Goal: Task Accomplishment & Management: Complete application form

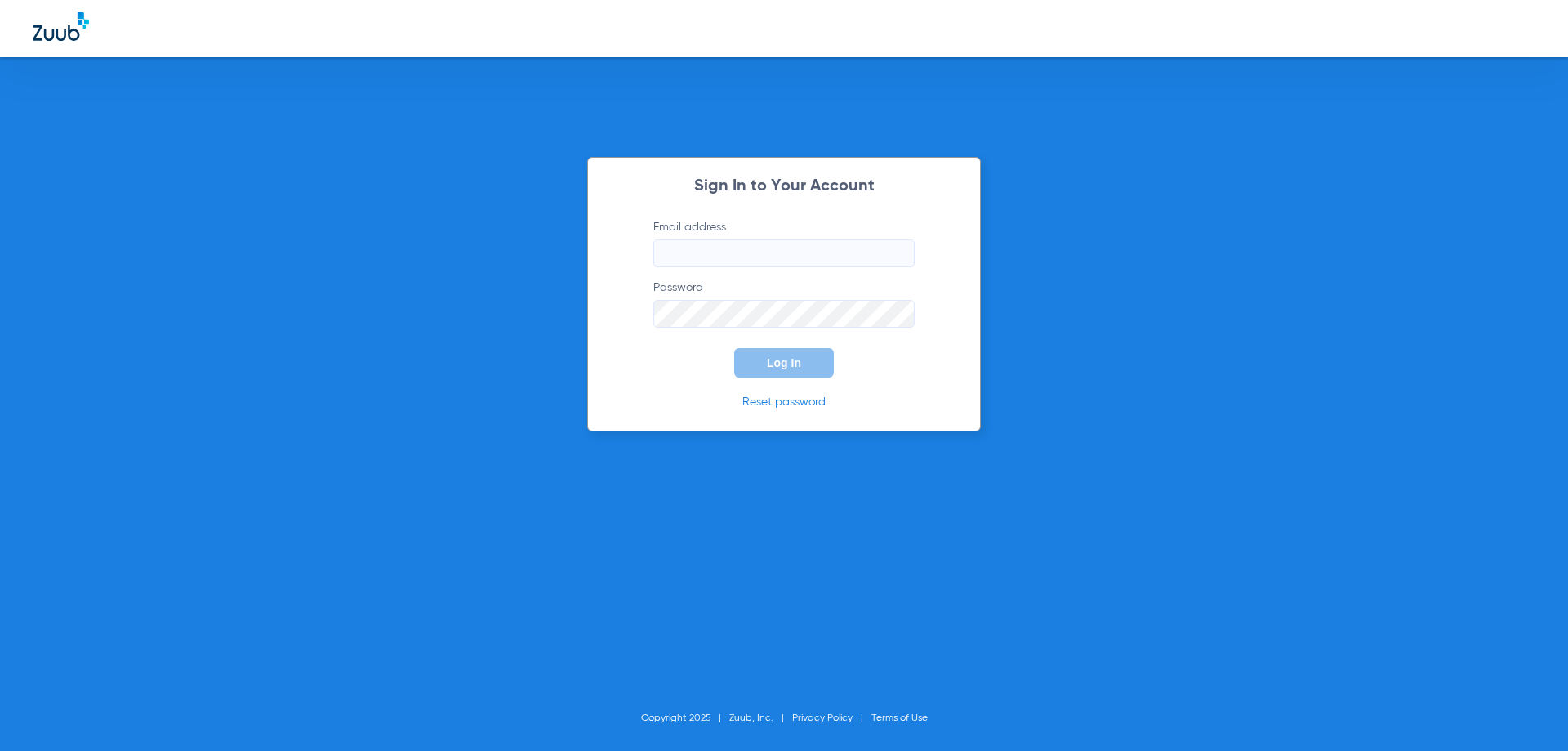
type input "[EMAIL_ADDRESS][DOMAIN_NAME]"
click at [793, 357] on span "Log In" at bounding box center [784, 363] width 34 height 13
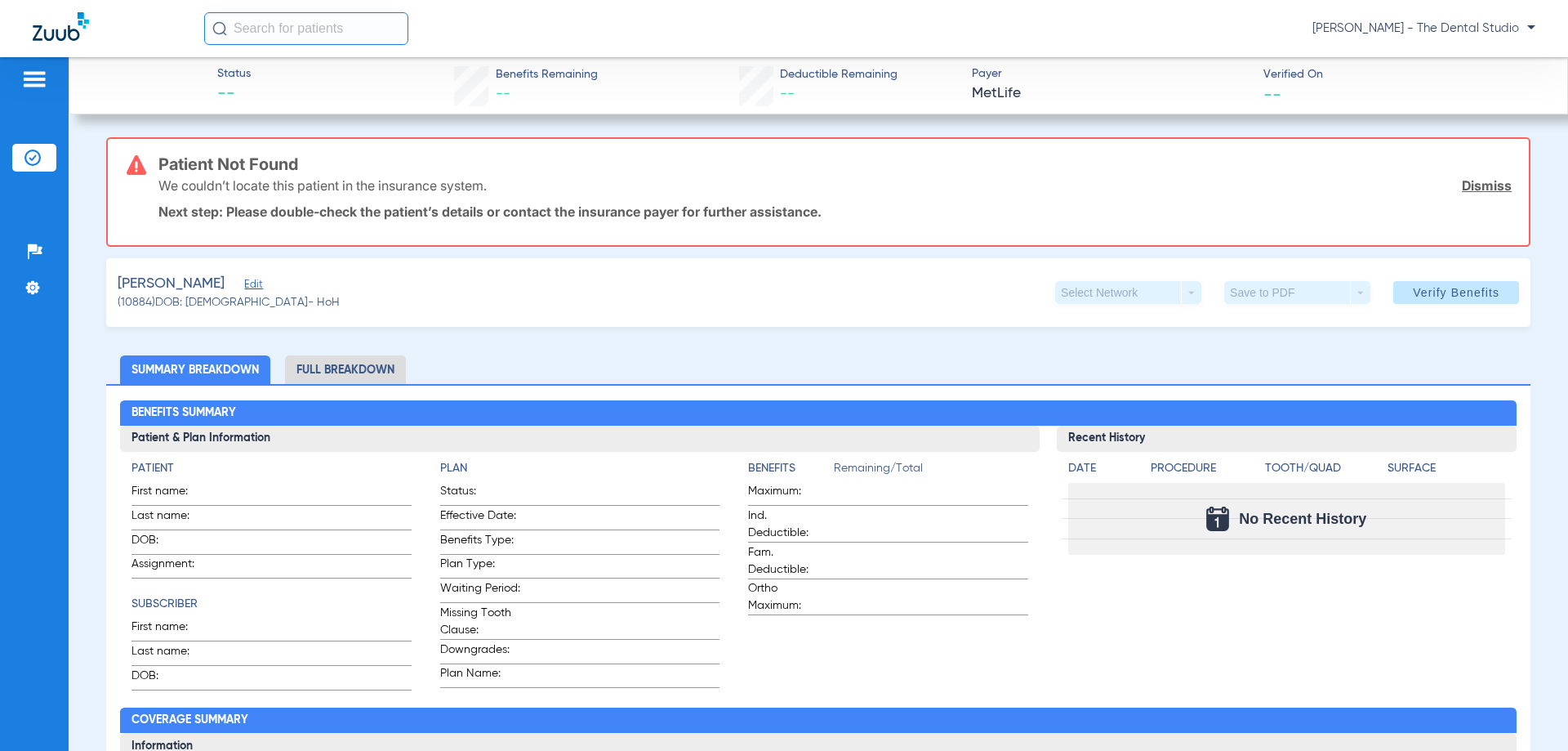
drag, startPoint x: 250, startPoint y: 278, endPoint x: 249, endPoint y: 287, distance: 9.1
click at [249, 287] on div "Sarwat, Juveria Edit" at bounding box center [228, 283] width 222 height 20
click at [249, 287] on span "Edit" at bounding box center [251, 286] width 14 height 15
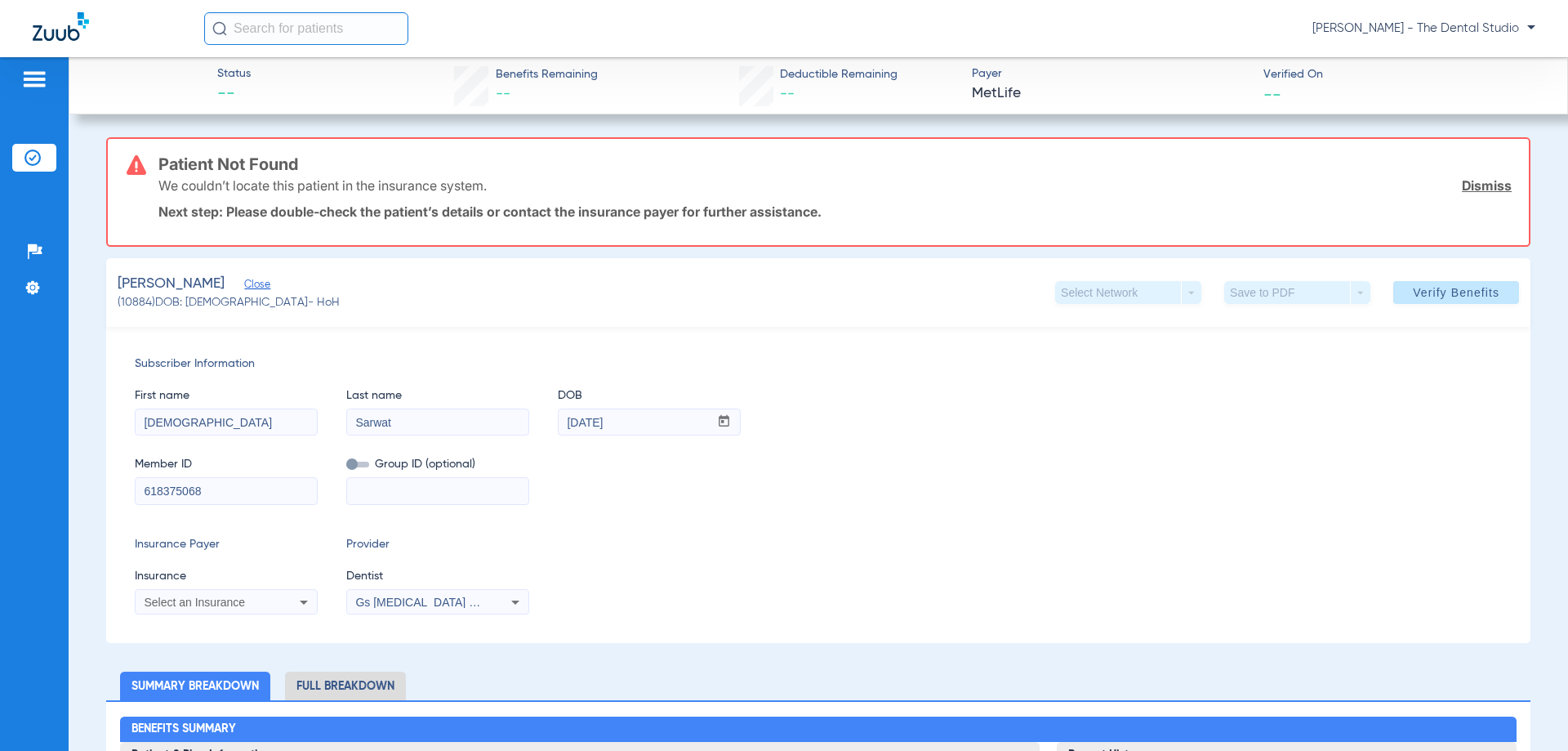
drag, startPoint x: 233, startPoint y: 494, endPoint x: 0, endPoint y: 480, distance: 233.4
click at [0, 480] on div "Patients Insurance Verification Setup Help Center Settings Status -- Benefits R…" at bounding box center [784, 432] width 1568 height 751
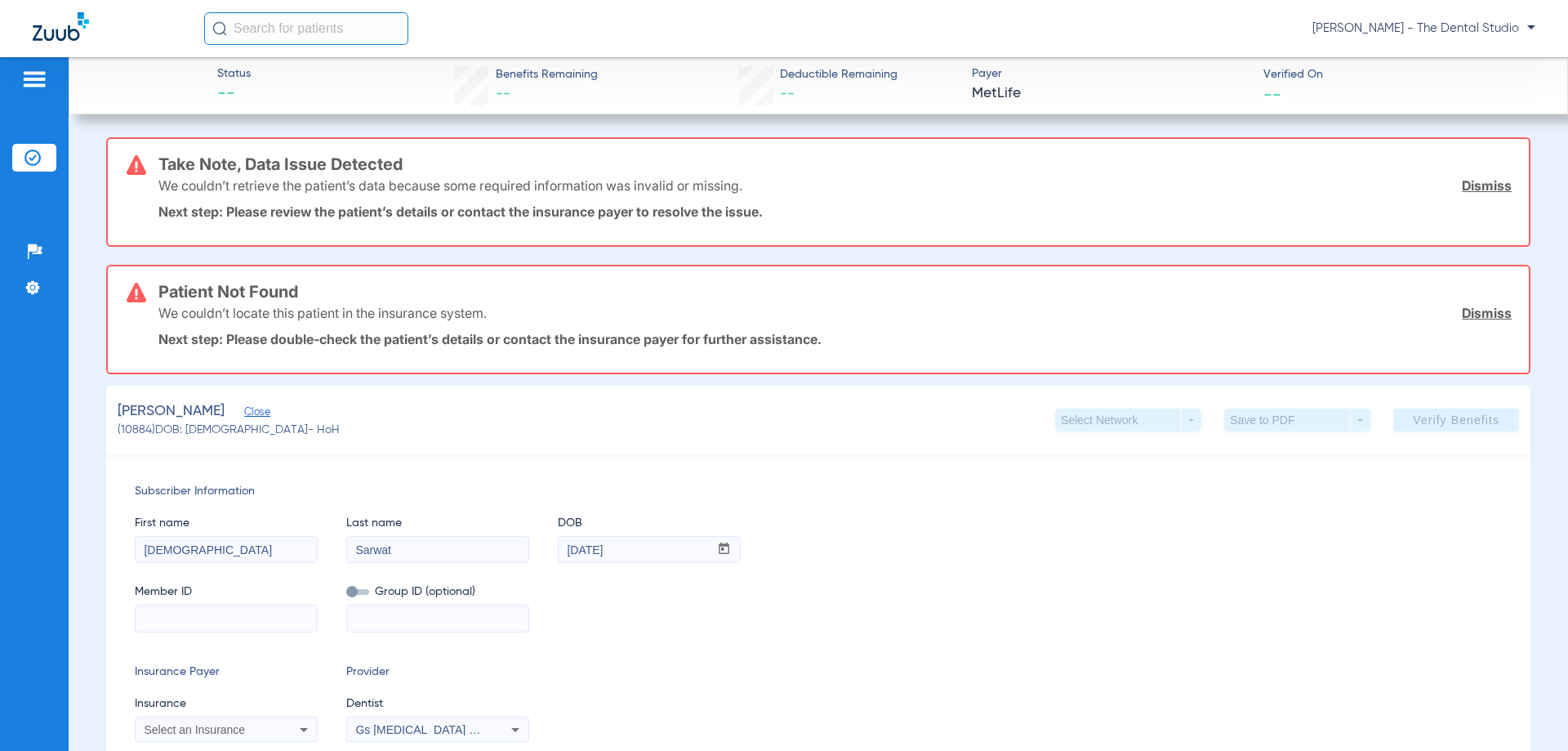
paste input "370373576"
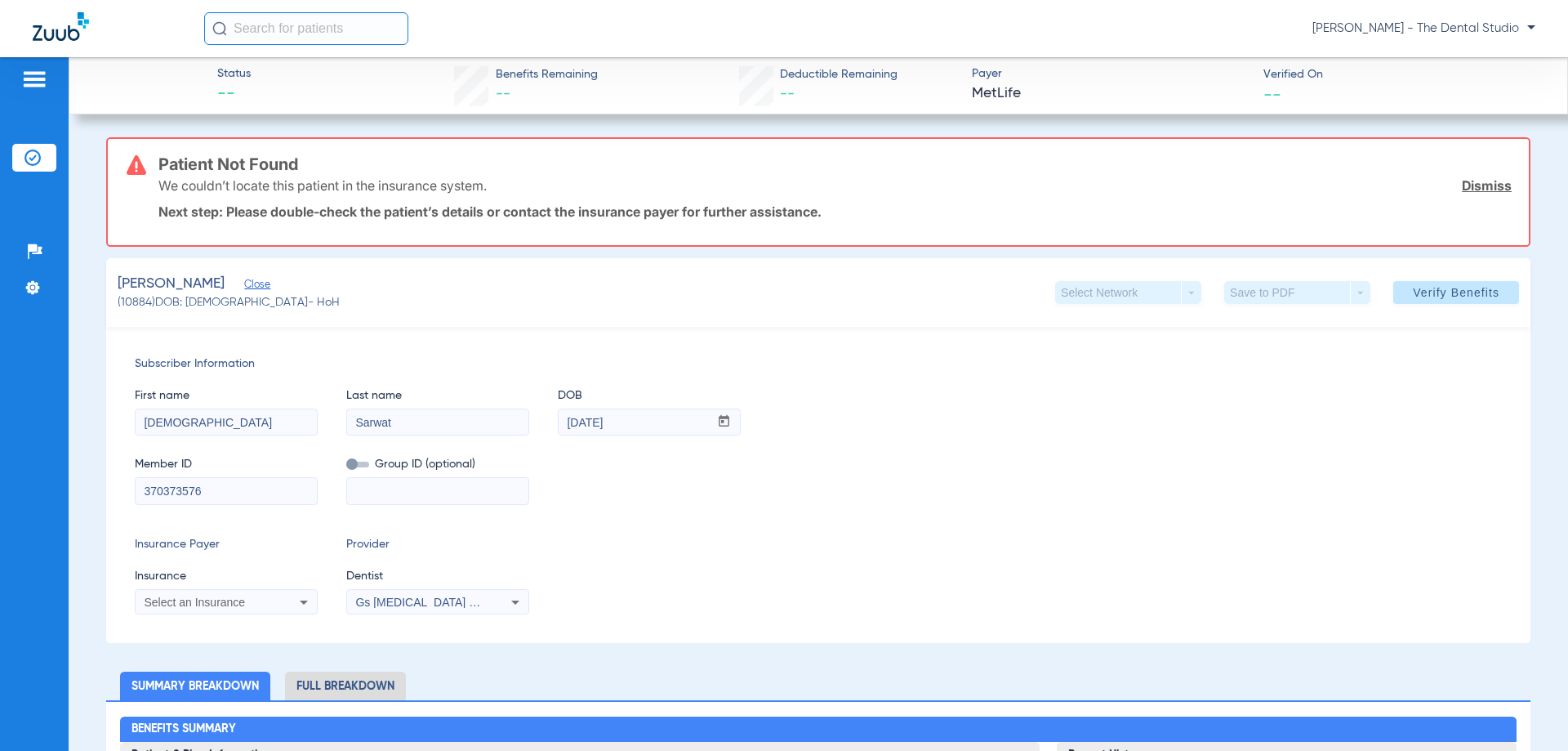
type input "370373576"
click at [196, 598] on span "Select an Insurance" at bounding box center [195, 602] width 101 height 13
type input "m"
click at [383, 530] on div at bounding box center [784, 375] width 1568 height 751
click at [247, 599] on div "Select an Insurance" at bounding box center [210, 602] width 132 height 11
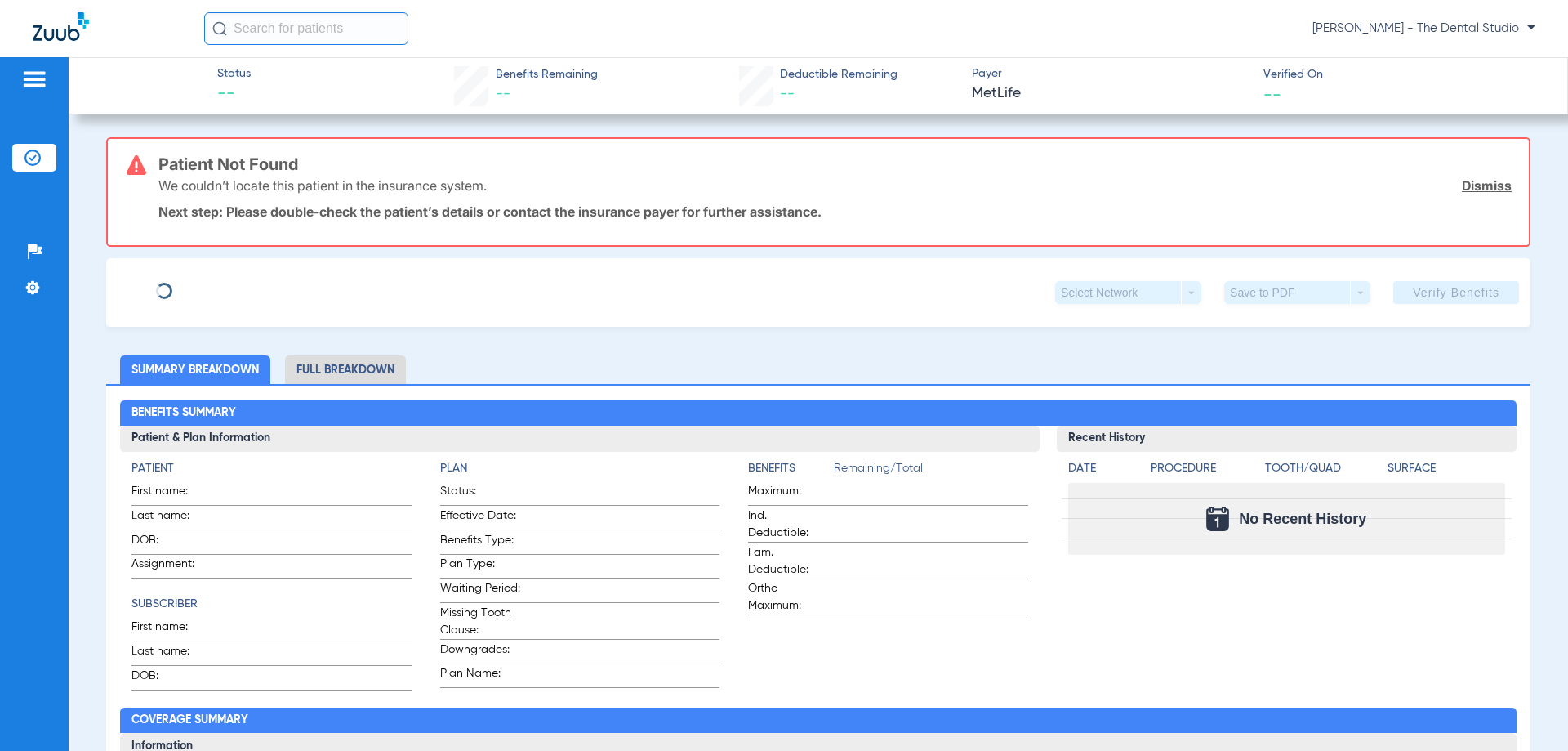
type input "[DEMOGRAPHIC_DATA]"
type input "Sarwat"
type input "[DATE]"
type input "618375068"
click at [250, 287] on span "Edit" at bounding box center [251, 286] width 14 height 15
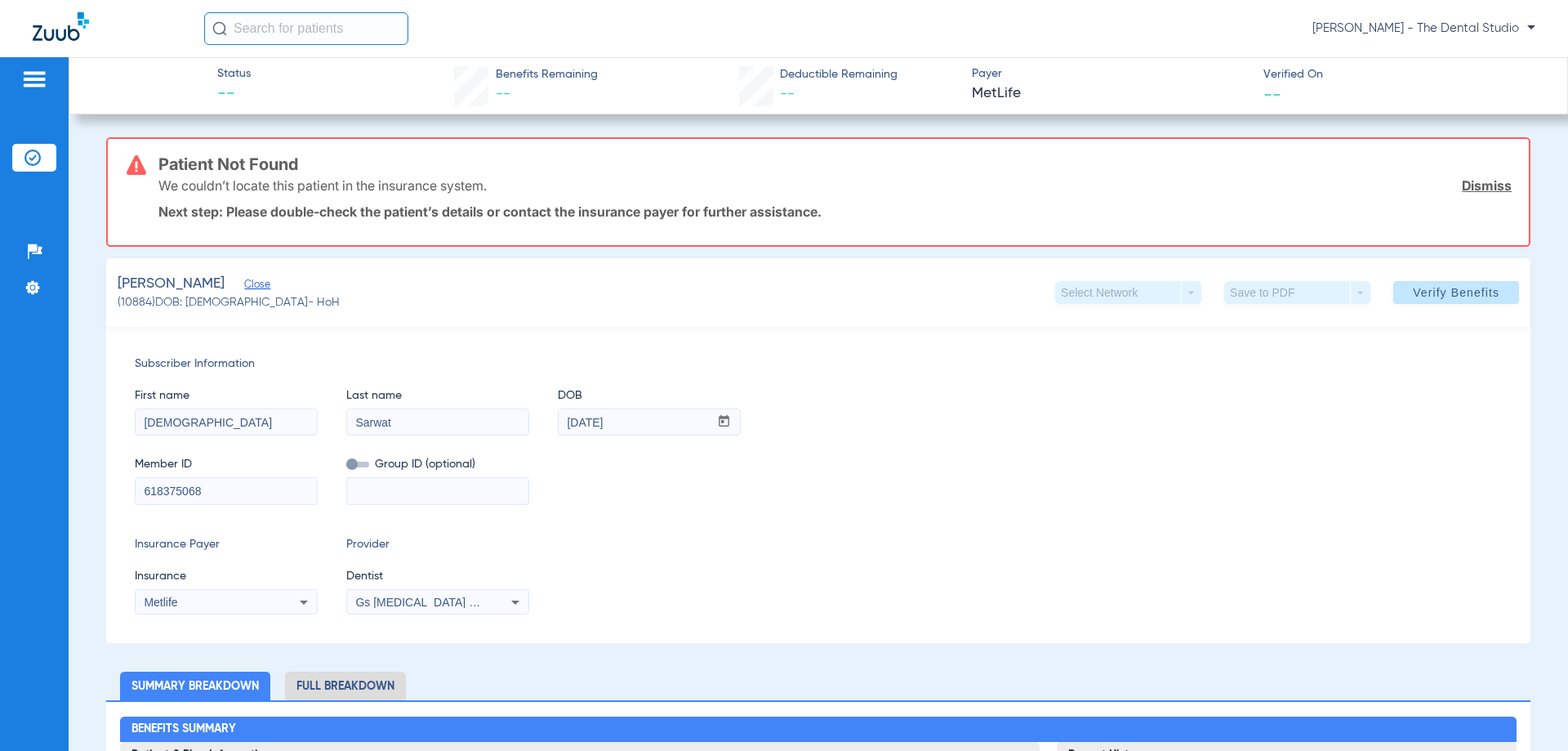
click at [216, 595] on div "Metlife" at bounding box center [226, 602] width 181 height 20
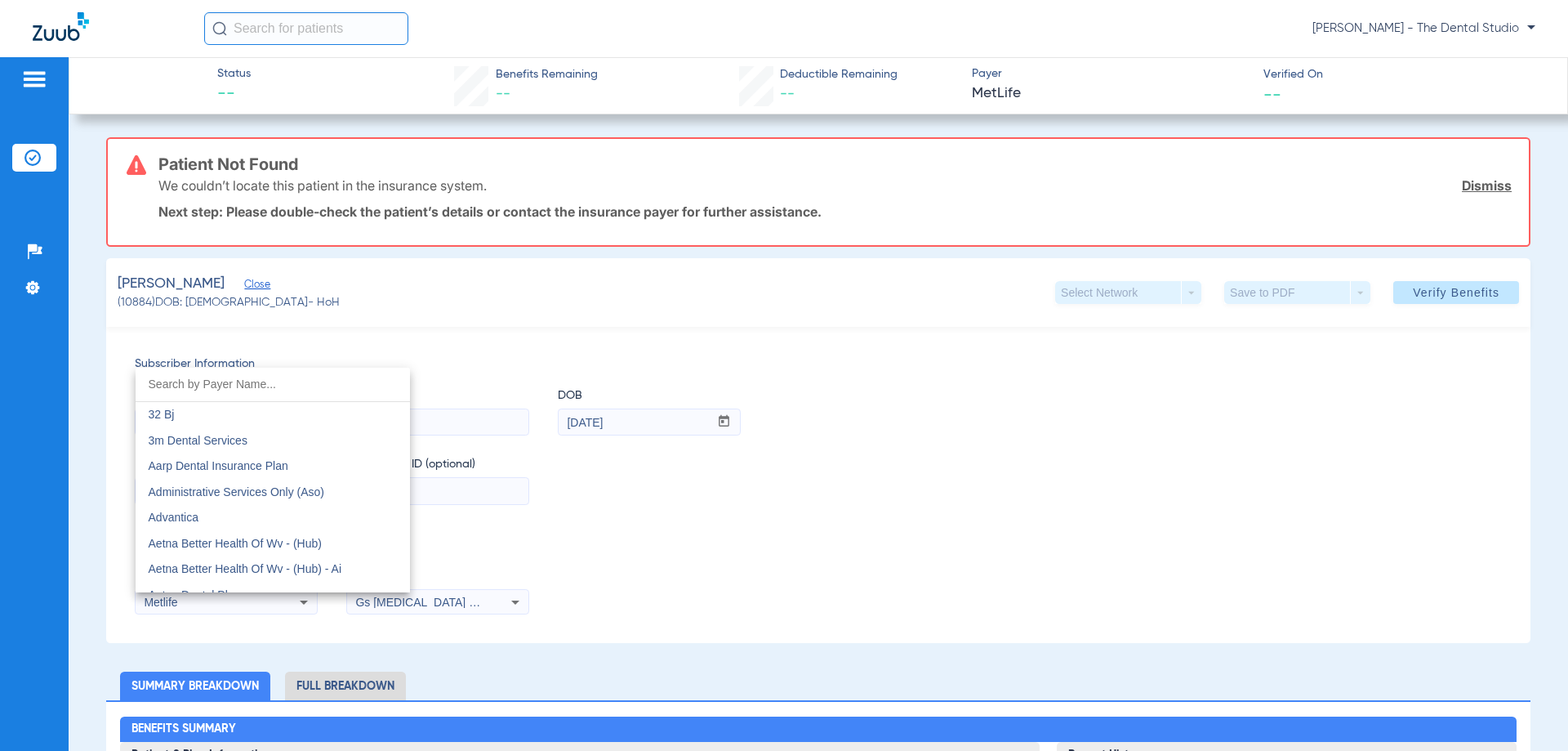
scroll to position [7970, 0]
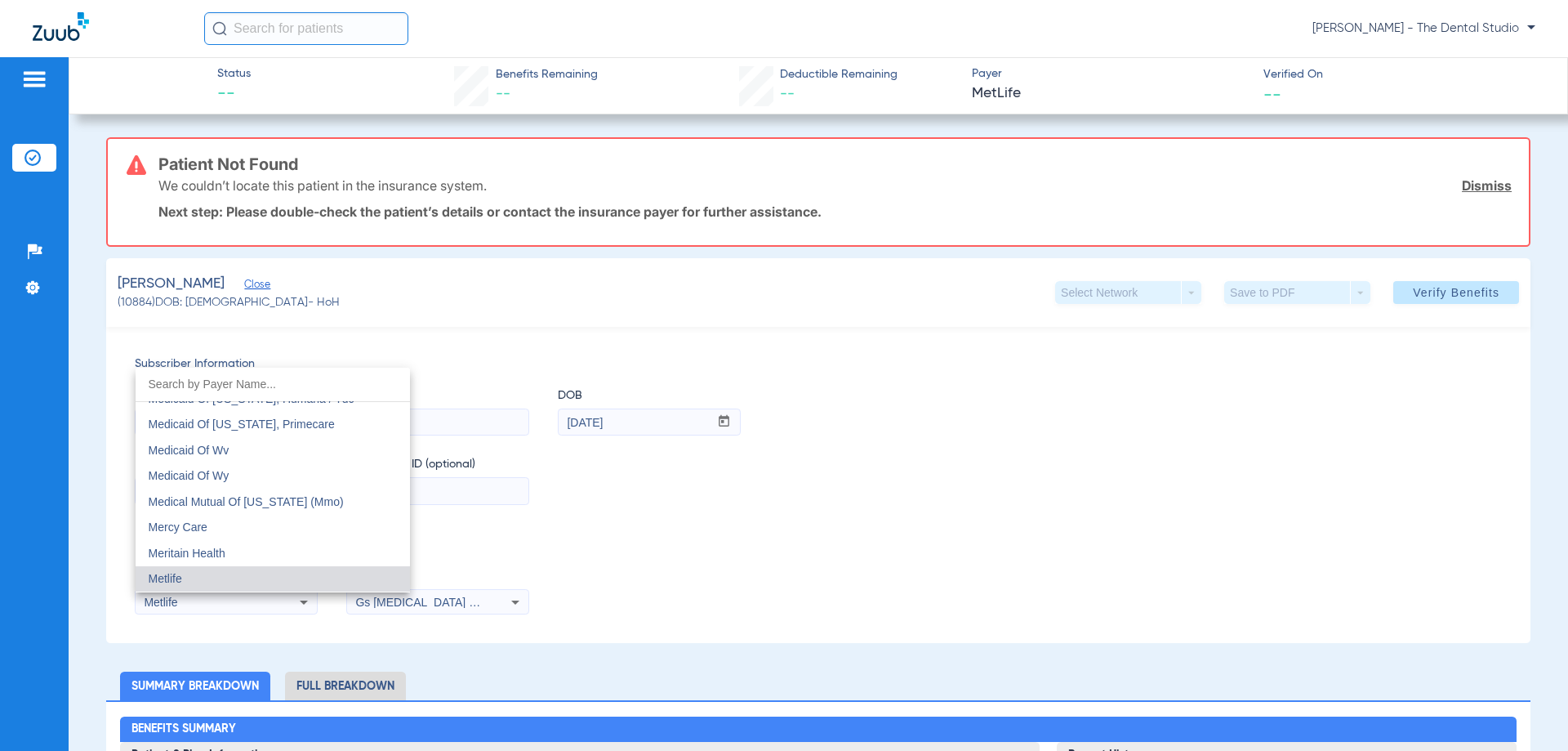
click at [204, 575] on mat-option "Metlife" at bounding box center [273, 578] width 275 height 26
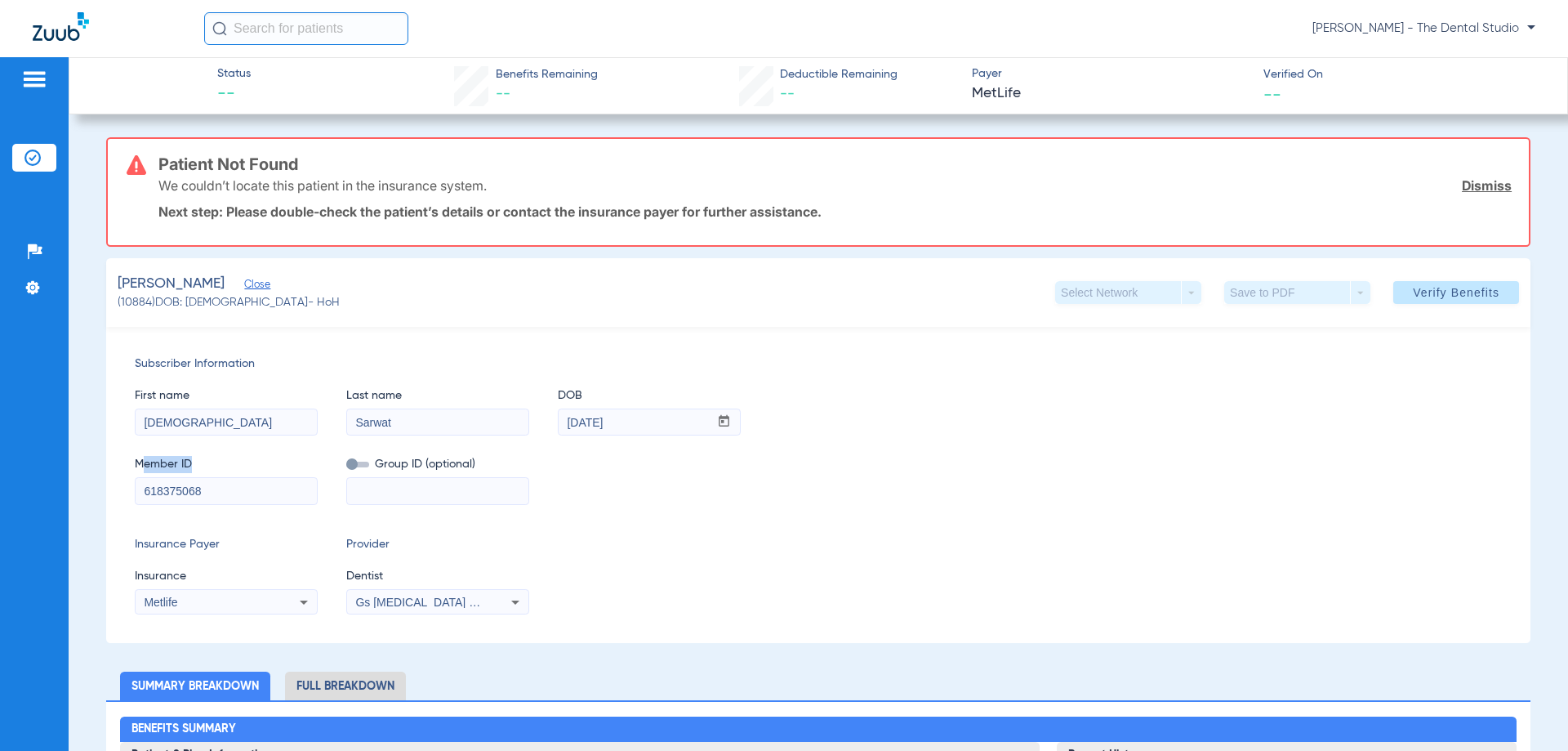
drag, startPoint x: 241, startPoint y: 481, endPoint x: 72, endPoint y: 465, distance: 169.8
drag, startPoint x: 283, startPoint y: 496, endPoint x: 0, endPoint y: 392, distance: 301.5
click at [0, 392] on div "Patients Insurance Verification Setup Help Center Settings Status -- Benefits R…" at bounding box center [784, 432] width 1568 height 751
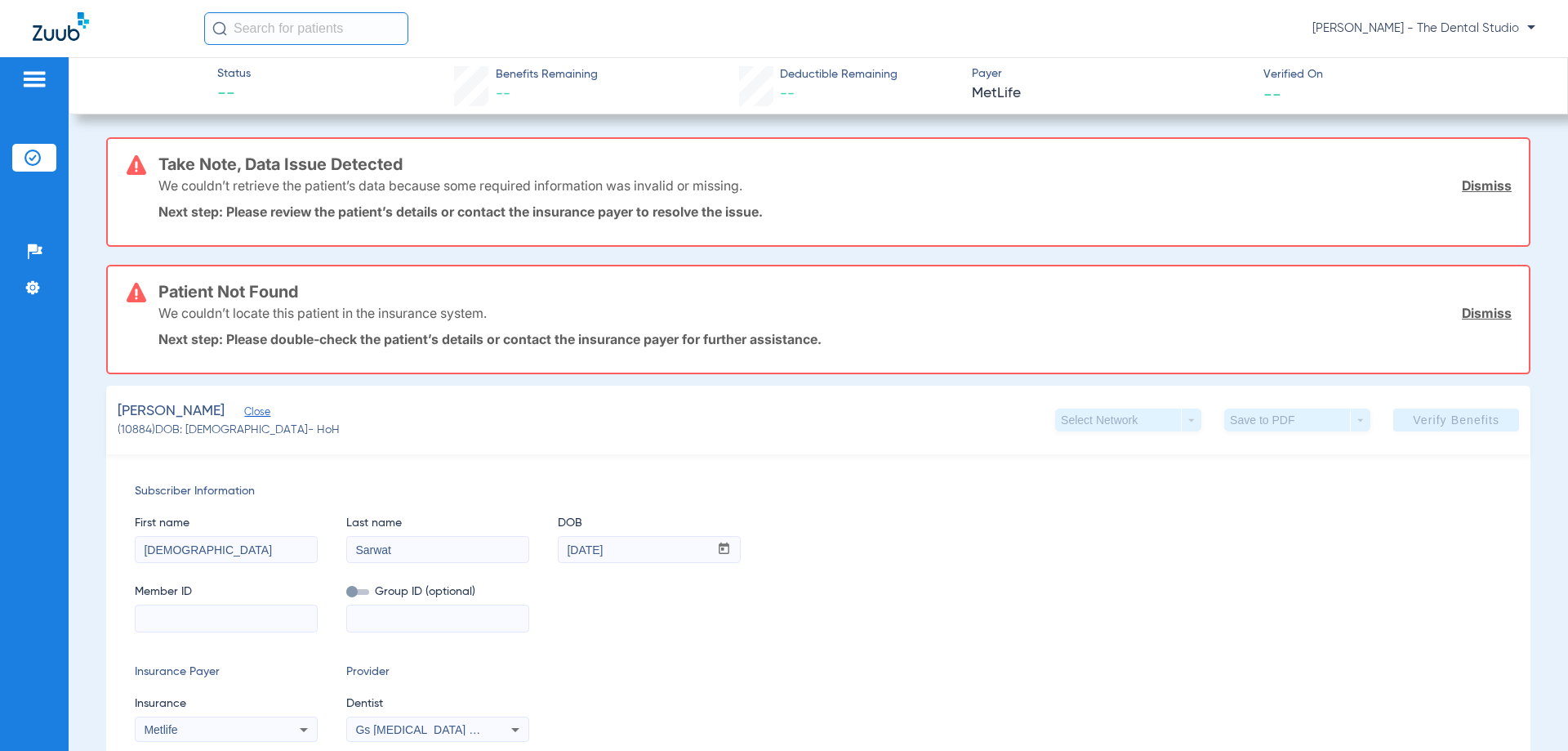
paste input "370373576"
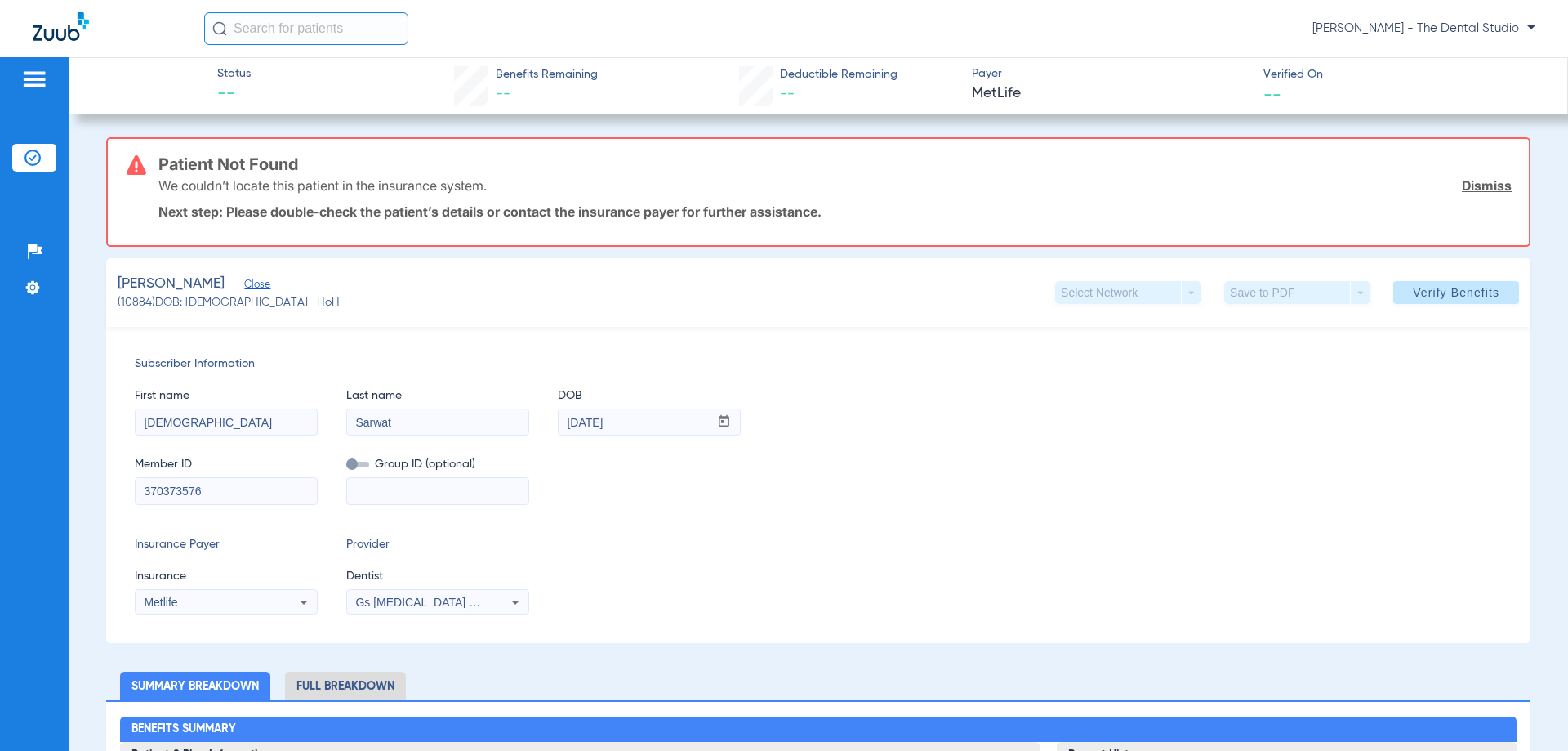
type input "370373576"
click at [402, 605] on span "Gs Prosthodontics Pllc 1972170603" at bounding box center [455, 602] width 198 height 13
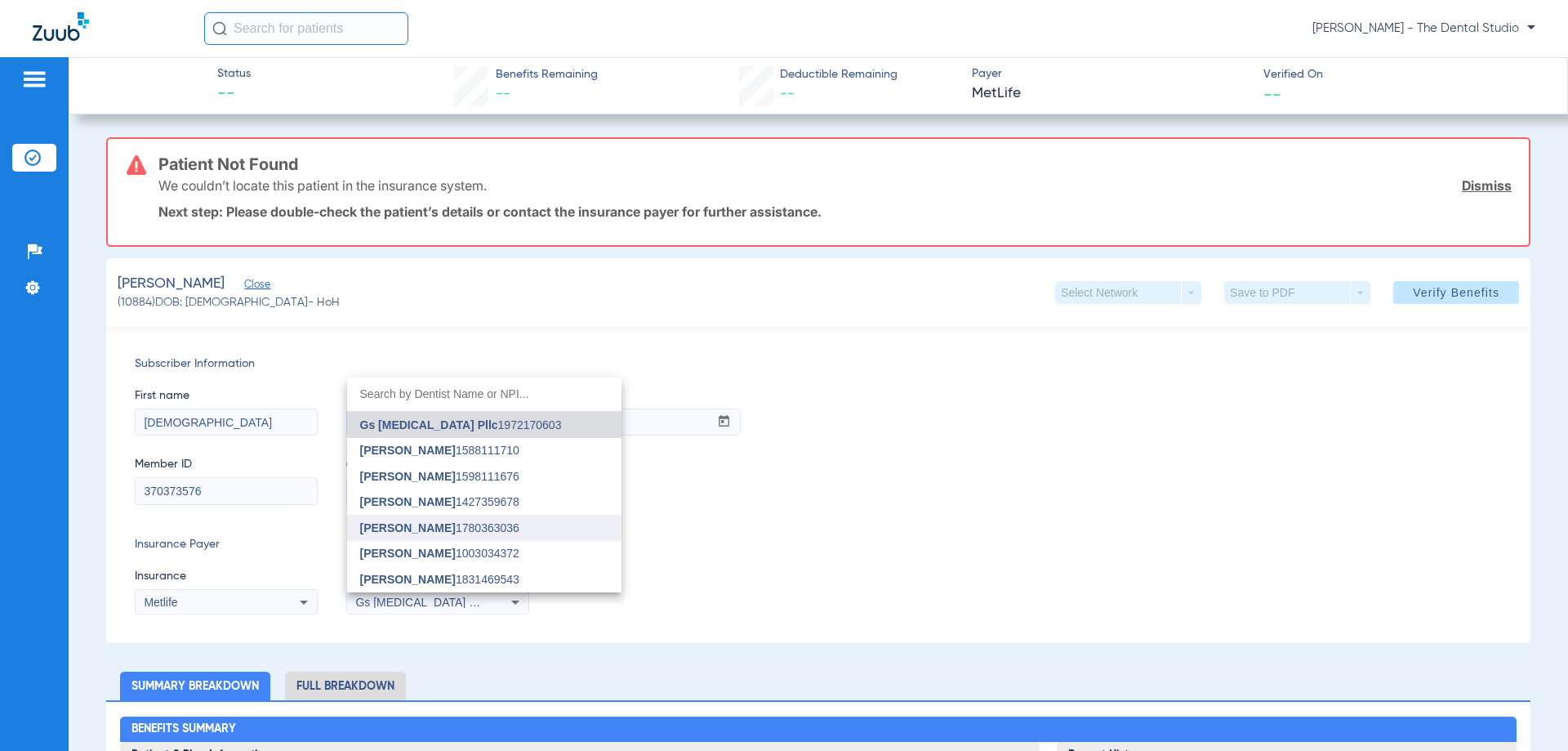
click at [452, 536] on mat-option "Yahiled Garza 1780363036" at bounding box center [485, 527] width 275 height 26
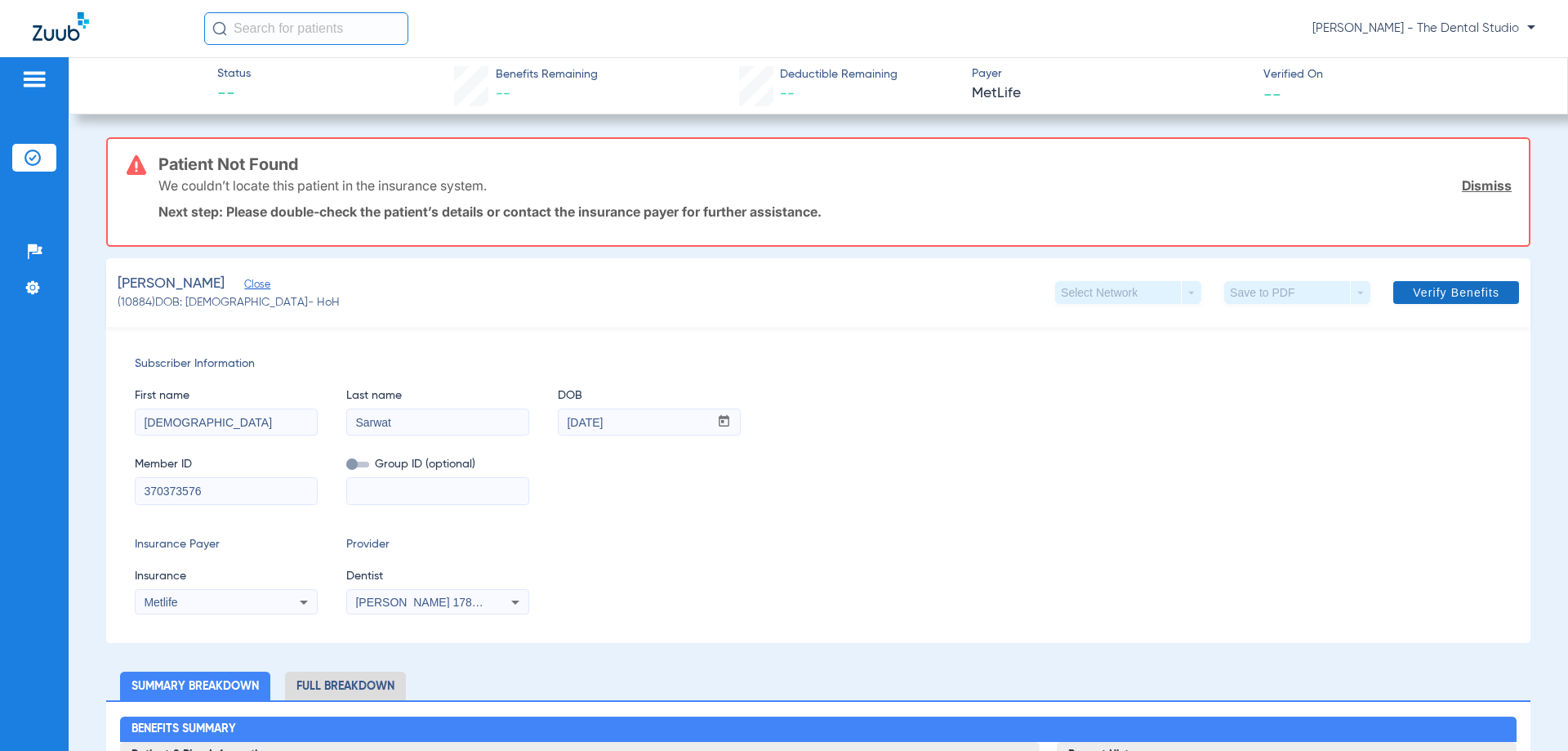
click at [1429, 301] on span at bounding box center [1456, 292] width 126 height 39
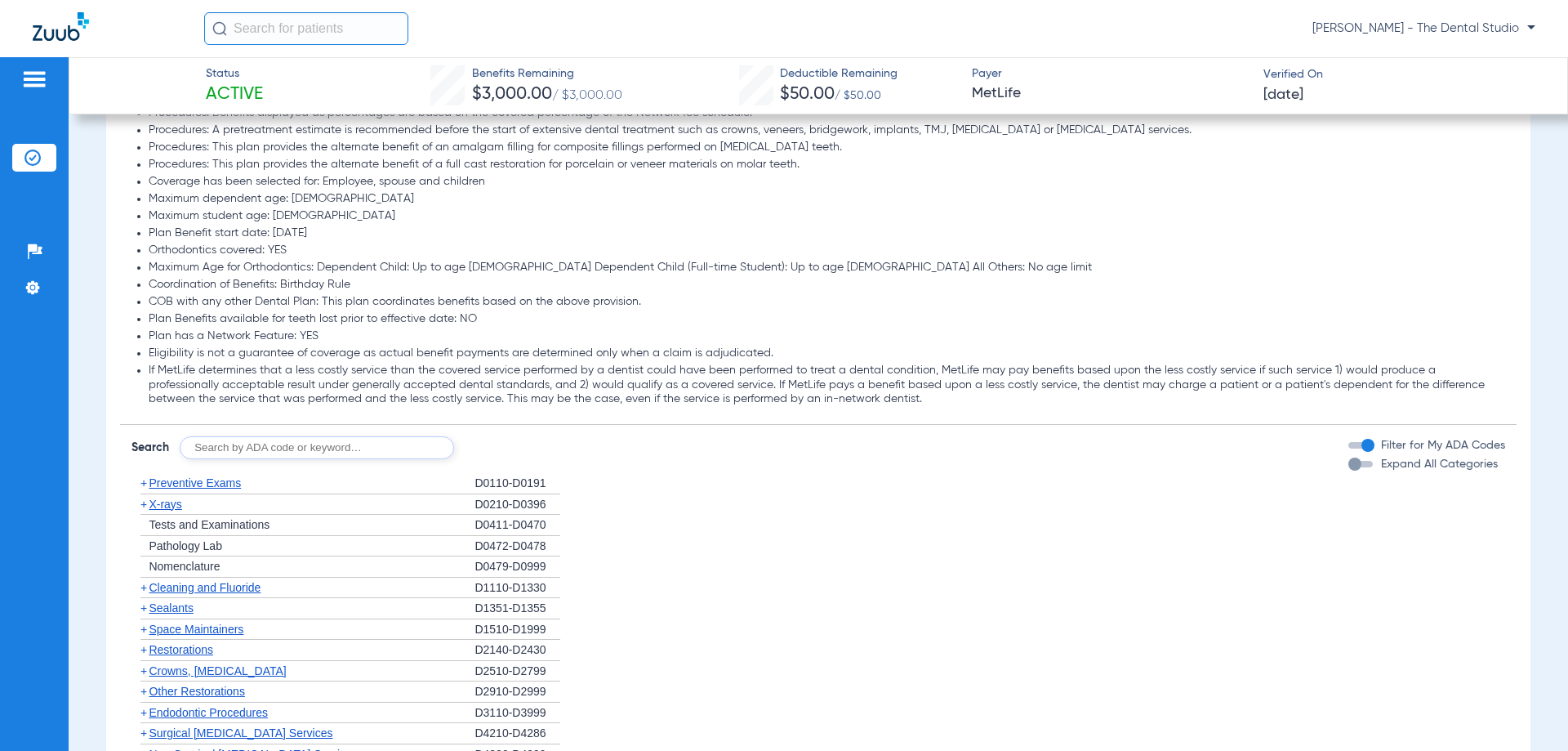
scroll to position [1716, 0]
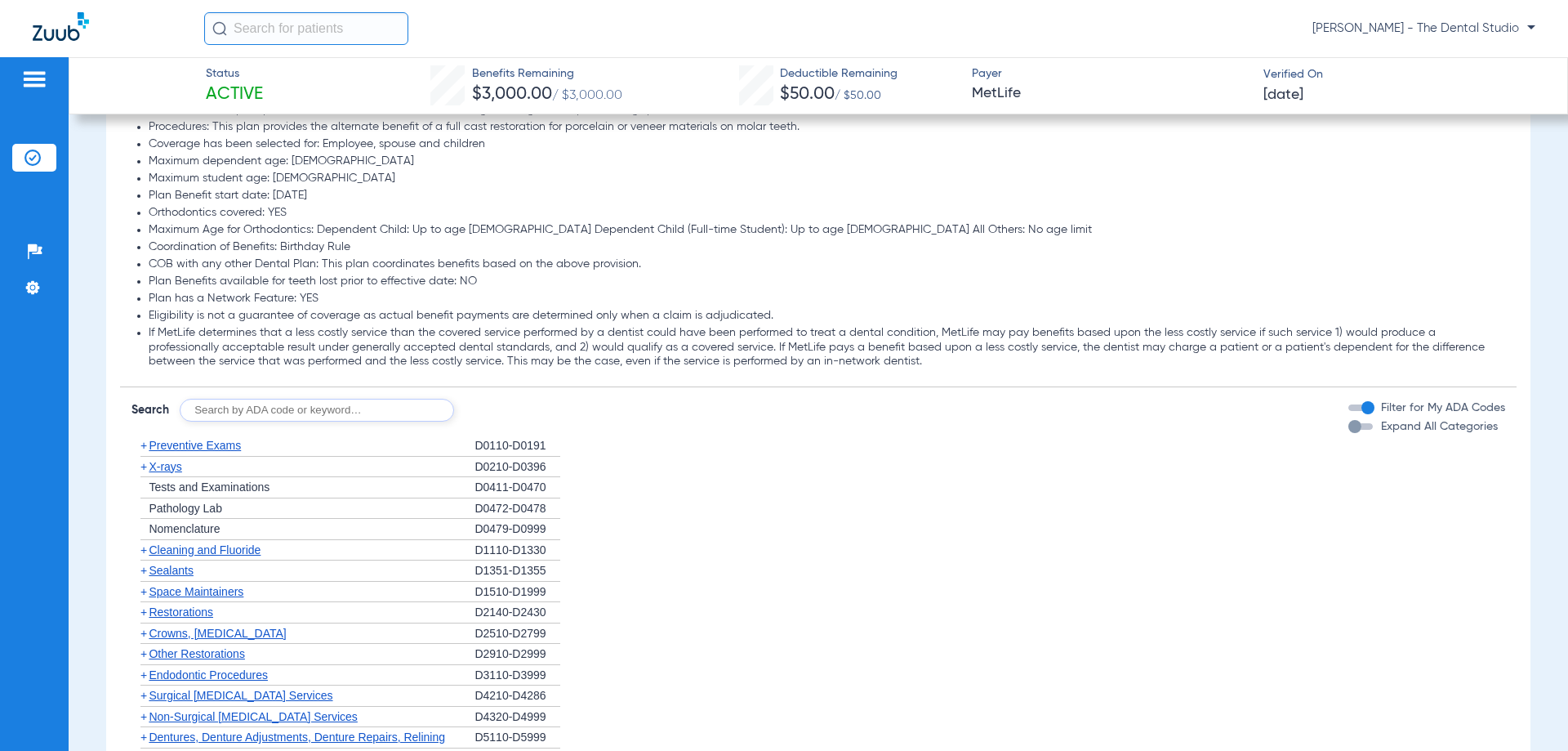
click at [349, 407] on input "text" at bounding box center [317, 410] width 275 height 23
type input "0120"
click button "Search" at bounding box center [515, 410] width 65 height 23
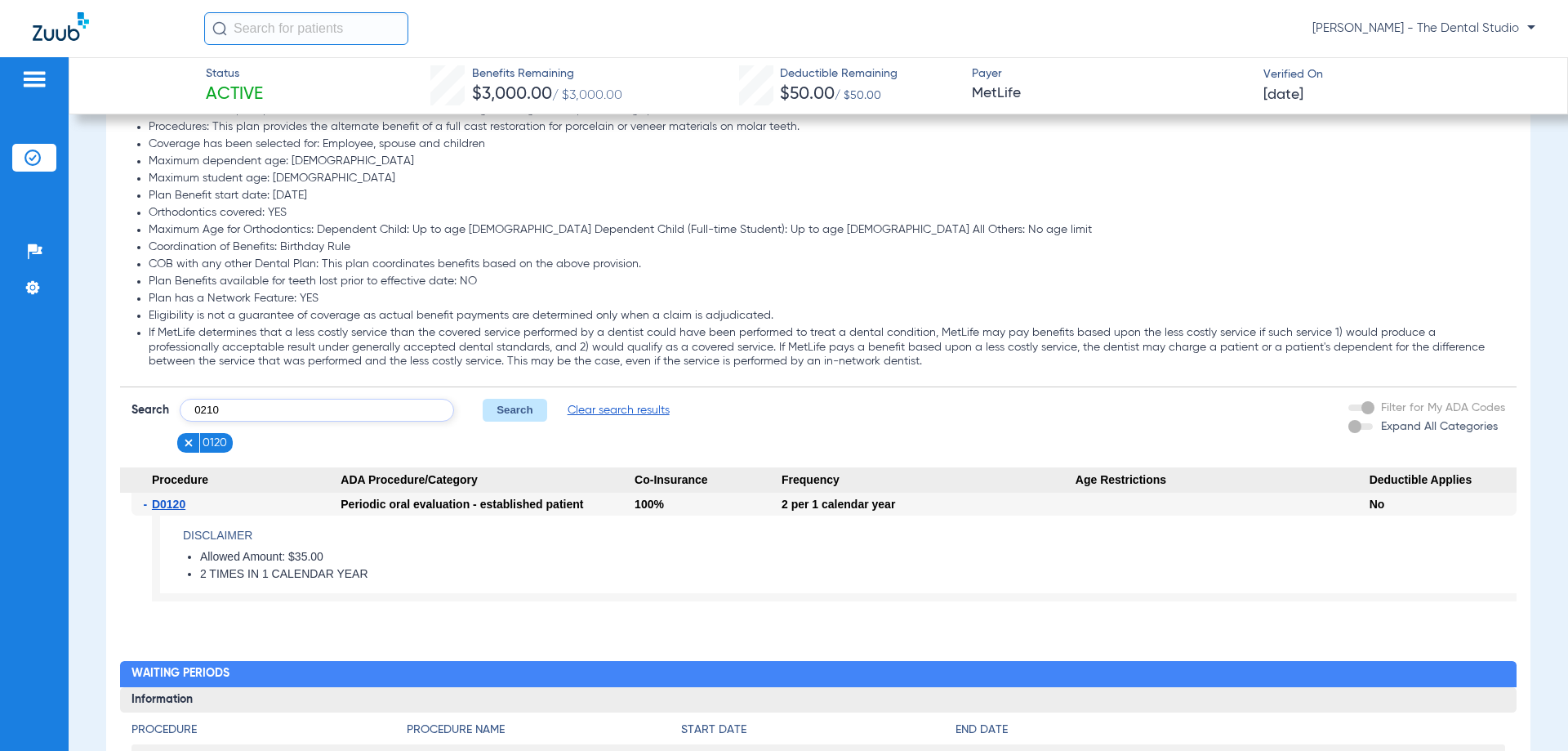
type input "0210"
click button "Search" at bounding box center [515, 410] width 65 height 23
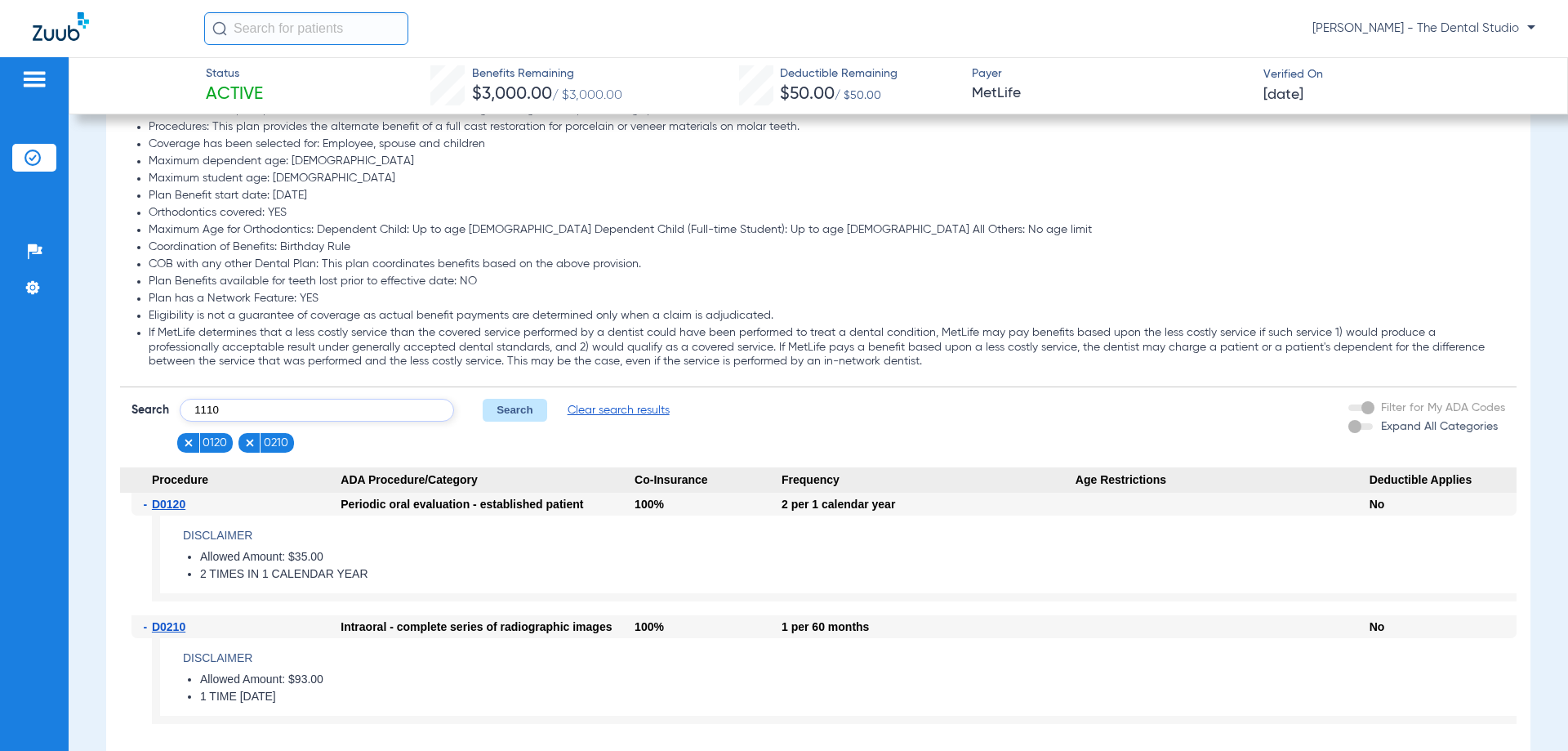
type input "1110"
click button "Search" at bounding box center [515, 410] width 65 height 23
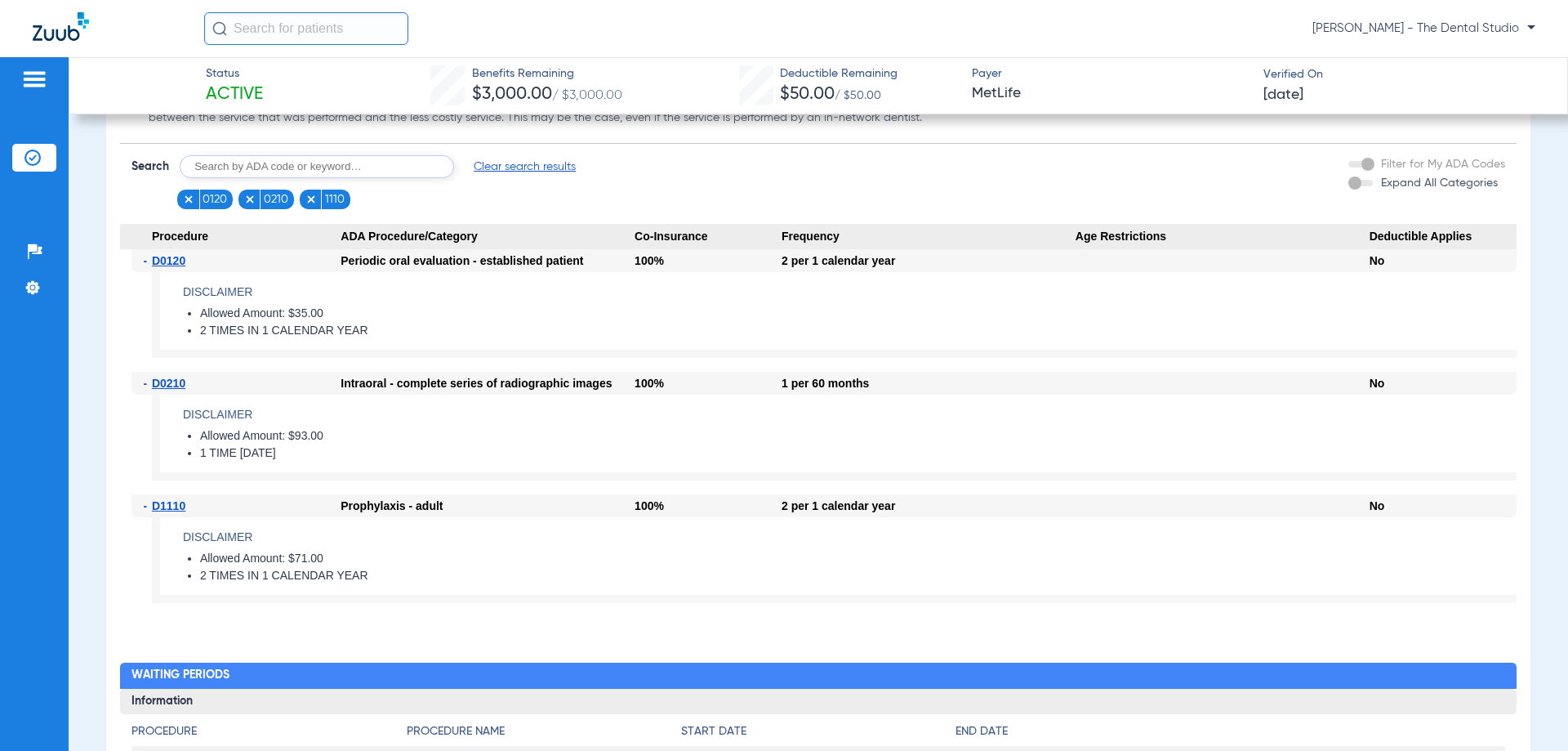
scroll to position [1961, 0]
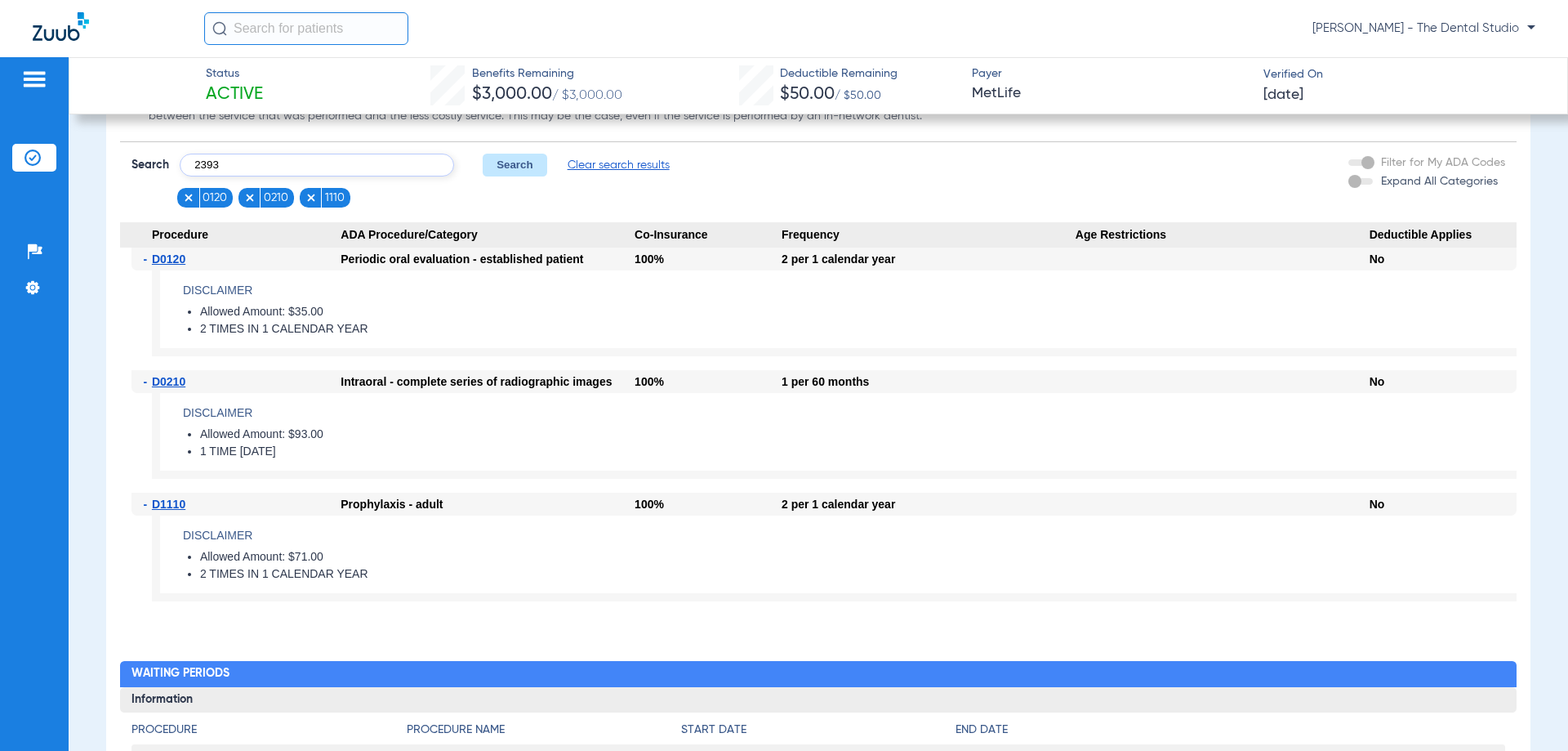
type input "2393"
click button "Search" at bounding box center [515, 165] width 65 height 23
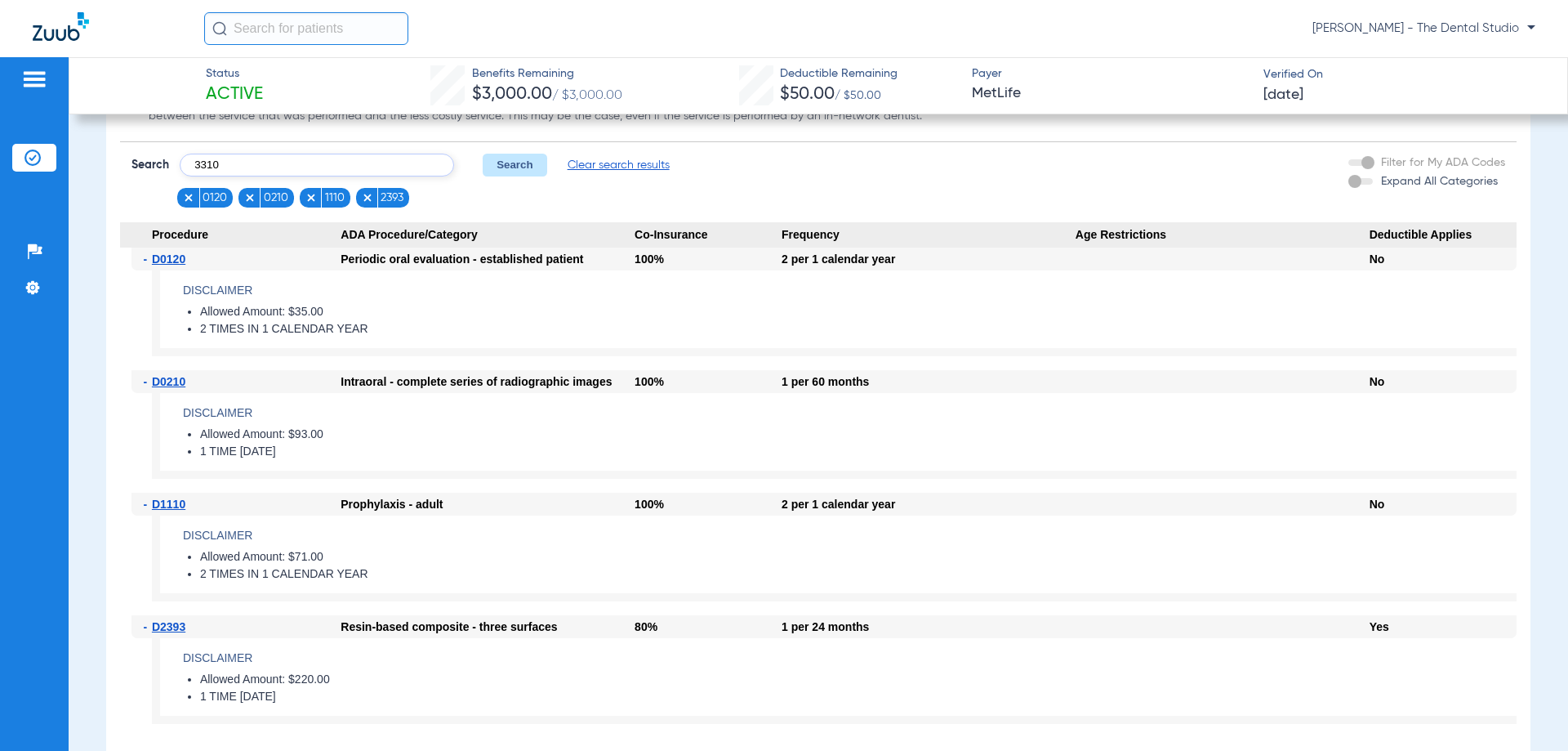
type input "3310"
click button "Search" at bounding box center [515, 165] width 65 height 23
type input "4341"
click button "Search" at bounding box center [515, 165] width 65 height 23
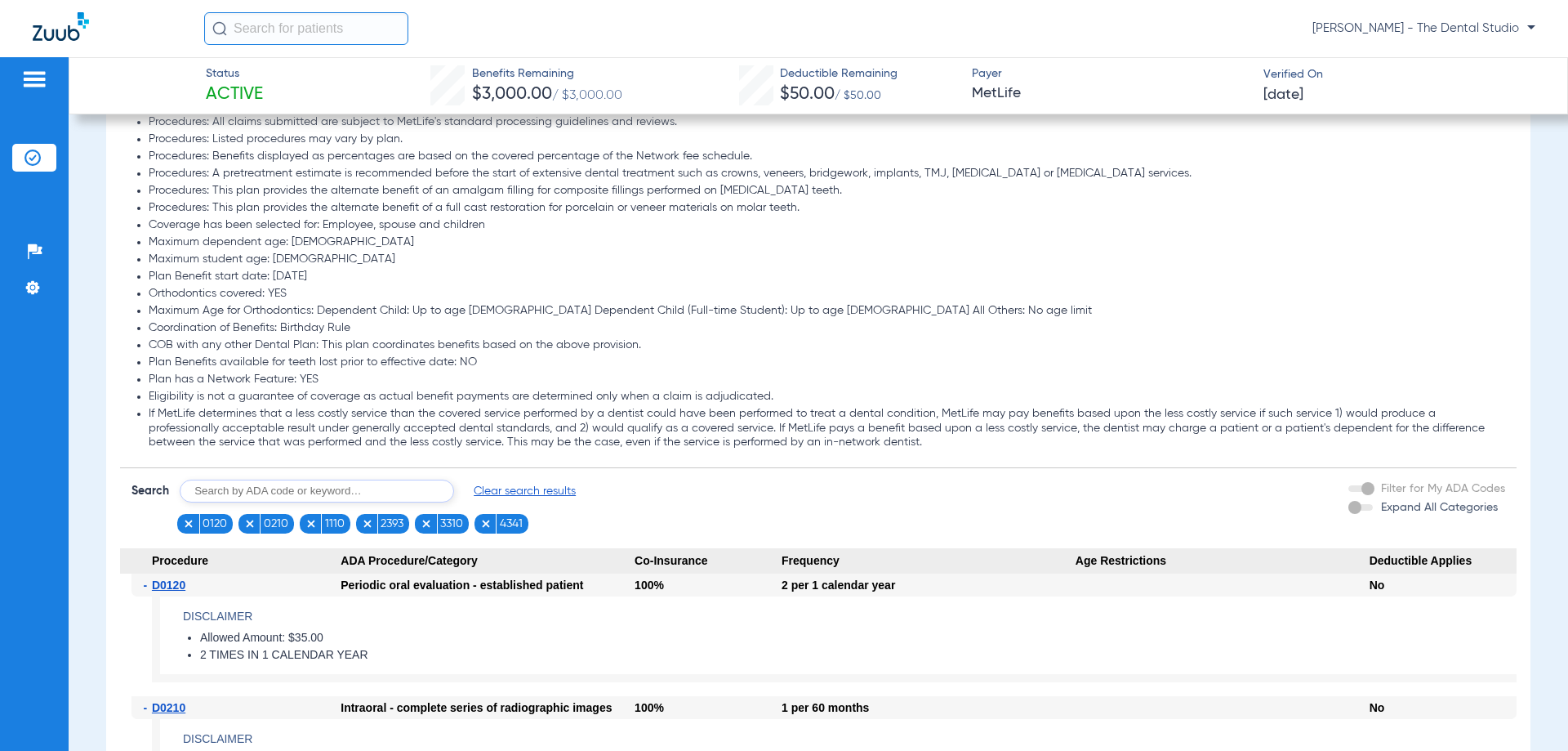
scroll to position [1635, 0]
click at [287, 490] on input "text" at bounding box center [317, 492] width 275 height 23
type input "7210"
click button "Search" at bounding box center [515, 492] width 65 height 23
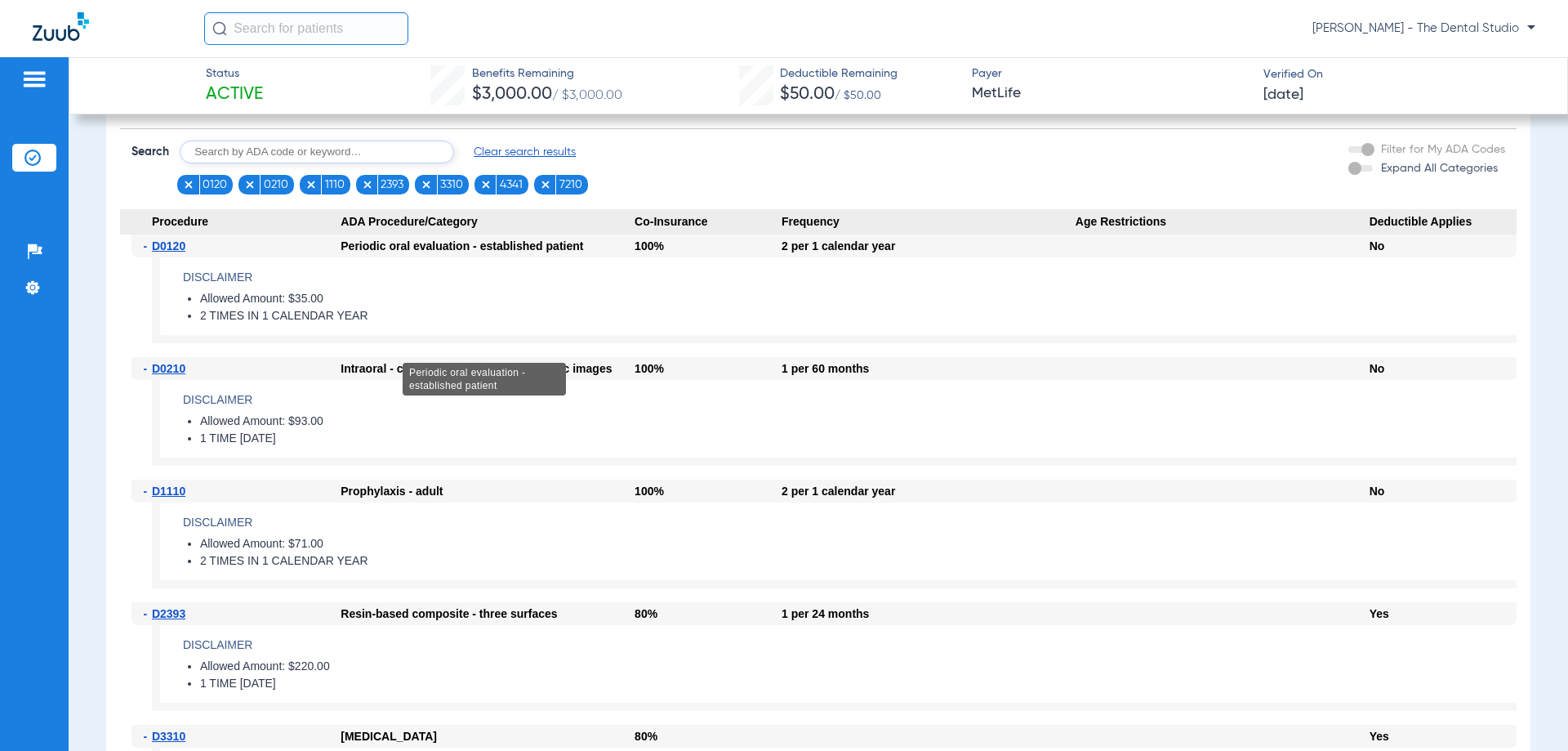
scroll to position [1863, 0]
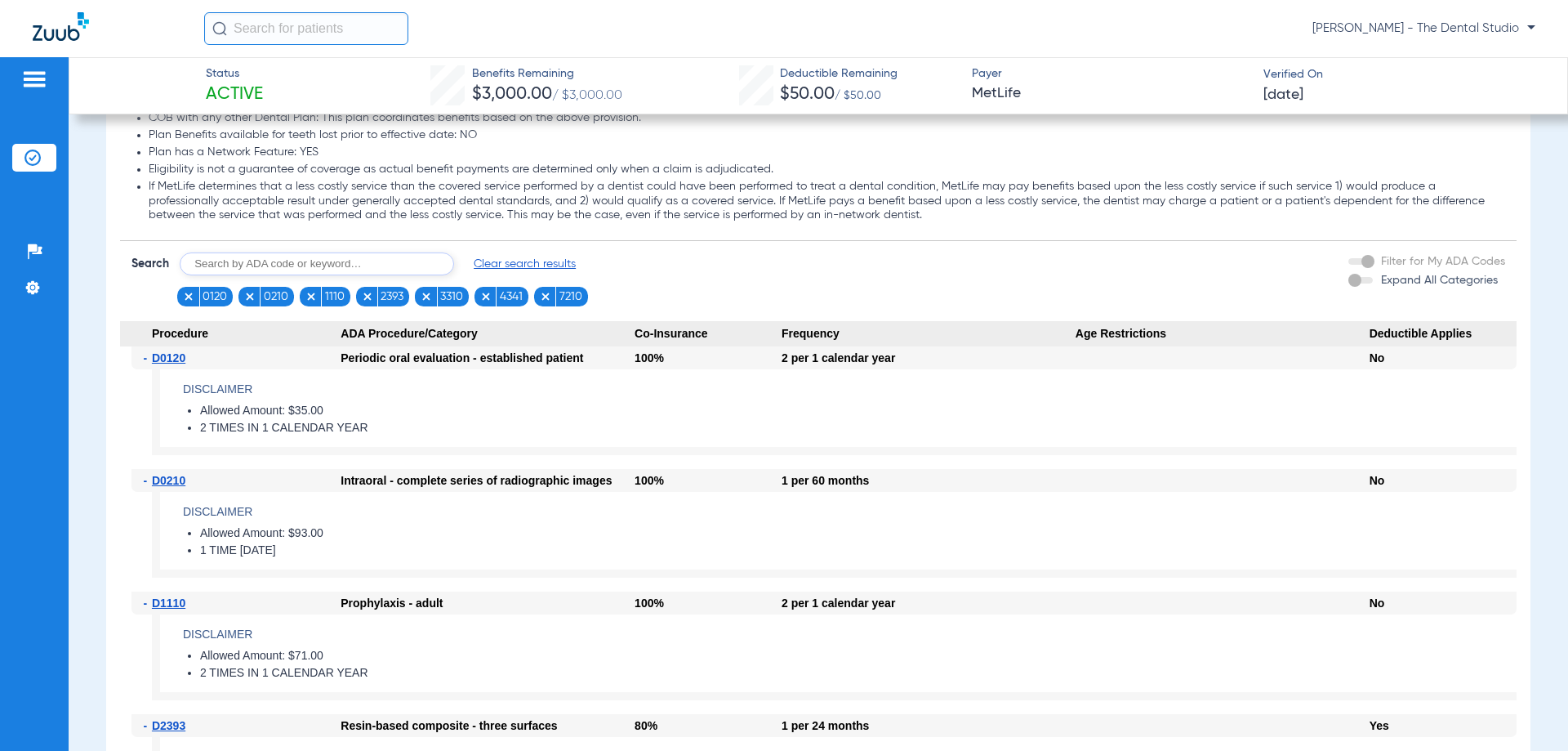
click at [375, 263] on input "text" at bounding box center [317, 264] width 275 height 23
type input "2740"
click button "Search" at bounding box center [515, 264] width 65 height 23
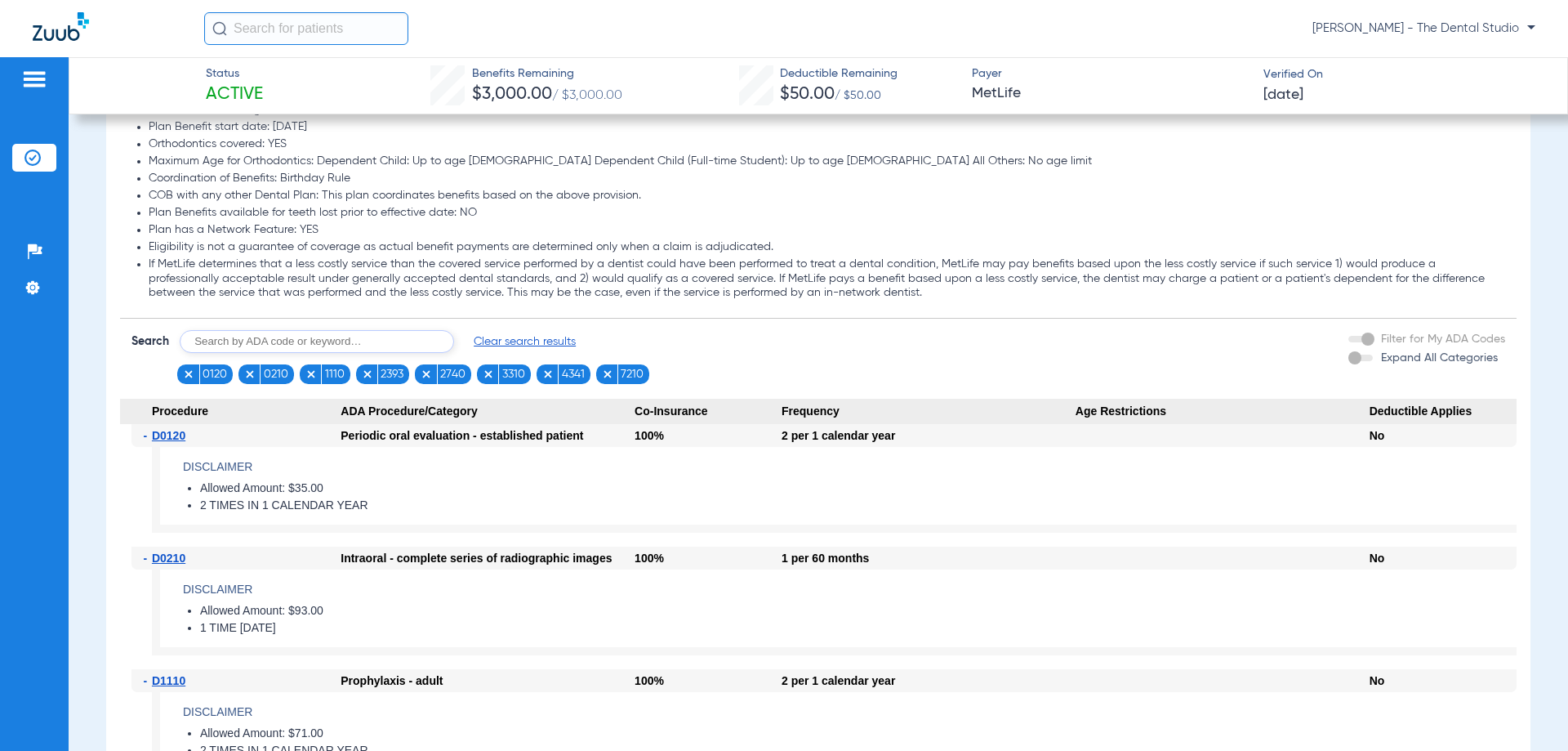
scroll to position [1781, 0]
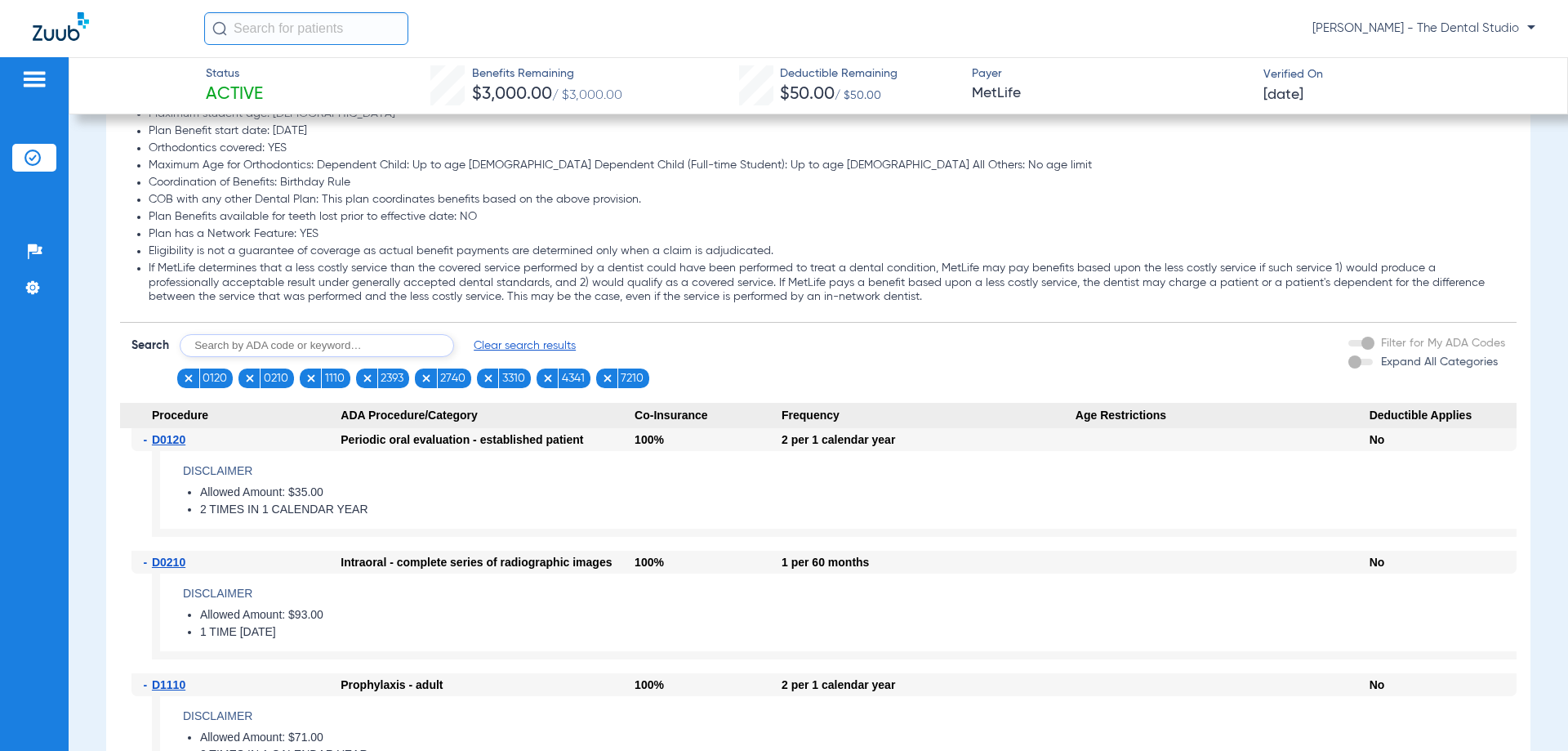
click at [320, 347] on input "text" at bounding box center [317, 345] width 275 height 23
type input "5110"
click button "Search" at bounding box center [515, 345] width 65 height 23
type input "0274"
click button "Search" at bounding box center [515, 345] width 65 height 23
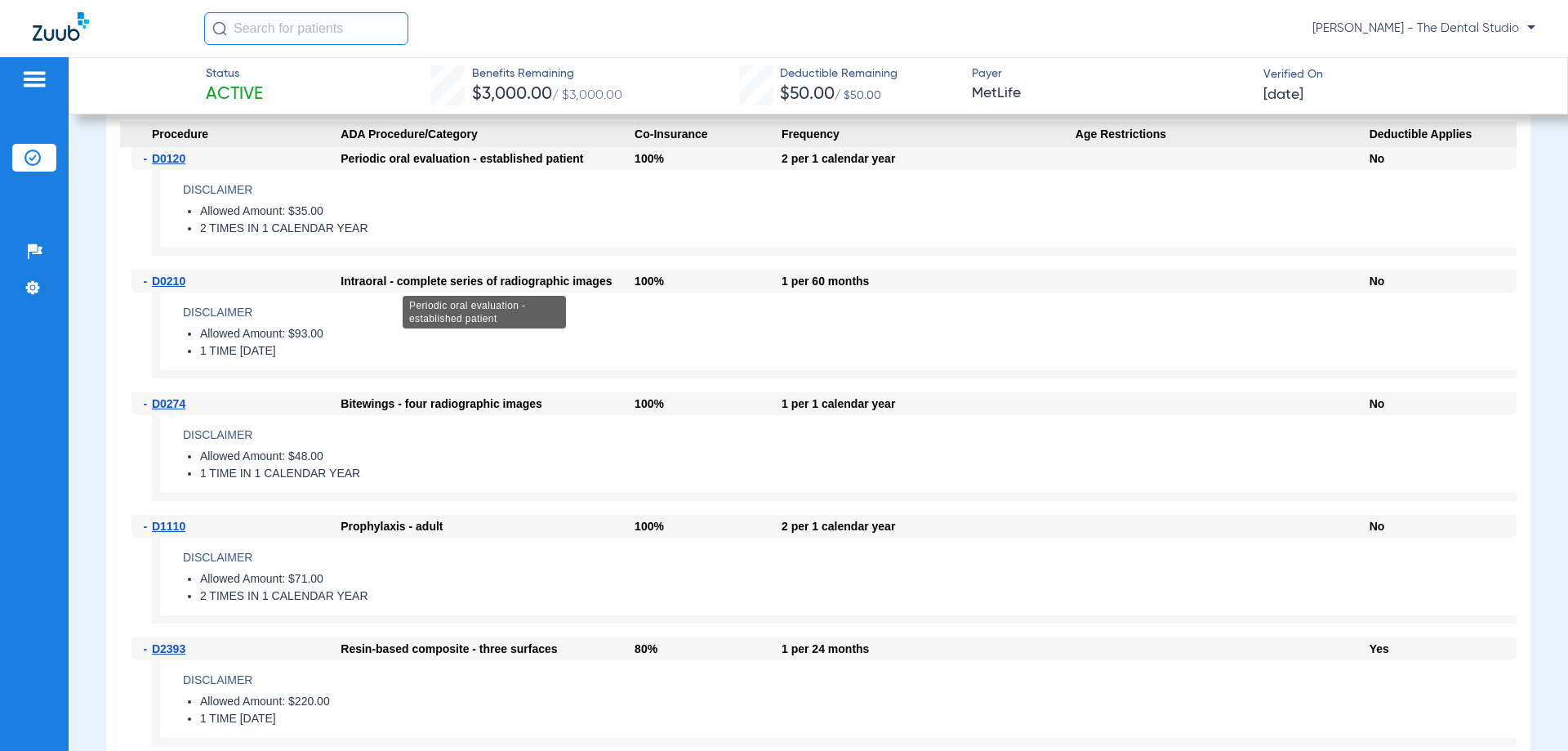
scroll to position [1944, 0]
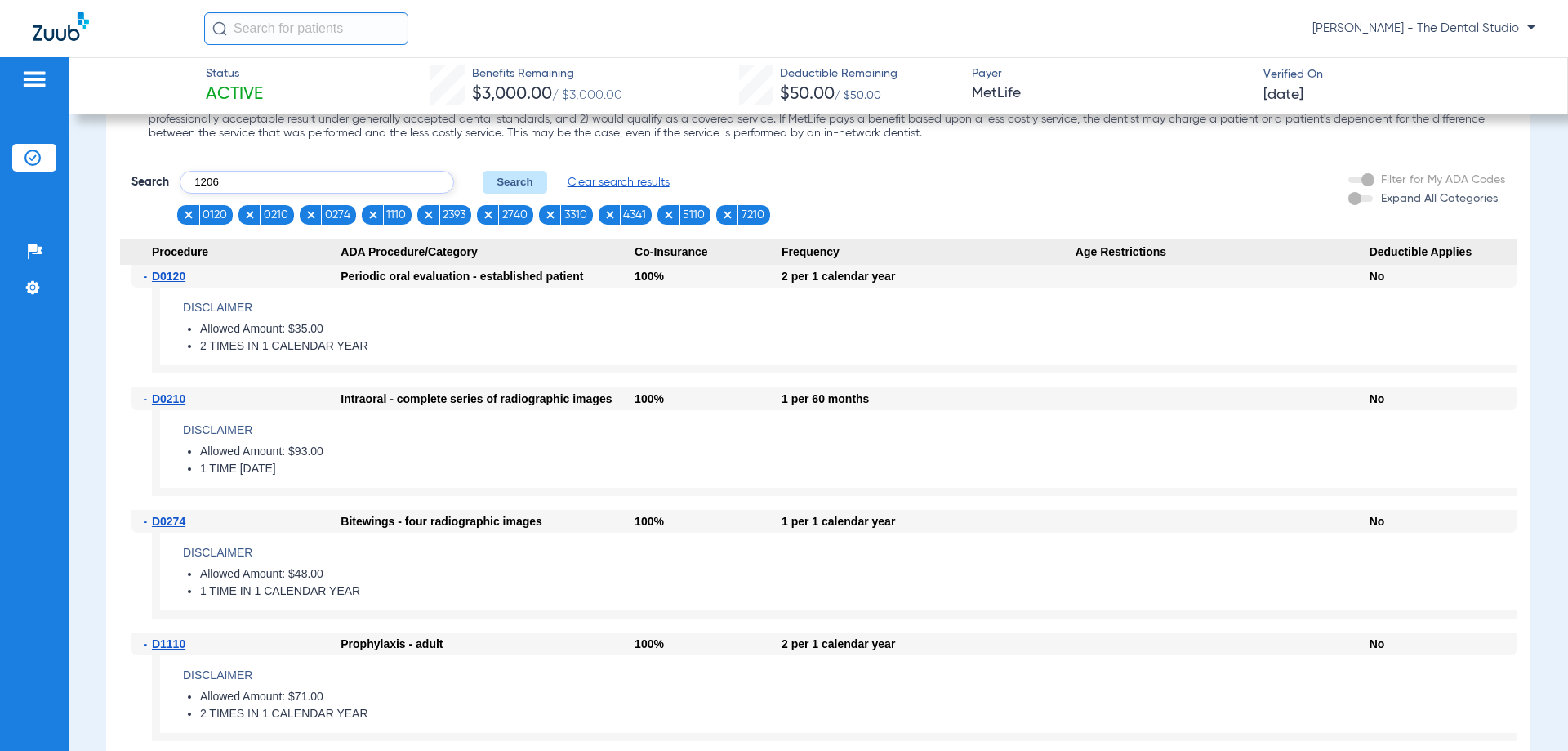
type input "1206"
click button "Search" at bounding box center [515, 182] width 65 height 23
drag, startPoint x: 296, startPoint y: 183, endPoint x: 304, endPoint y: 173, distance: 12.8
click at [298, 175] on input "text" at bounding box center [317, 182] width 275 height 23
type input "1351"
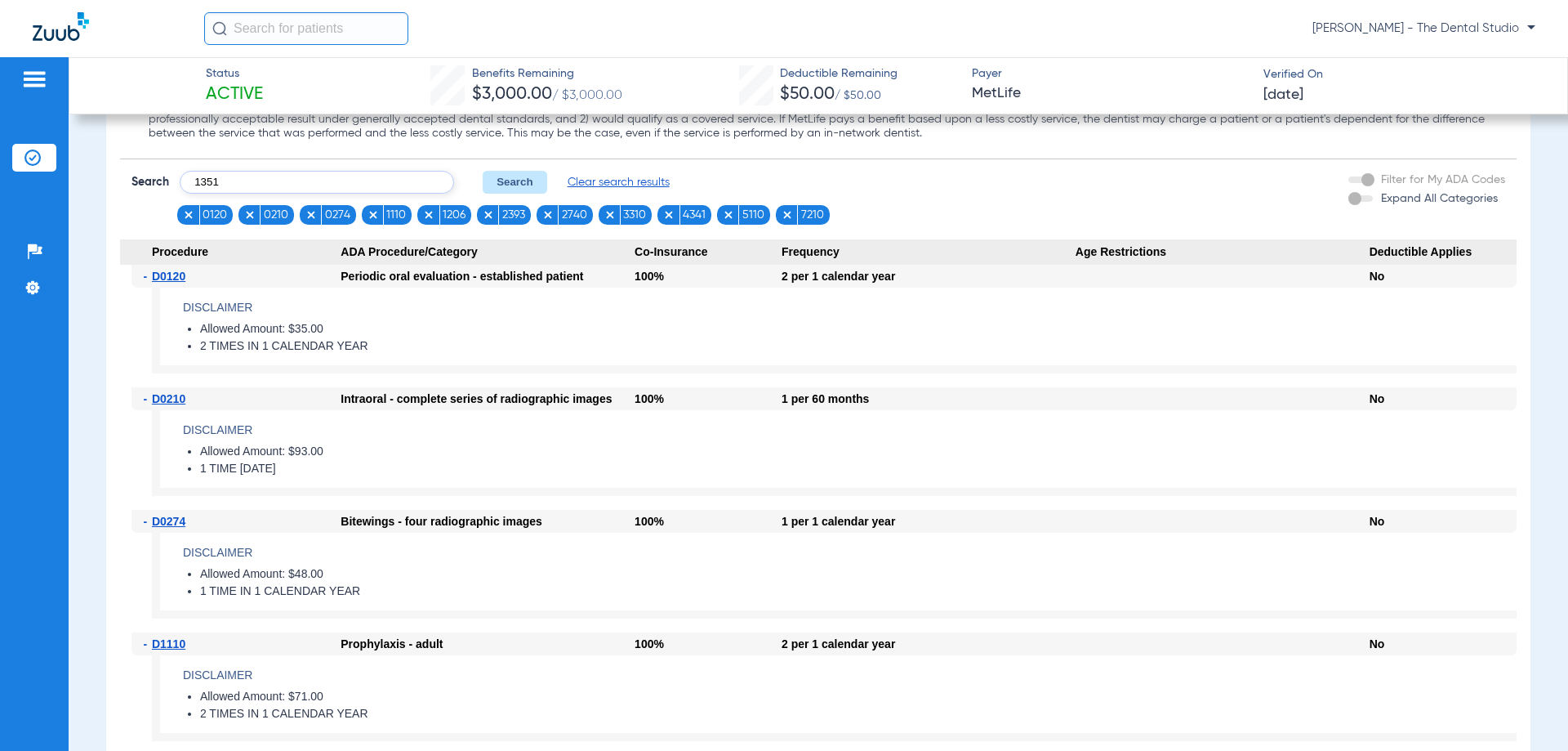
click button "Search" at bounding box center [515, 182] width 65 height 23
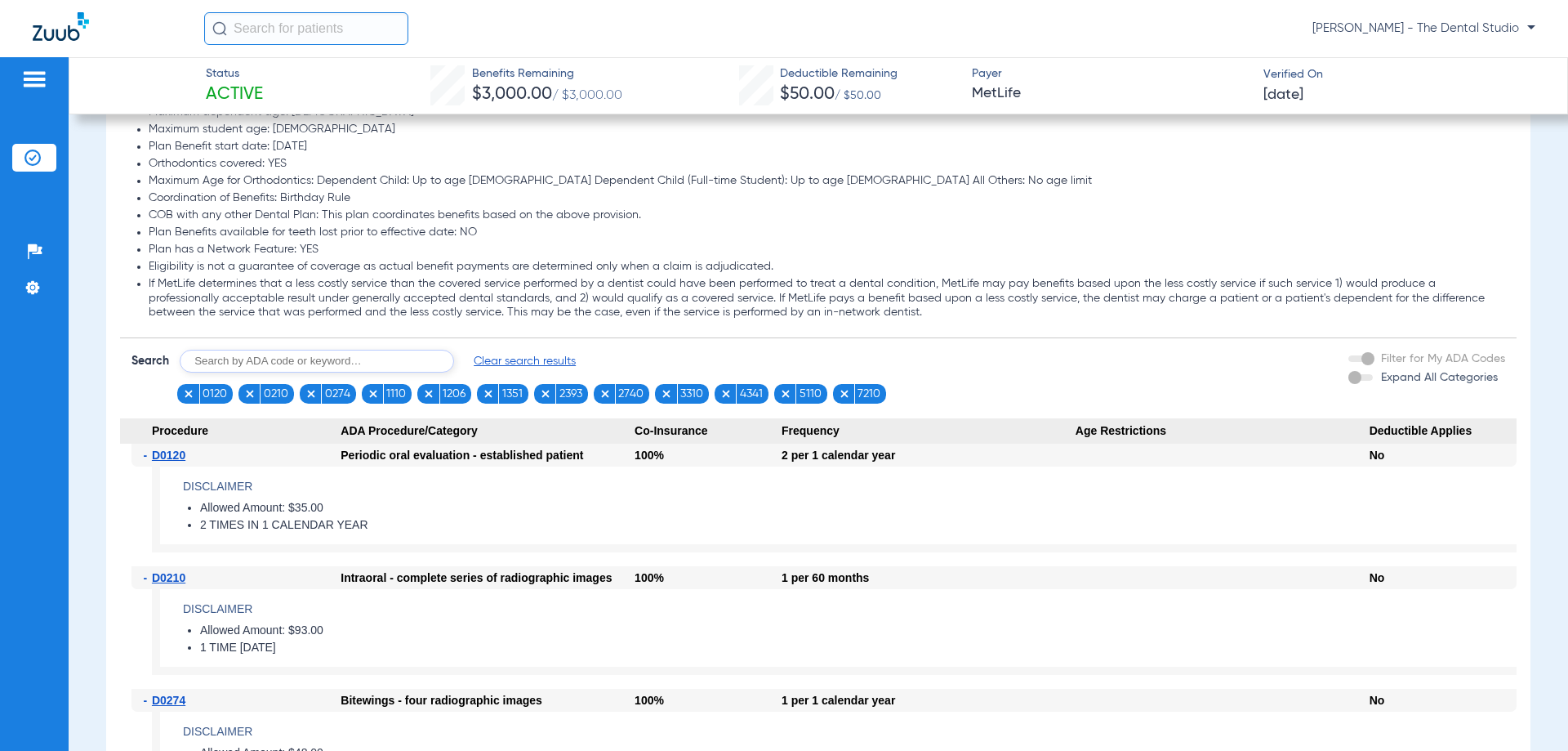
scroll to position [1617, 0]
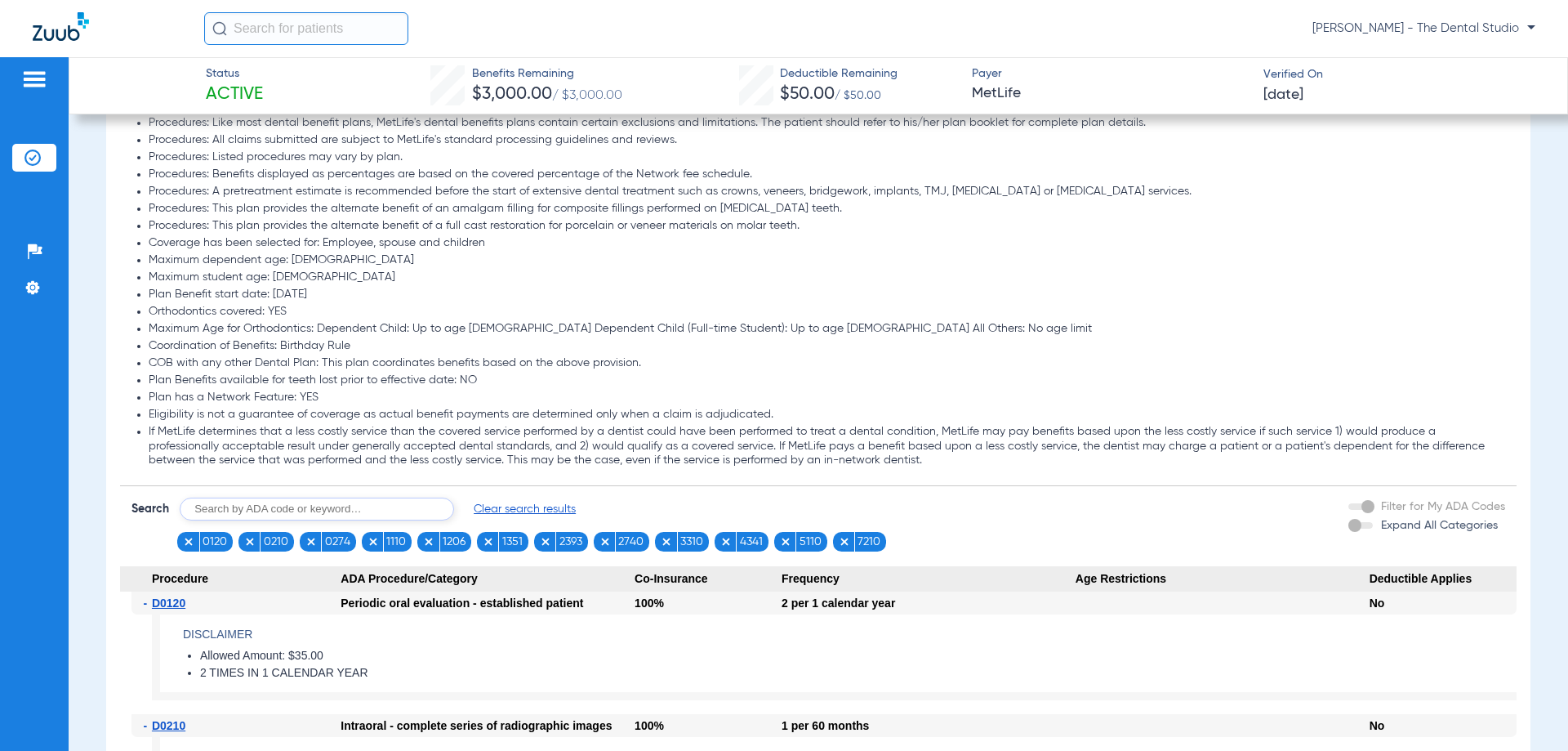
click at [364, 515] on input "text" at bounding box center [317, 510] width 275 height 23
type input "4341"
click button "Search" at bounding box center [515, 510] width 65 height 23
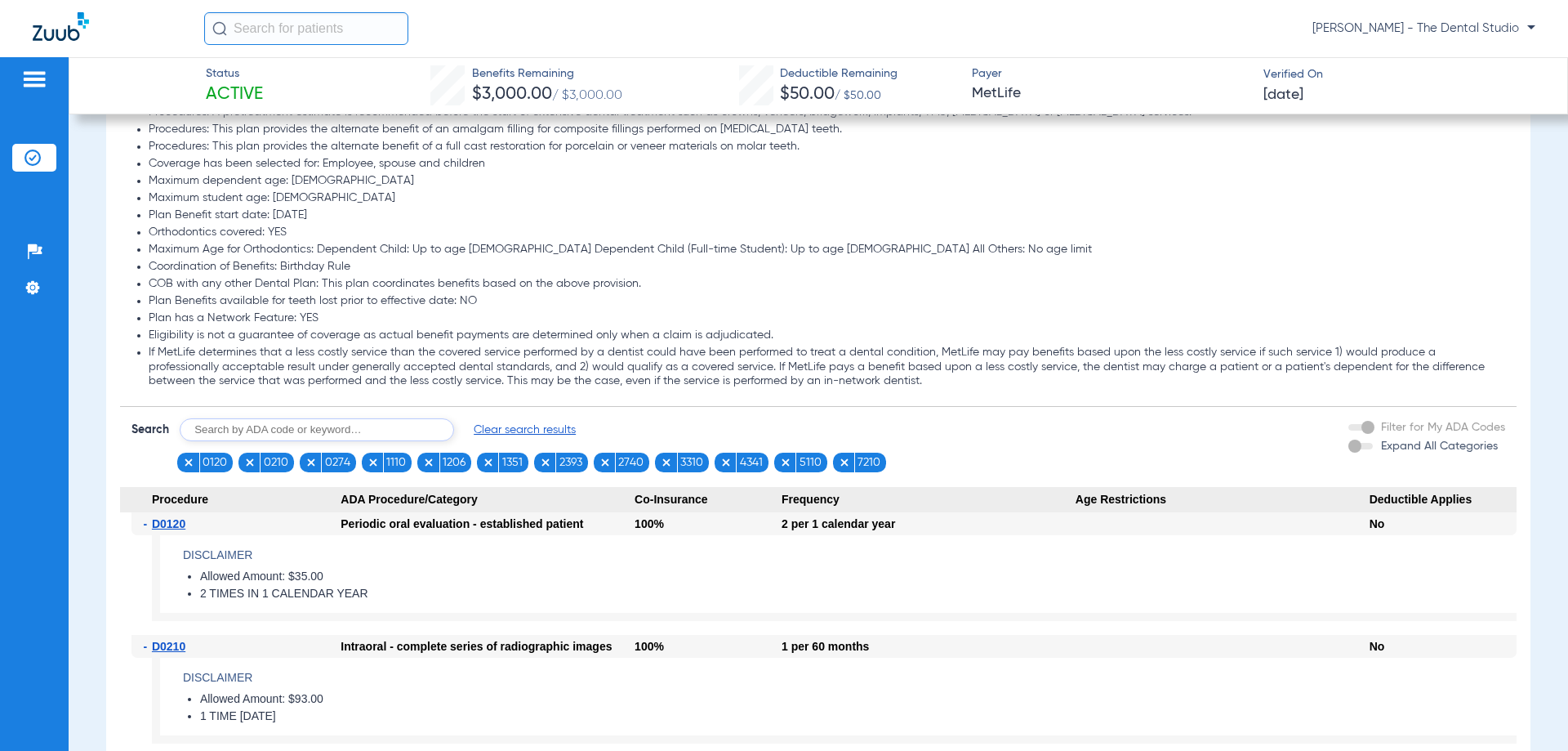
scroll to position [1699, 0]
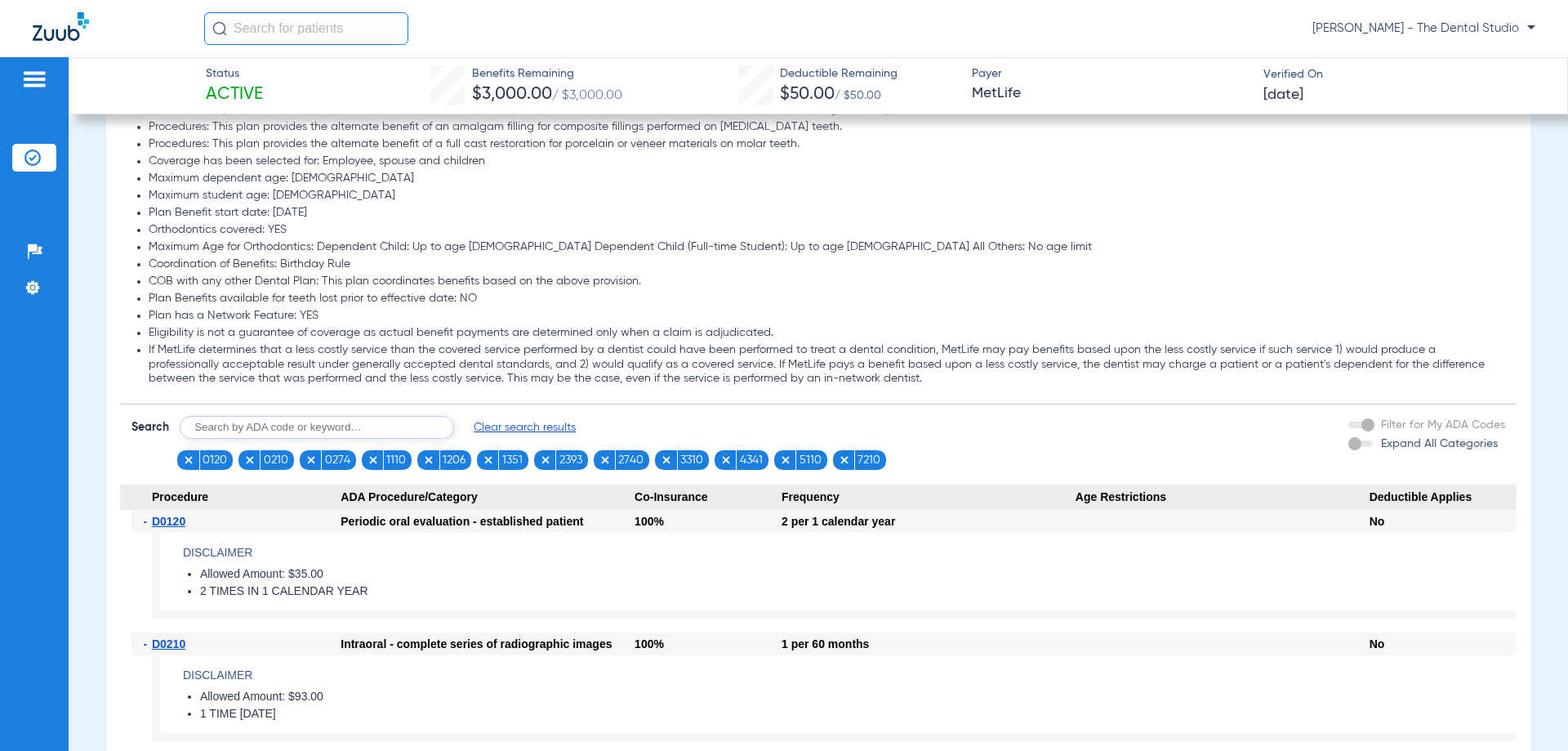
click at [322, 424] on input "text" at bounding box center [317, 428] width 275 height 23
drag, startPoint x: 381, startPoint y: 423, endPoint x: 399, endPoint y: 428, distance: 18.7
click at [386, 424] on input "text" at bounding box center [317, 428] width 275 height 23
type input "4355"
click button "Search" at bounding box center [515, 428] width 65 height 23
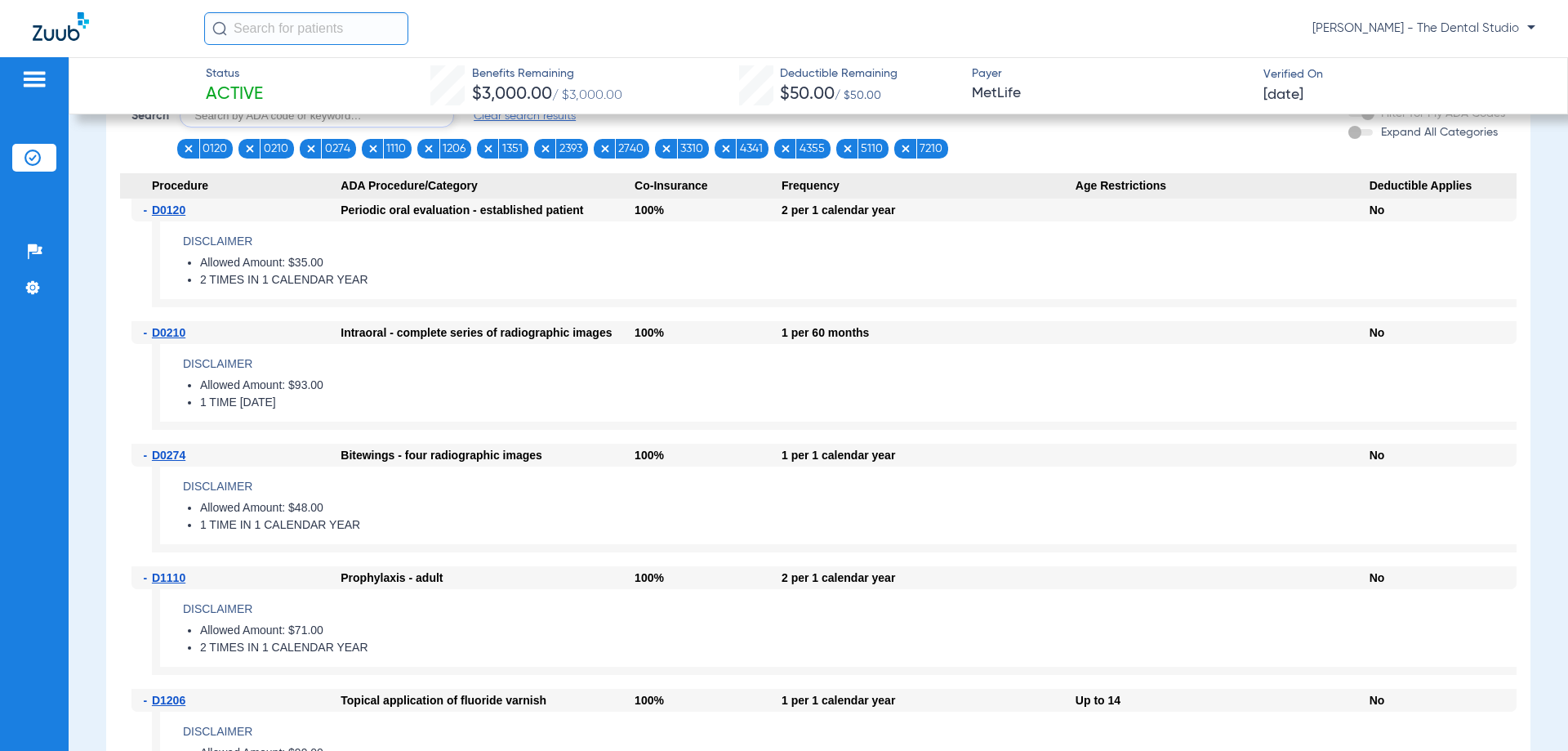
scroll to position [2189, 0]
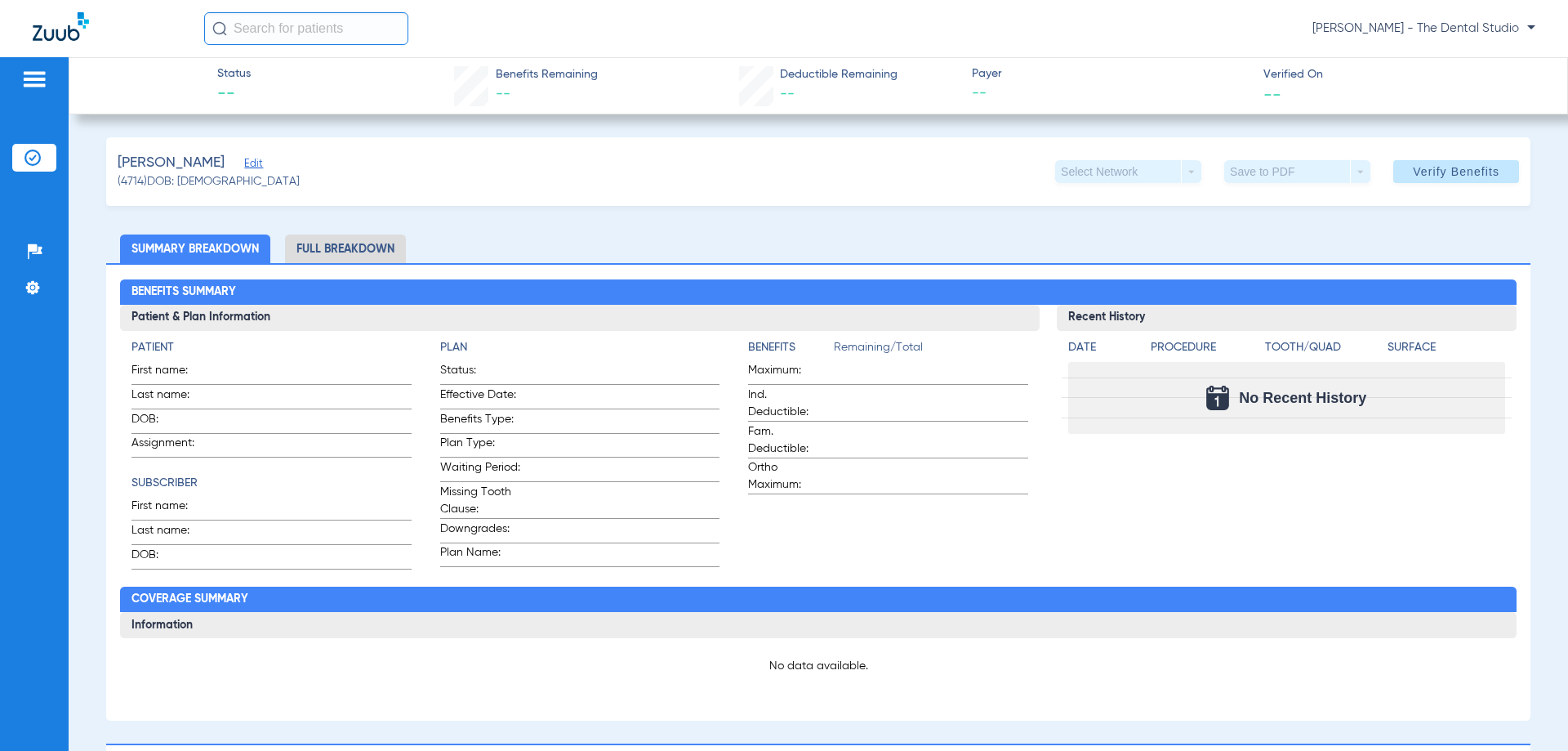
click at [230, 163] on div "Munoz, John E Edit" at bounding box center [208, 162] width 182 height 20
click at [244, 163] on span "Edit" at bounding box center [251, 165] width 14 height 15
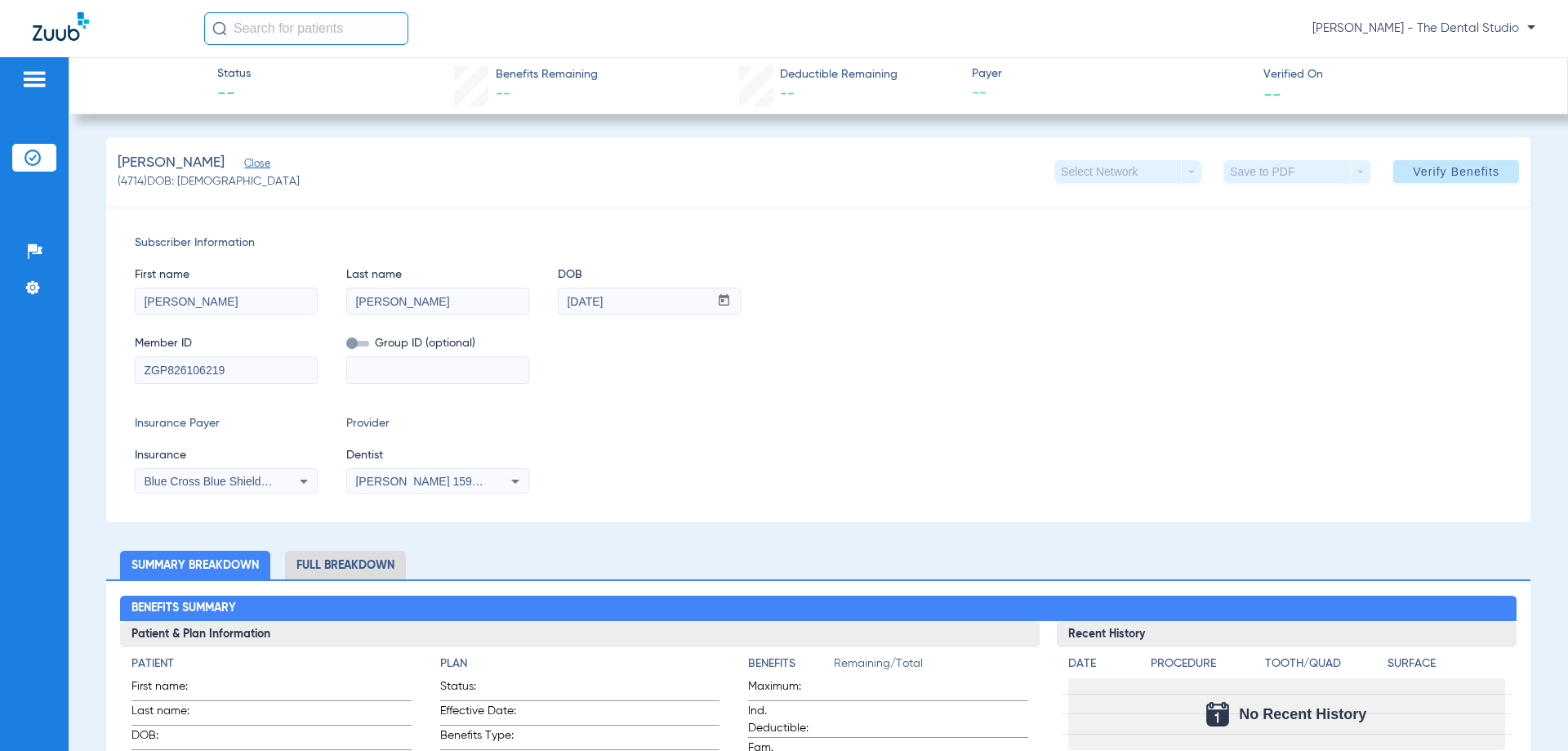
click at [1043, 202] on div "Munoz, John E Close (4714) DOB: 03/27/1981 Select Network arrow_drop_down Save …" at bounding box center [817, 172] width 1424 height 69
click at [1421, 180] on span at bounding box center [1456, 171] width 126 height 39
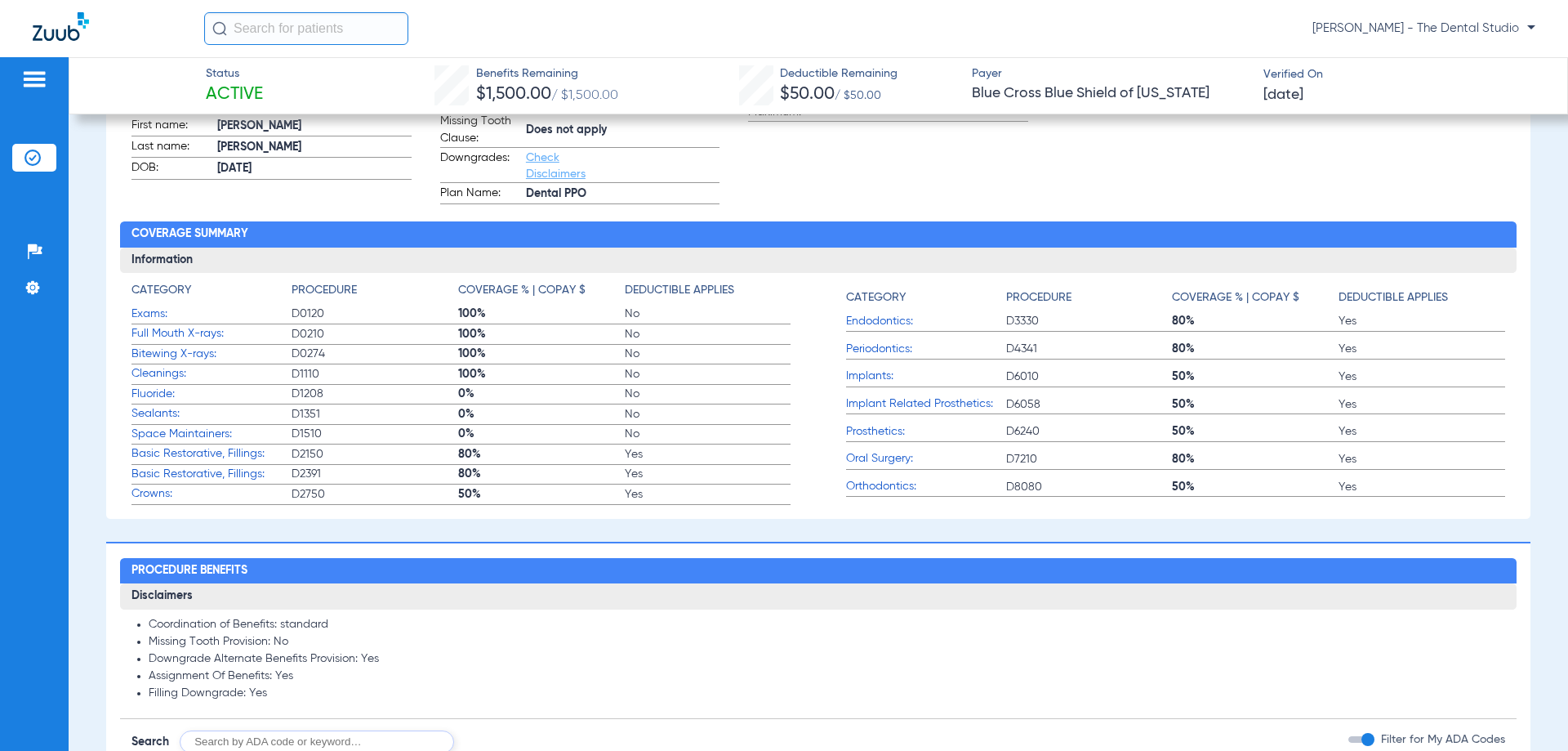
scroll to position [817, 0]
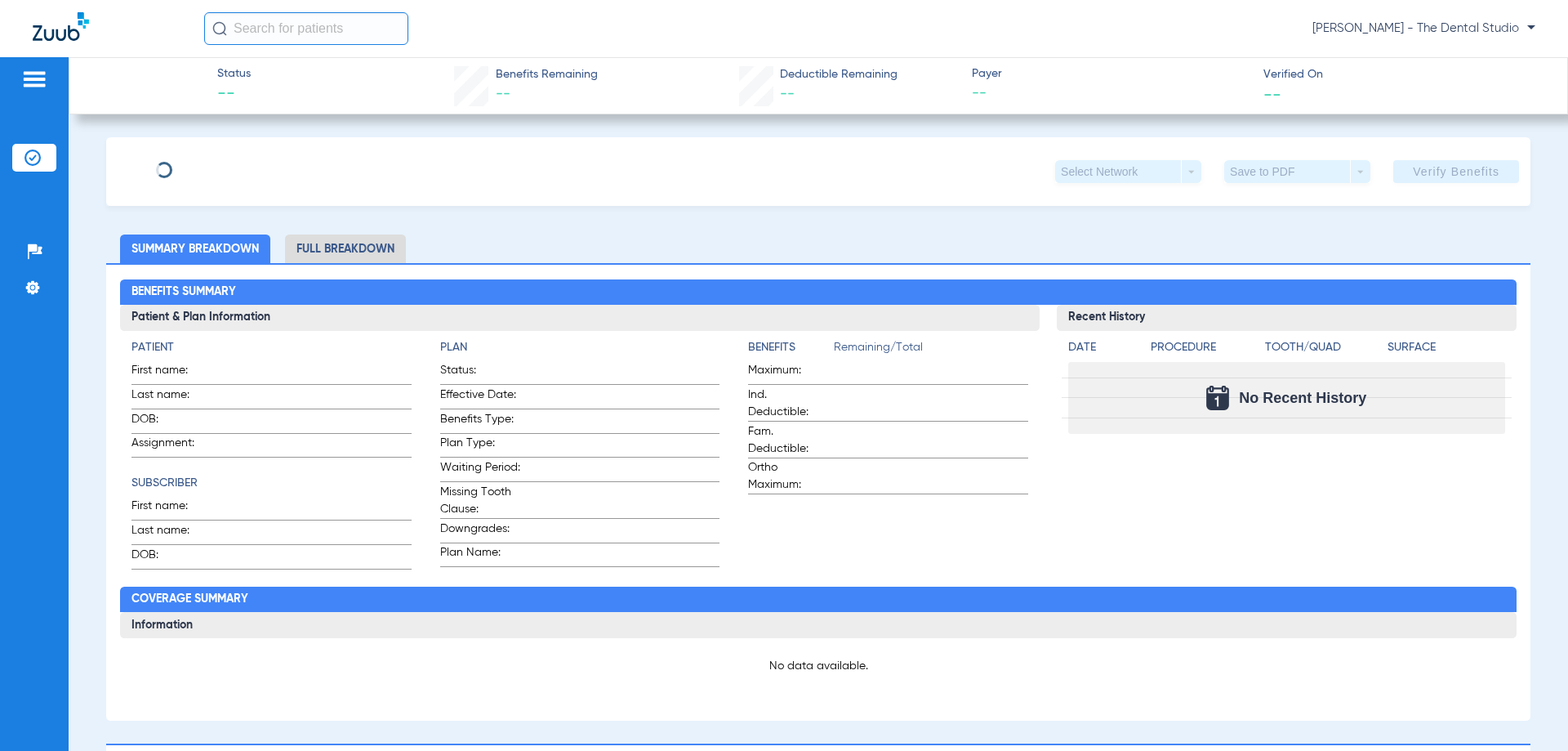
type input "[PERSON_NAME]"
type input "[DATE]"
type input "U5101569701"
click at [244, 164] on span "Edit" at bounding box center [251, 165] width 14 height 15
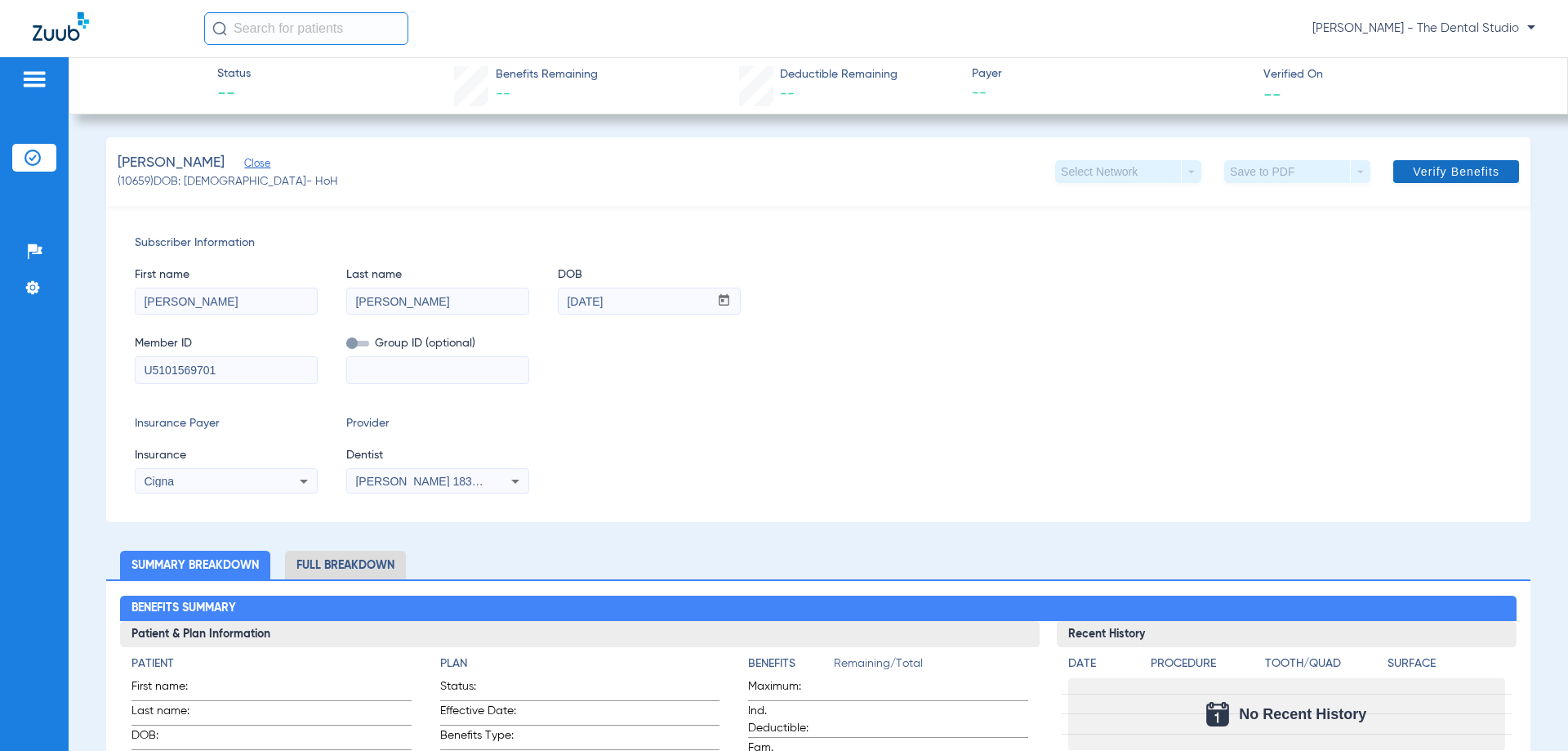
click at [1426, 175] on span "Verify Benefits" at bounding box center [1455, 172] width 87 height 13
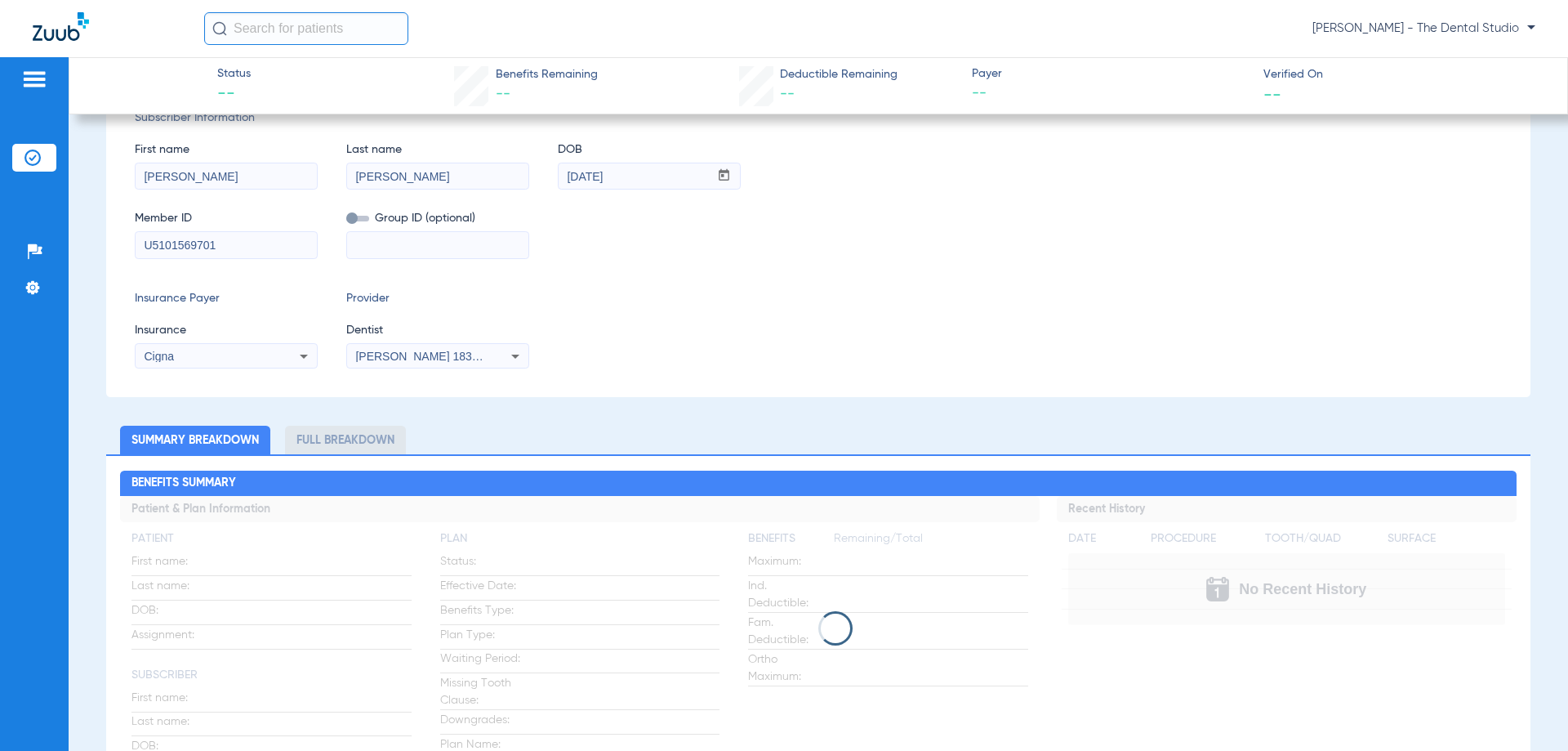
scroll to position [163, 0]
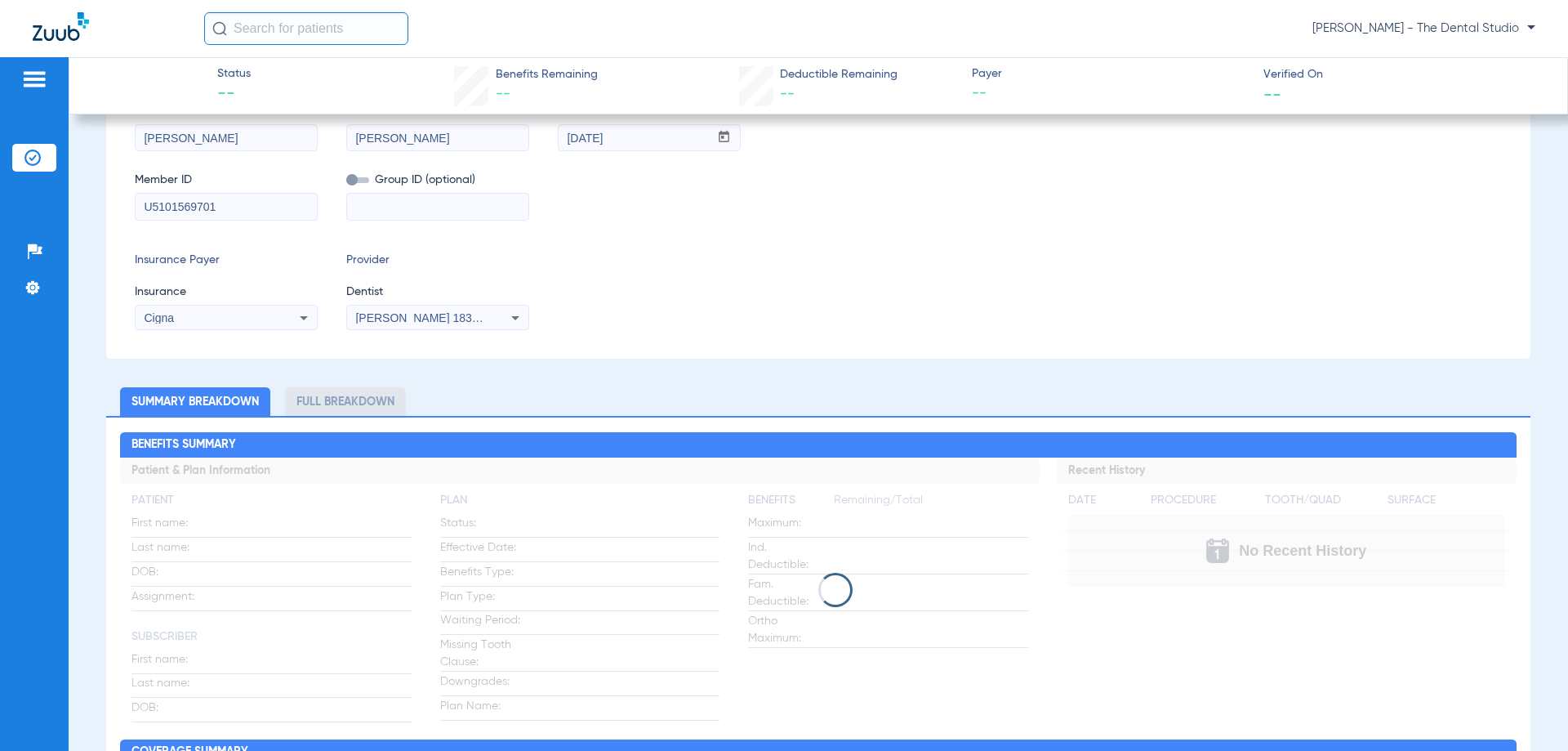
drag, startPoint x: 1206, startPoint y: 577, endPoint x: 1014, endPoint y: 261, distance: 369.8
click at [1014, 261] on div "Insurance Payer Insurance Cigna Provider Dentist Jennifer Naranjo 1831469543" at bounding box center [817, 291] width 1367 height 78
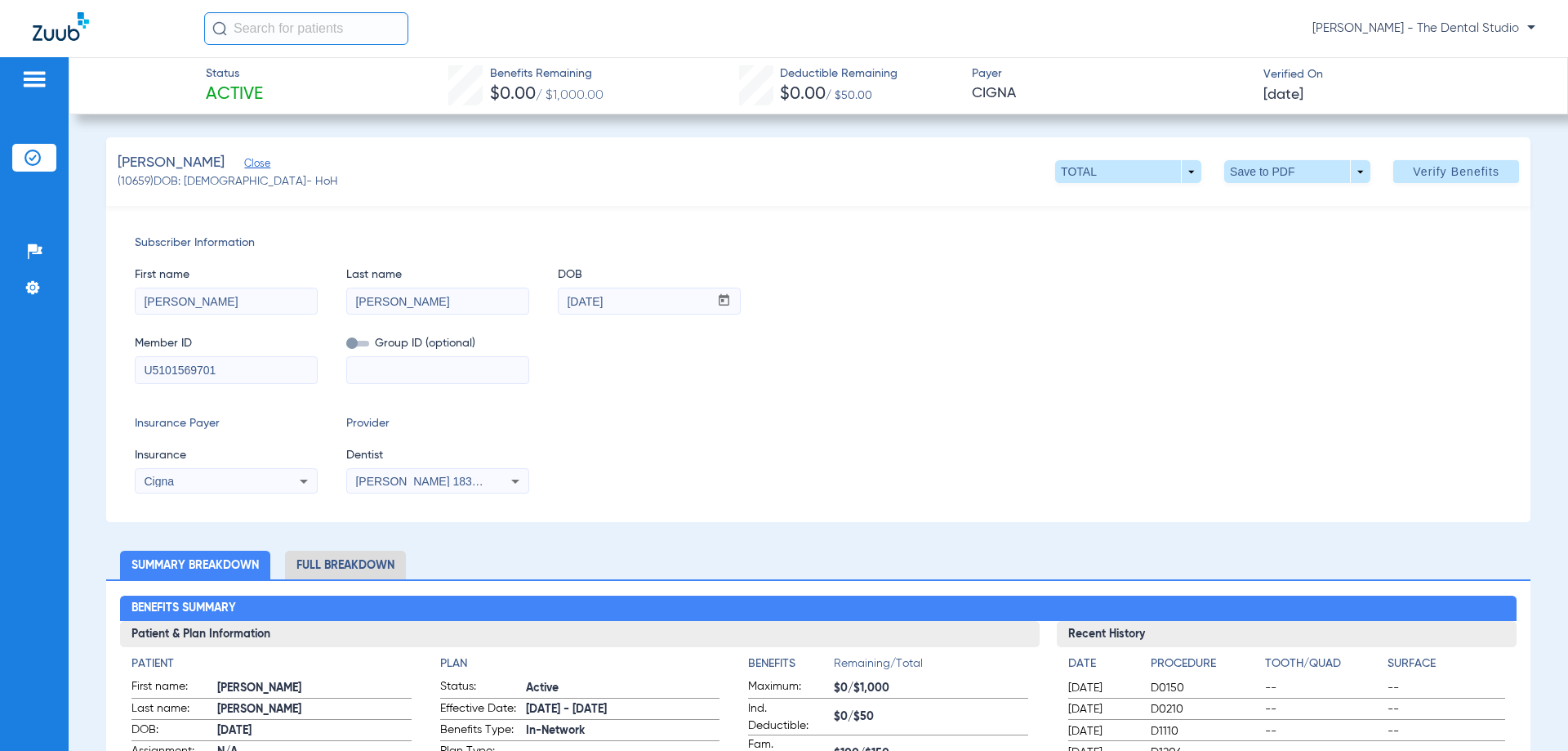
drag, startPoint x: 576, startPoint y: 36, endPoint x: 502, endPoint y: 83, distance: 87.7
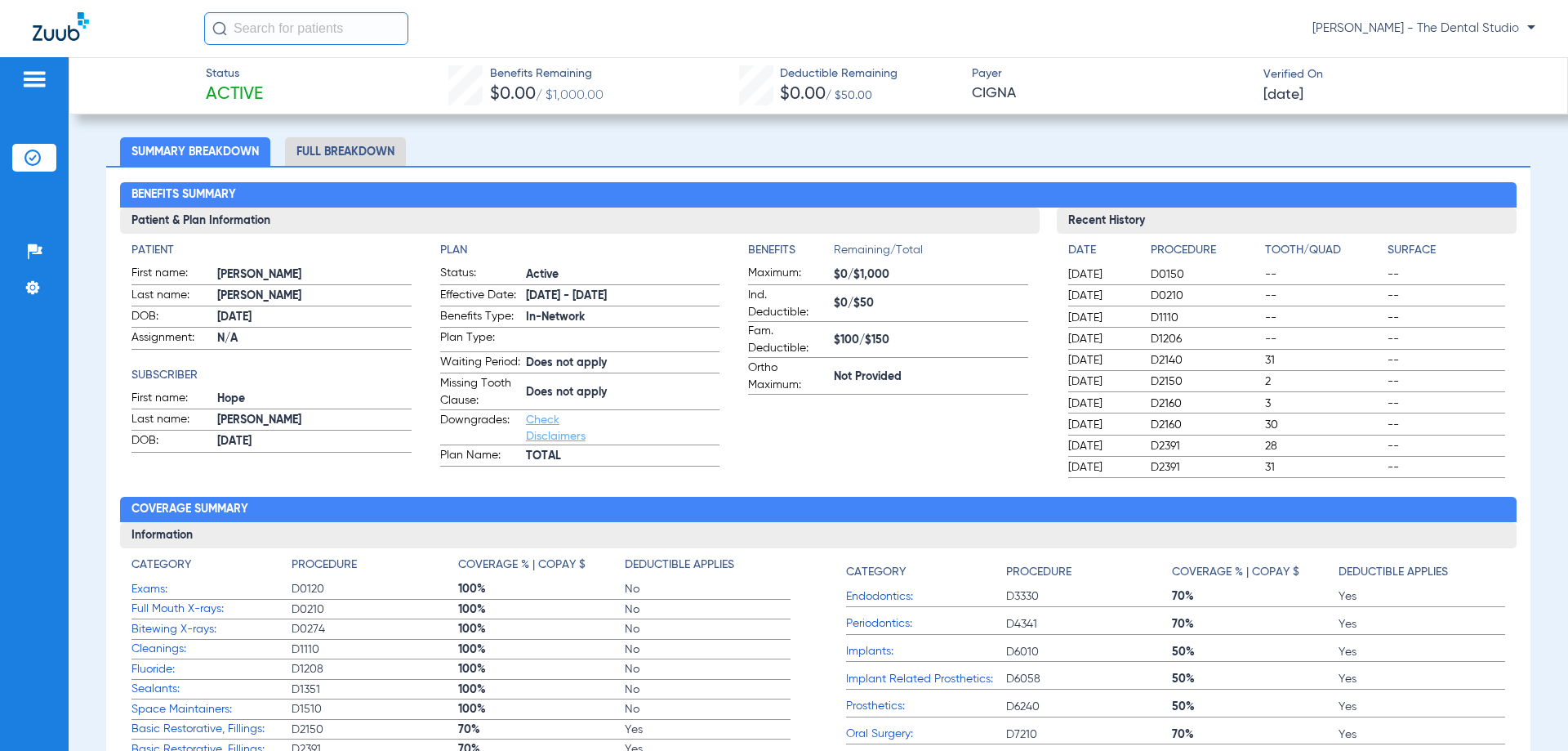
scroll to position [408, 0]
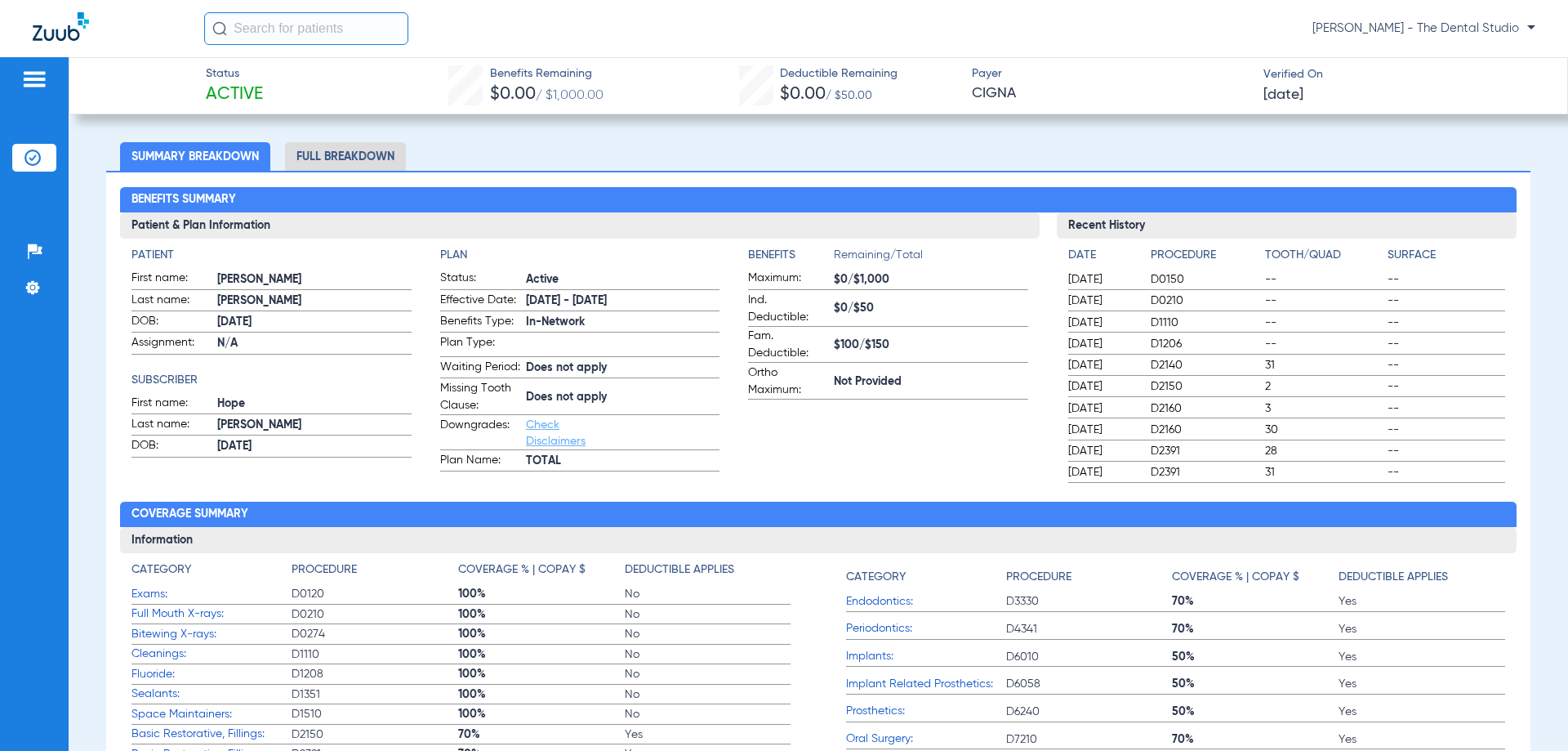
click at [863, 442] on app-benefits-information "Benefits Remaining/Total Maximum: $0/$1,000 Ind. Deductible: $0/$50 Fam. Deduct…" at bounding box center [887, 359] width 279 height 224
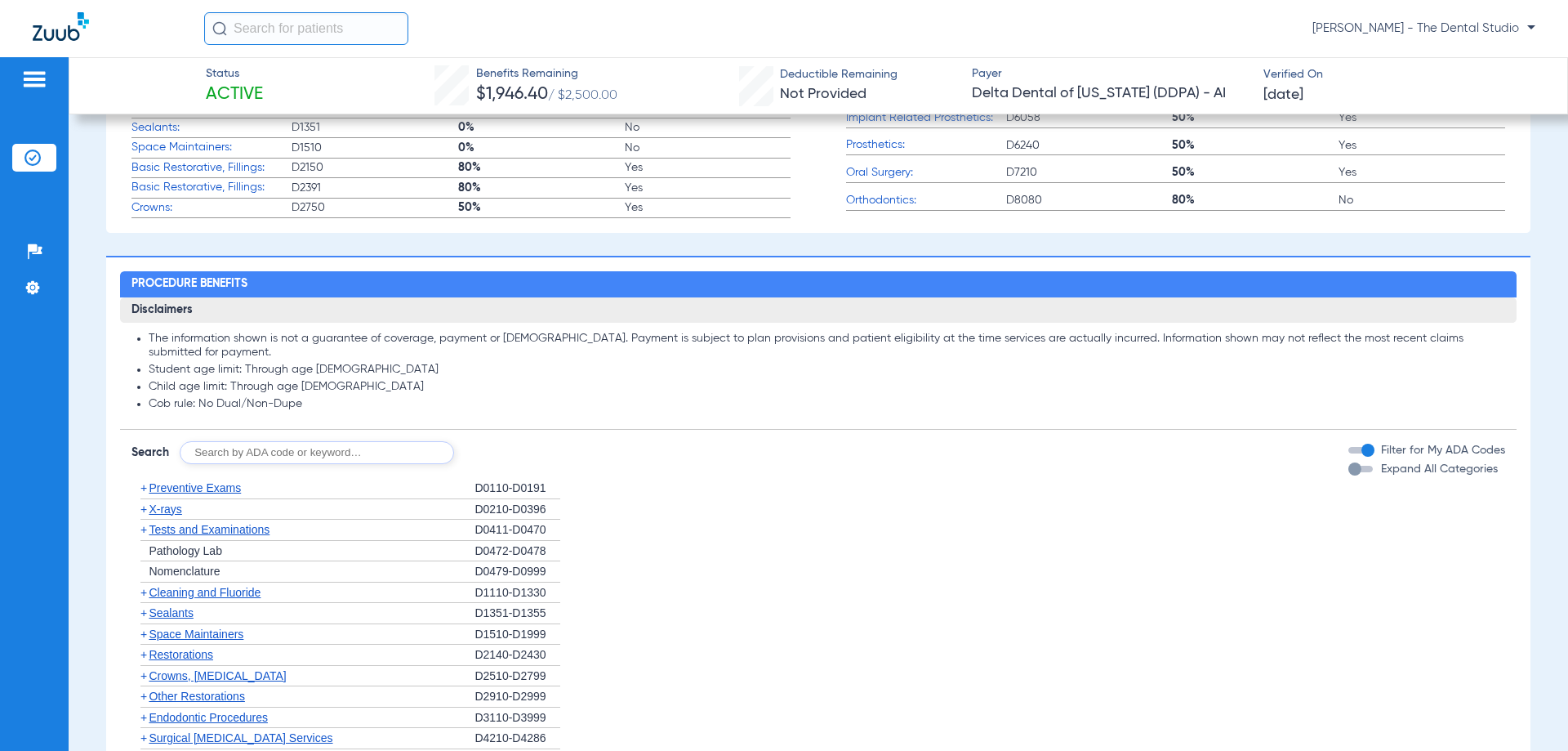
scroll to position [736, 0]
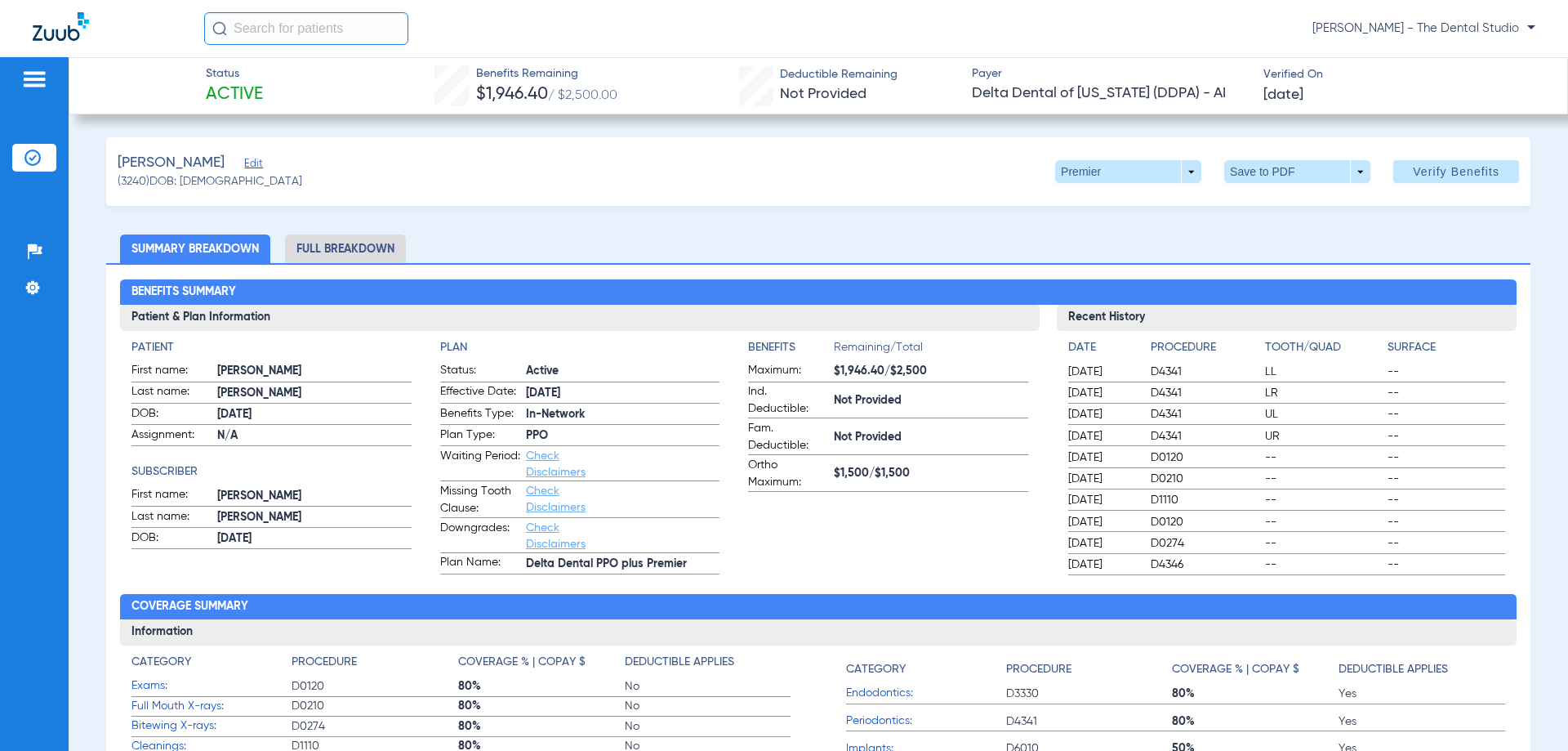
click at [244, 170] on span "Edit" at bounding box center [251, 165] width 14 height 15
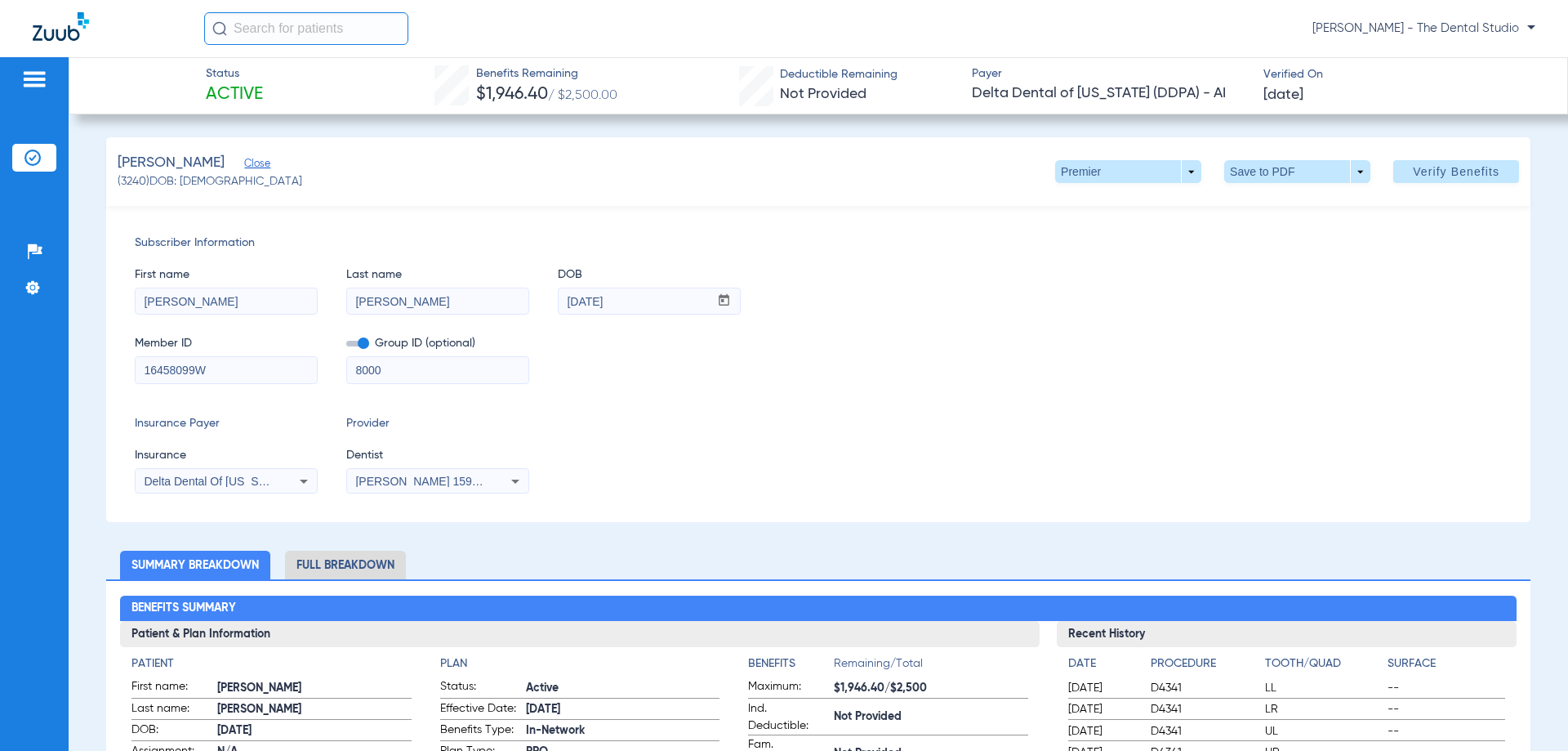
click at [430, 480] on span "[PERSON_NAME] 1598111676" at bounding box center [436, 482] width 161 height 13
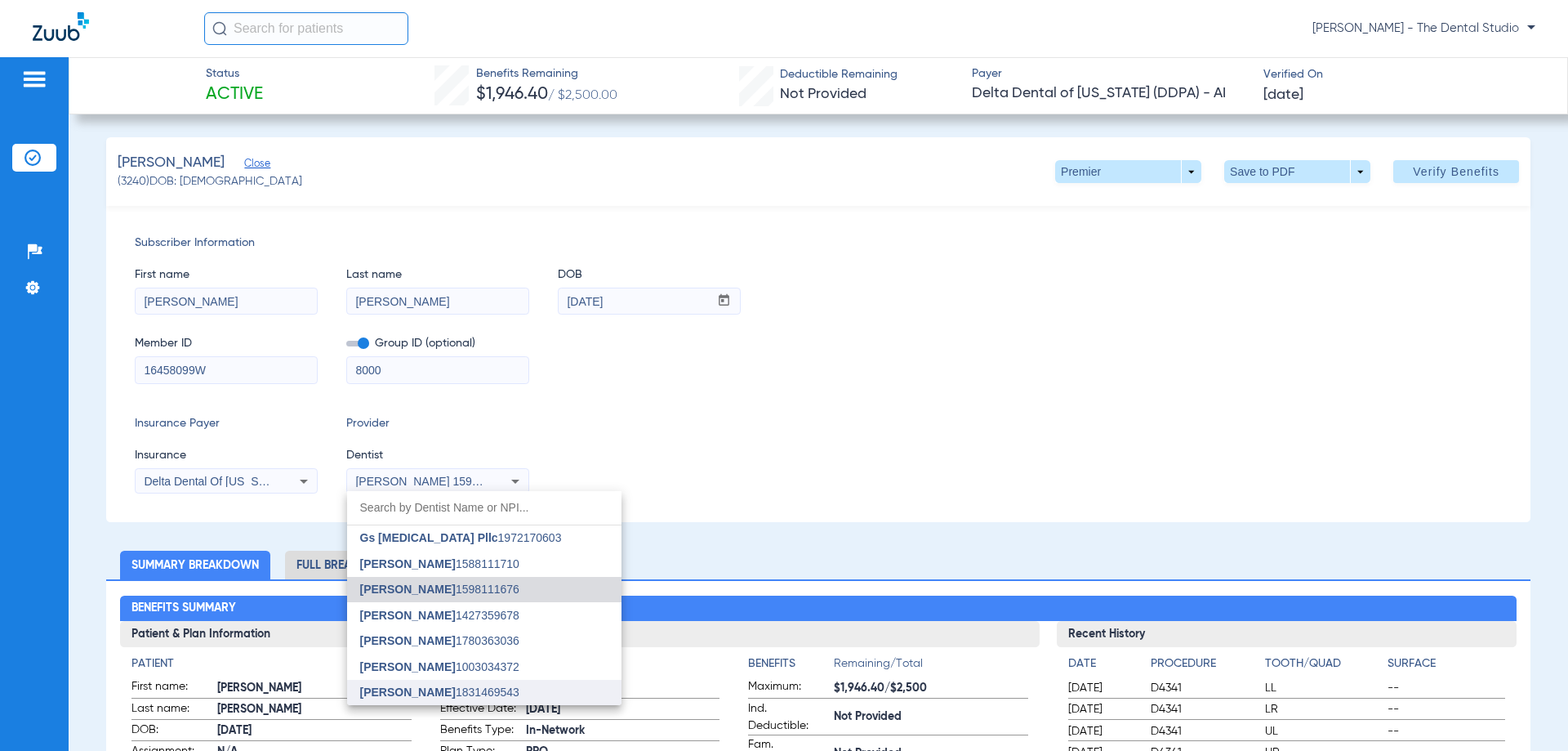
click at [392, 691] on span "[PERSON_NAME]" at bounding box center [408, 692] width 95 height 13
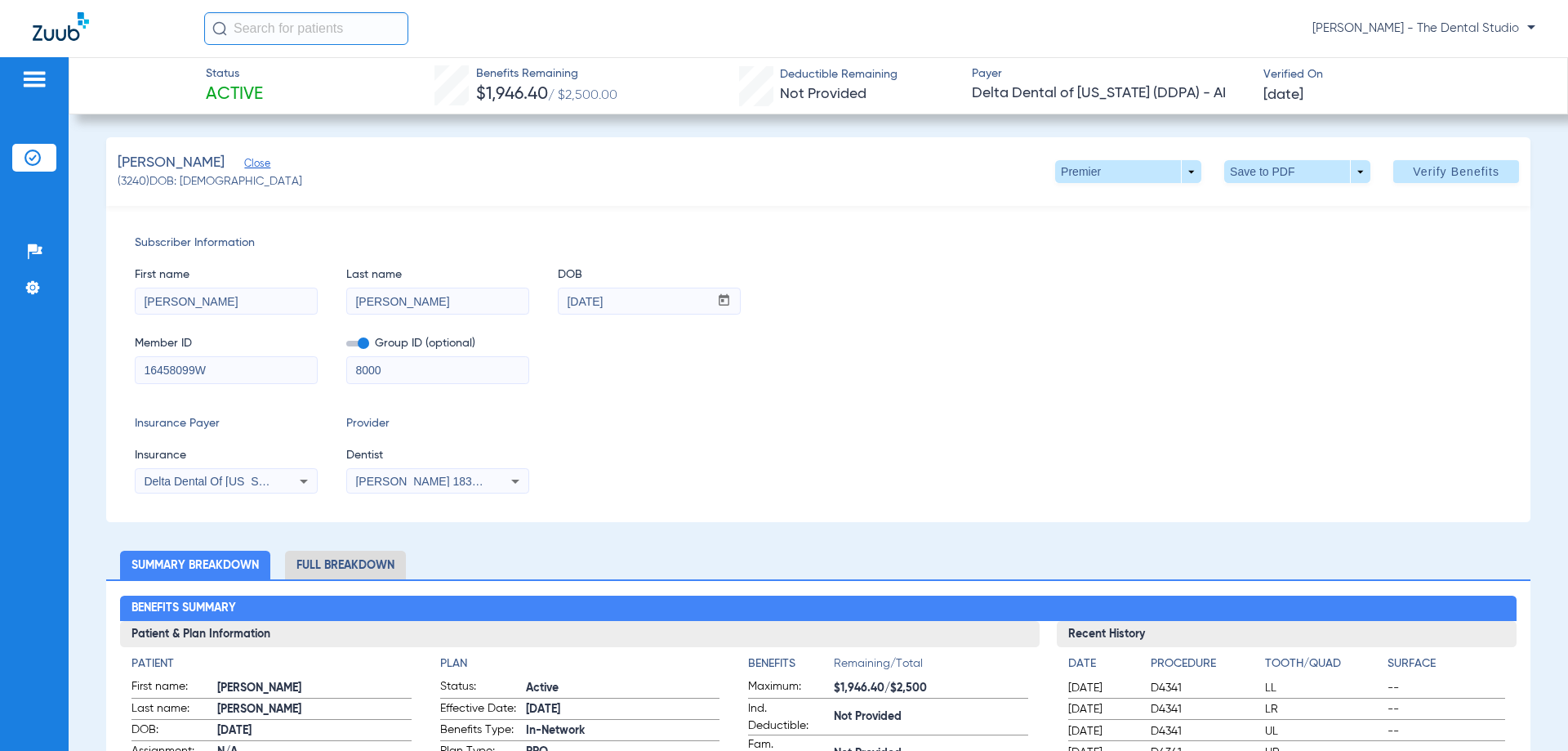
click at [1399, 174] on span at bounding box center [1456, 171] width 126 height 39
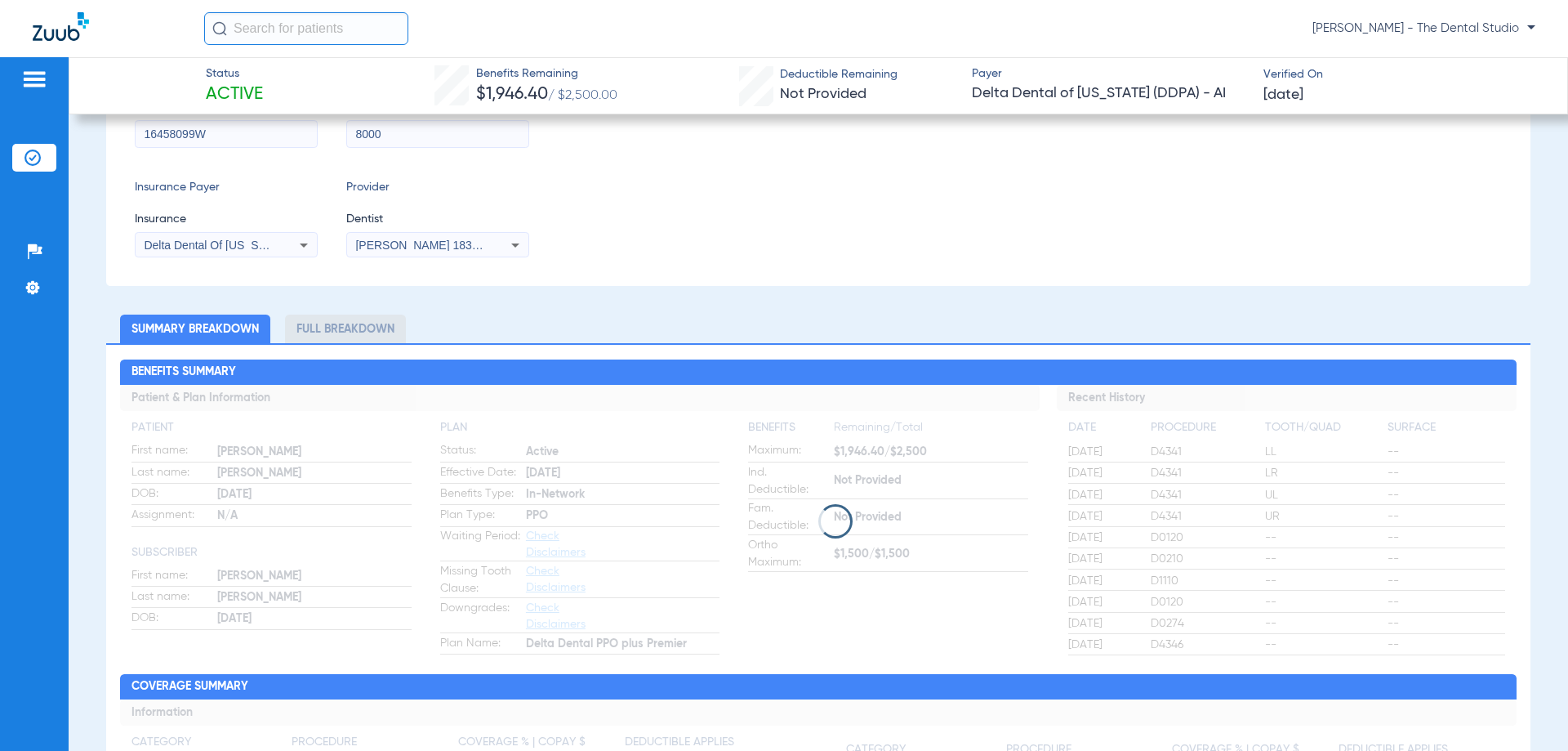
scroll to position [245, 0]
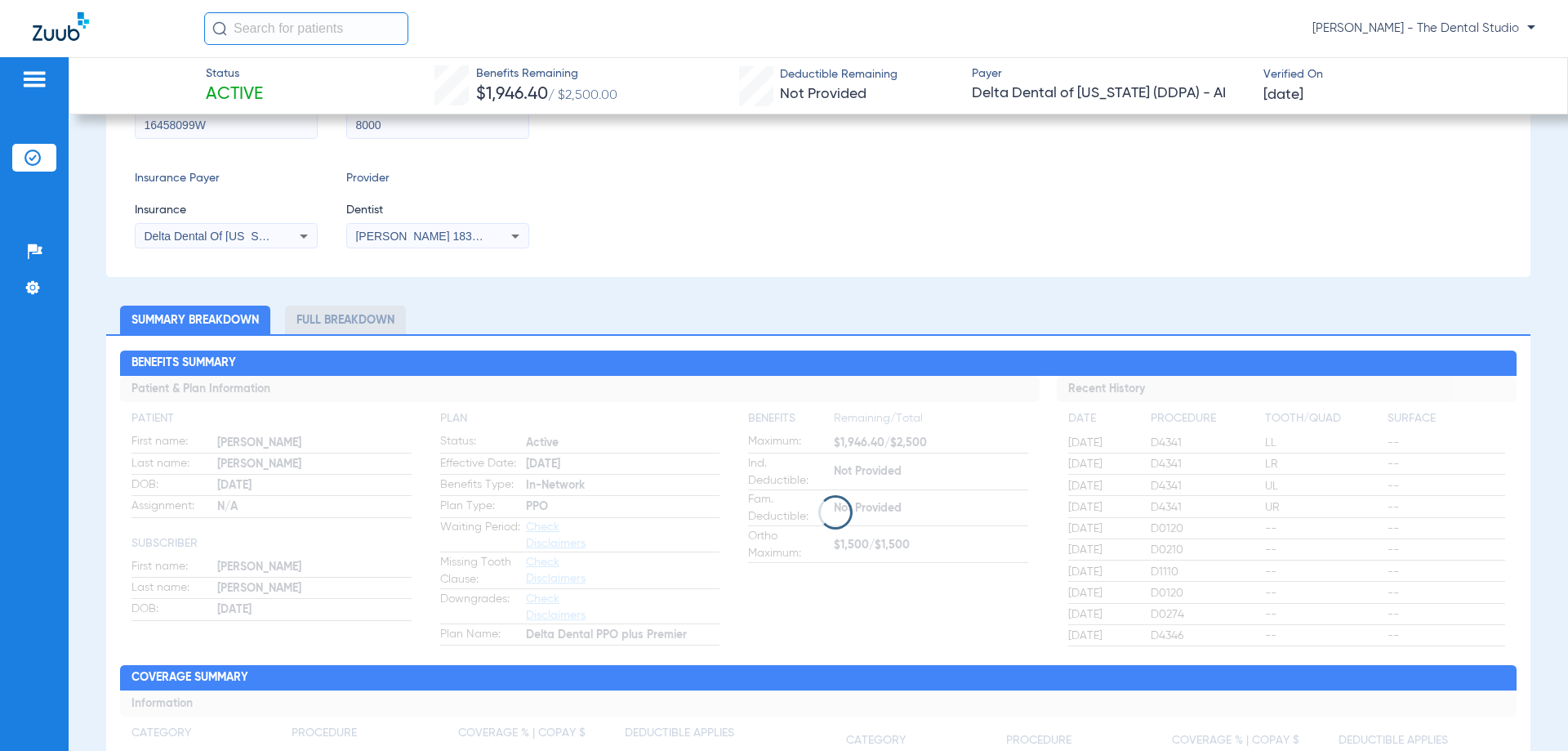
click at [841, 519] on span at bounding box center [836, 512] width 34 height 34
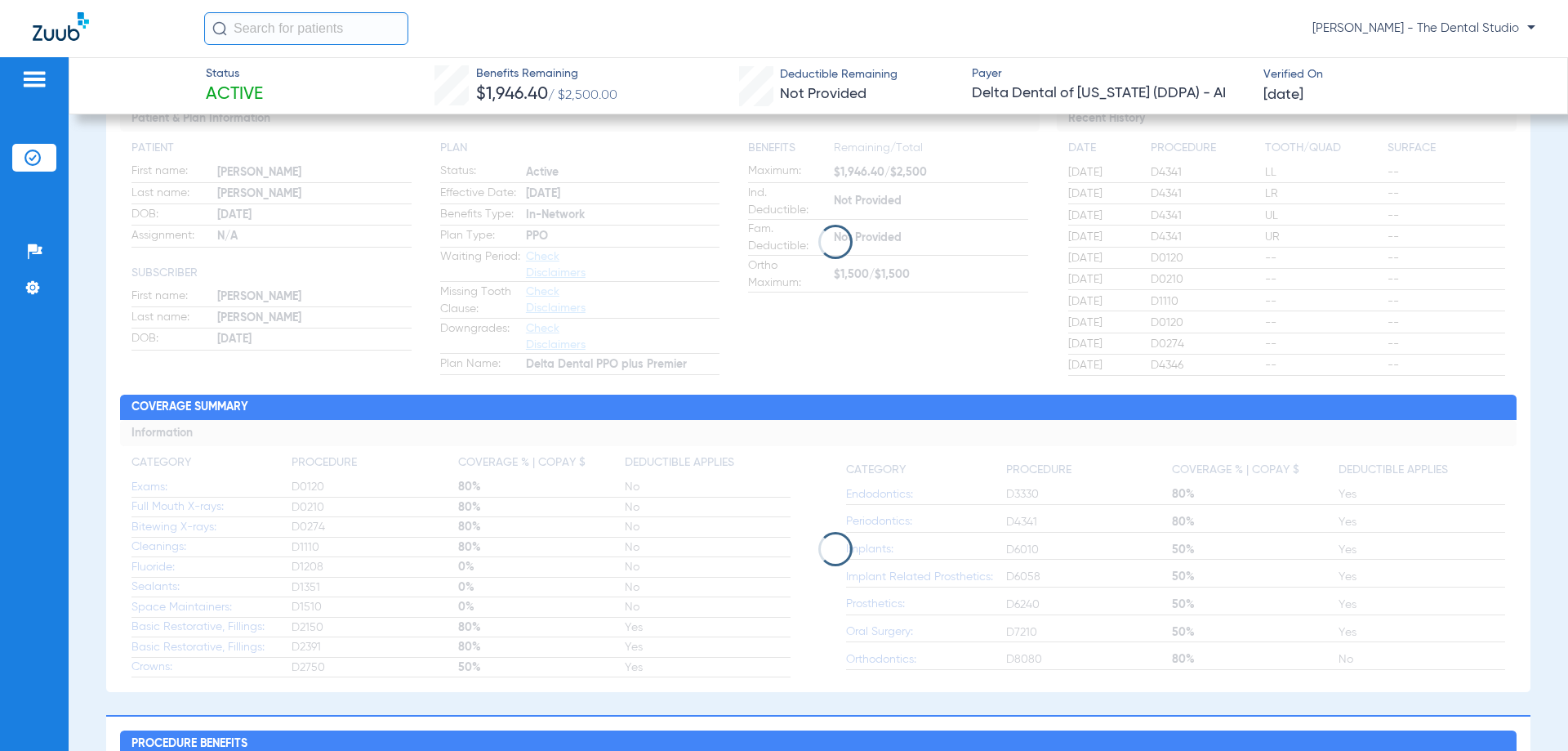
scroll to position [572, 0]
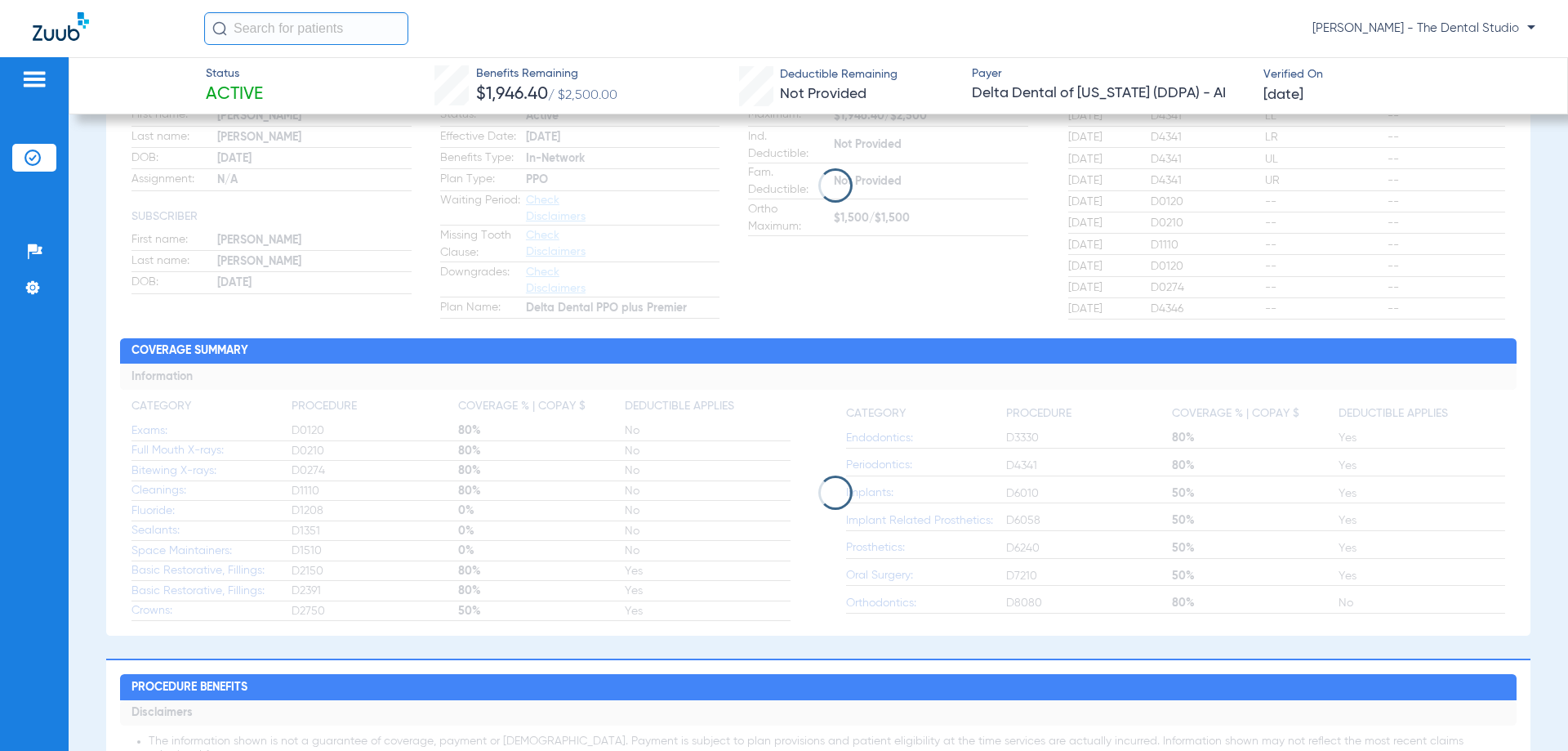
click at [836, 198] on span at bounding box center [836, 185] width 49 height 49
click at [834, 198] on span at bounding box center [836, 185] width 34 height 34
click at [833, 198] on span at bounding box center [836, 185] width 34 height 34
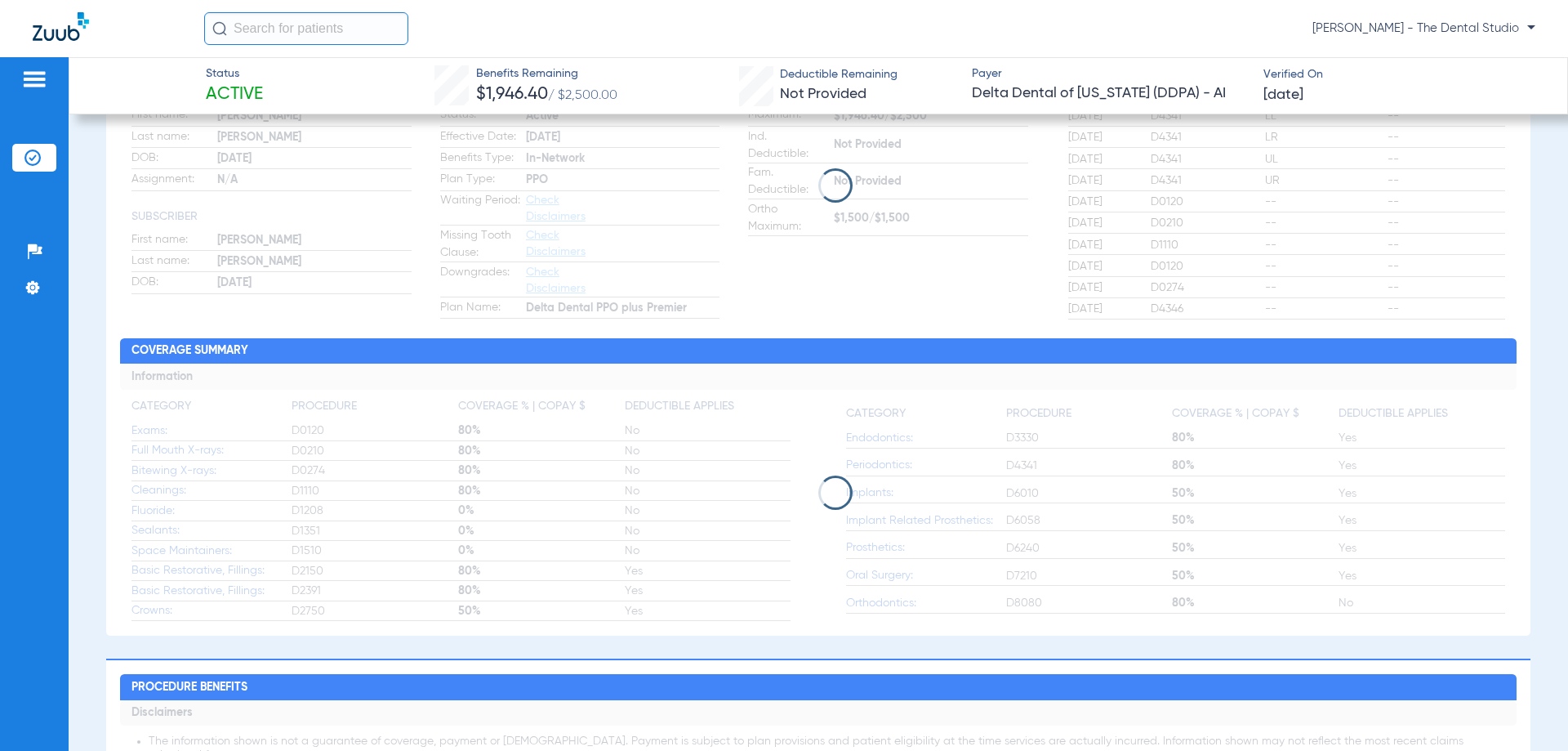
click at [833, 198] on span at bounding box center [836, 185] width 34 height 34
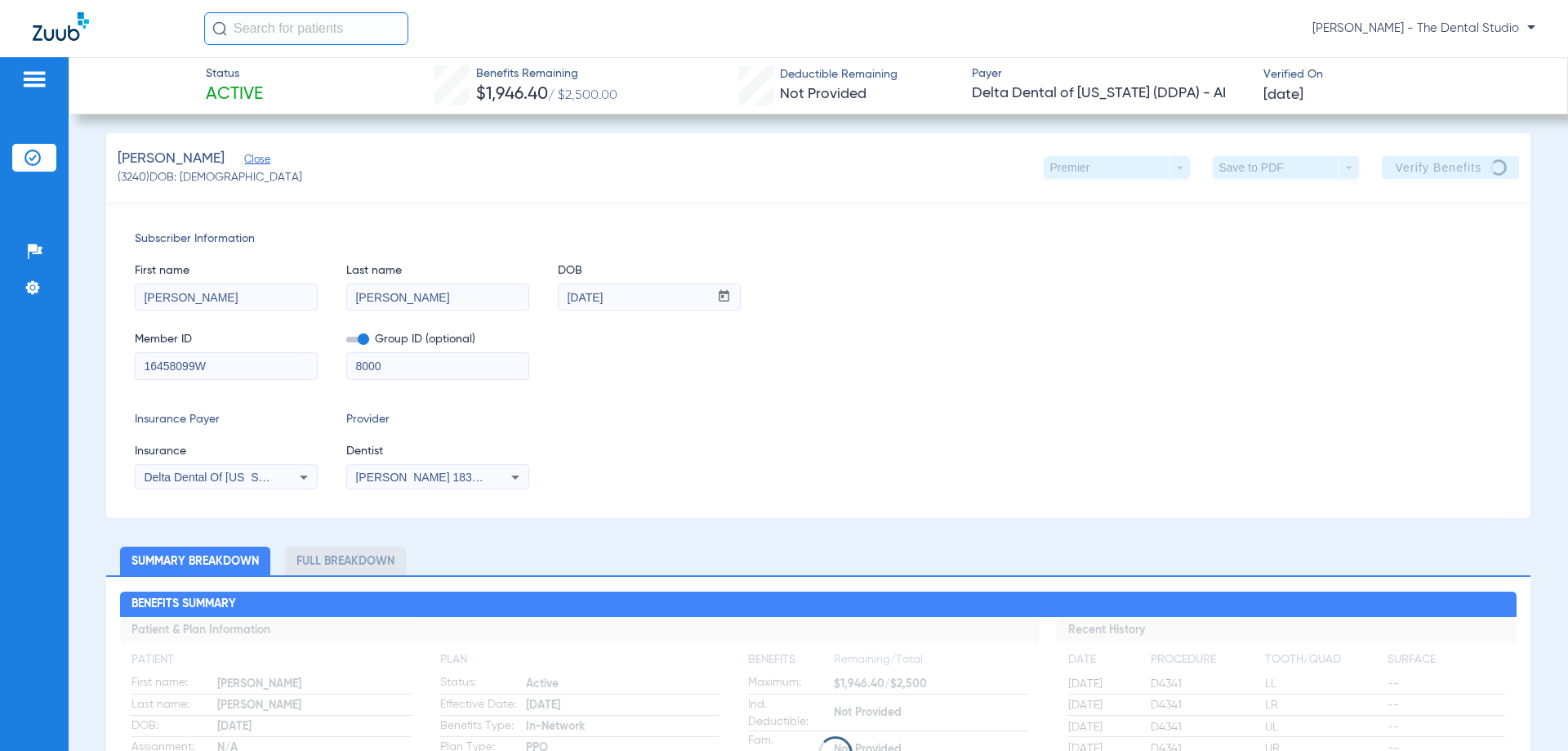
scroll to position [0, 0]
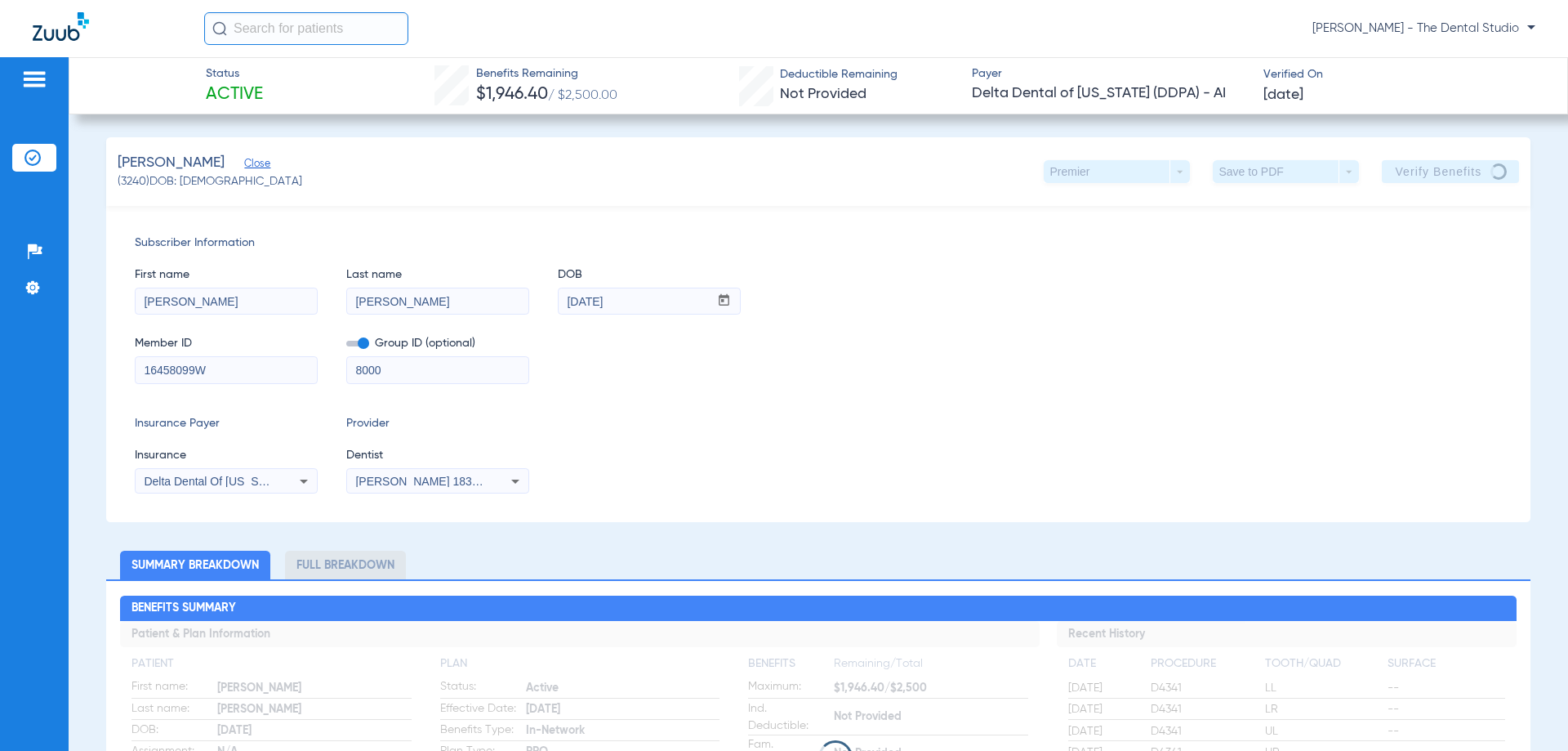
drag, startPoint x: 1025, startPoint y: 270, endPoint x: 759, endPoint y: 629, distance: 446.8
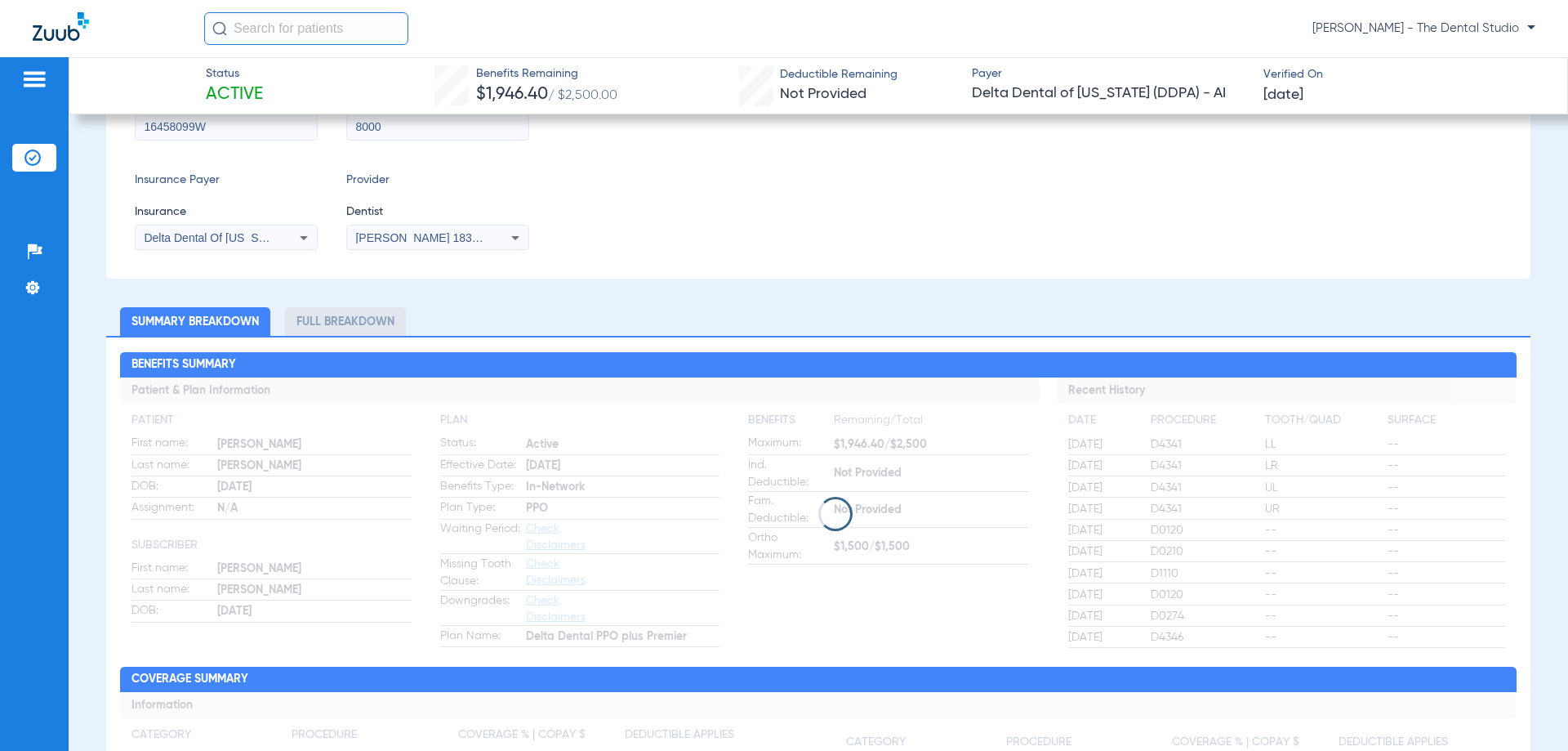
scroll to position [245, 0]
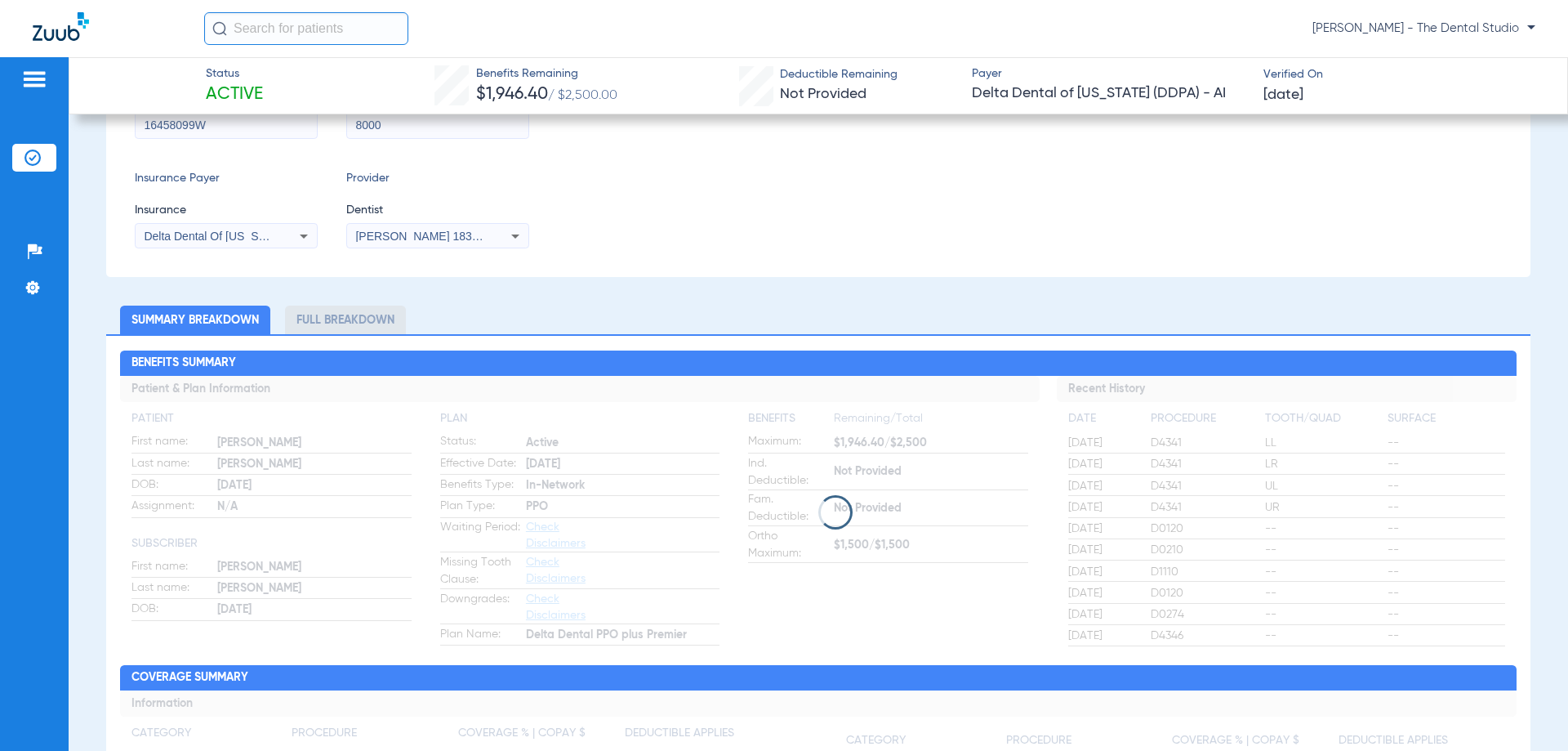
click at [802, 479] on app-loading-indicator at bounding box center [817, 511] width 1395 height 272
click at [803, 479] on app-loading-indicator at bounding box center [817, 511] width 1395 height 272
click at [801, 480] on app-loading-indicator at bounding box center [817, 511] width 1395 height 272
click at [799, 480] on app-loading-indicator at bounding box center [817, 511] width 1395 height 272
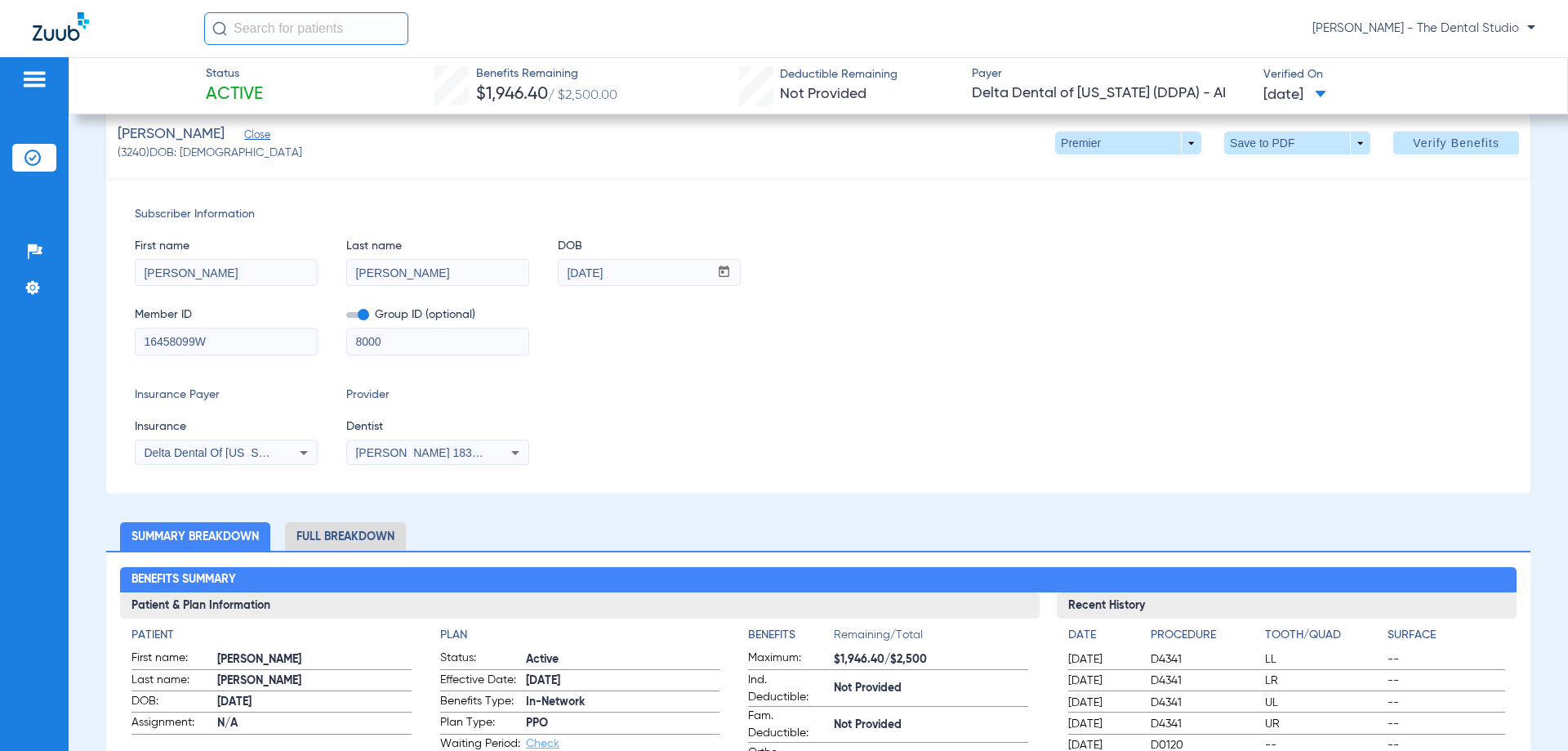
scroll to position [0, 0]
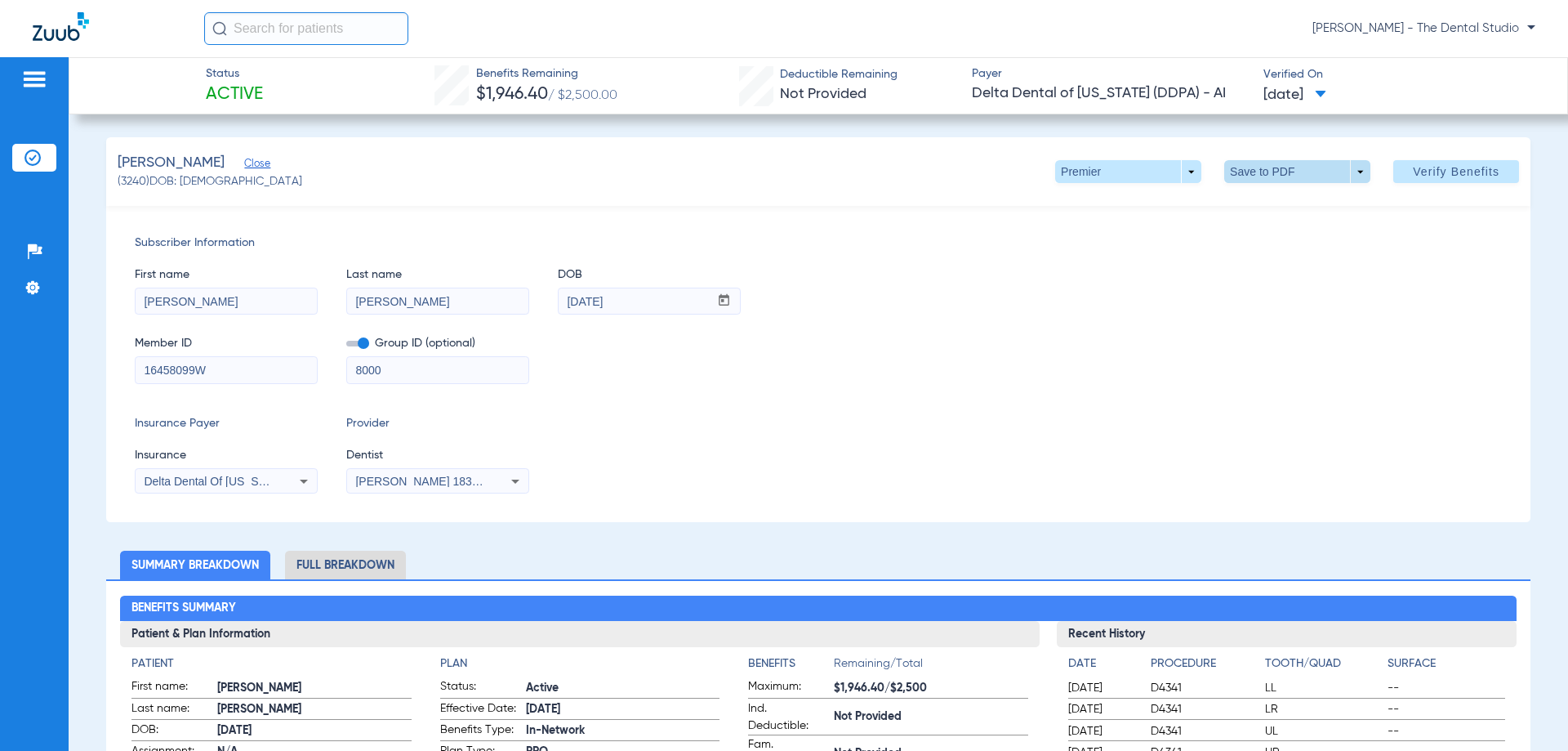
click at [1249, 174] on span at bounding box center [1297, 172] width 146 height 23
click at [1252, 198] on button "insert_drive_file Save to PDF" at bounding box center [1274, 204] width 123 height 32
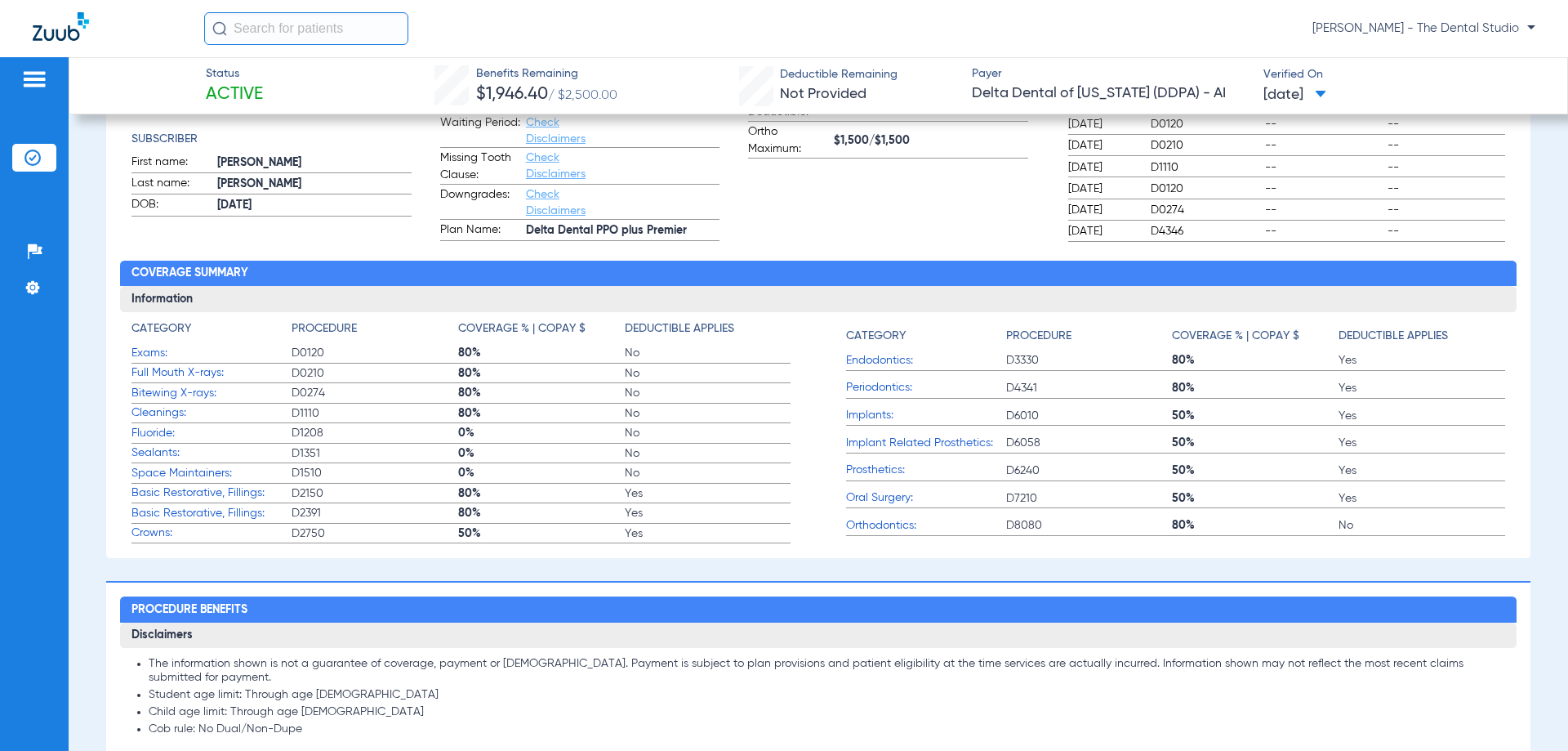
scroll to position [654, 0]
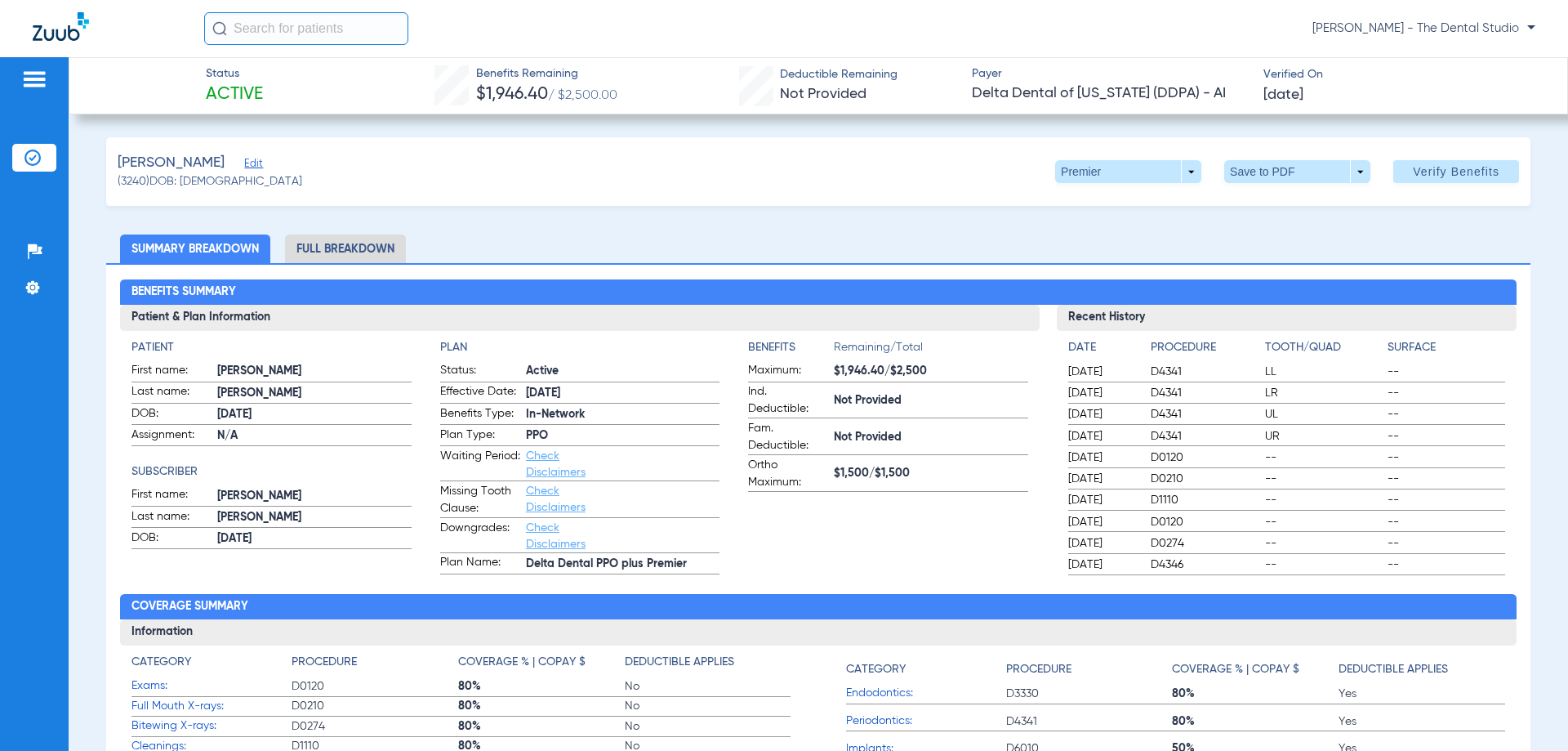
click at [256, 163] on div "[PERSON_NAME] (3240) DOB: [DEMOGRAPHIC_DATA] Premier arrow_drop_down Save to PD…" at bounding box center [817, 172] width 1424 height 69
click at [244, 166] on span "Edit" at bounding box center [251, 165] width 14 height 15
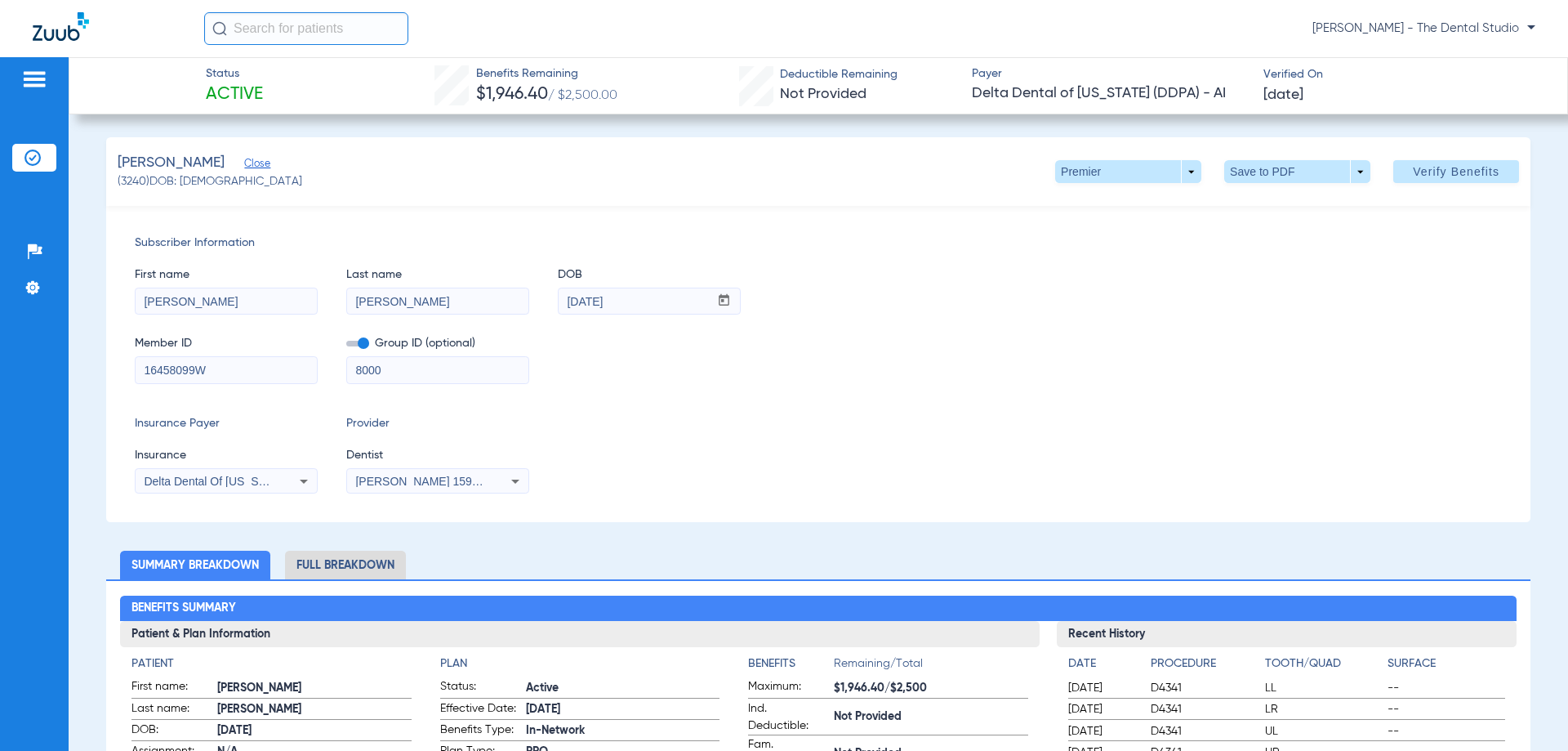
click at [253, 168] on span "Close" at bounding box center [251, 165] width 14 height 15
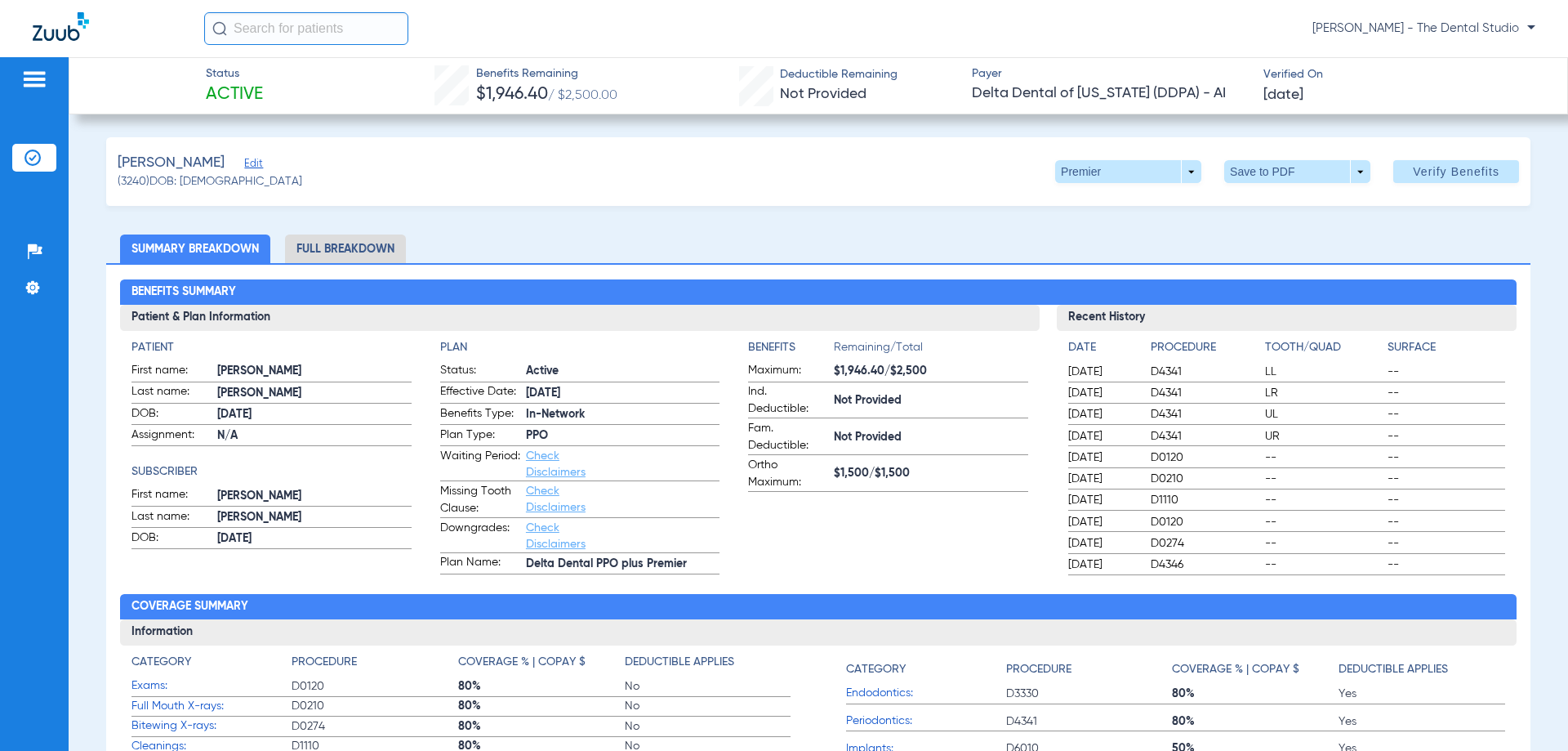
click at [253, 168] on span "Edit" at bounding box center [251, 165] width 14 height 15
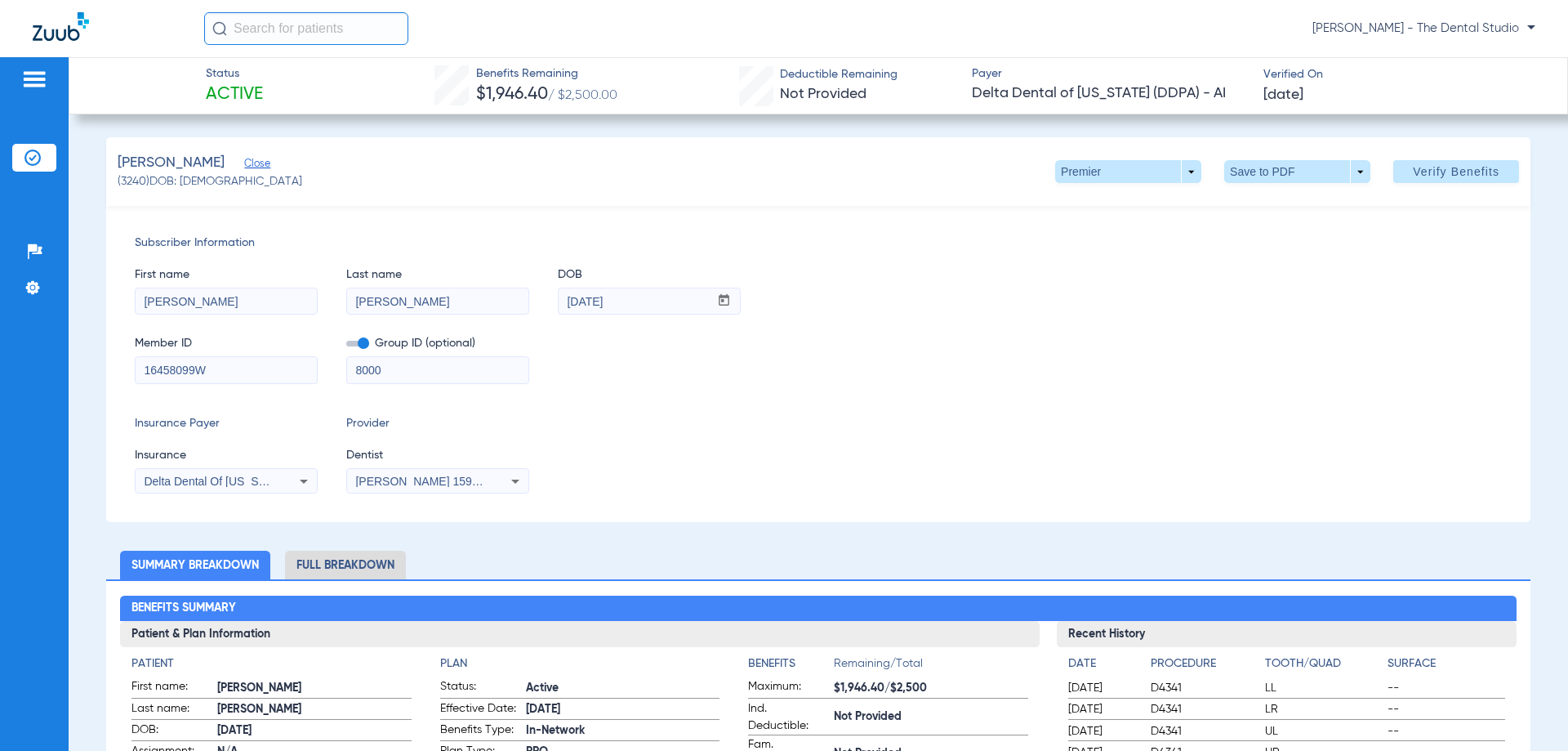
click at [367, 474] on div "[PERSON_NAME] 1598111676" at bounding box center [438, 481] width 181 height 20
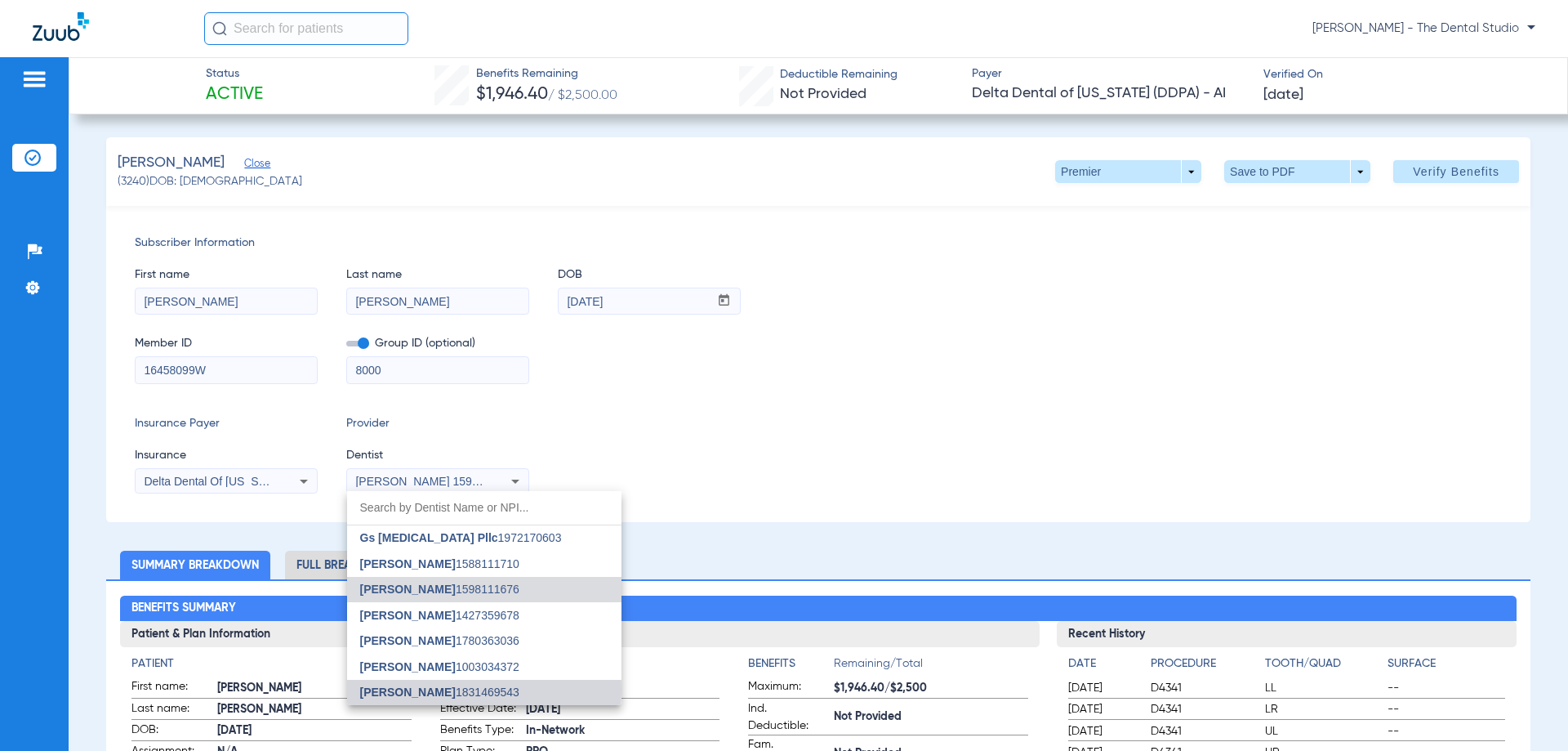
click at [413, 689] on span "[PERSON_NAME]" at bounding box center [408, 692] width 95 height 13
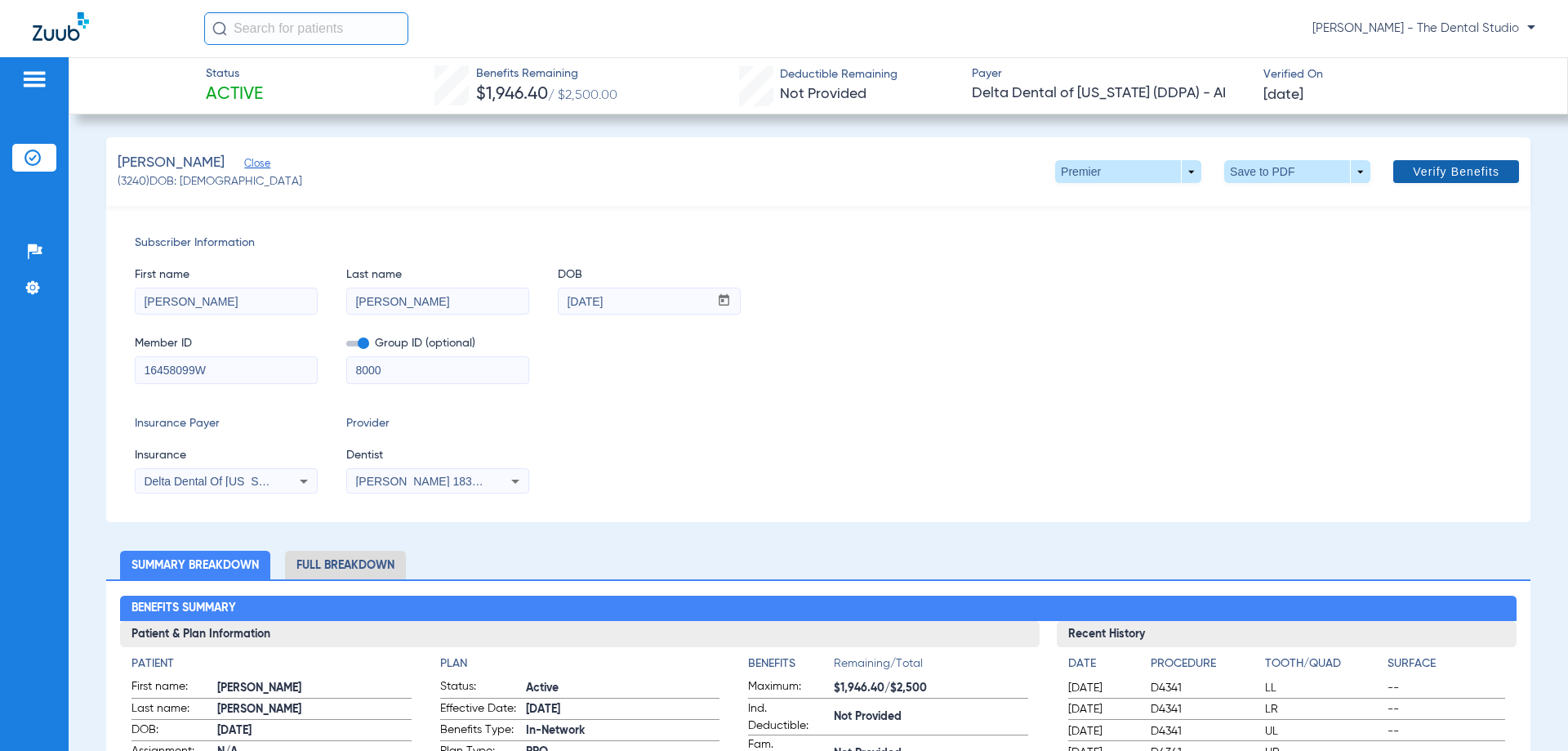
click at [1436, 175] on span "Verify Benefits" at bounding box center [1455, 172] width 87 height 13
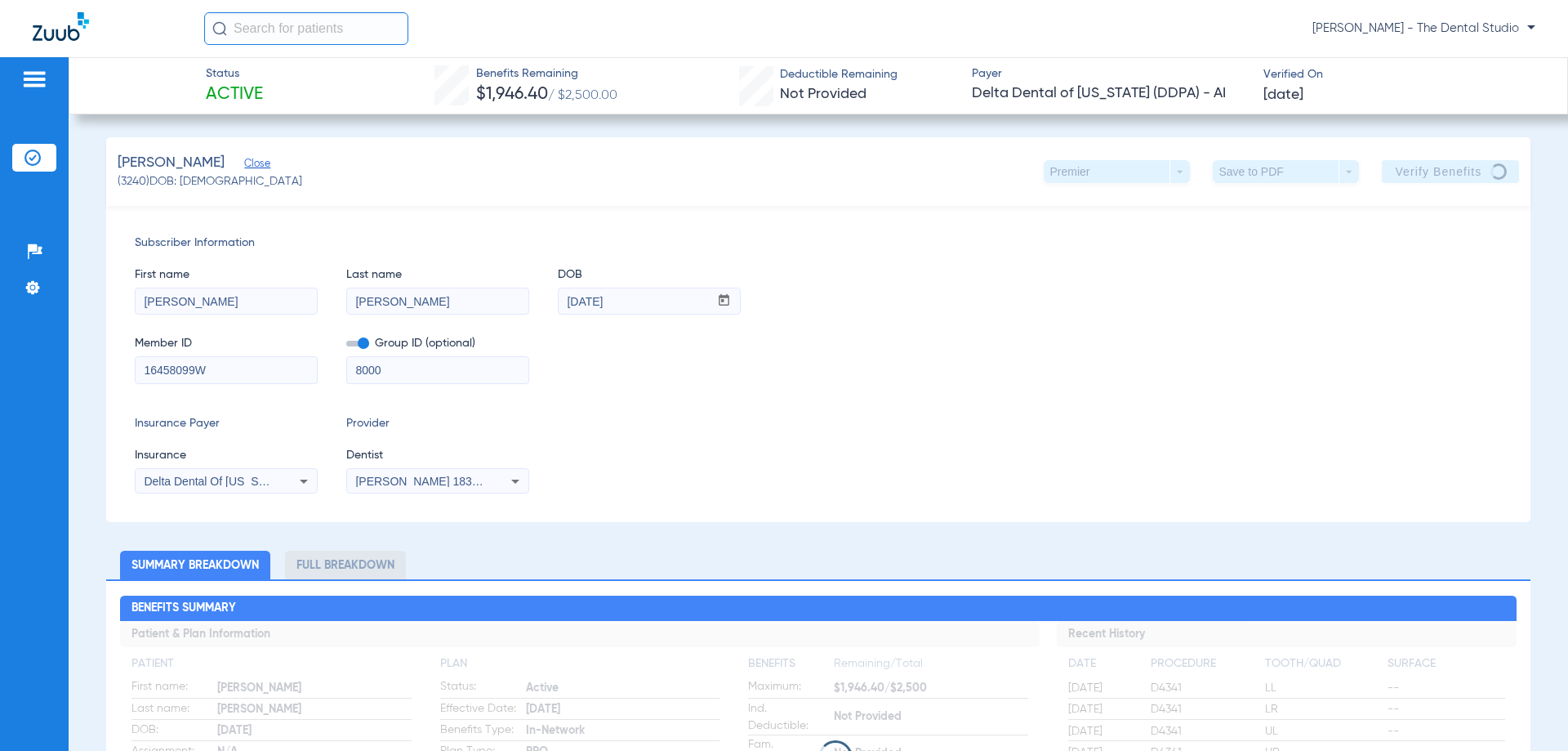
click at [785, 237] on span "Subscriber Information" at bounding box center [817, 243] width 1367 height 17
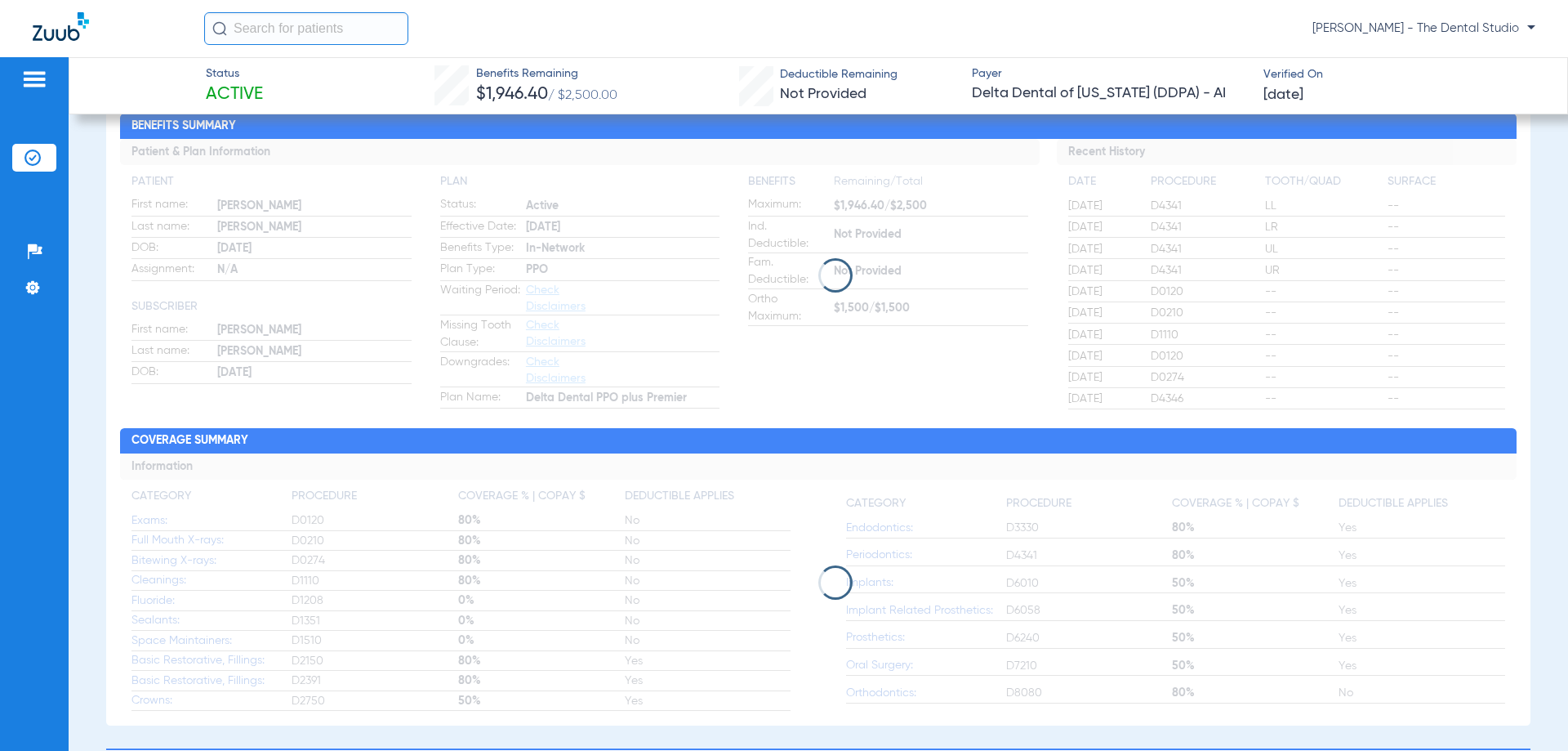
scroll to position [490, 0]
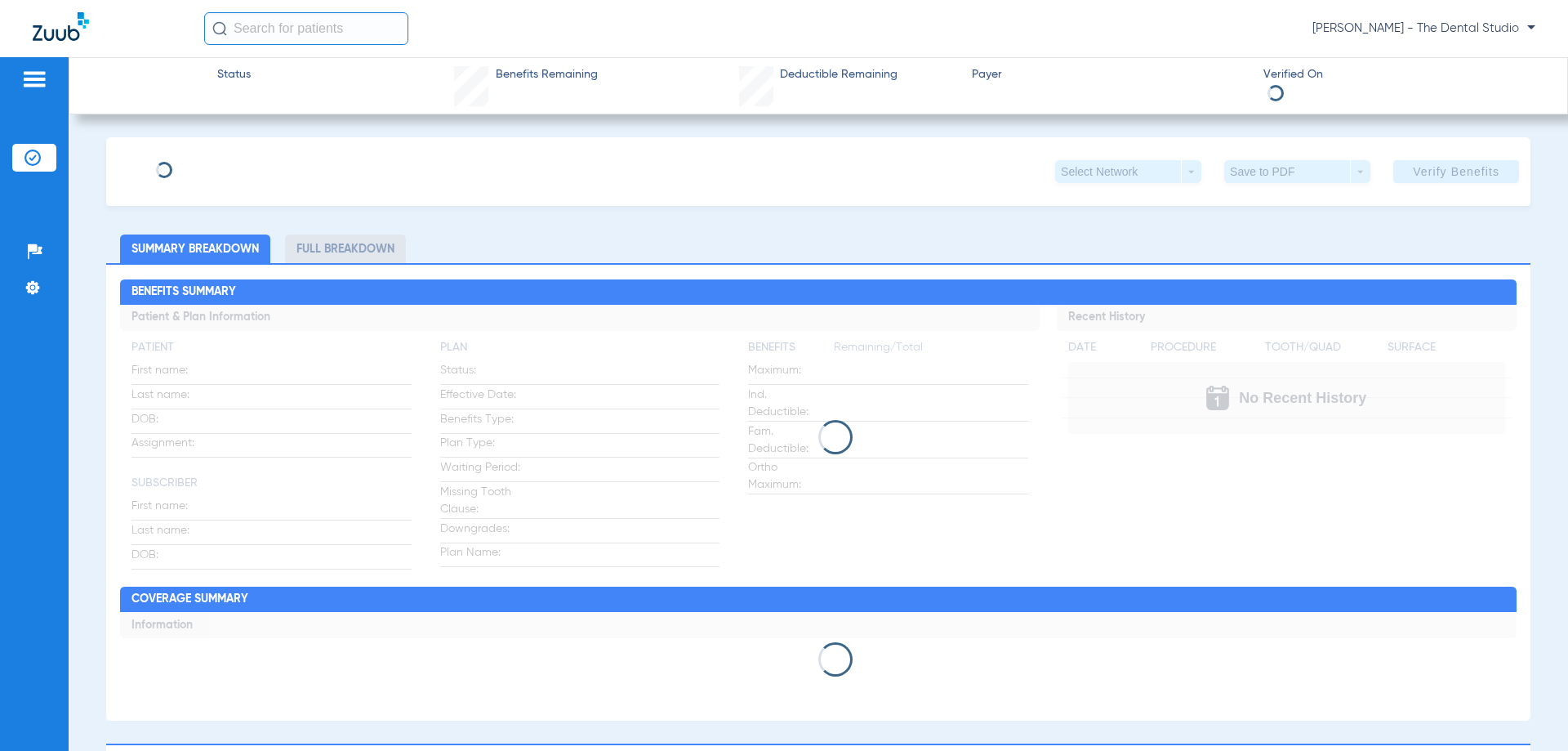
type input "[PERSON_NAME]"
type input "[DATE]"
type input "16458099W"
type input "8000"
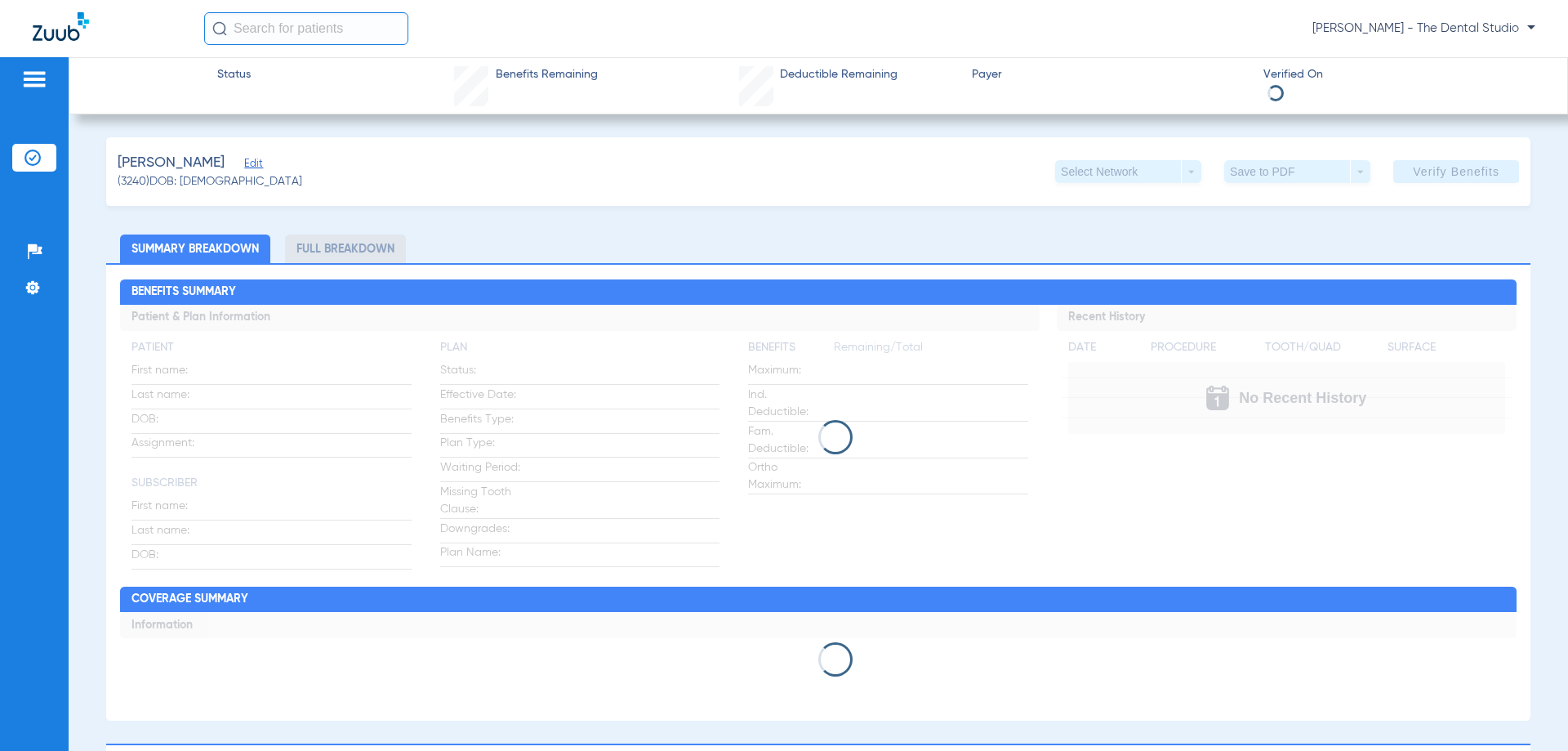
click at [244, 168] on span "Edit" at bounding box center [251, 165] width 14 height 15
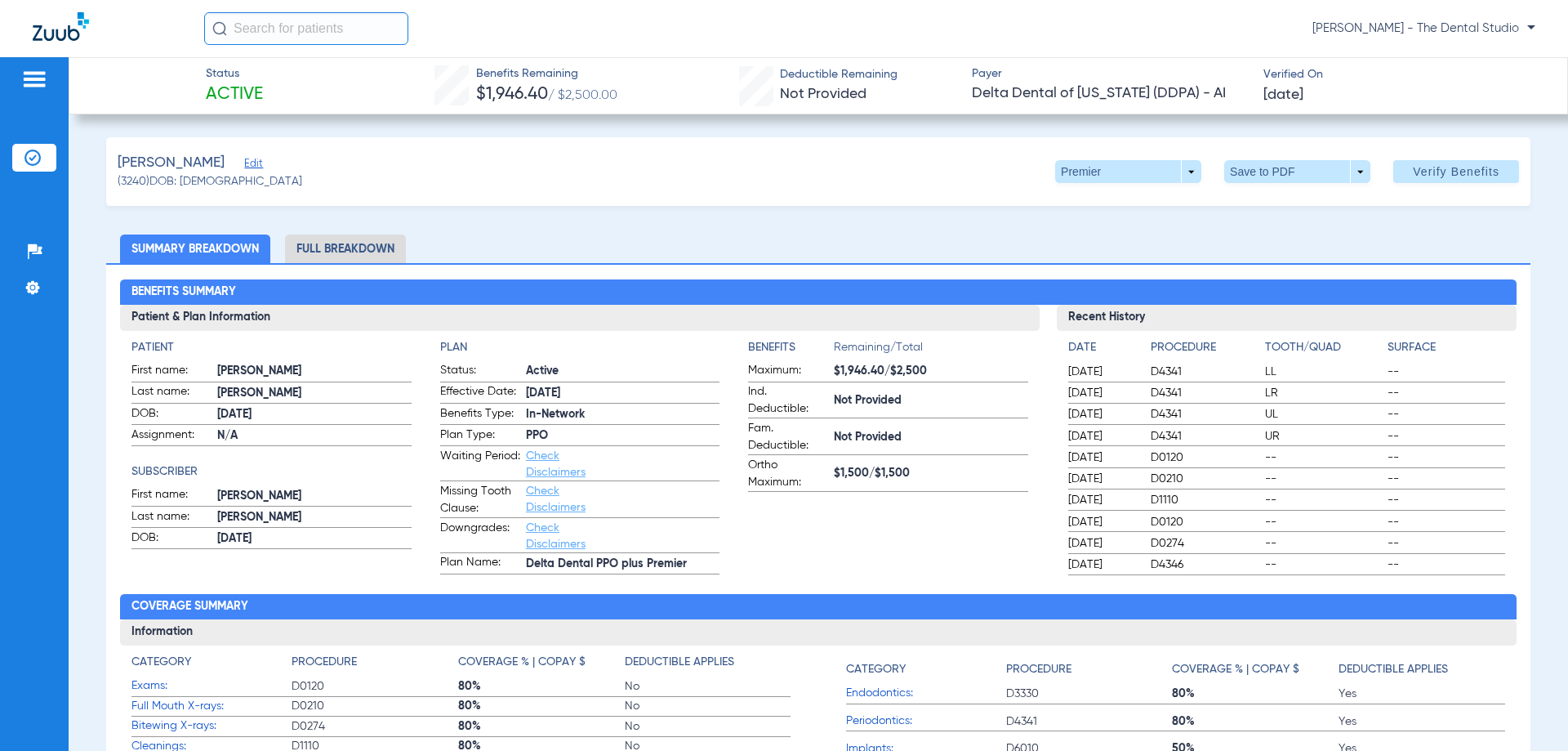
click at [244, 167] on span "Edit" at bounding box center [251, 165] width 14 height 15
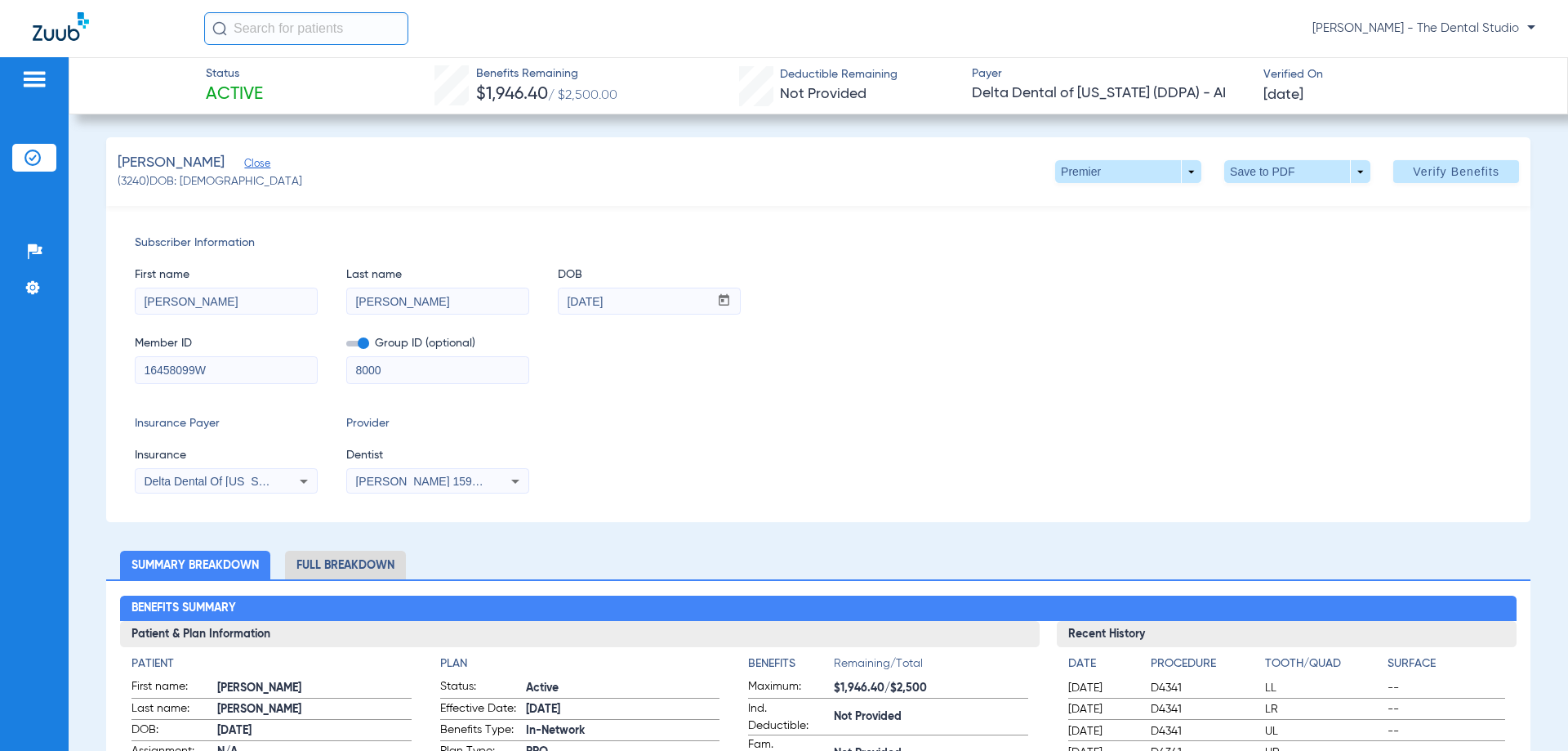
click at [415, 471] on div "[PERSON_NAME] 1598111676" at bounding box center [438, 481] width 181 height 20
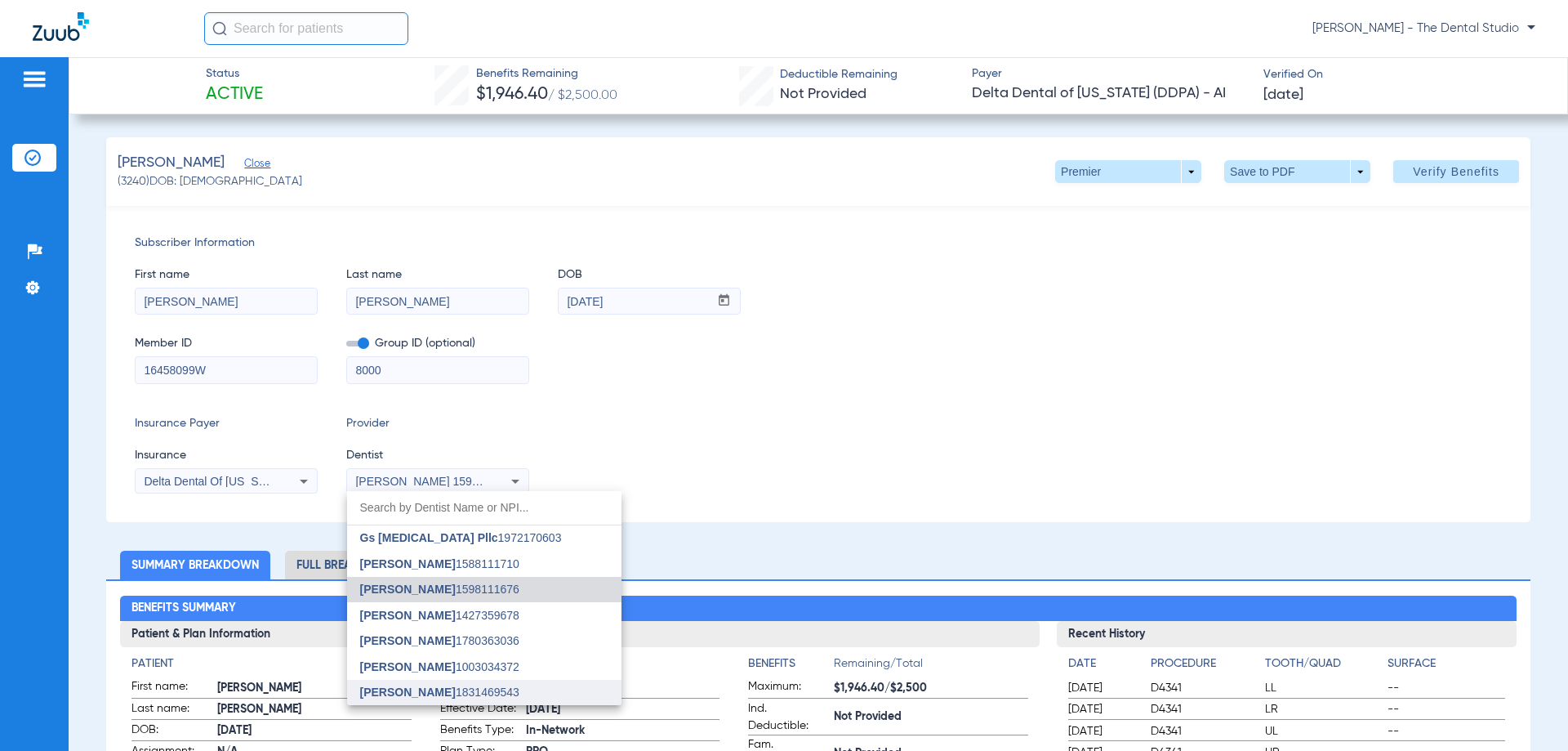
click at [429, 684] on mat-option "[PERSON_NAME] 1831469543" at bounding box center [485, 692] width 275 height 26
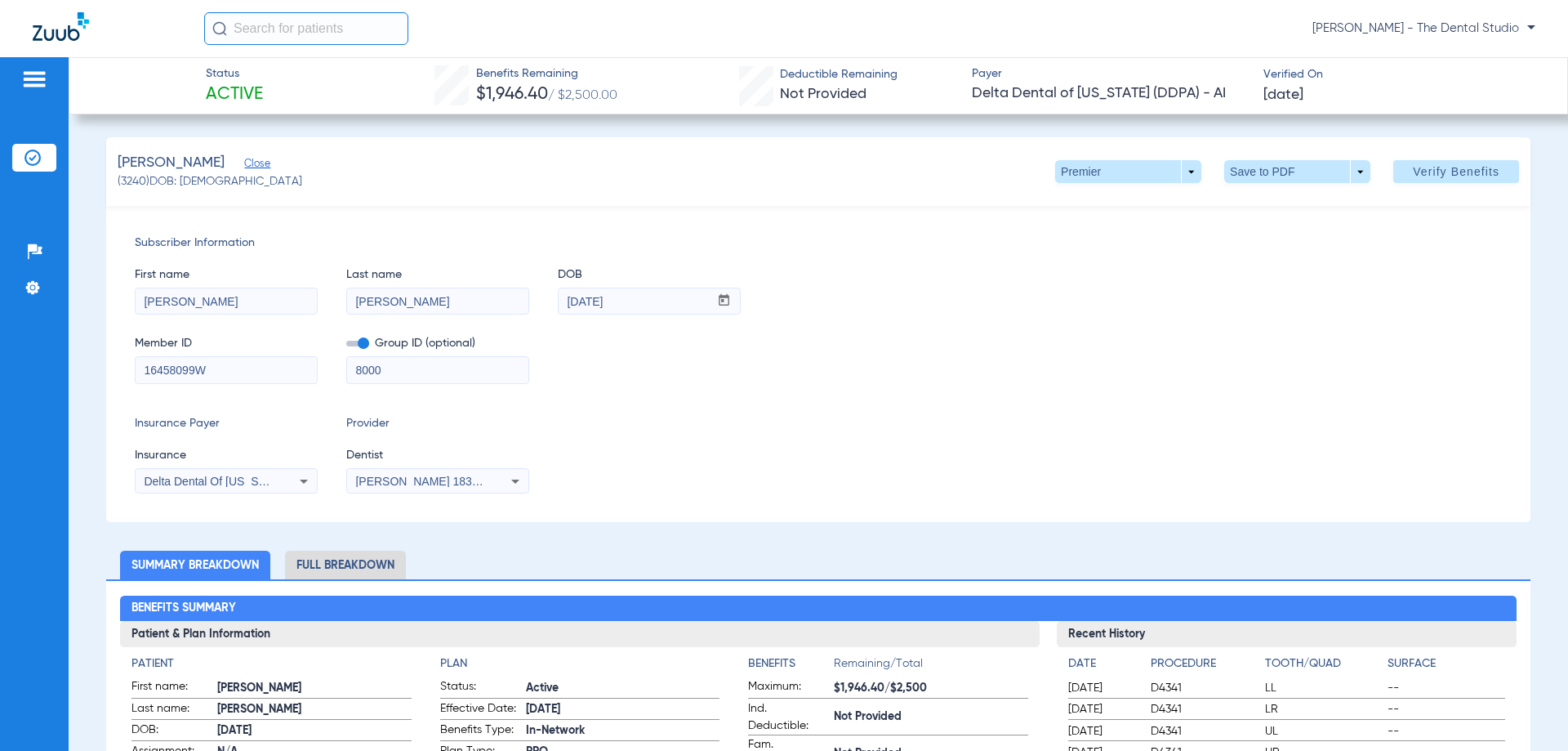
click at [202, 490] on div "Delta Dental Of [US_STATE] ([GEOGRAPHIC_DATA]) - Ai" at bounding box center [226, 481] width 181 height 20
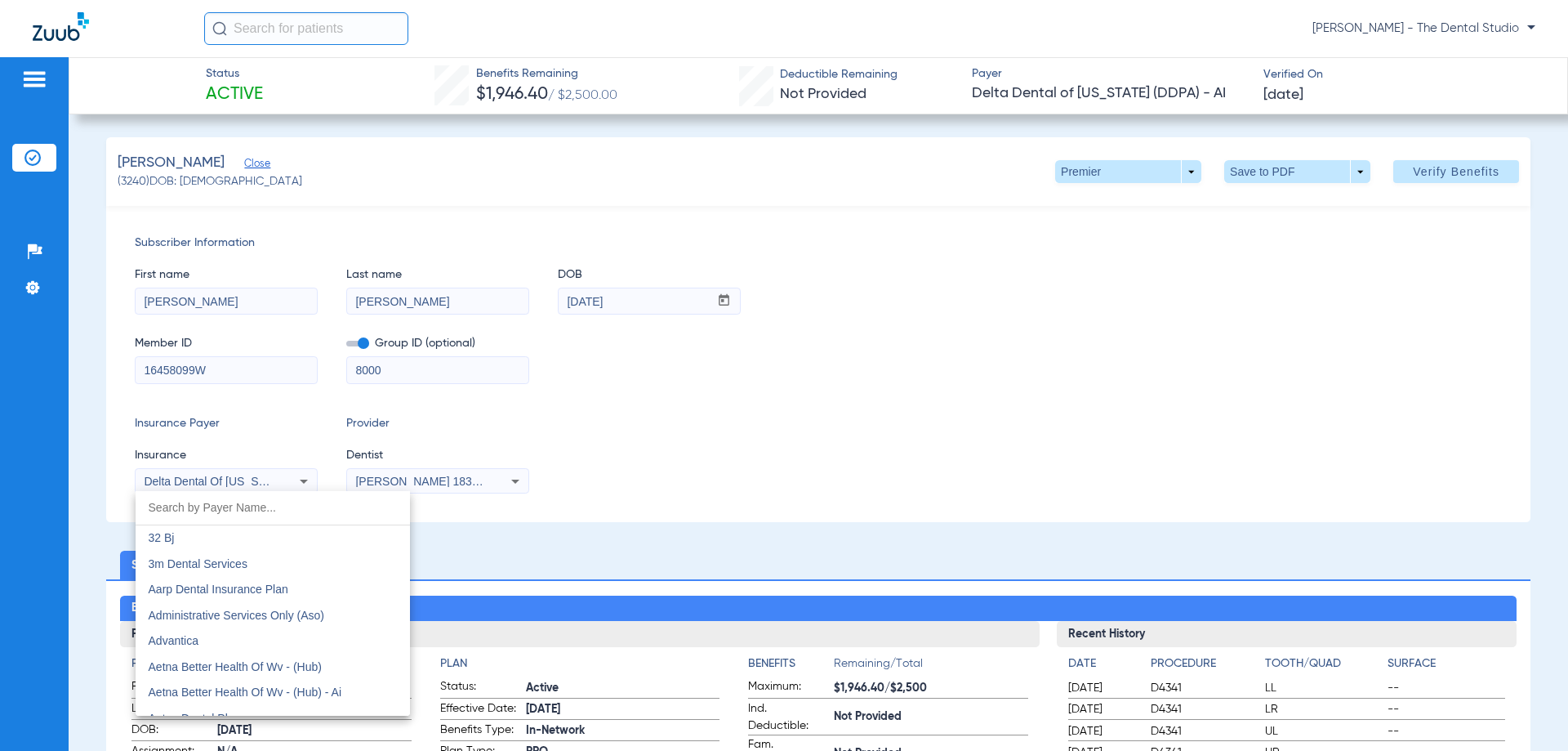
scroll to position [2976, 0]
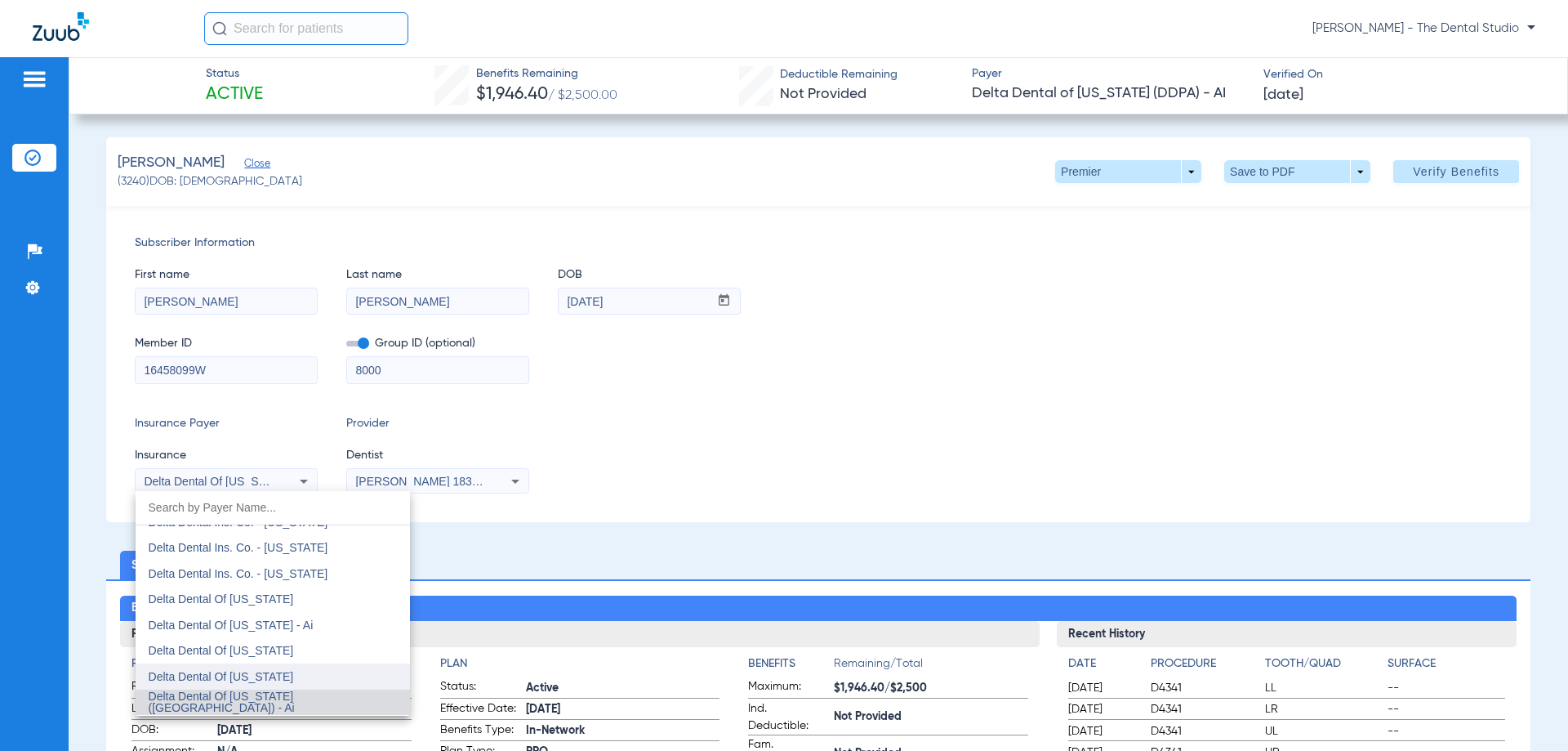
click at [226, 683] on mat-option "Delta Dental Of [US_STATE]" at bounding box center [273, 676] width 275 height 26
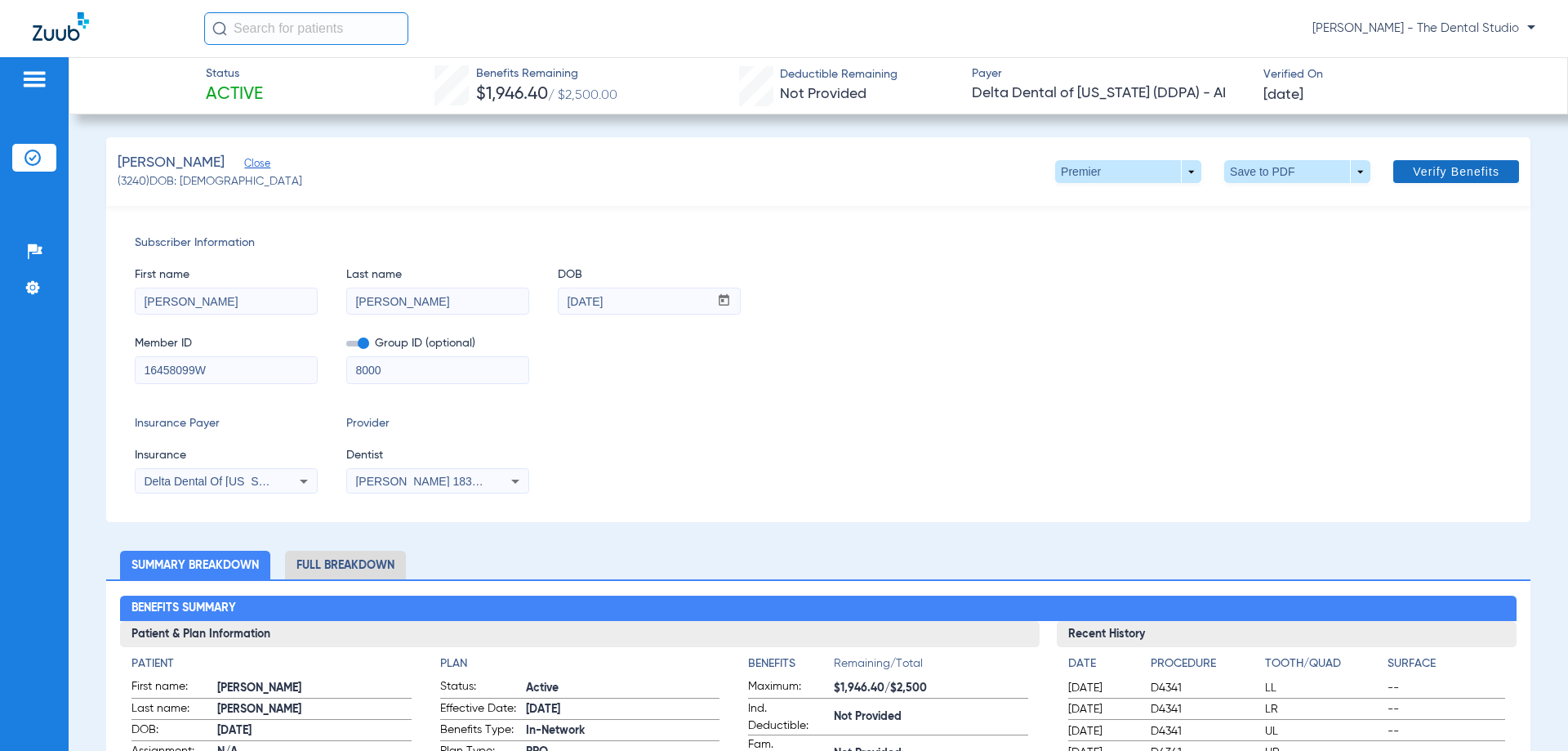
click at [1418, 179] on span at bounding box center [1456, 171] width 126 height 39
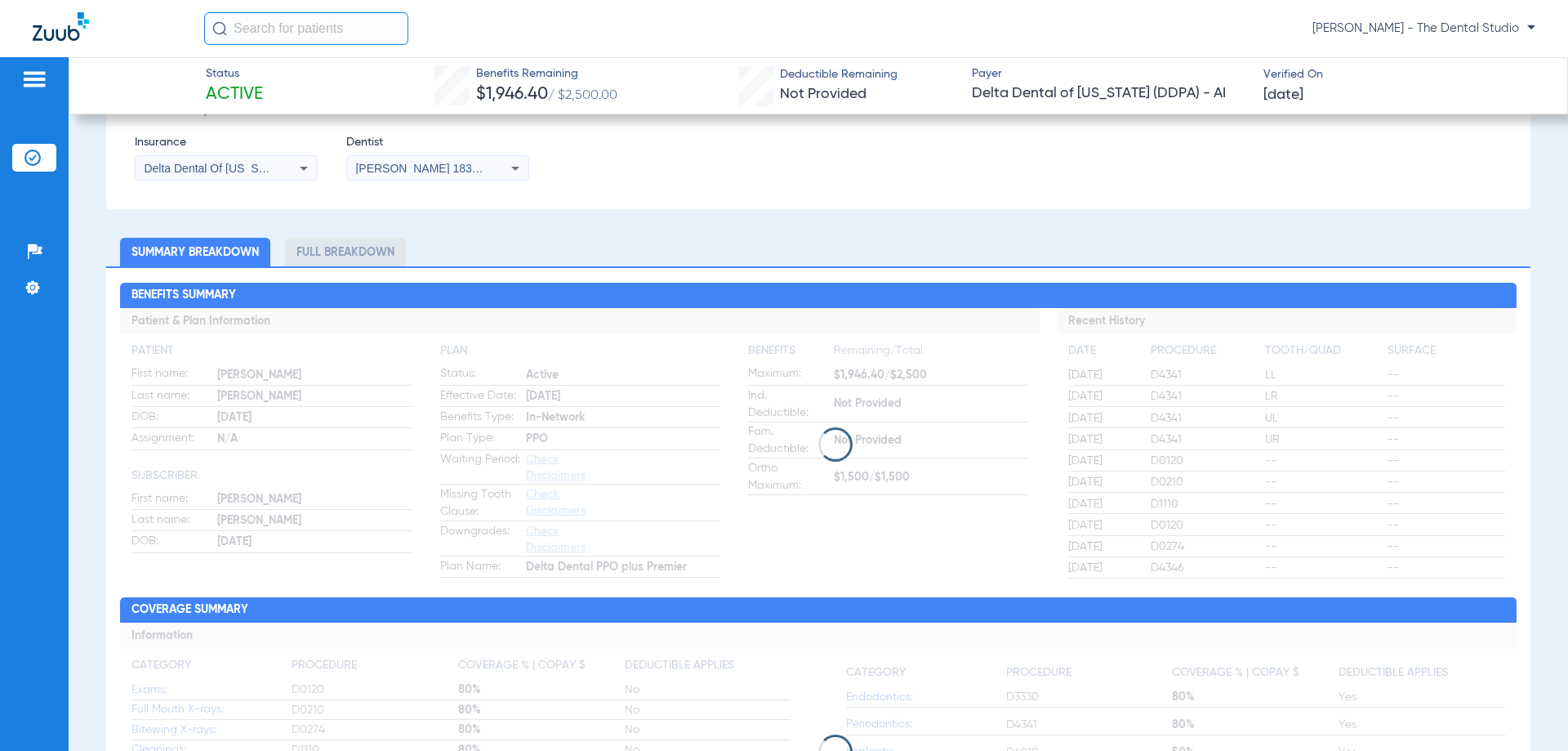
scroll to position [327, 0]
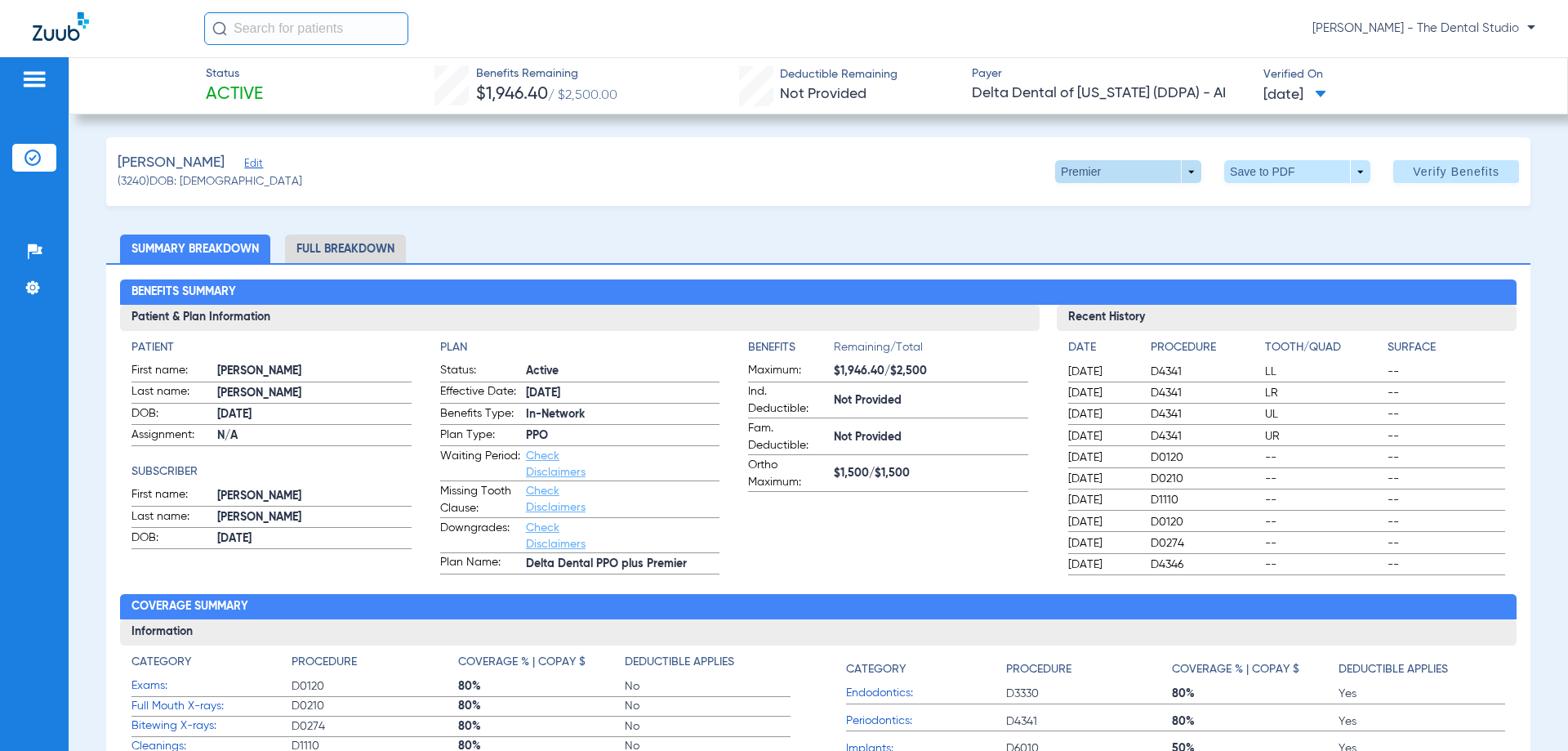
click at [1186, 171] on span at bounding box center [1127, 172] width 146 height 23
click at [1102, 233] on span "PPO" at bounding box center [1095, 237] width 76 height 11
click at [1159, 161] on span at bounding box center [1127, 172] width 146 height 23
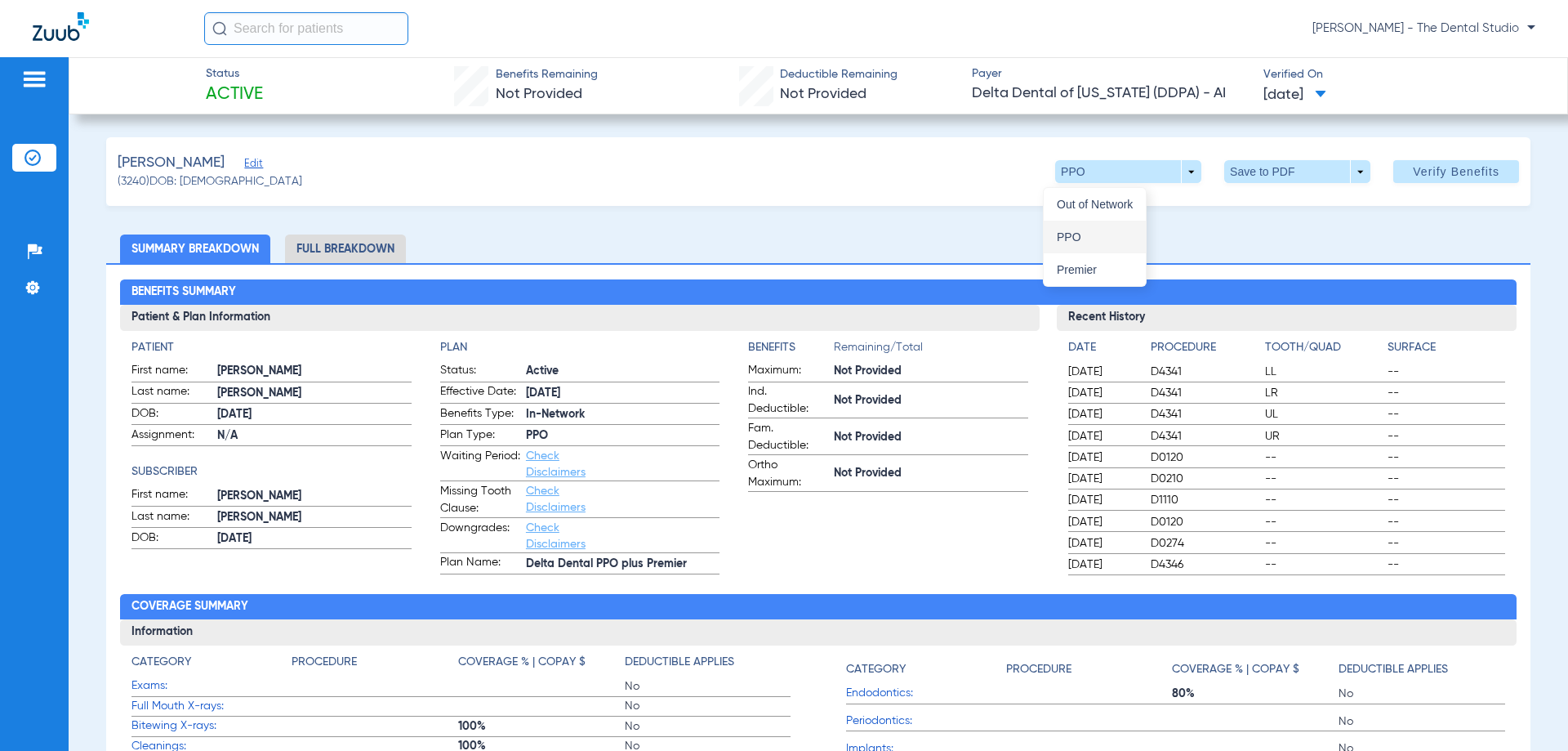
click at [1084, 230] on button "PPO" at bounding box center [1094, 237] width 102 height 32
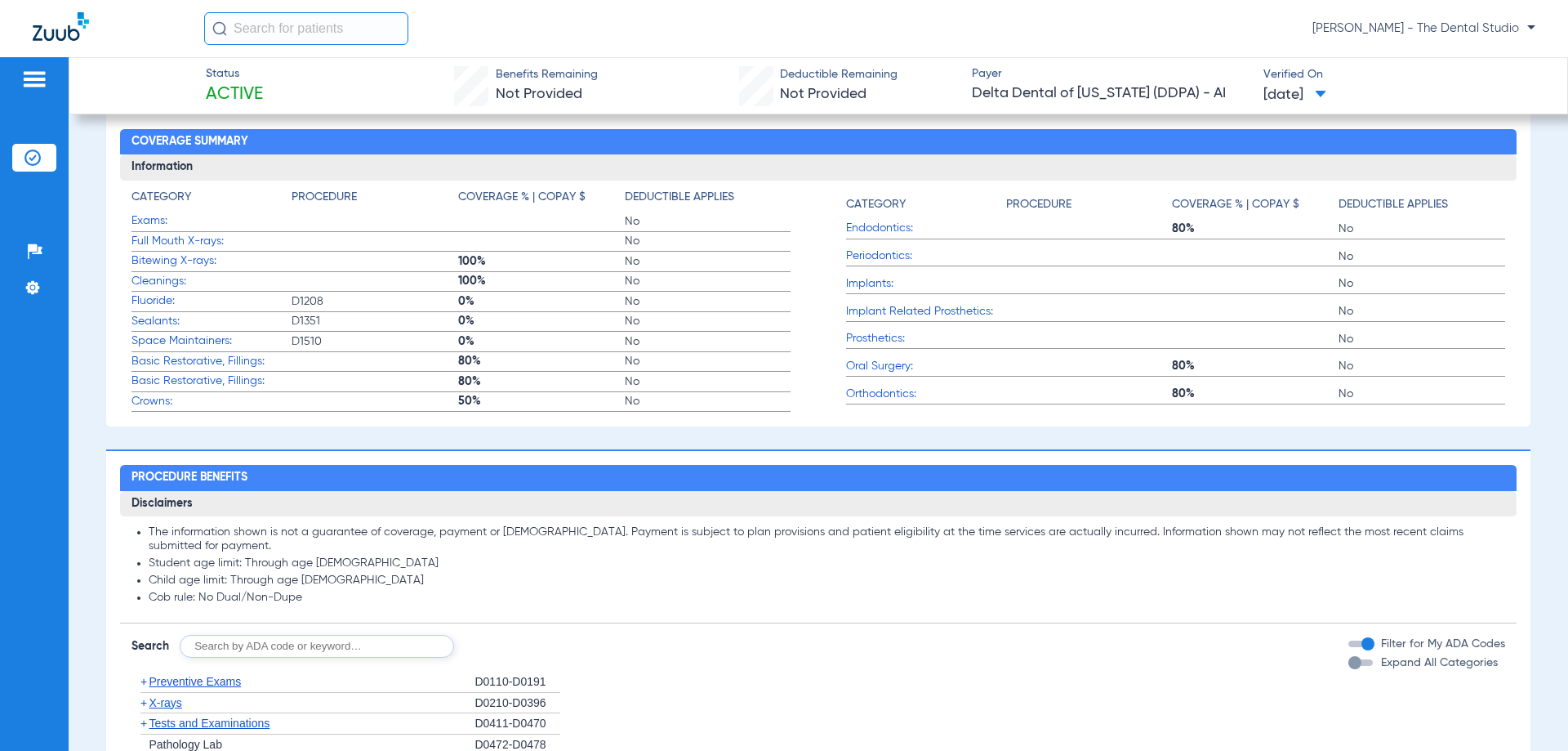
scroll to position [654, 0]
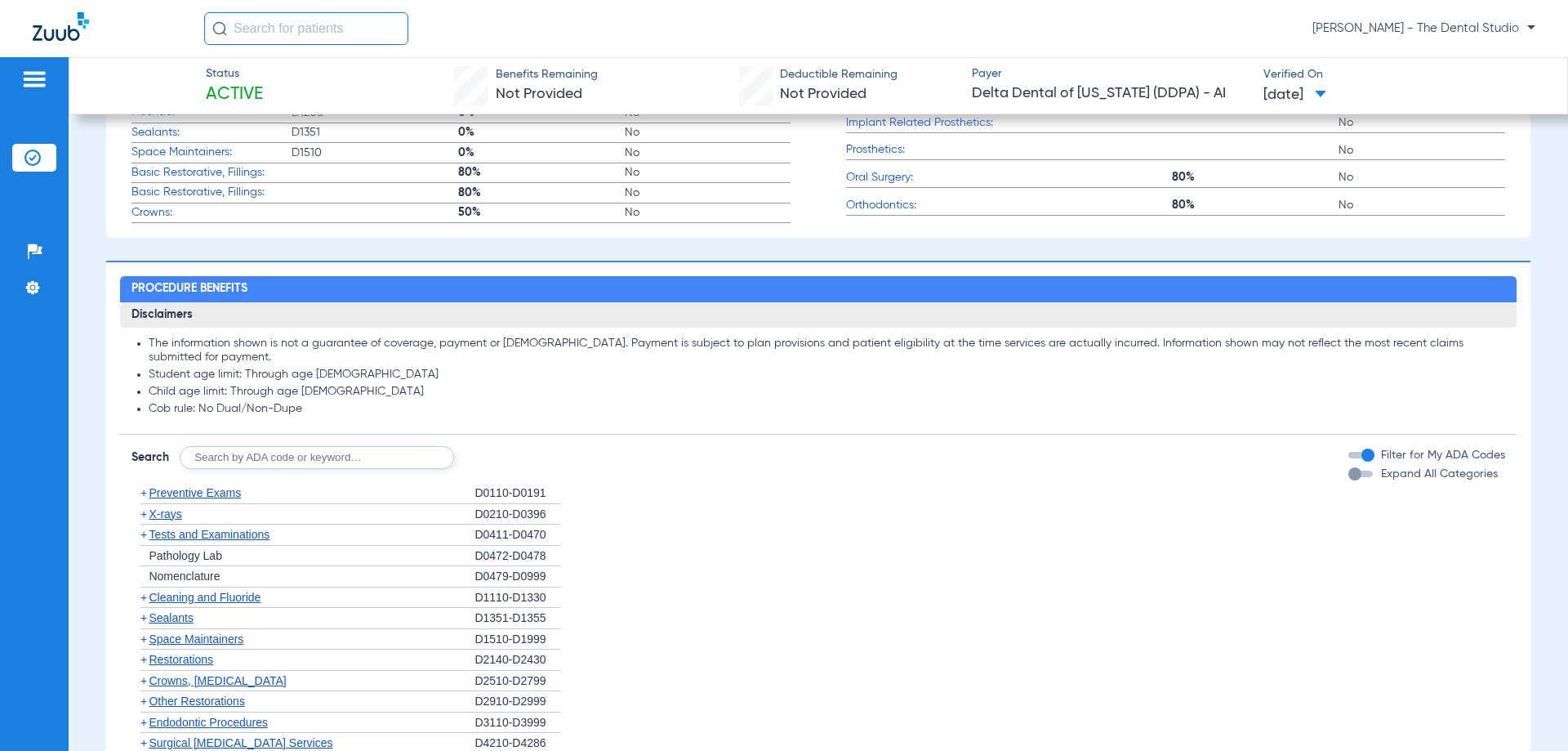
drag, startPoint x: 258, startPoint y: 464, endPoint x: 272, endPoint y: 464, distance: 14.0
click at [258, 464] on input "text" at bounding box center [317, 458] width 275 height 23
type input "0120"
click button "Search" at bounding box center [515, 458] width 65 height 23
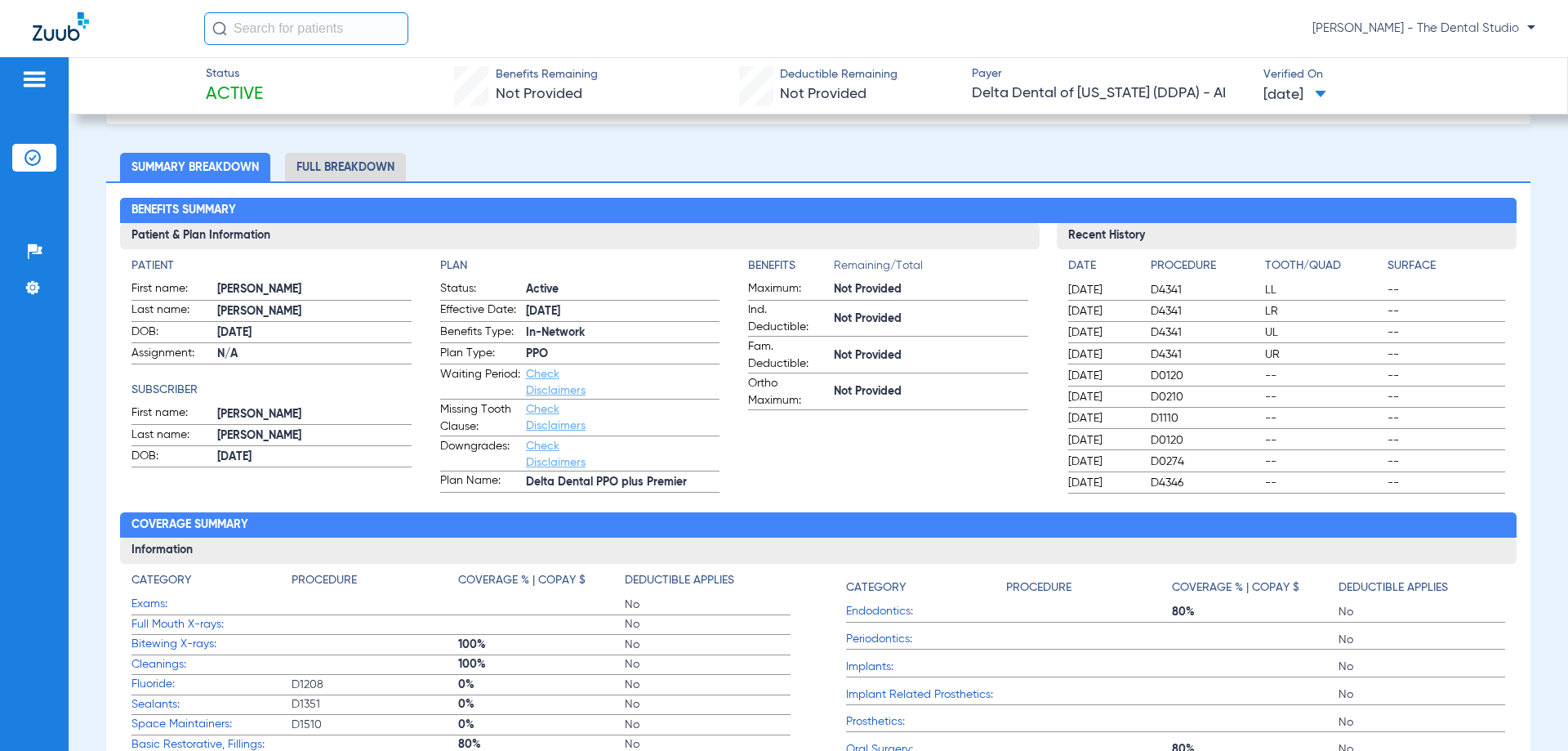
scroll to position [0, 0]
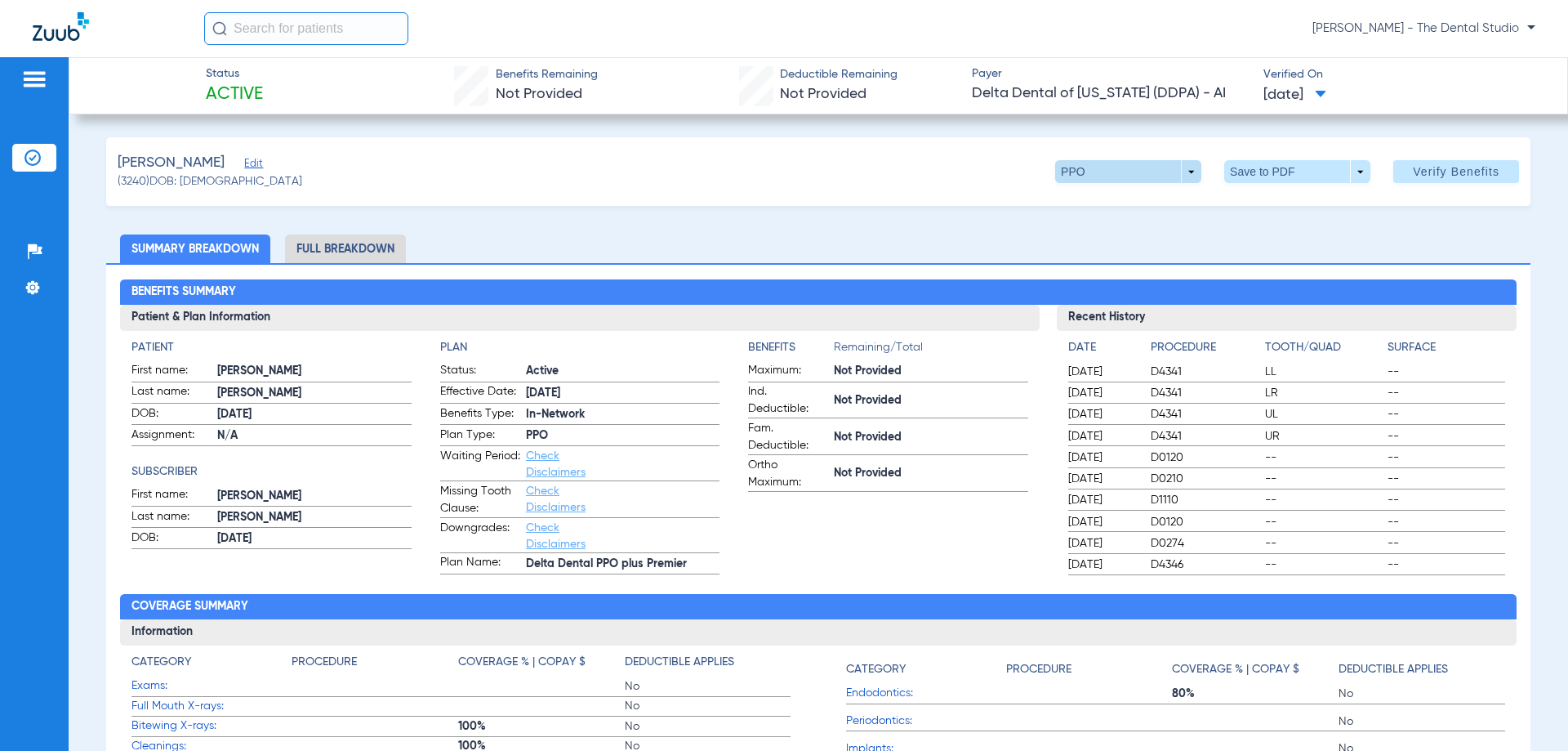
click at [1173, 172] on span at bounding box center [1127, 172] width 146 height 23
click at [1072, 243] on button "PPO" at bounding box center [1094, 237] width 102 height 32
click at [1079, 174] on span at bounding box center [1127, 172] width 146 height 23
click at [1083, 261] on button "Premier" at bounding box center [1094, 269] width 102 height 32
click at [244, 162] on span "Edit" at bounding box center [251, 165] width 14 height 15
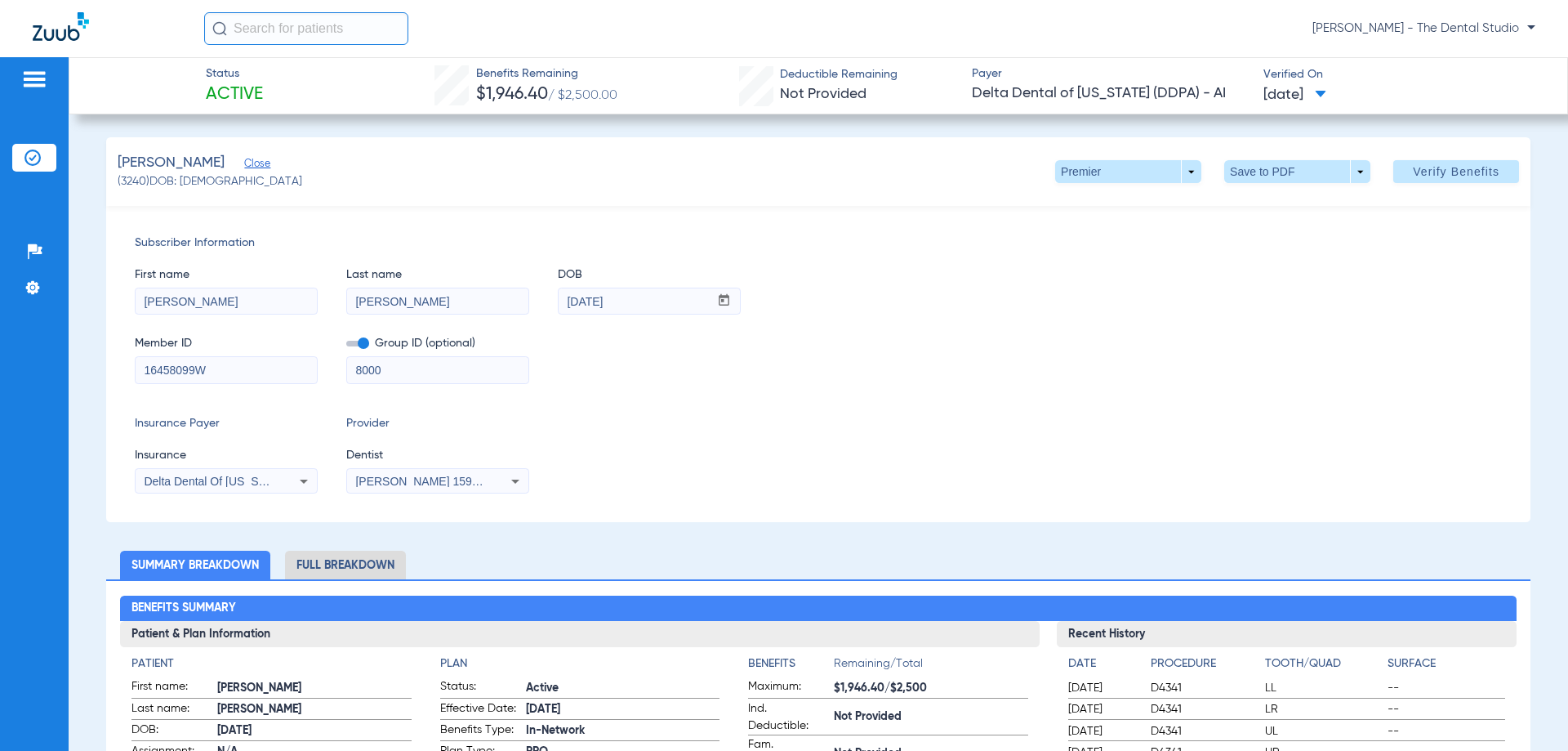
click at [216, 481] on span "Delta Dental Of [US_STATE] ([GEOGRAPHIC_DATA]) - Ai" at bounding box center [291, 482] width 295 height 13
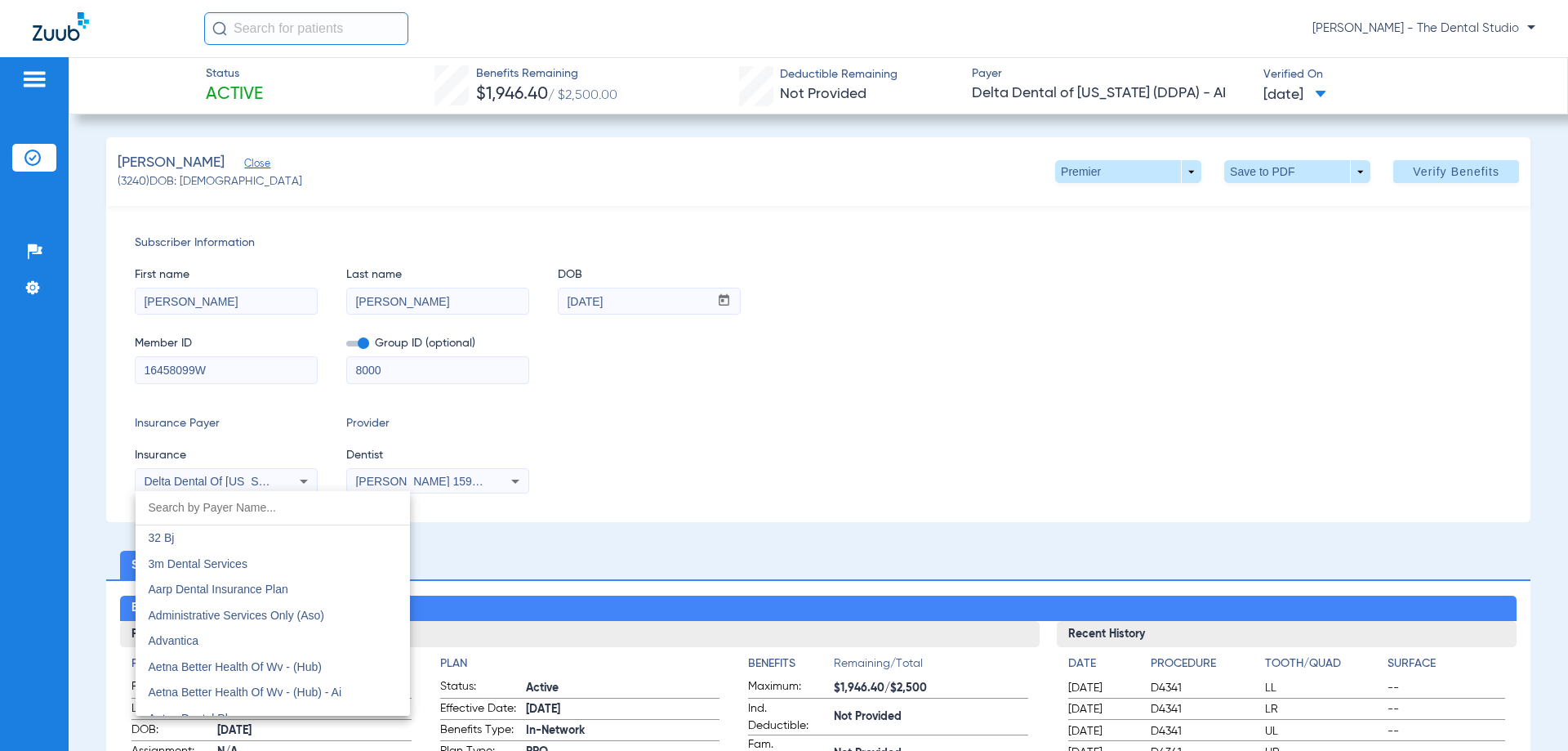
scroll to position [2976, 0]
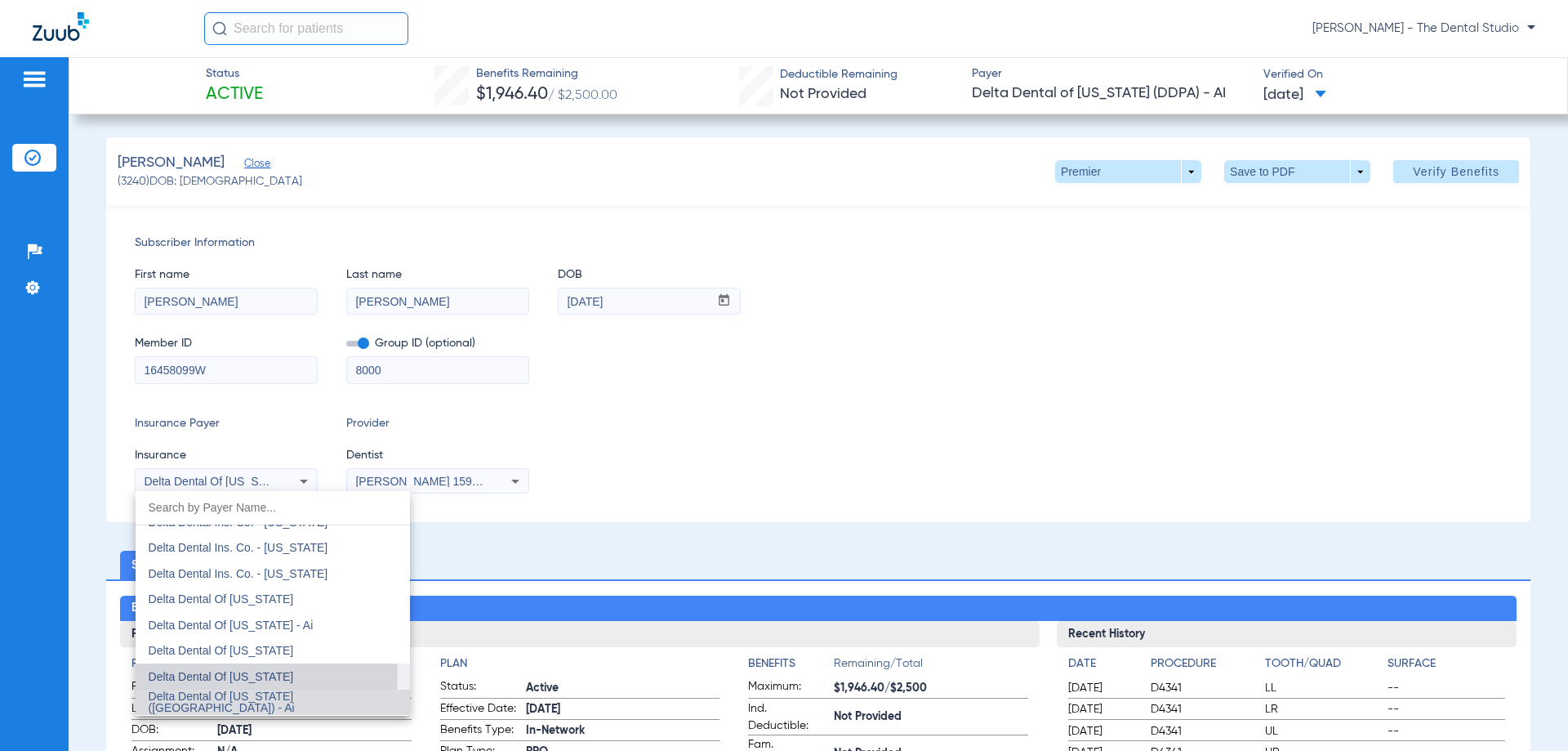
click at [253, 675] on span "Delta Dental Of Arkansas" at bounding box center [221, 677] width 145 height 13
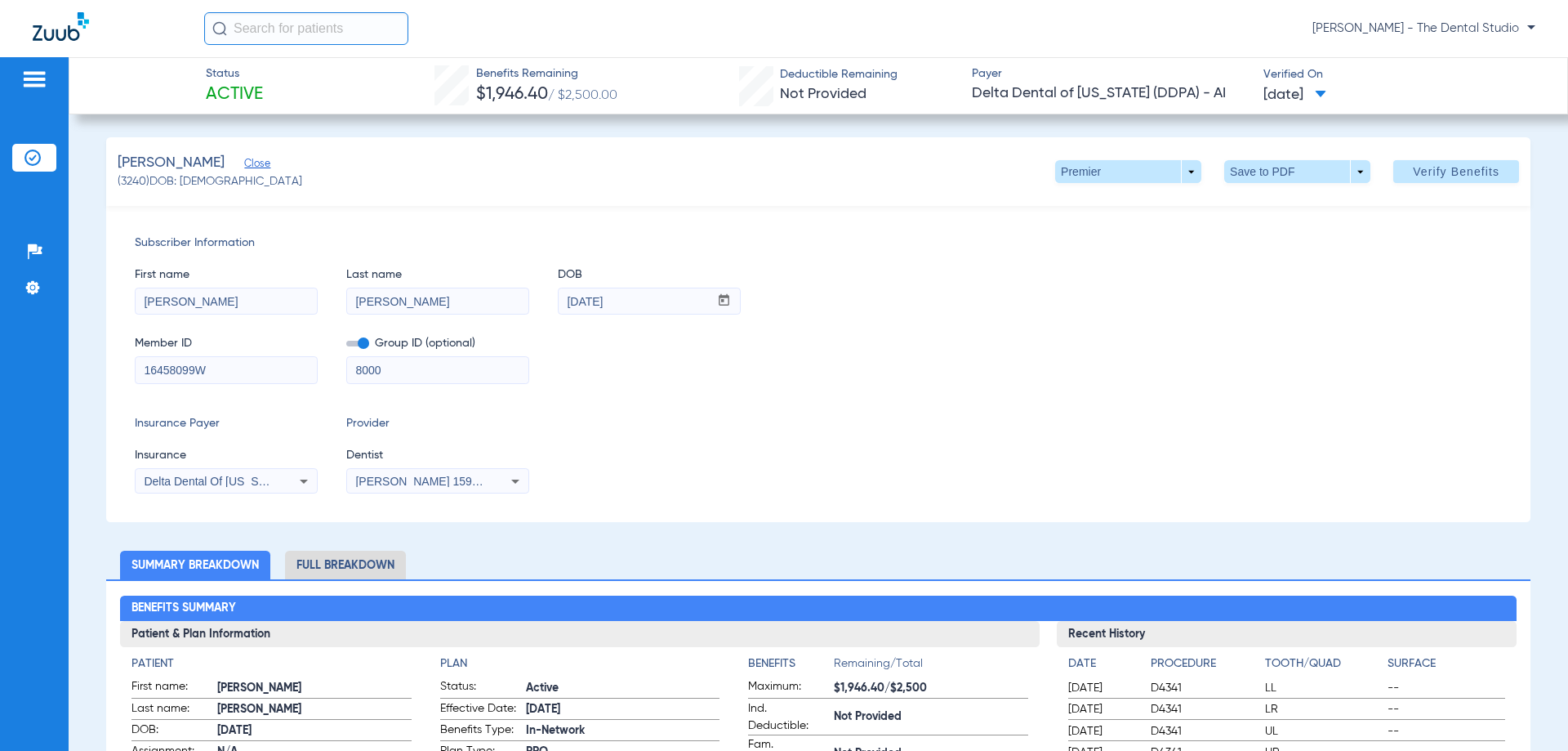
click at [417, 477] on span "Gabriel Sader 1598111676" at bounding box center [436, 482] width 161 height 13
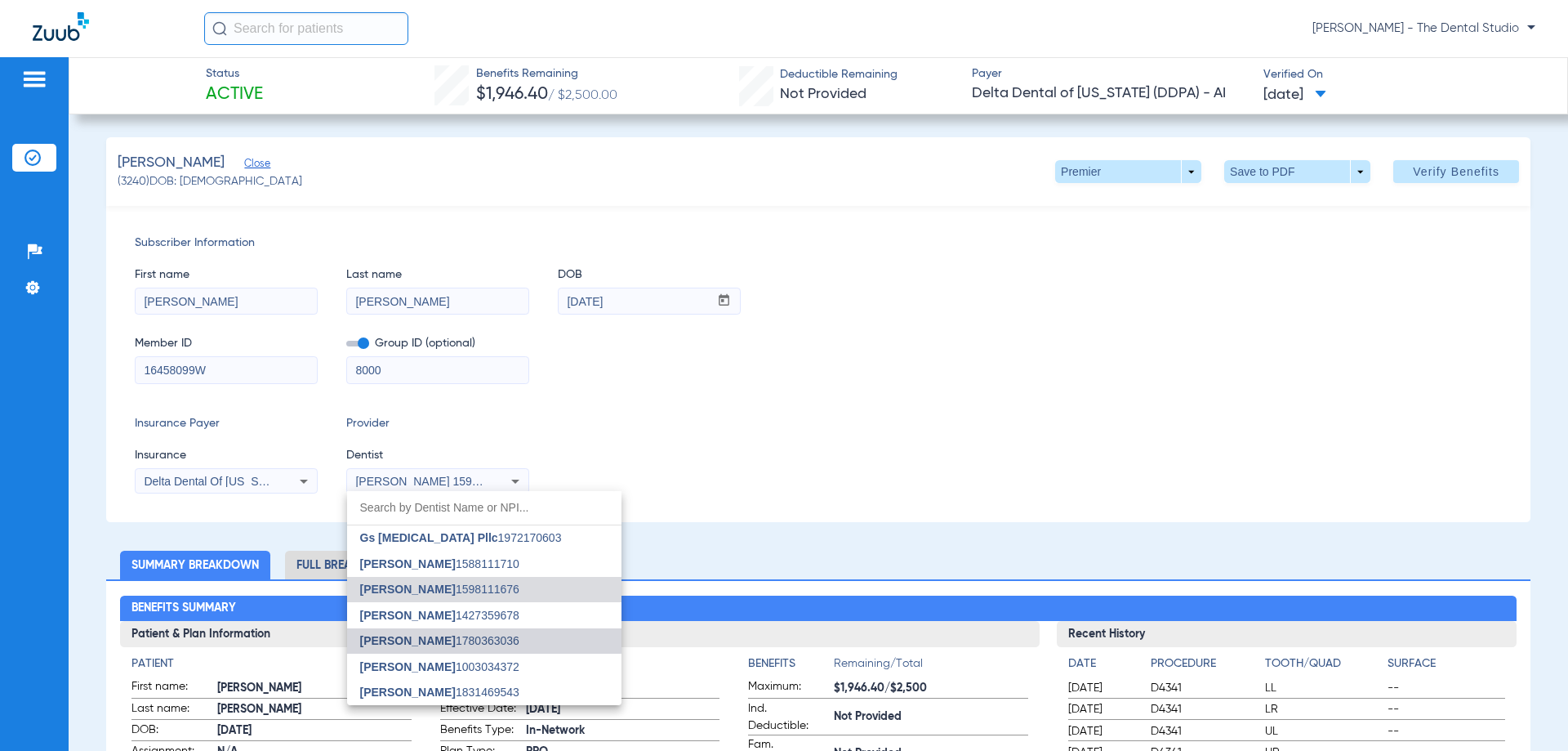
click at [423, 635] on span "[PERSON_NAME]" at bounding box center [408, 641] width 95 height 13
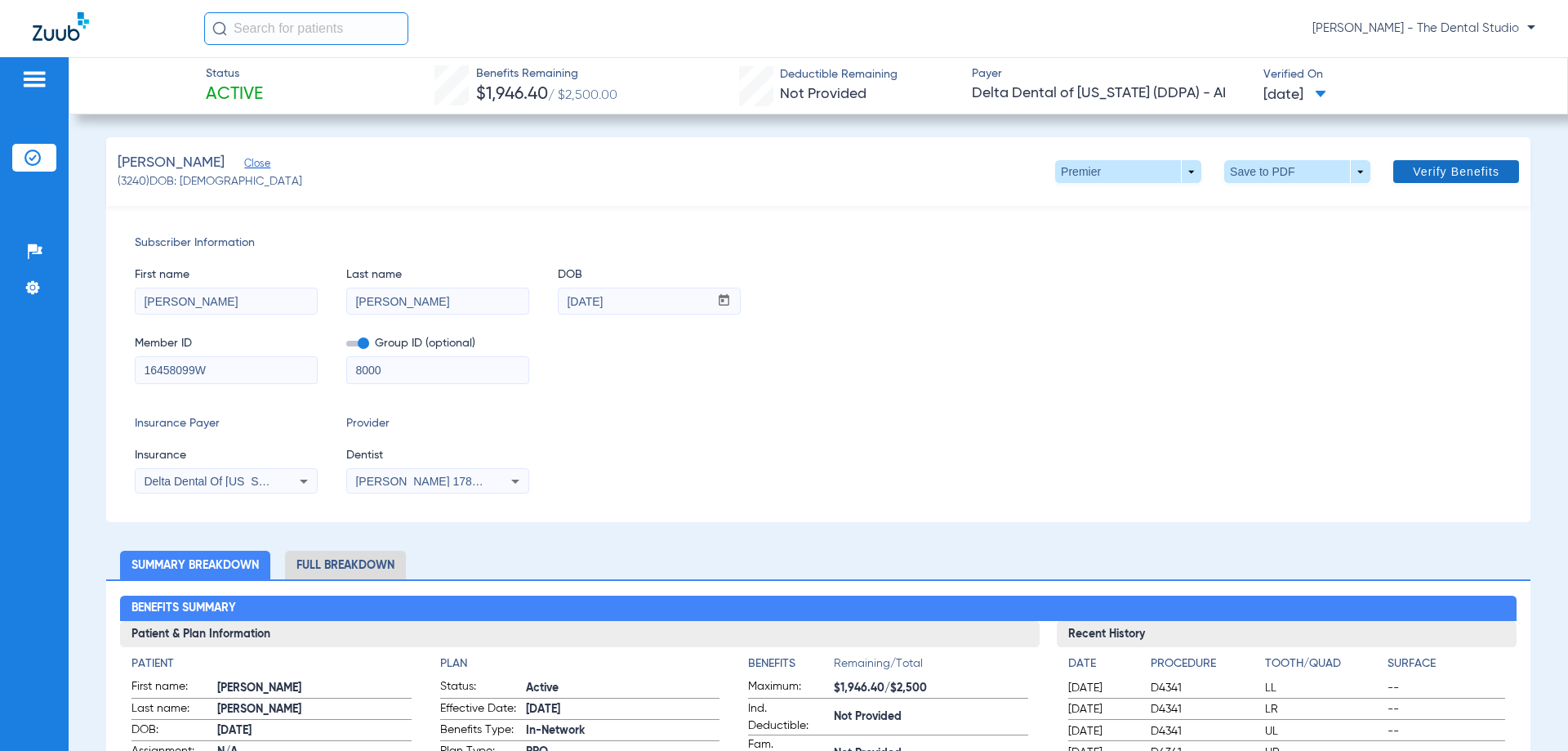
click at [1464, 170] on span "Verify Benefits" at bounding box center [1455, 172] width 87 height 13
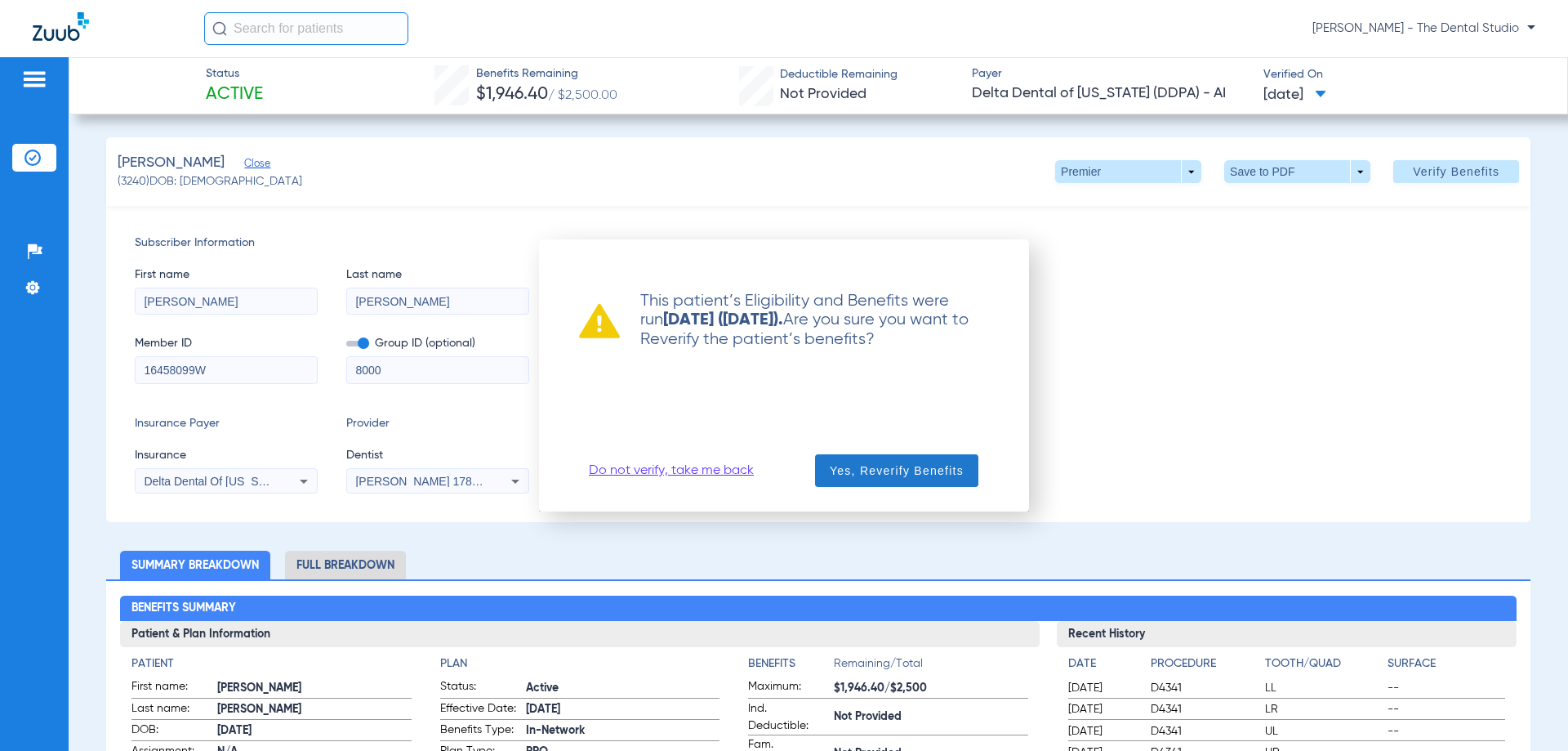
click at [849, 469] on span "Yes, Reverify Benefits" at bounding box center [897, 470] width 134 height 16
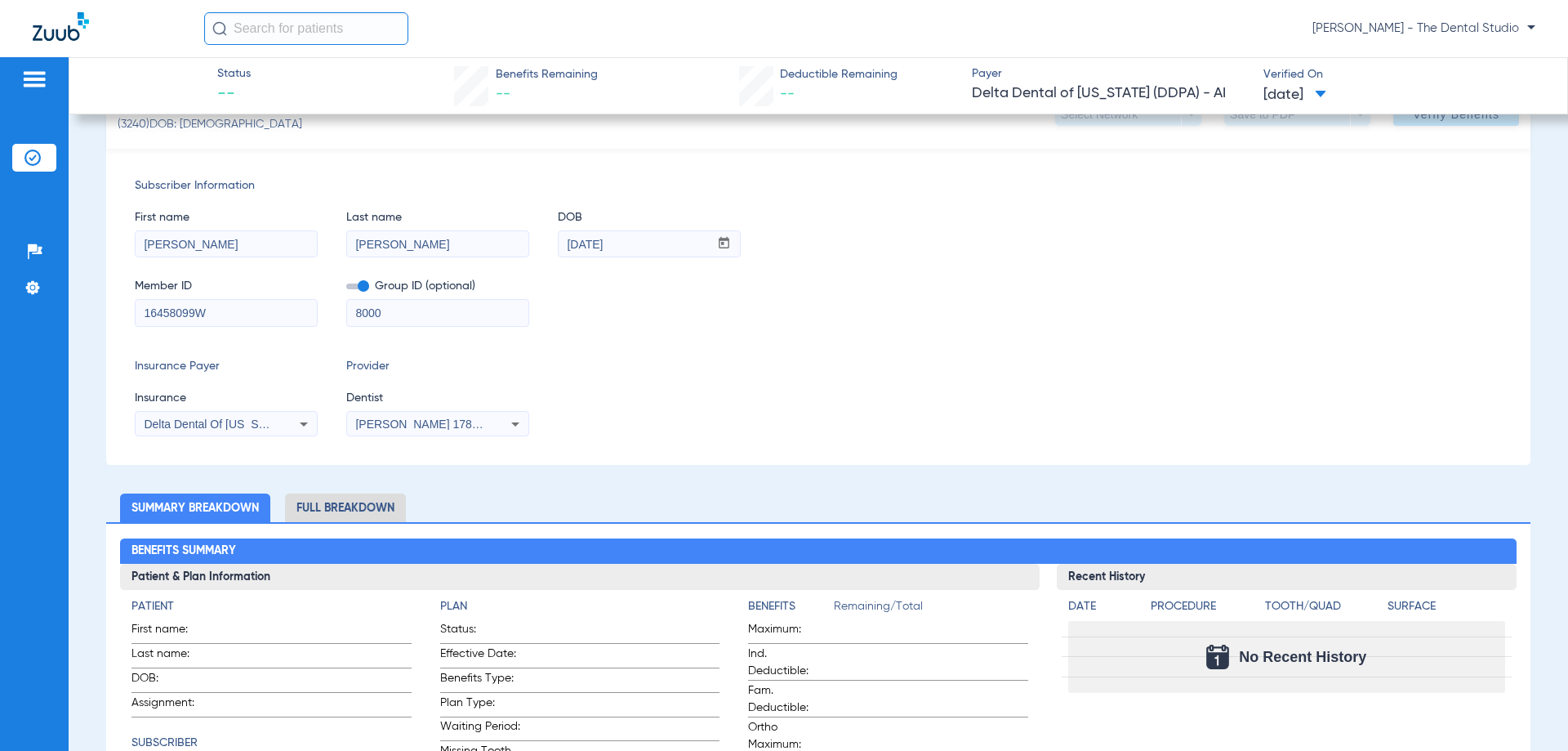
scroll to position [0, 0]
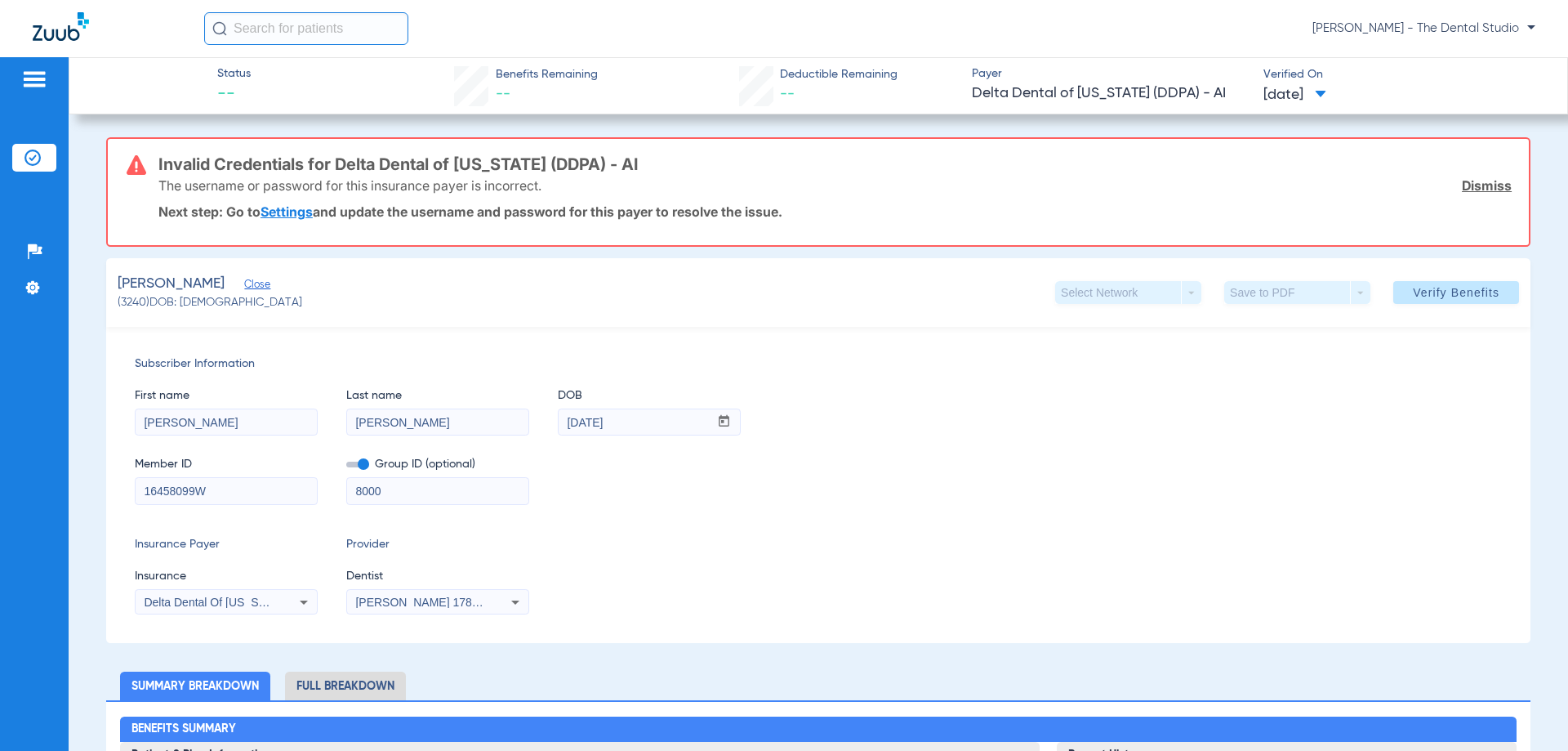
click at [254, 281] on span "Close" at bounding box center [251, 286] width 14 height 15
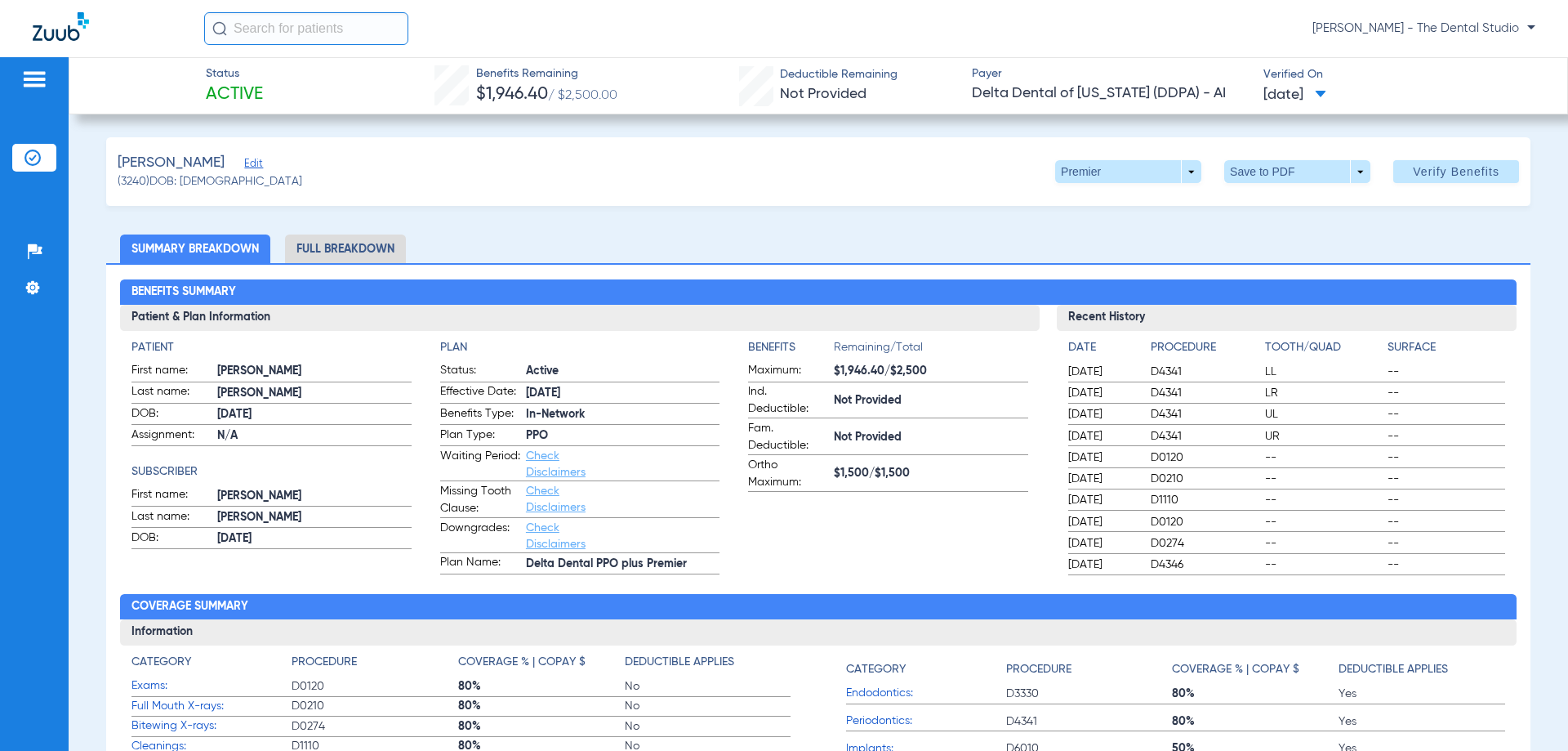
click at [253, 160] on span "Edit" at bounding box center [251, 165] width 14 height 15
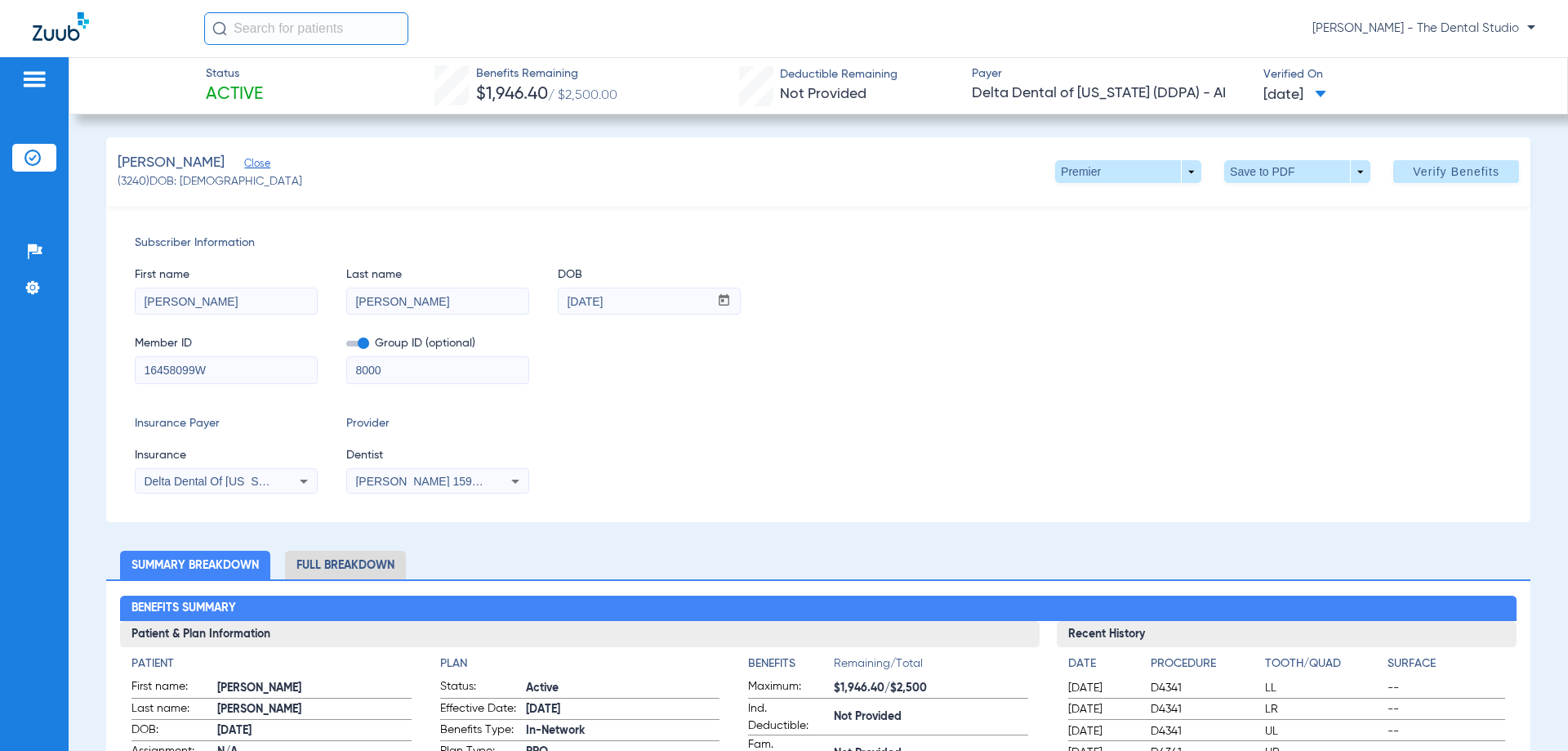
click at [279, 481] on div "Delta Dental Of [US_STATE] ([GEOGRAPHIC_DATA]) - Ai" at bounding box center [226, 481] width 181 height 20
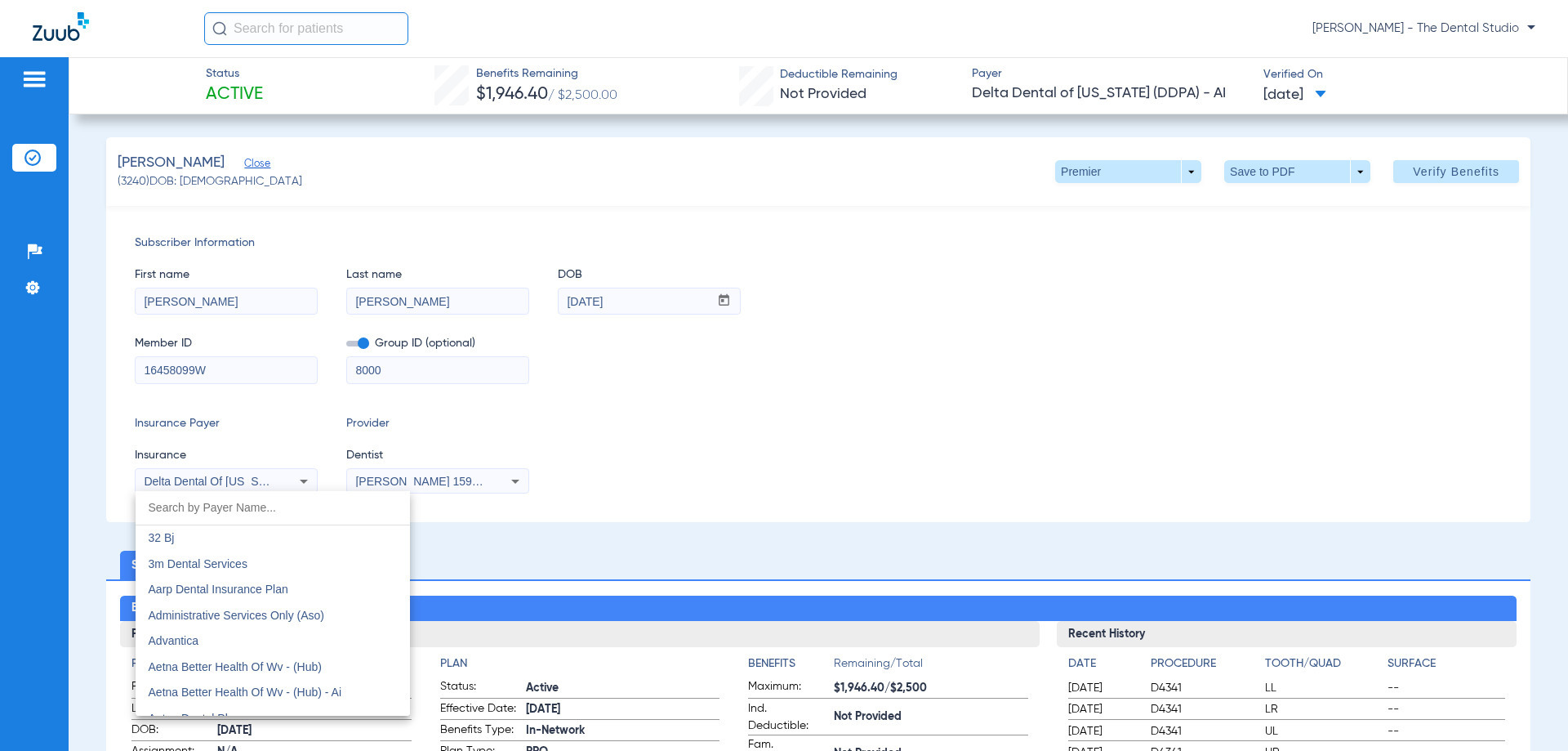
scroll to position [2976, 0]
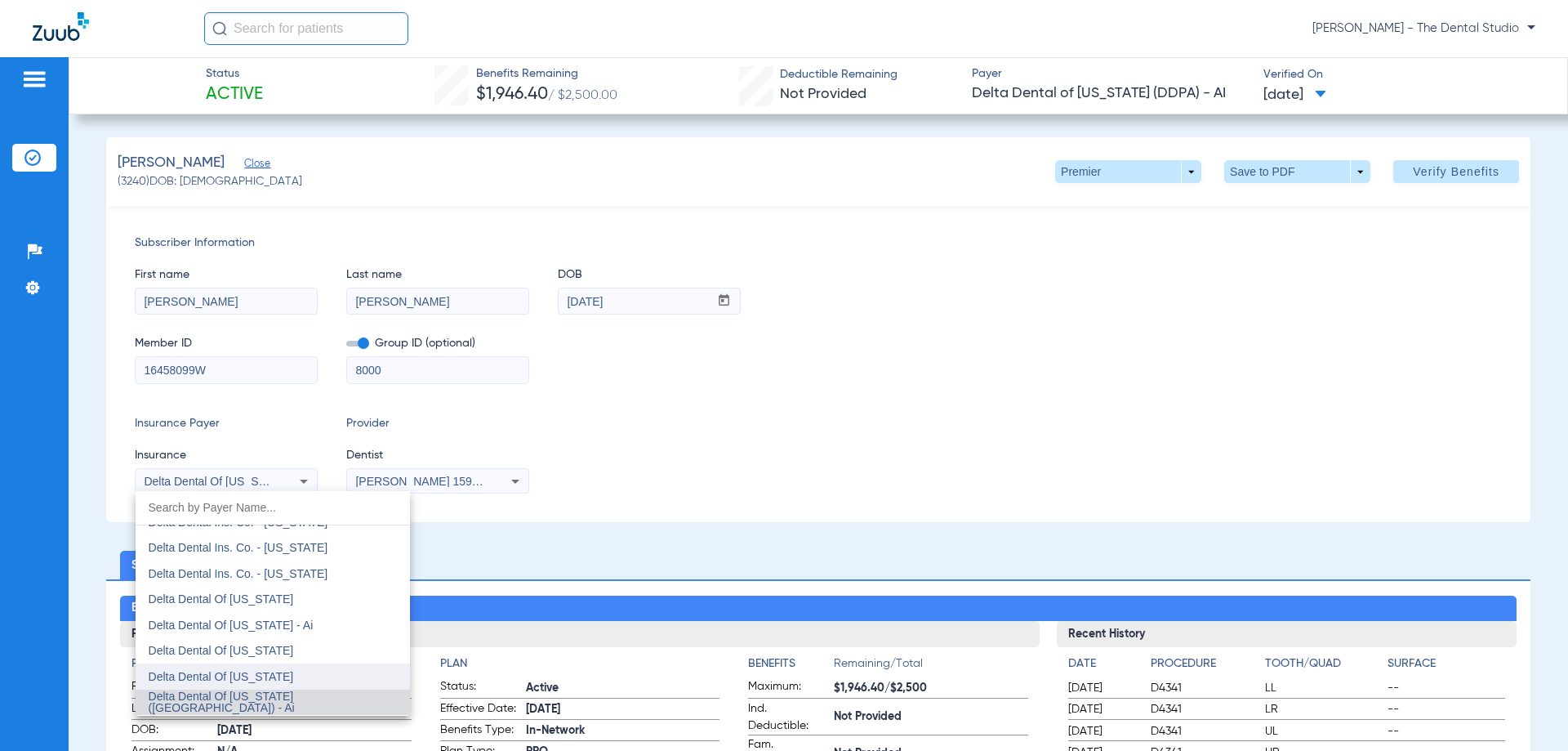
click at [258, 675] on span "Delta Dental Of Arkansas" at bounding box center [221, 677] width 145 height 13
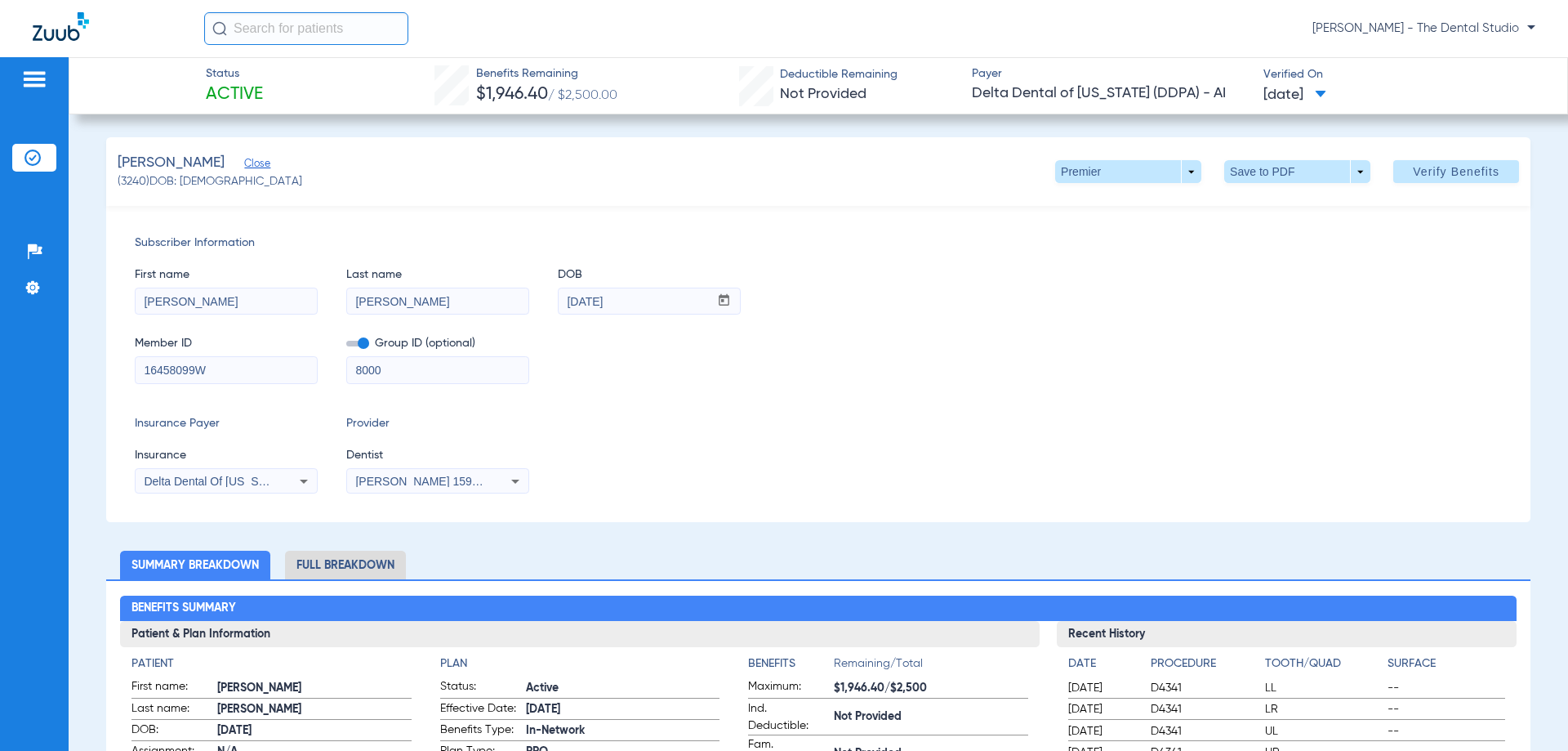
click at [402, 474] on div "[PERSON_NAME] 1598111676" at bounding box center [438, 481] width 181 height 20
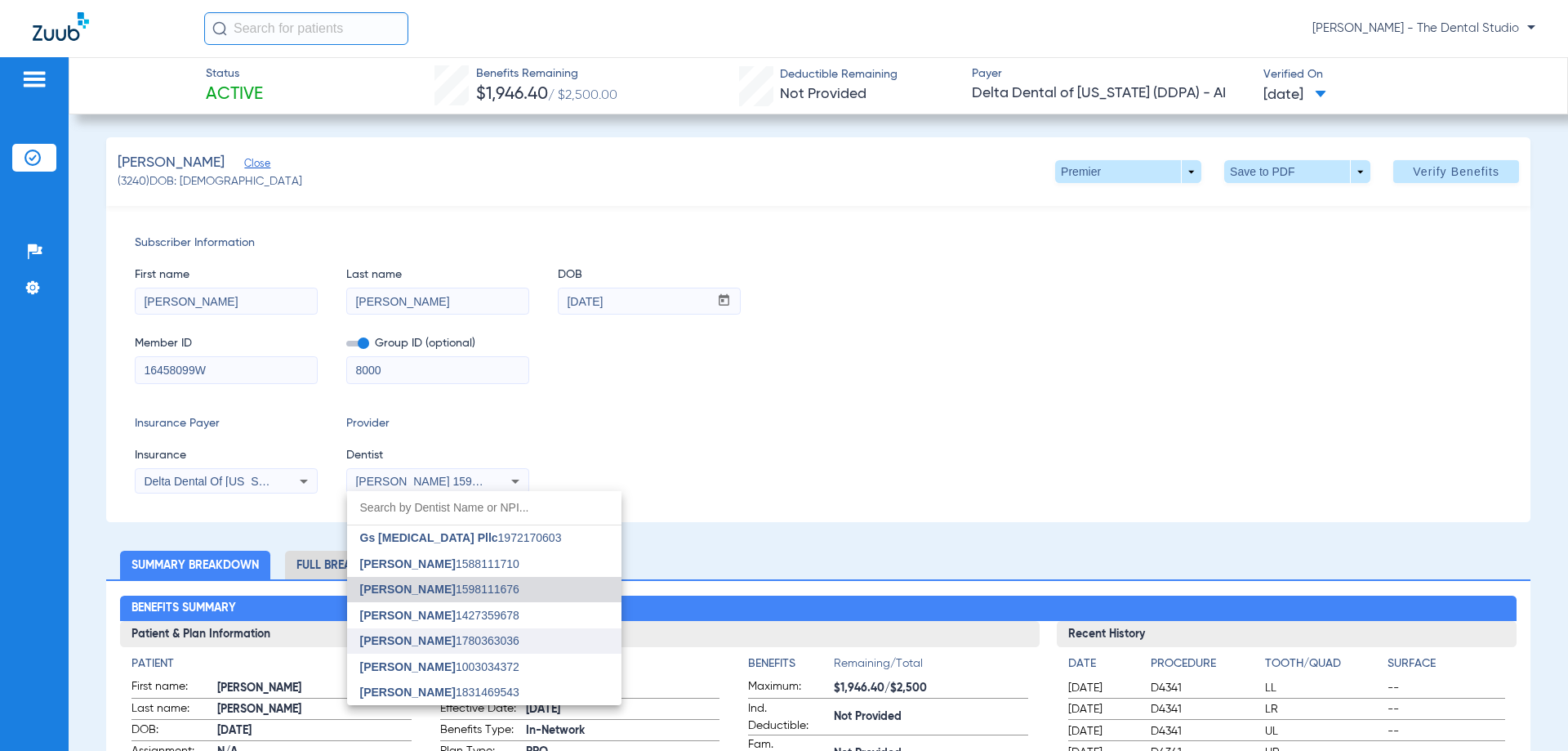
click at [412, 649] on mat-option "Yahiled Garza 1780363036" at bounding box center [485, 641] width 275 height 26
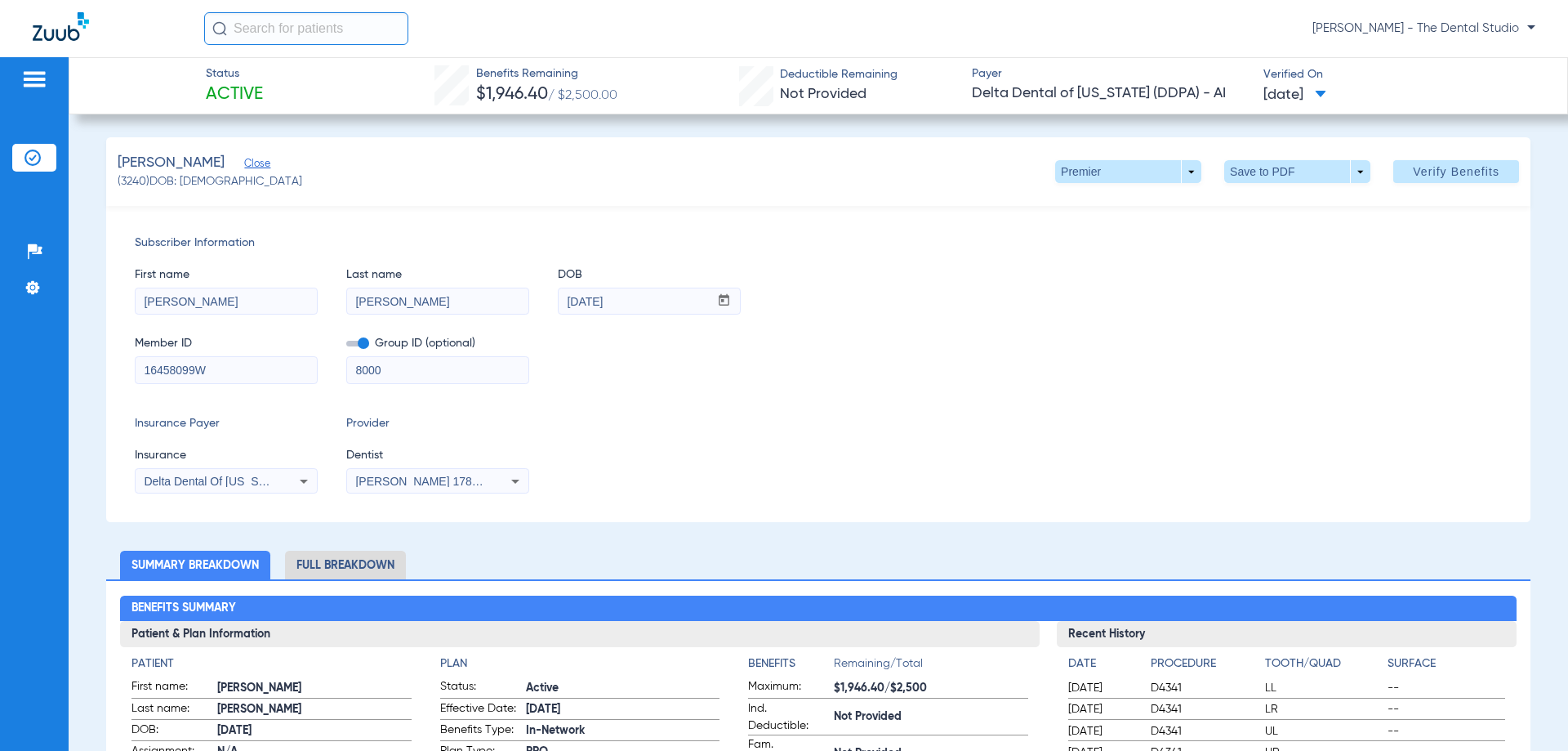
drag, startPoint x: 438, startPoint y: 366, endPoint x: 269, endPoint y: 356, distance: 169.3
click at [269, 356] on div "Member ID 16458099W Group ID (optional) 8000" at bounding box center [817, 352] width 1367 height 63
drag, startPoint x: 265, startPoint y: 361, endPoint x: 54, endPoint y: 345, distance: 211.6
click at [54, 345] on div "Patients Insurance Verification Setup Help Center Settings Status Active Benefi…" at bounding box center [784, 432] width 1568 height 751
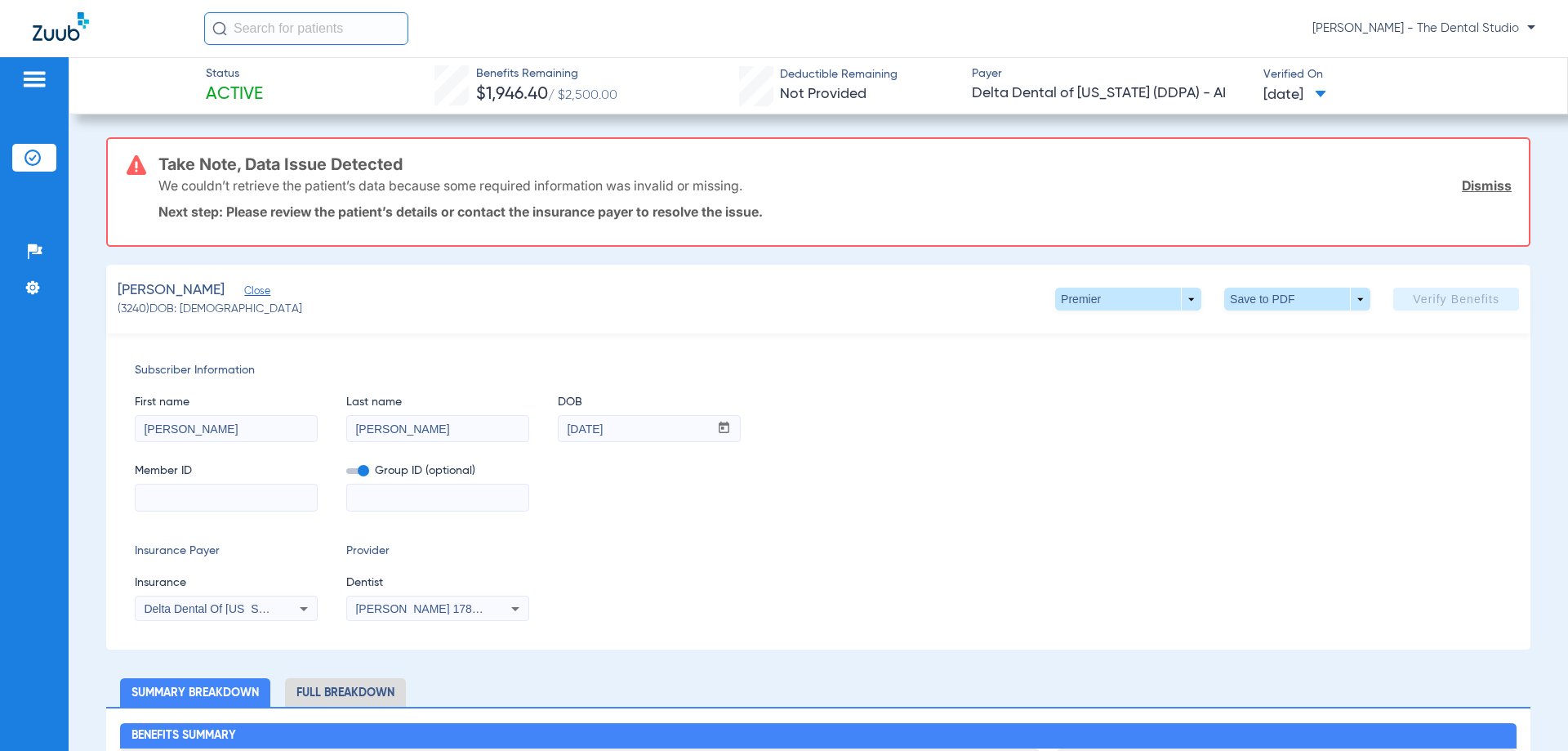
paste input "16458099W"
type input "16458099W"
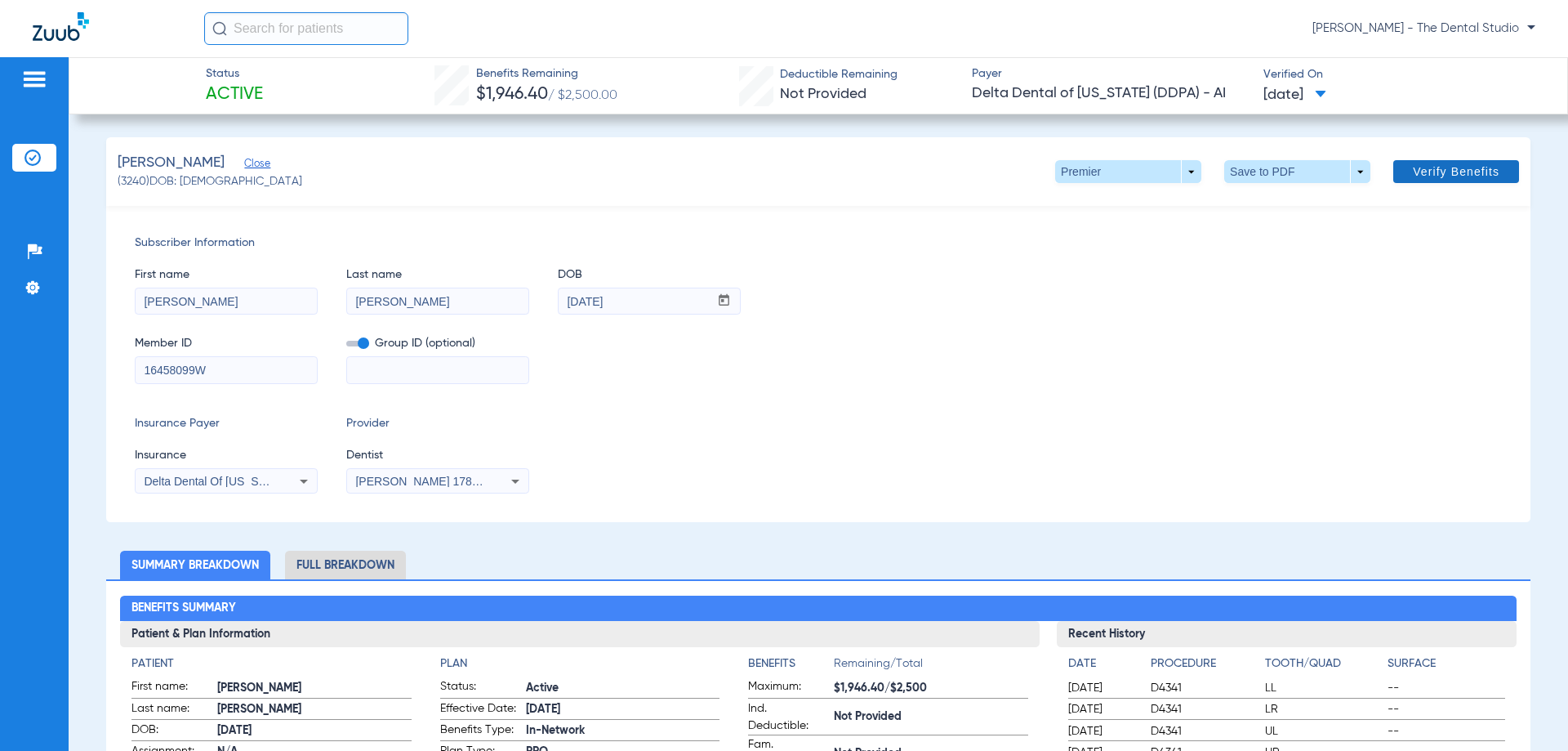
click at [1436, 172] on span "Verify Benefits" at bounding box center [1455, 172] width 87 height 13
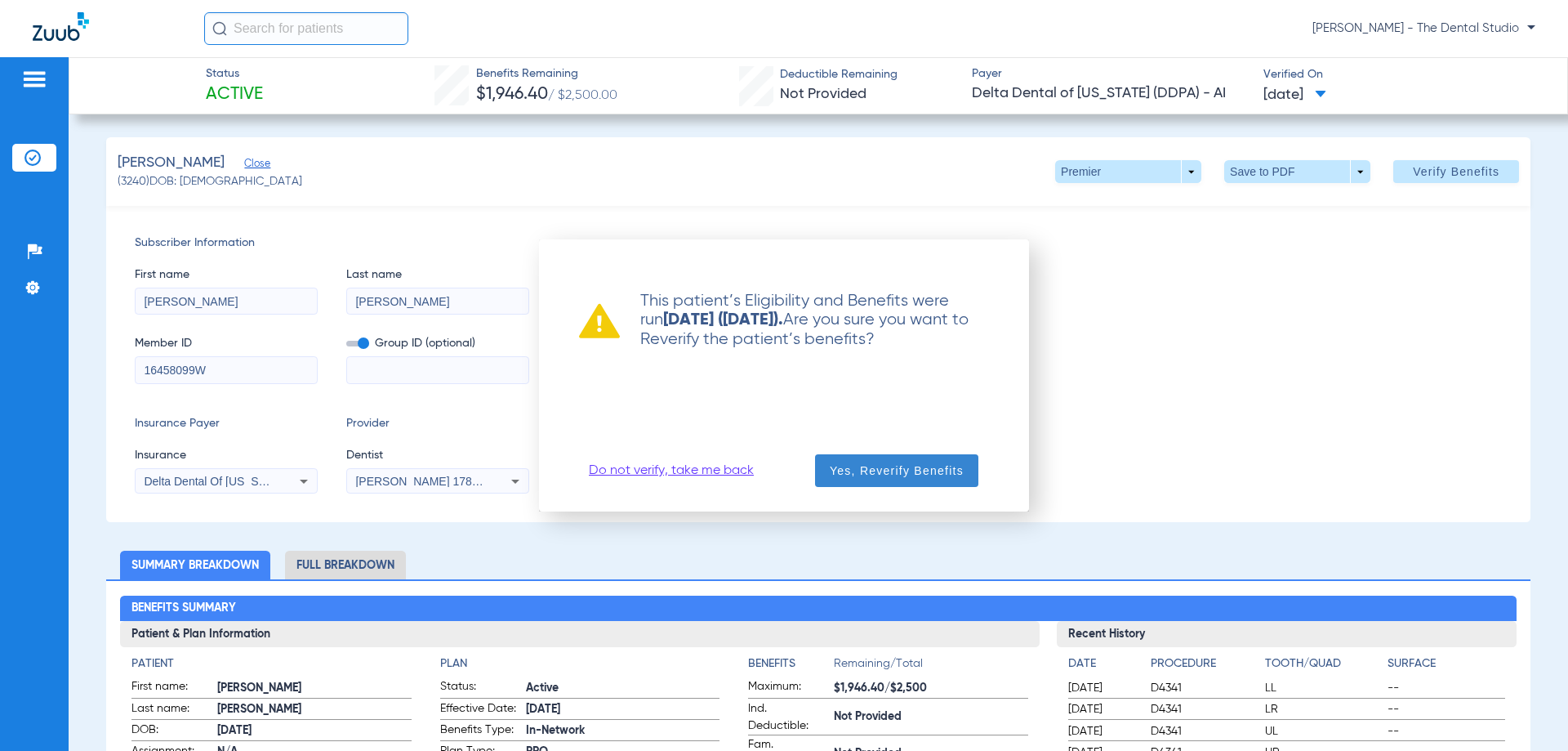
click at [883, 481] on span "button" at bounding box center [897, 470] width 163 height 39
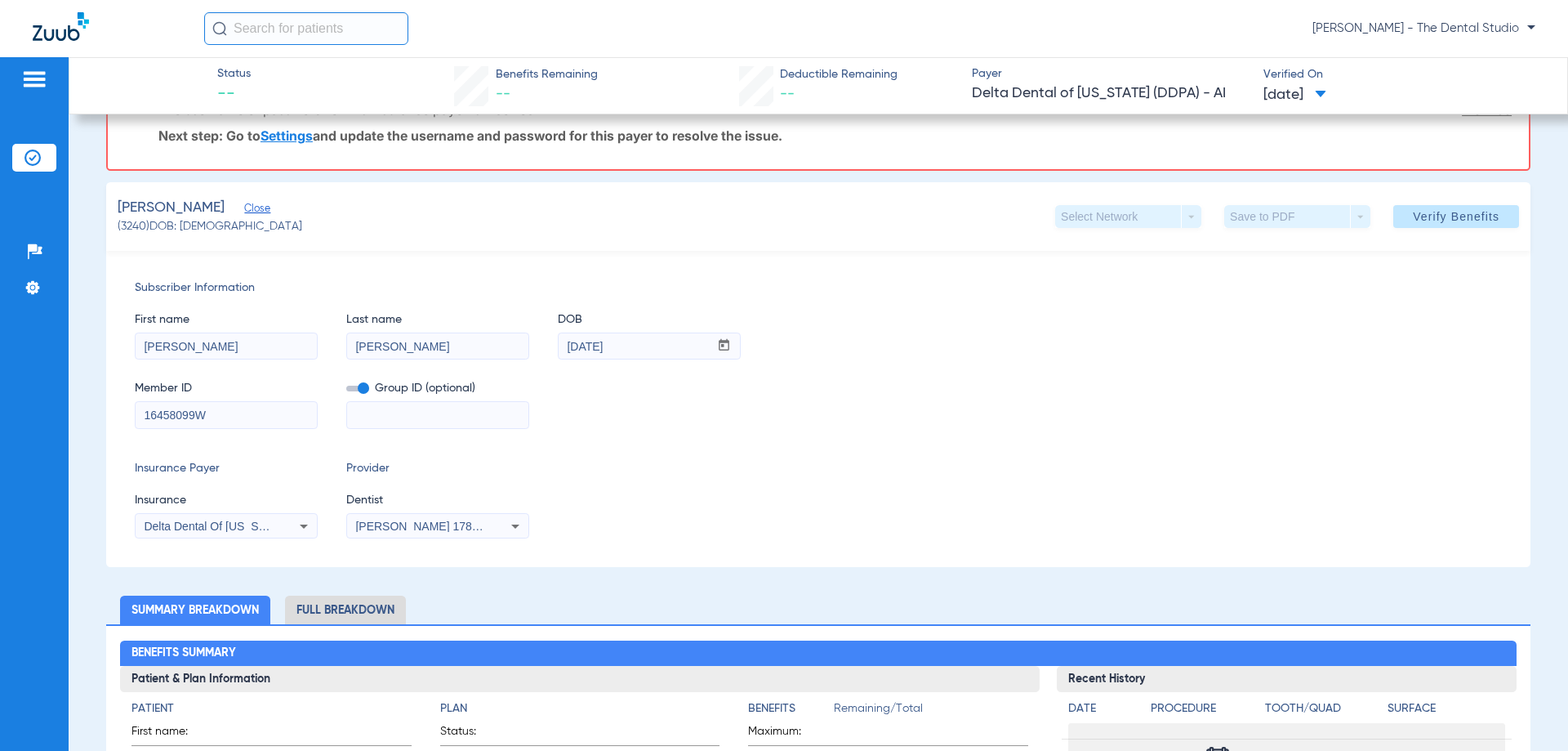
scroll to position [0, 0]
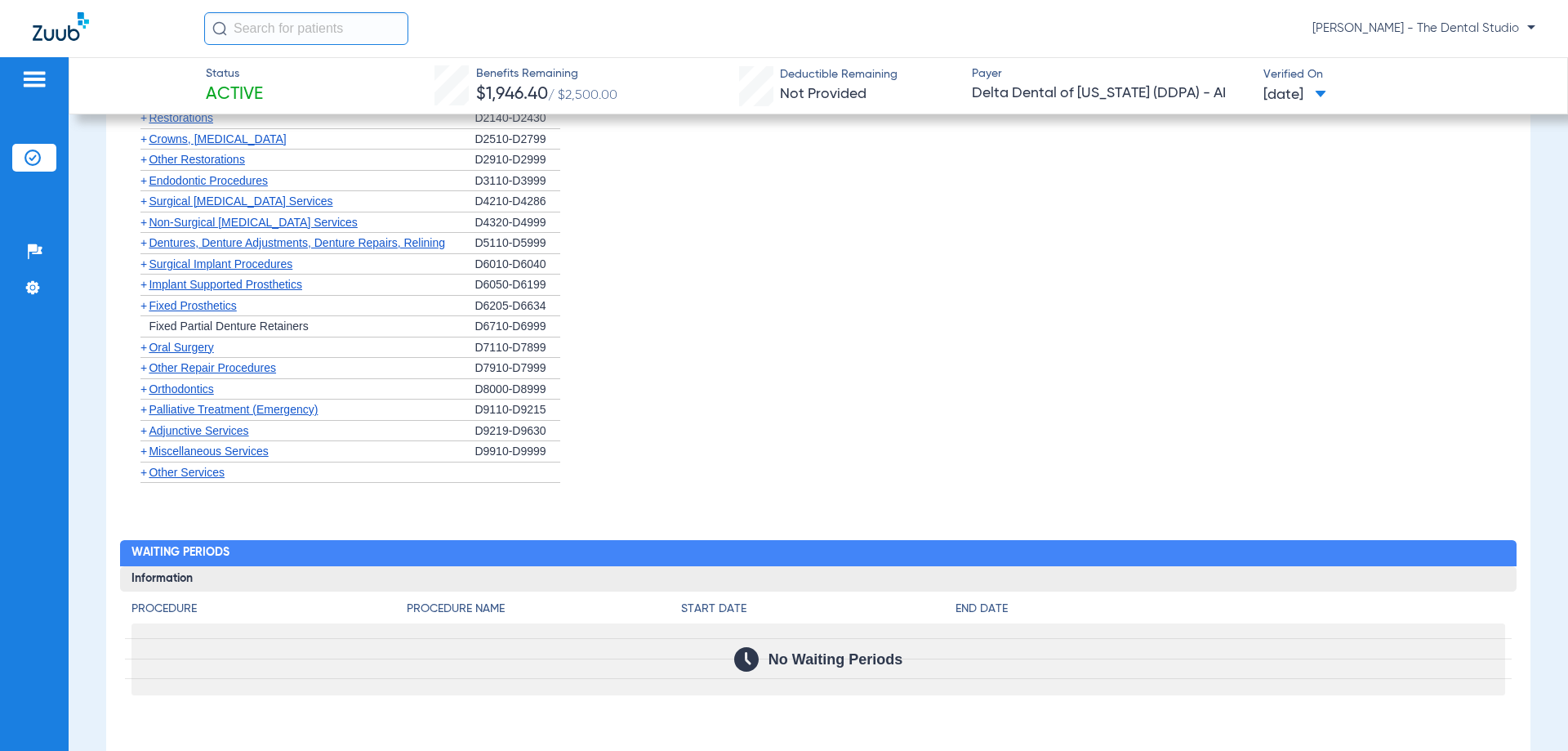
scroll to position [998, 0]
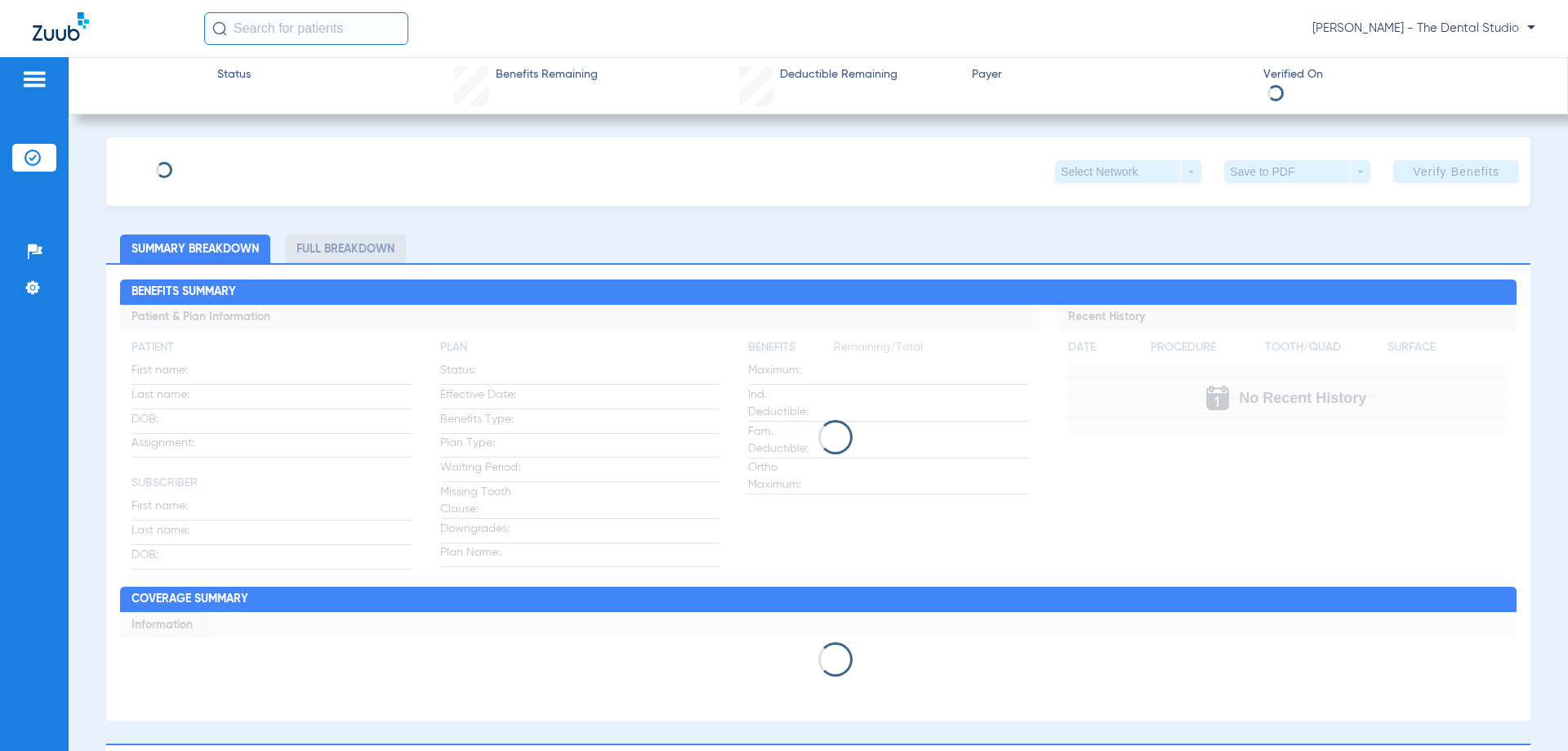
type input "[PERSON_NAME]"
type input "[DATE]"
type input "16458099W"
type input "8000"
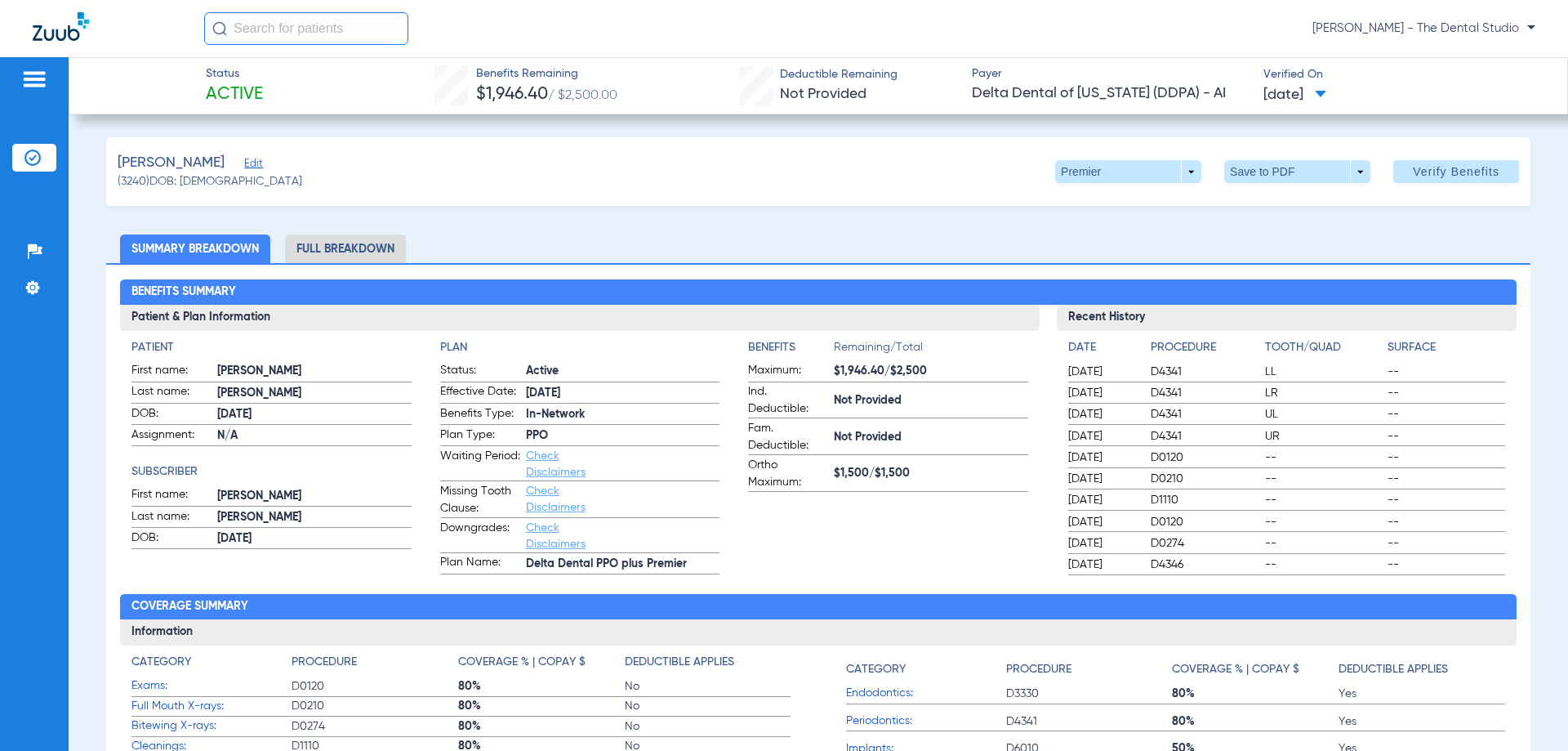
click at [246, 168] on span "Edit" at bounding box center [251, 165] width 14 height 15
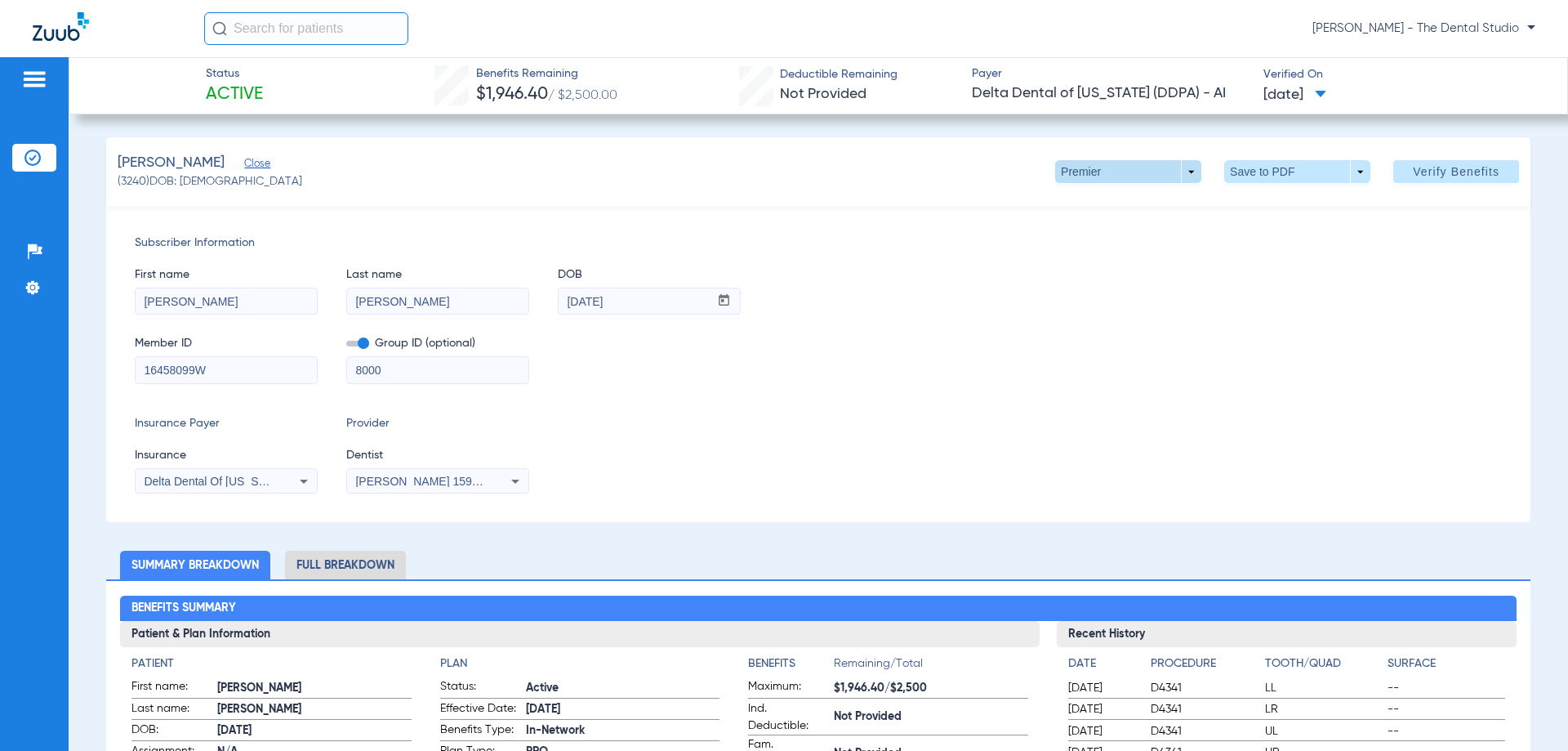
click at [1177, 170] on span at bounding box center [1127, 172] width 146 height 23
click at [1075, 233] on span "PPO" at bounding box center [1095, 237] width 76 height 11
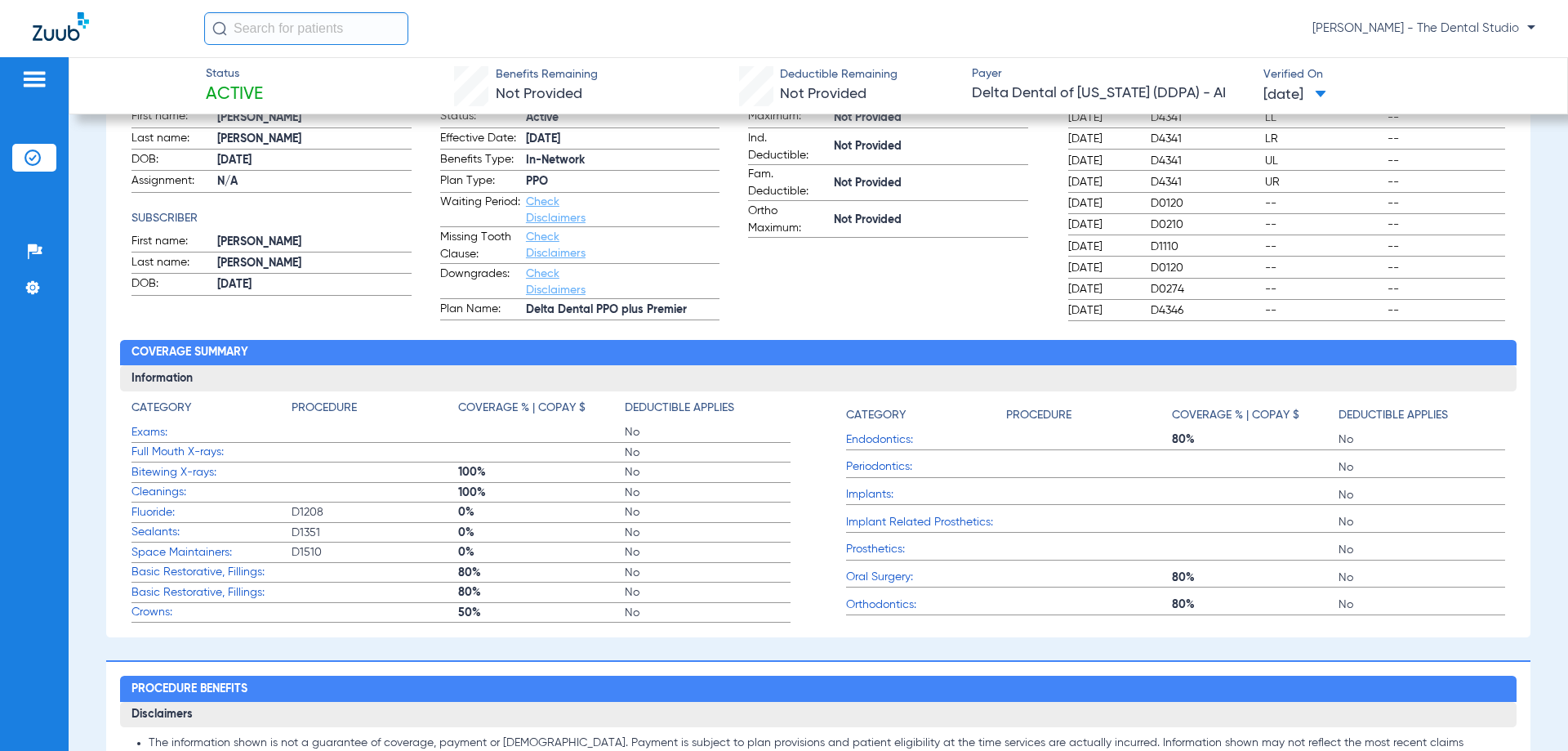
scroll to position [736, 0]
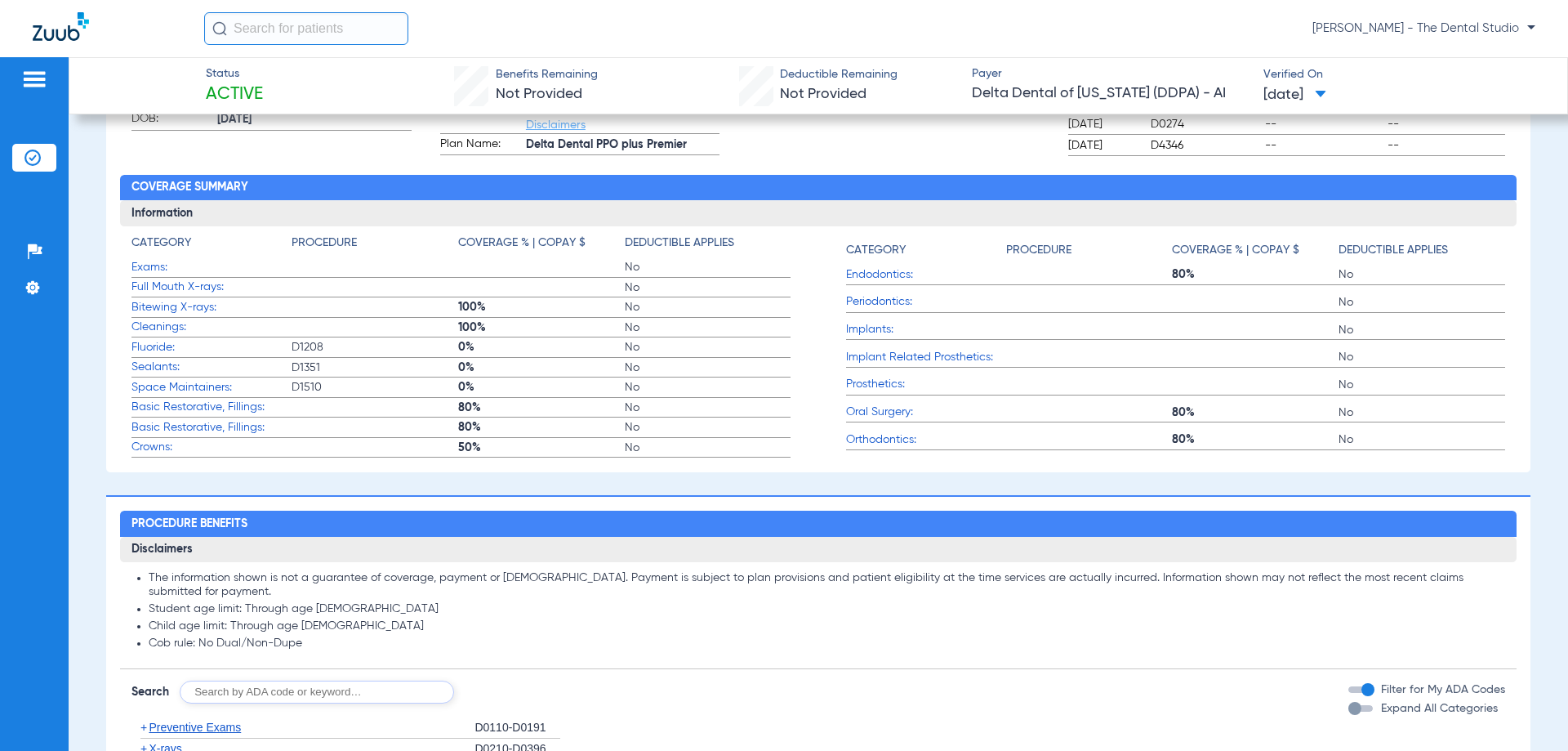
click at [267, 694] on input "text" at bounding box center [317, 692] width 275 height 23
type input "0210"
click button "Search" at bounding box center [515, 692] width 65 height 23
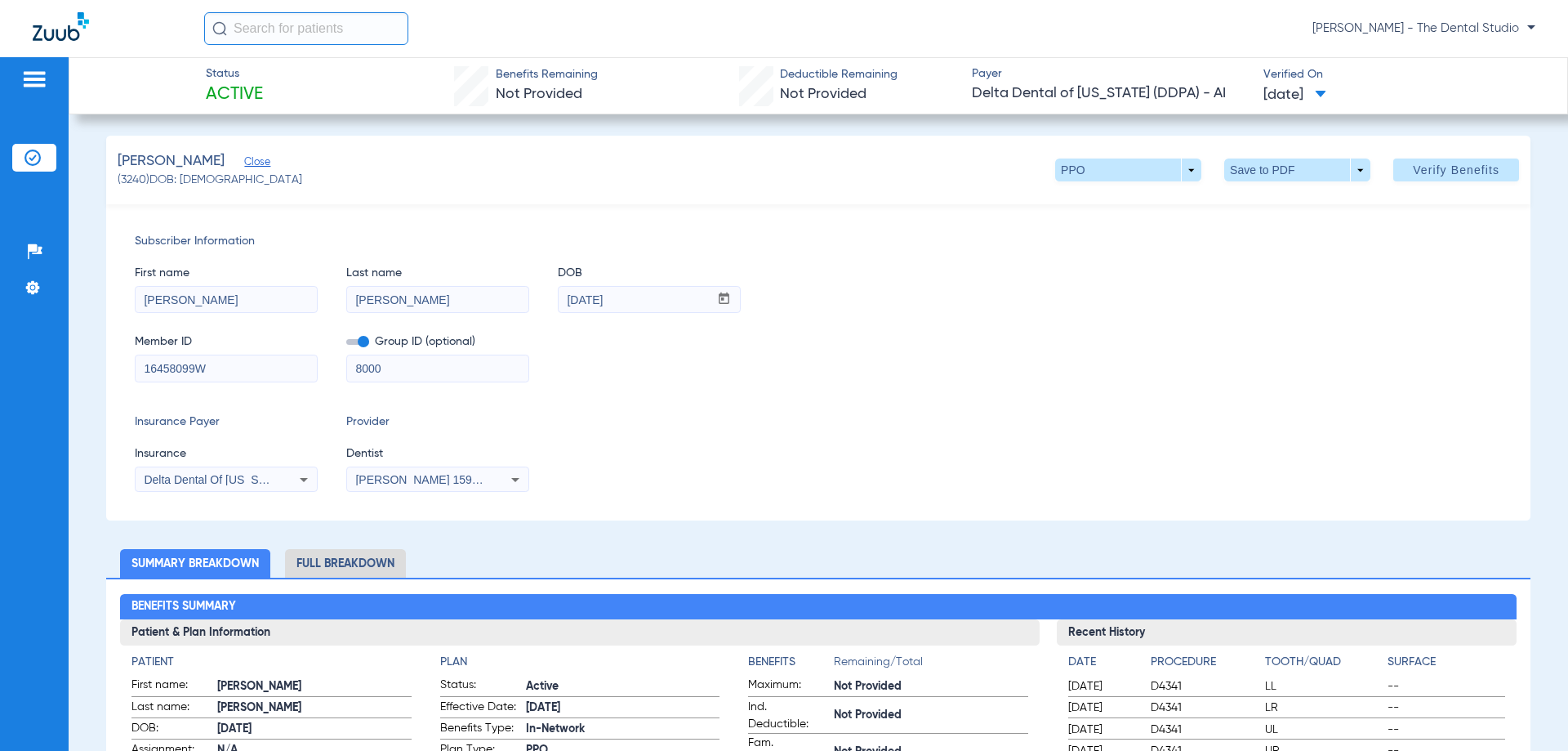
scroll to position [0, 0]
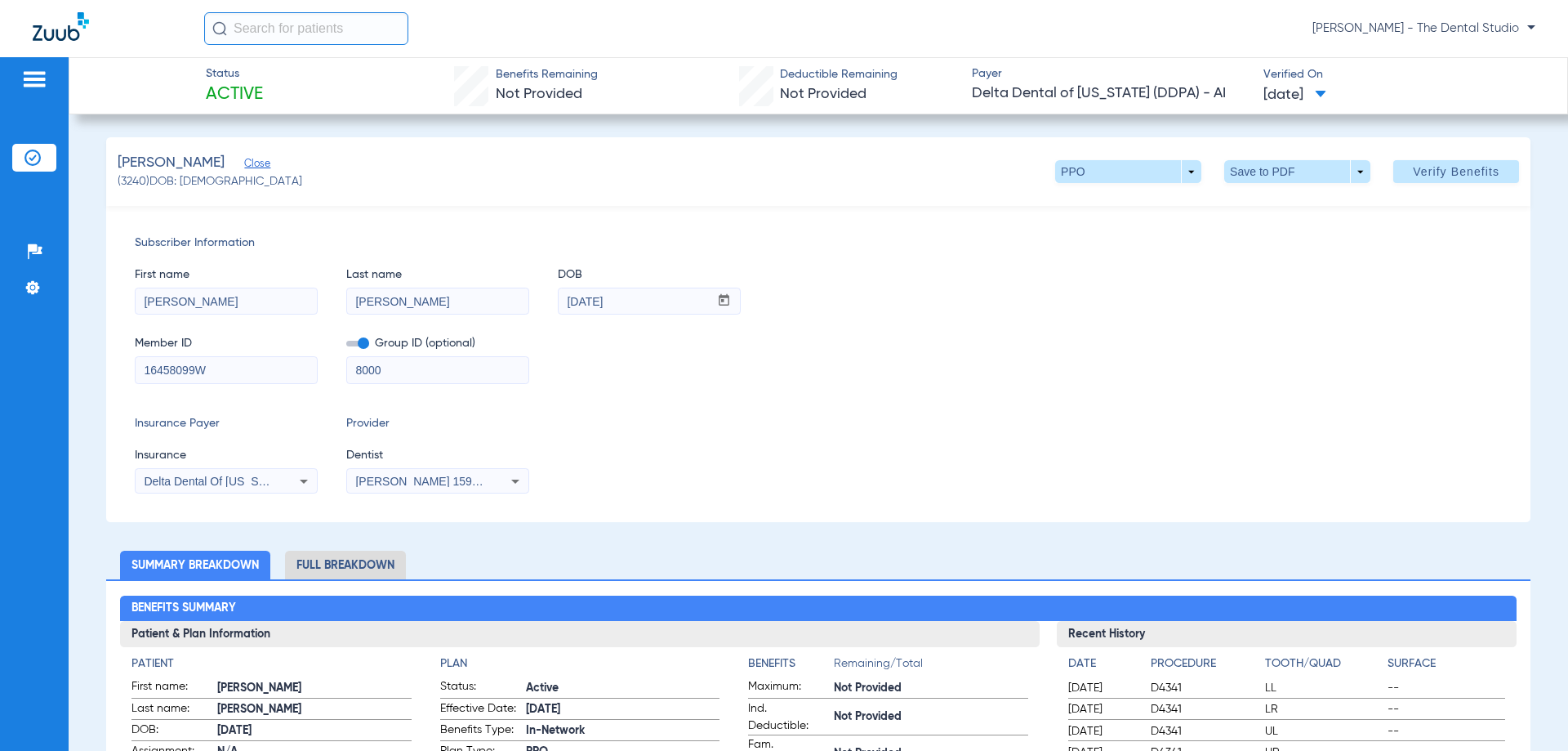
click at [1327, 95] on span at bounding box center [1321, 94] width 11 height 9
click at [904, 355] on div at bounding box center [784, 375] width 1568 height 751
drag, startPoint x: 656, startPoint y: 356, endPoint x: 694, endPoint y: 341, distance: 40.9
click at [660, 351] on div "Member ID 16458099W Group ID (optional) 8000" at bounding box center [817, 352] width 1367 height 63
click at [1109, 164] on span at bounding box center [1128, 171] width 39 height 39
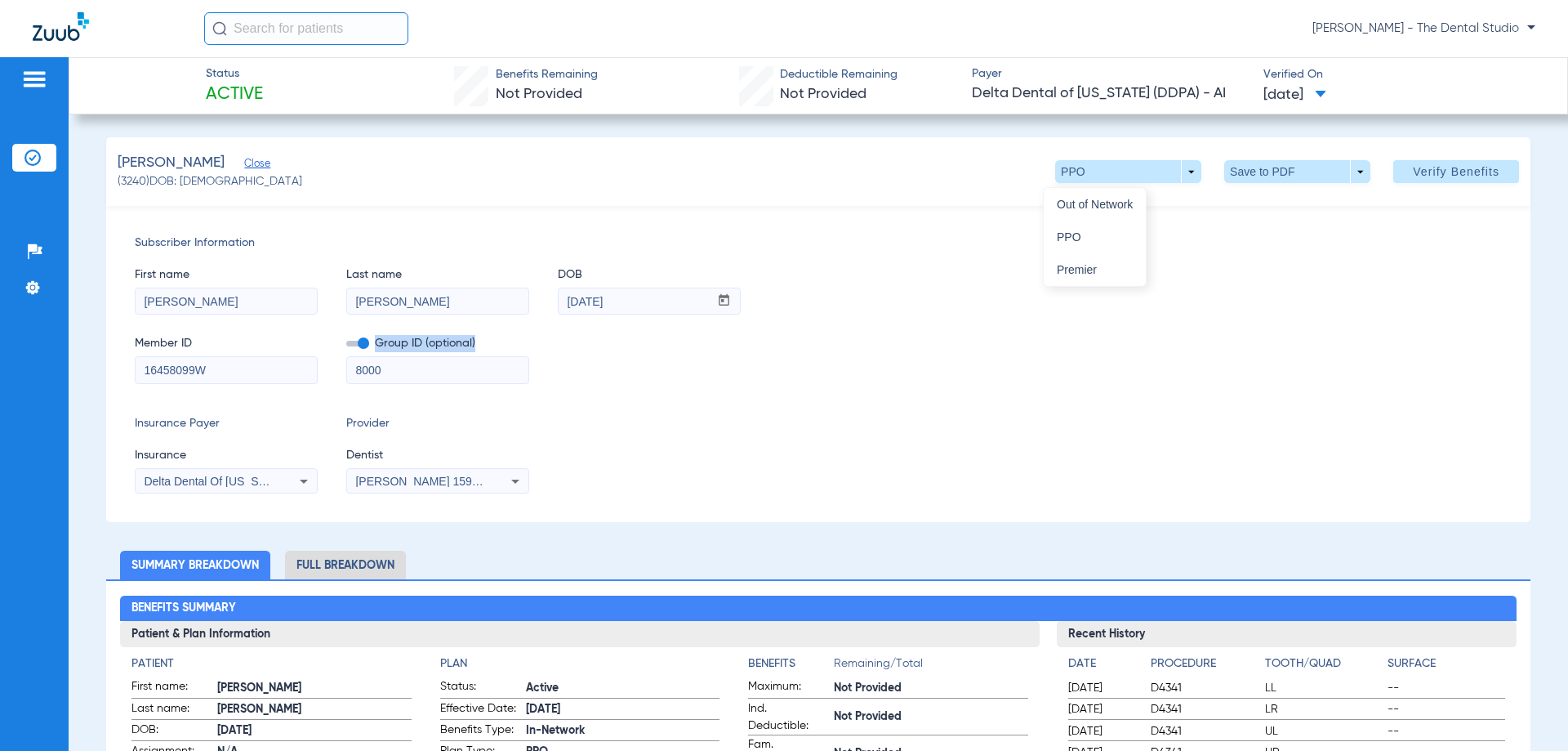
click at [1072, 211] on button "Out of Network" at bounding box center [1094, 204] width 102 height 32
click at [1135, 177] on span at bounding box center [1128, 171] width 39 height 39
click at [1072, 272] on span "Premier" at bounding box center [1095, 270] width 76 height 11
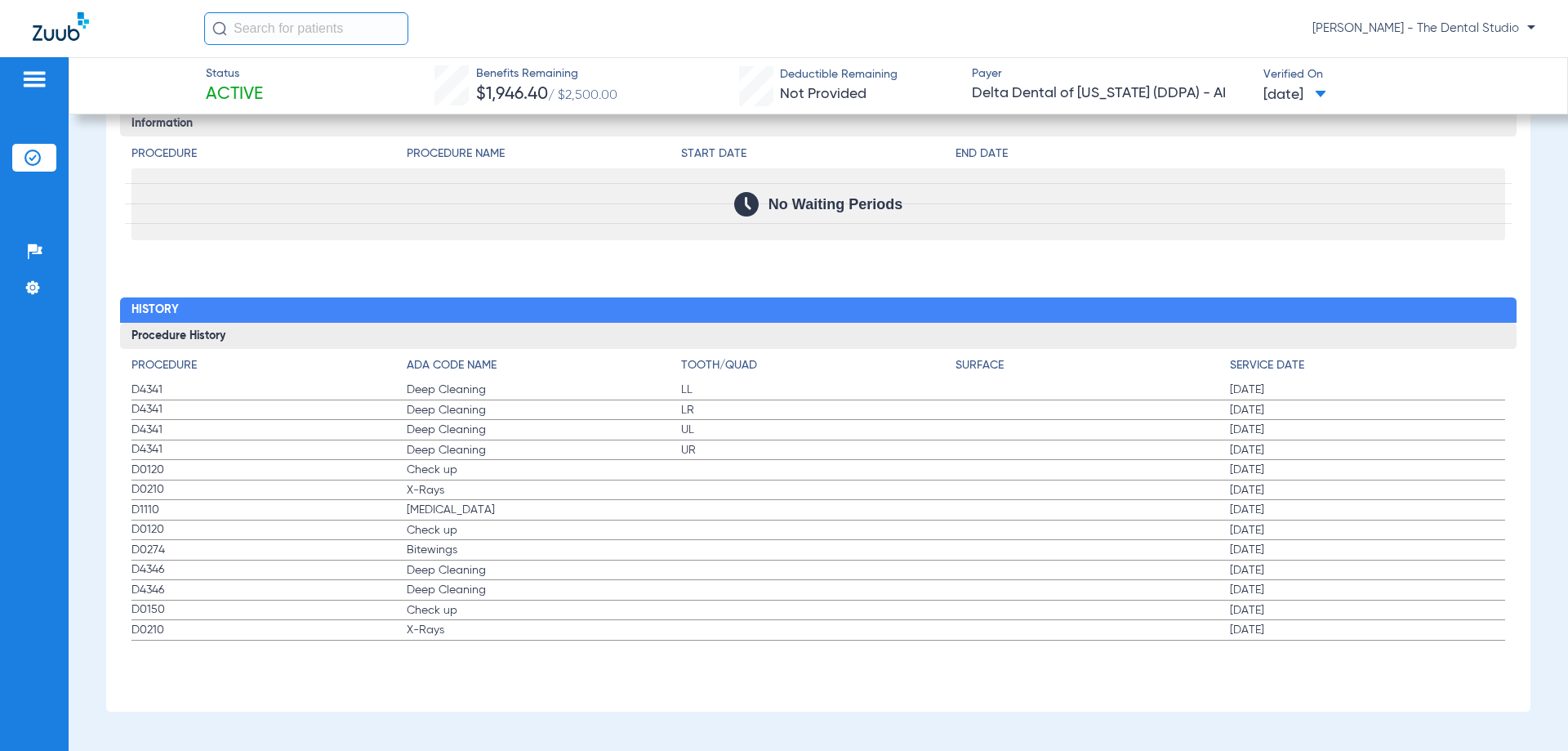
scroll to position [1968, 0]
click at [1066, 495] on label "D0210 X-Rays 05/14/2025" at bounding box center [817, 490] width 1372 height 20
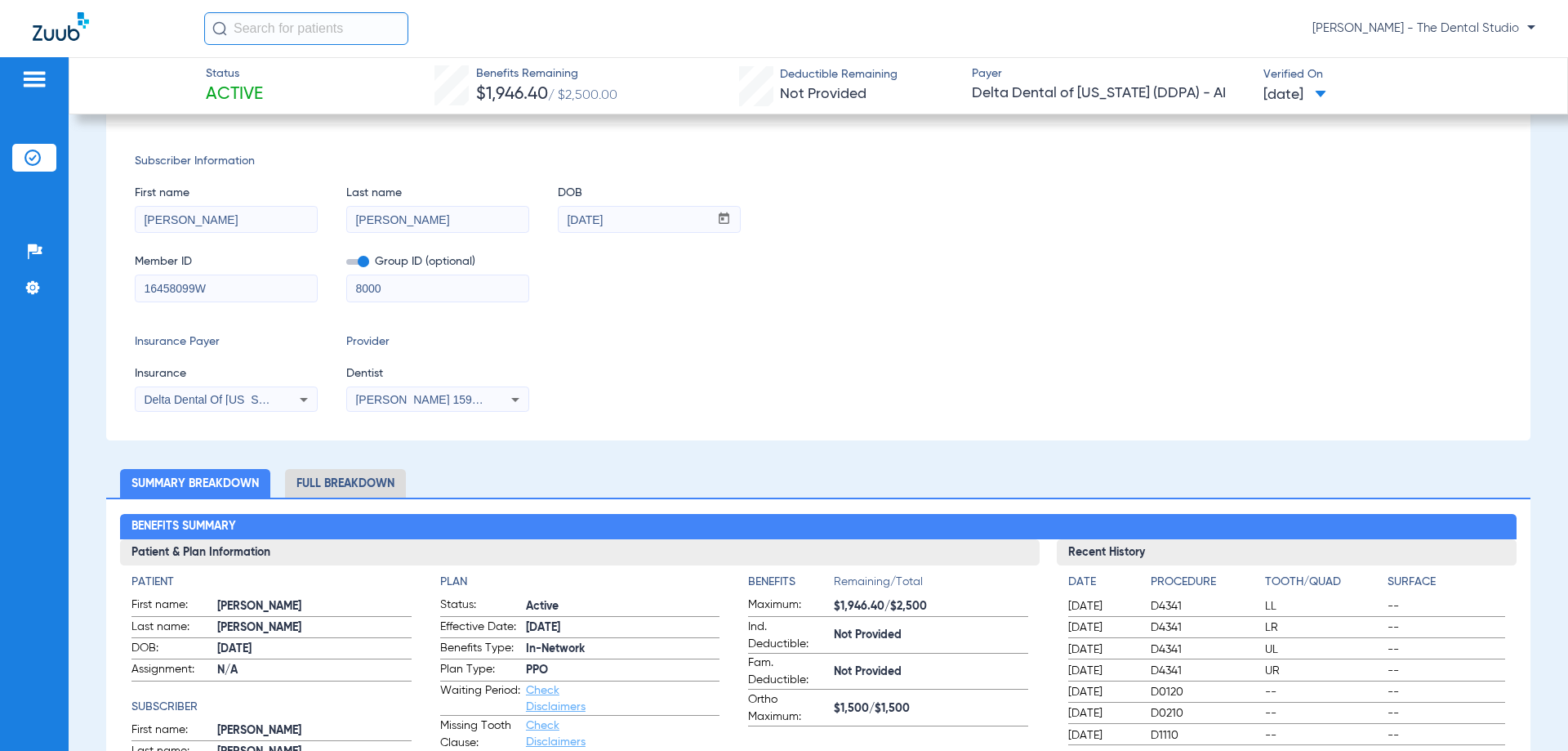
scroll to position [327, 0]
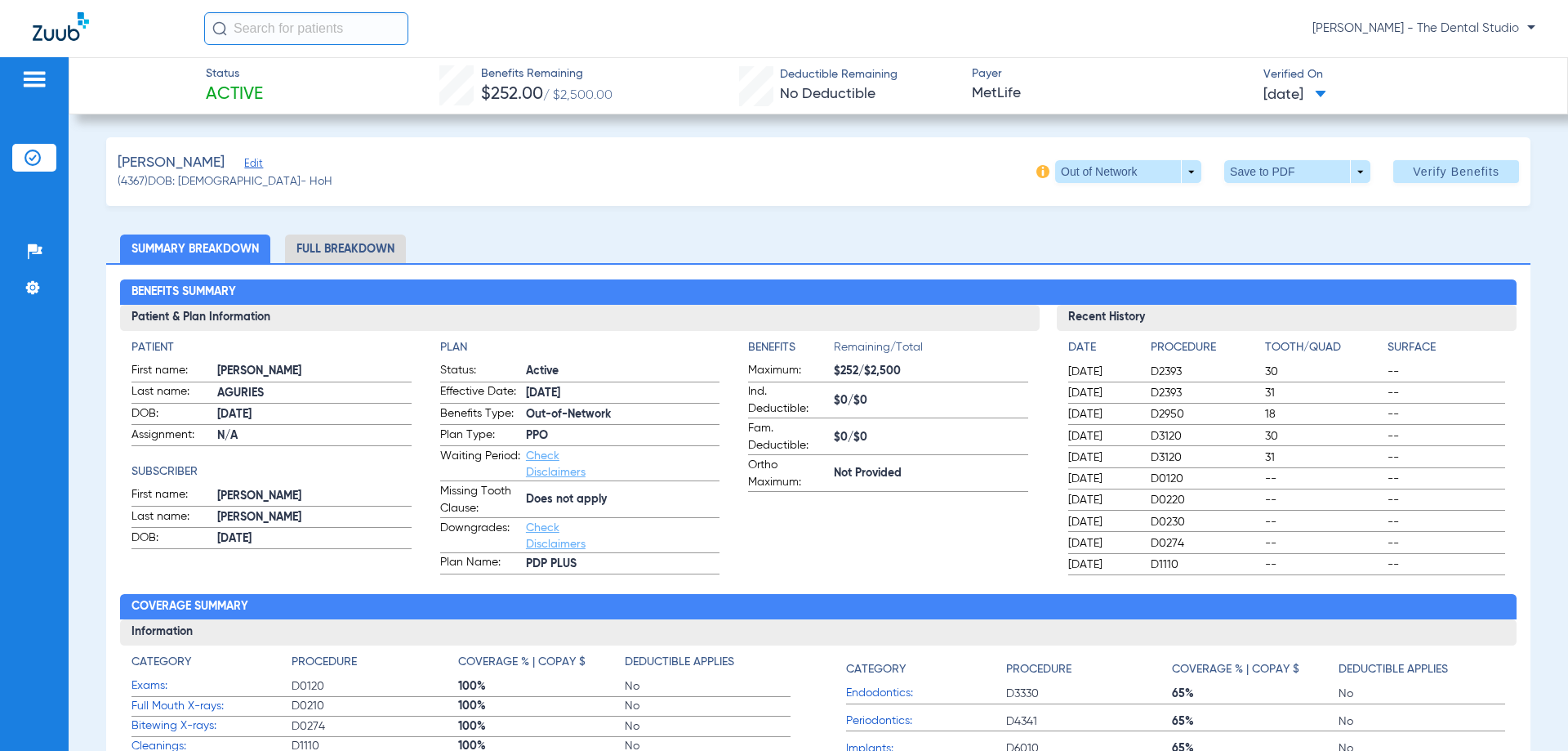
click at [250, 162] on span "Edit" at bounding box center [251, 165] width 14 height 15
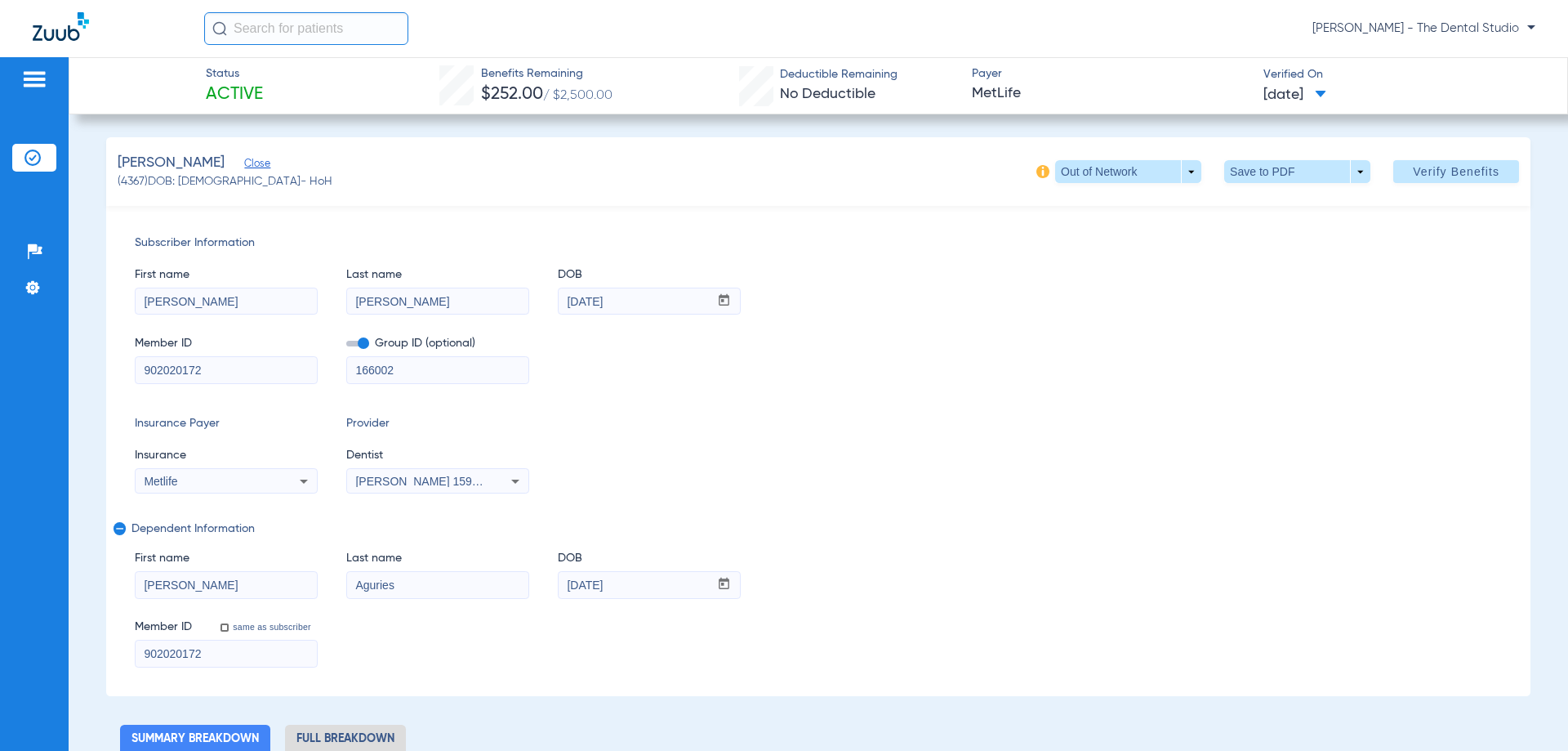
click at [1101, 247] on span "Subscriber Information" at bounding box center [817, 243] width 1367 height 17
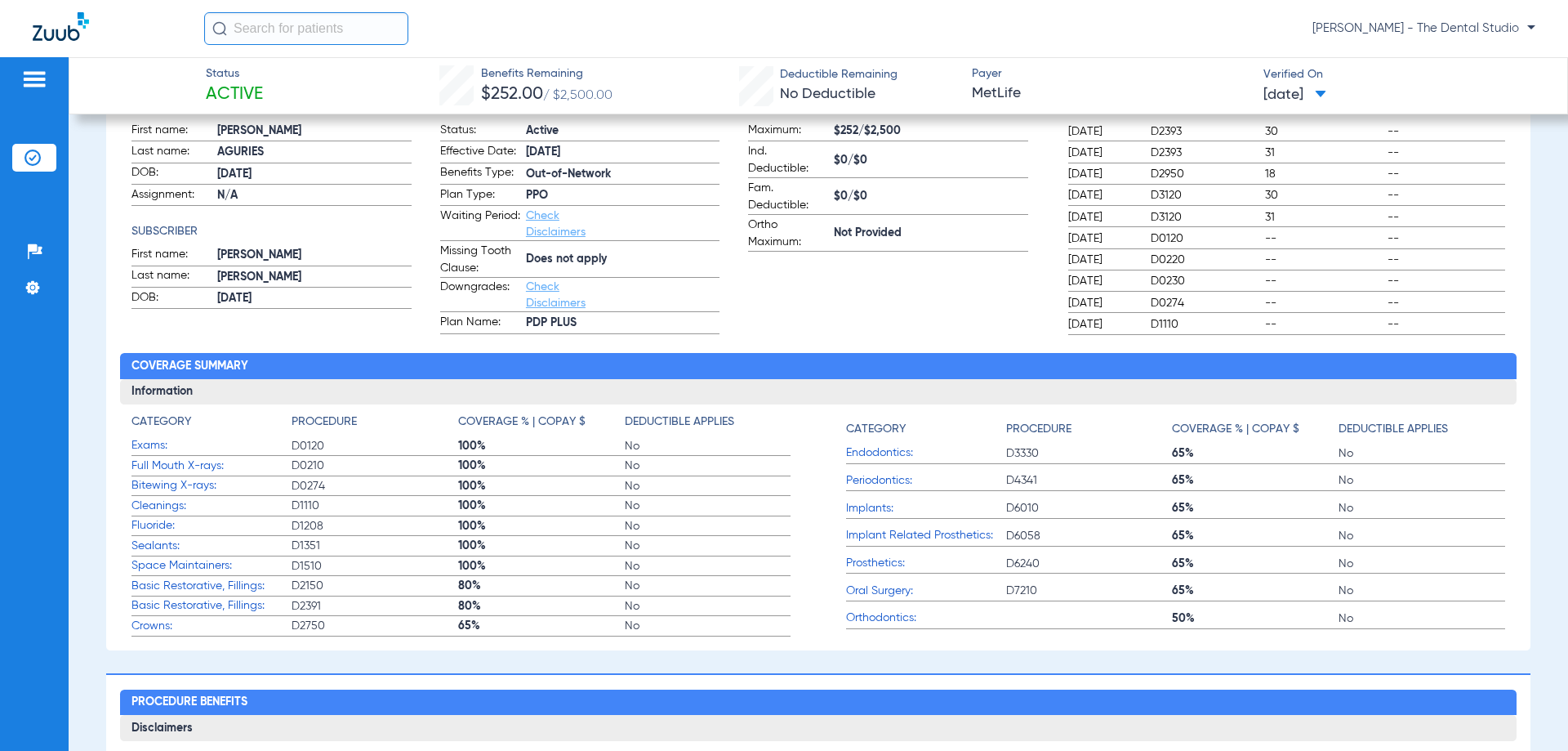
scroll to position [572, 0]
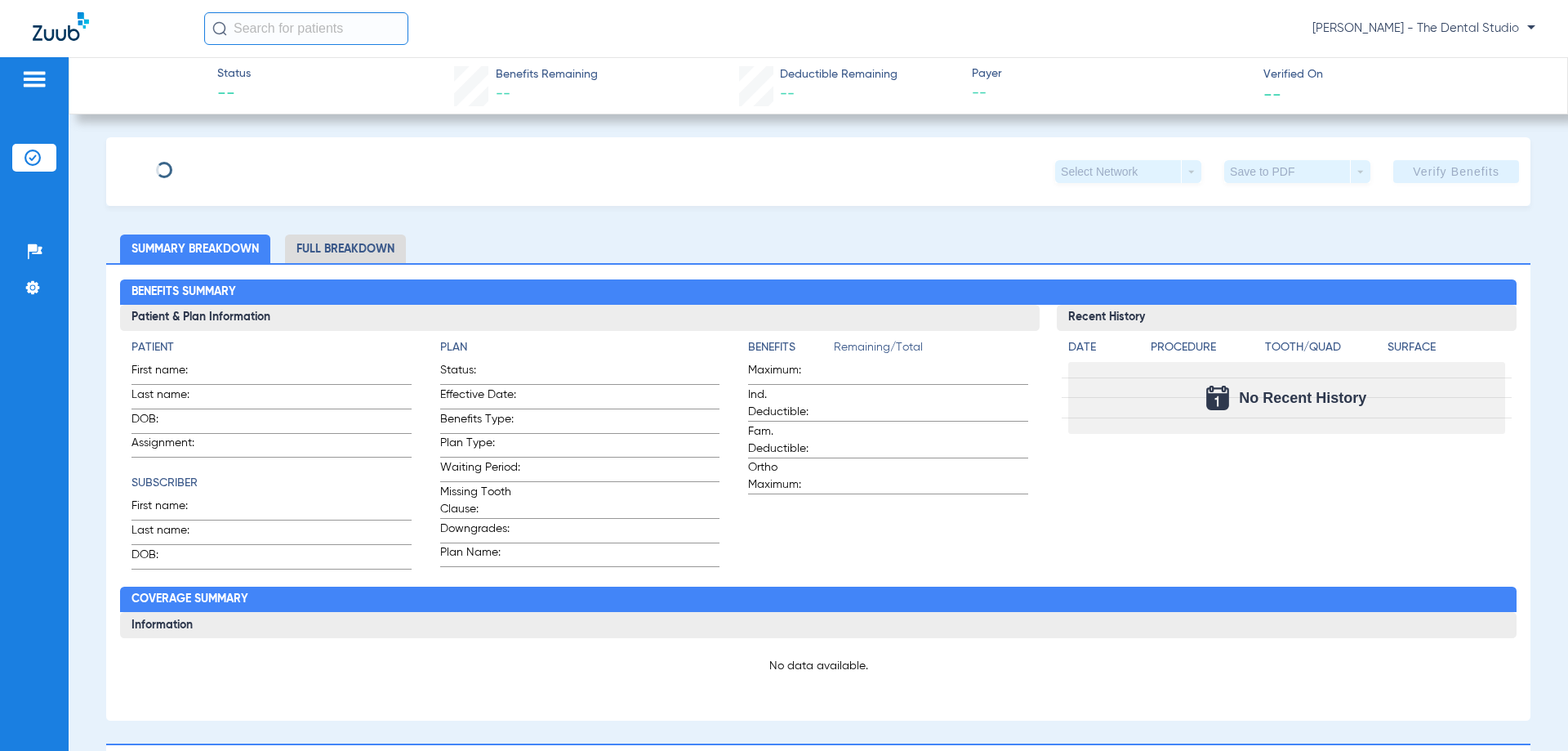
type input "[PERSON_NAME] [PERSON_NAME]"
type input "[PERSON_NAME]"
type input "[DATE]"
type input "812006344"
click at [258, 165] on span "Edit" at bounding box center [251, 165] width 14 height 15
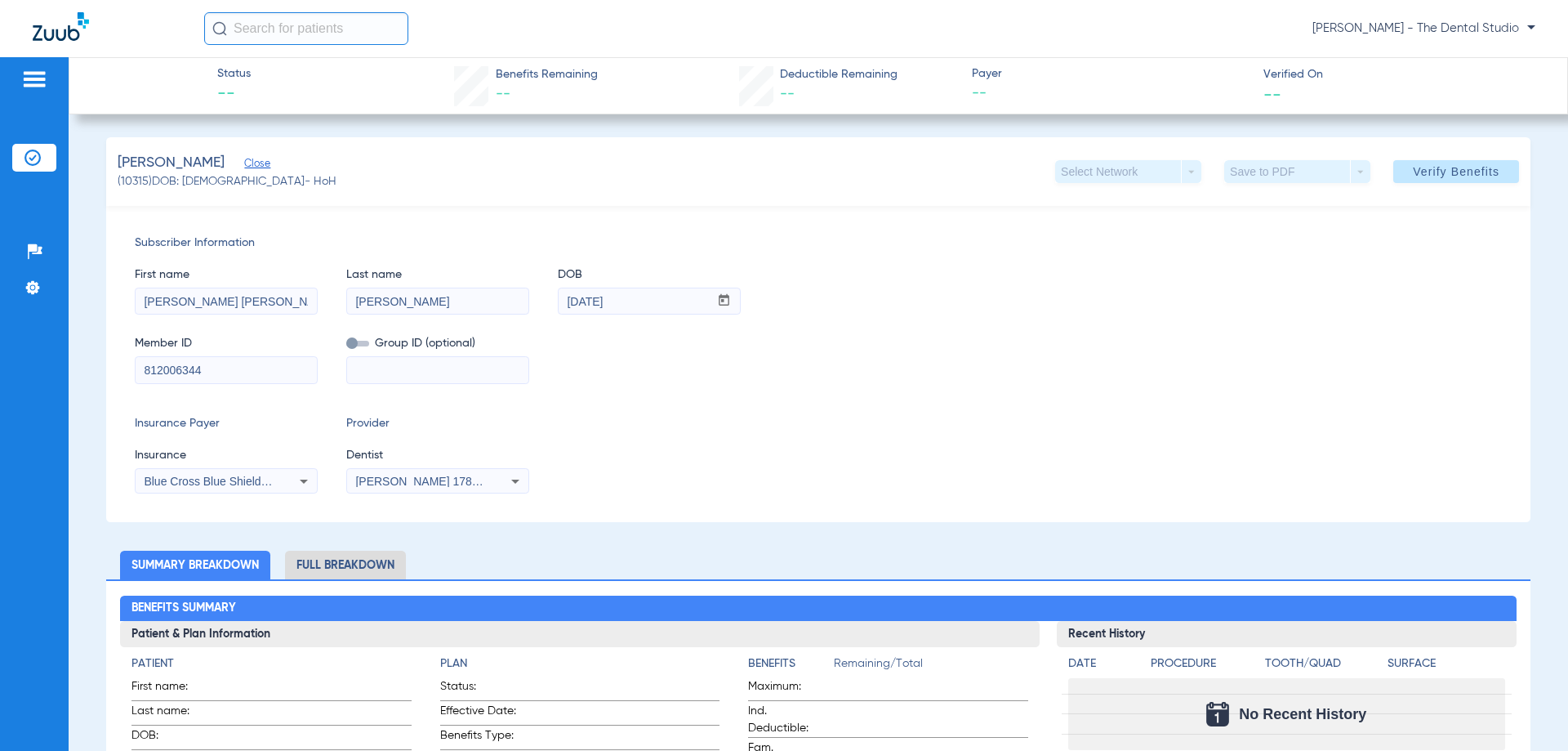
click at [466, 471] on div "[PERSON_NAME] 1780363036" at bounding box center [438, 481] width 181 height 20
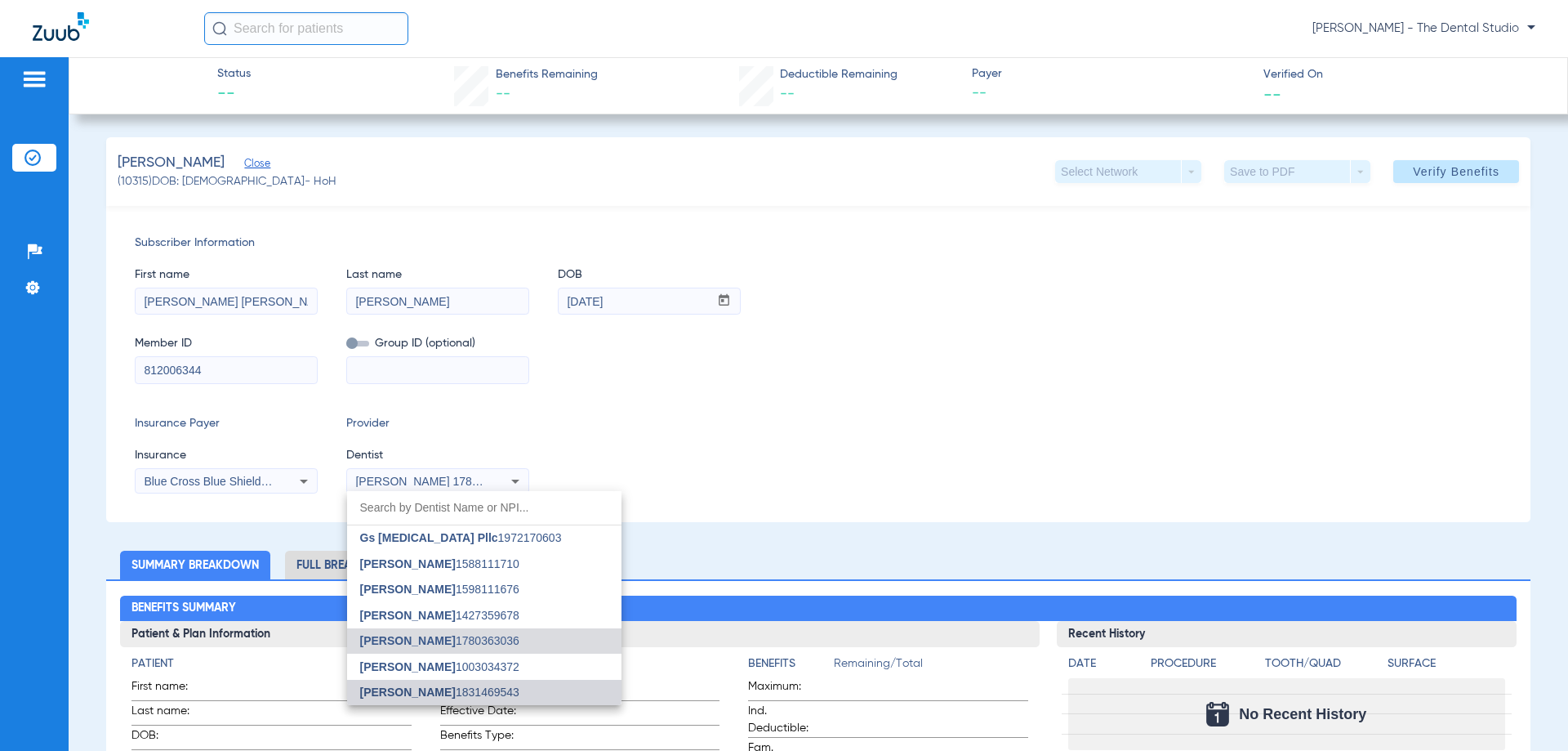
click at [401, 680] on mat-option "[PERSON_NAME] 1831469543" at bounding box center [485, 692] width 275 height 26
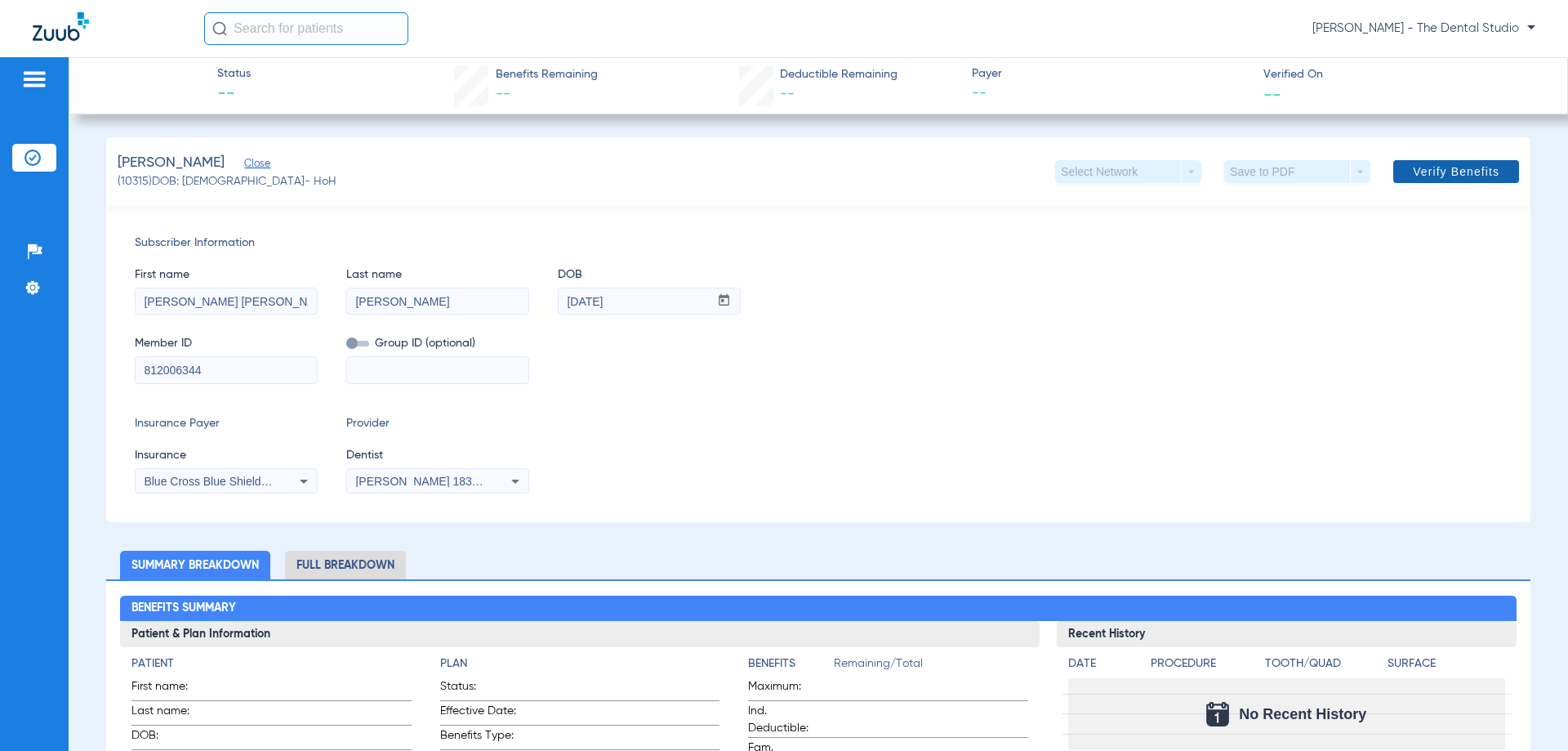
click at [1413, 168] on span "Verify Benefits" at bounding box center [1455, 172] width 87 height 13
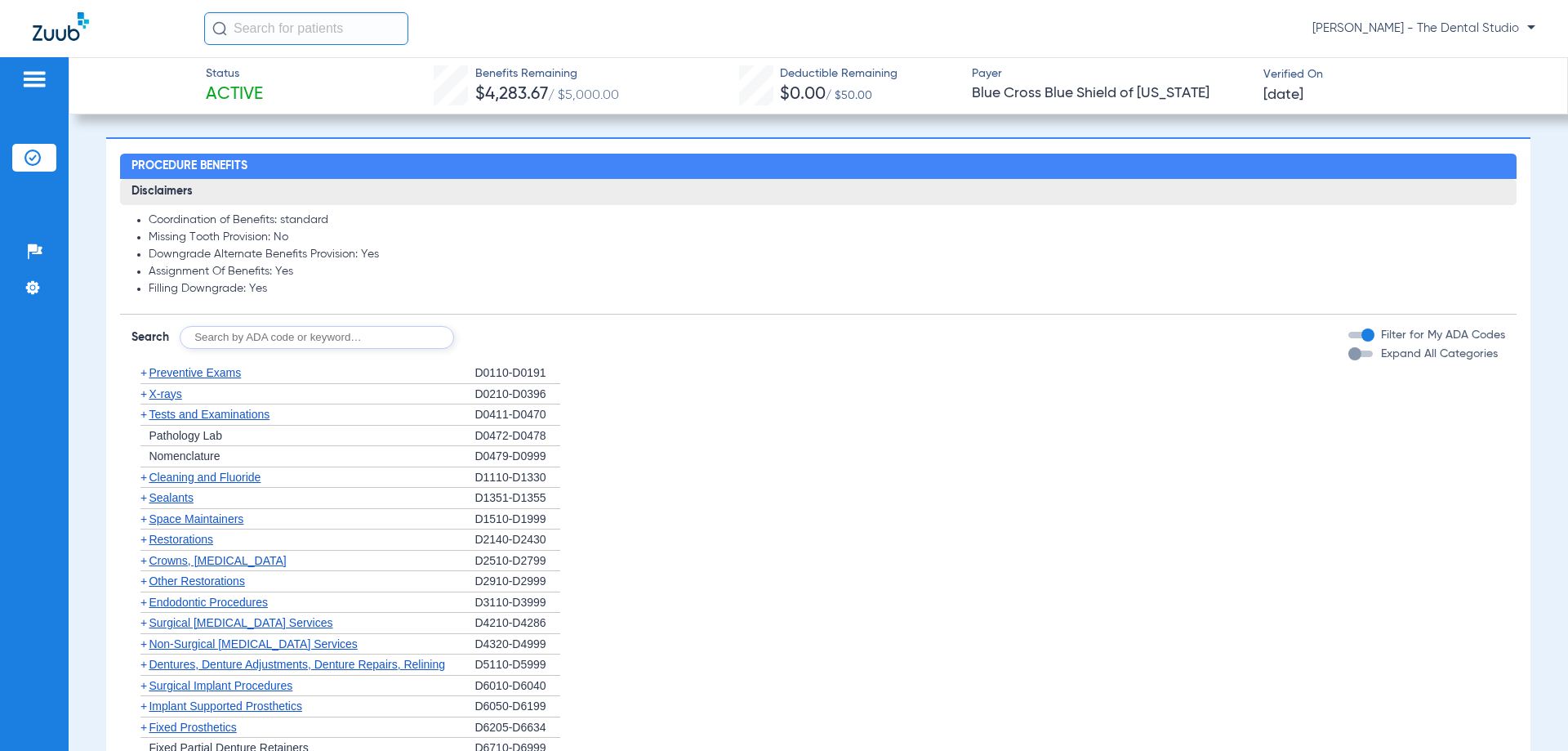
scroll to position [1062, 0]
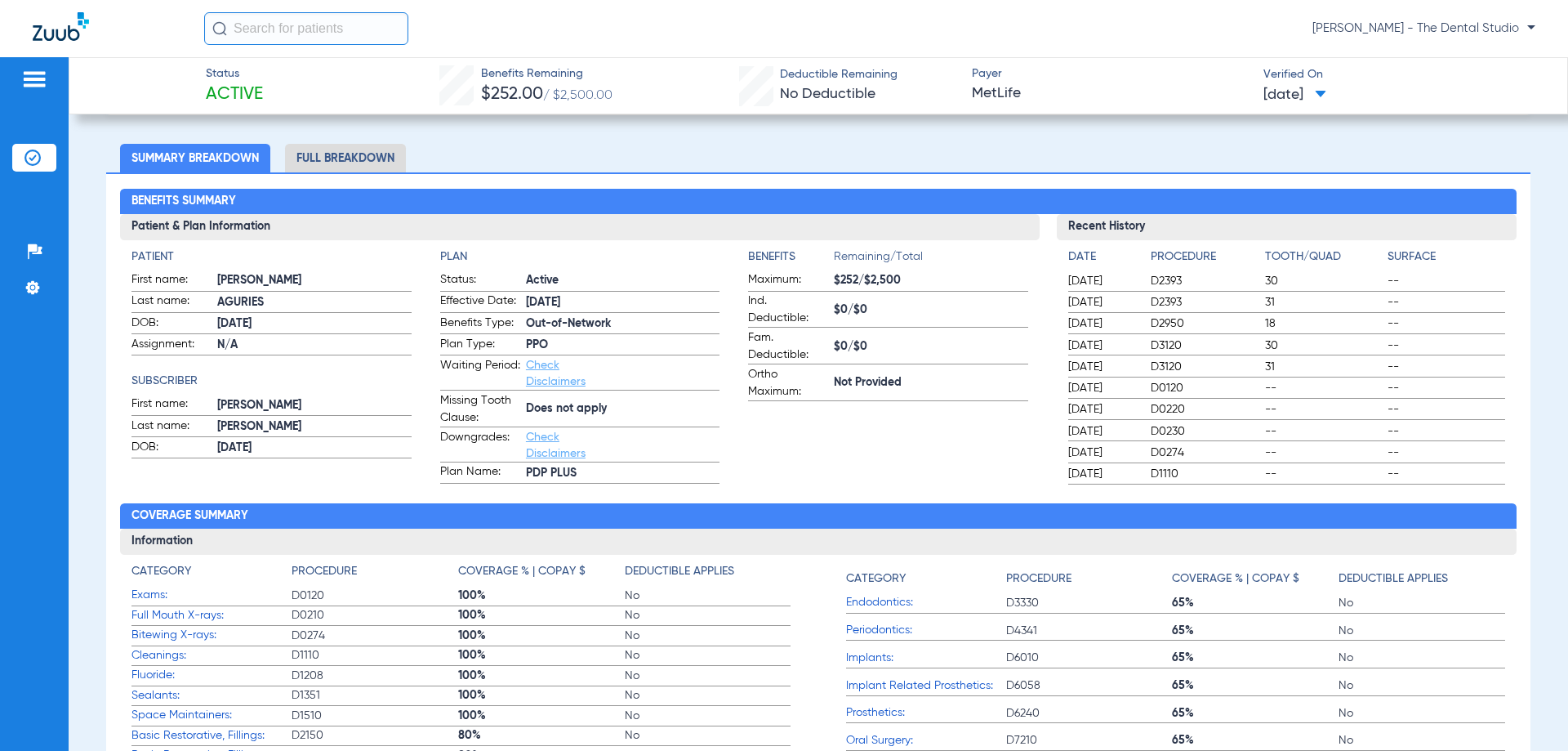
scroll to position [82, 0]
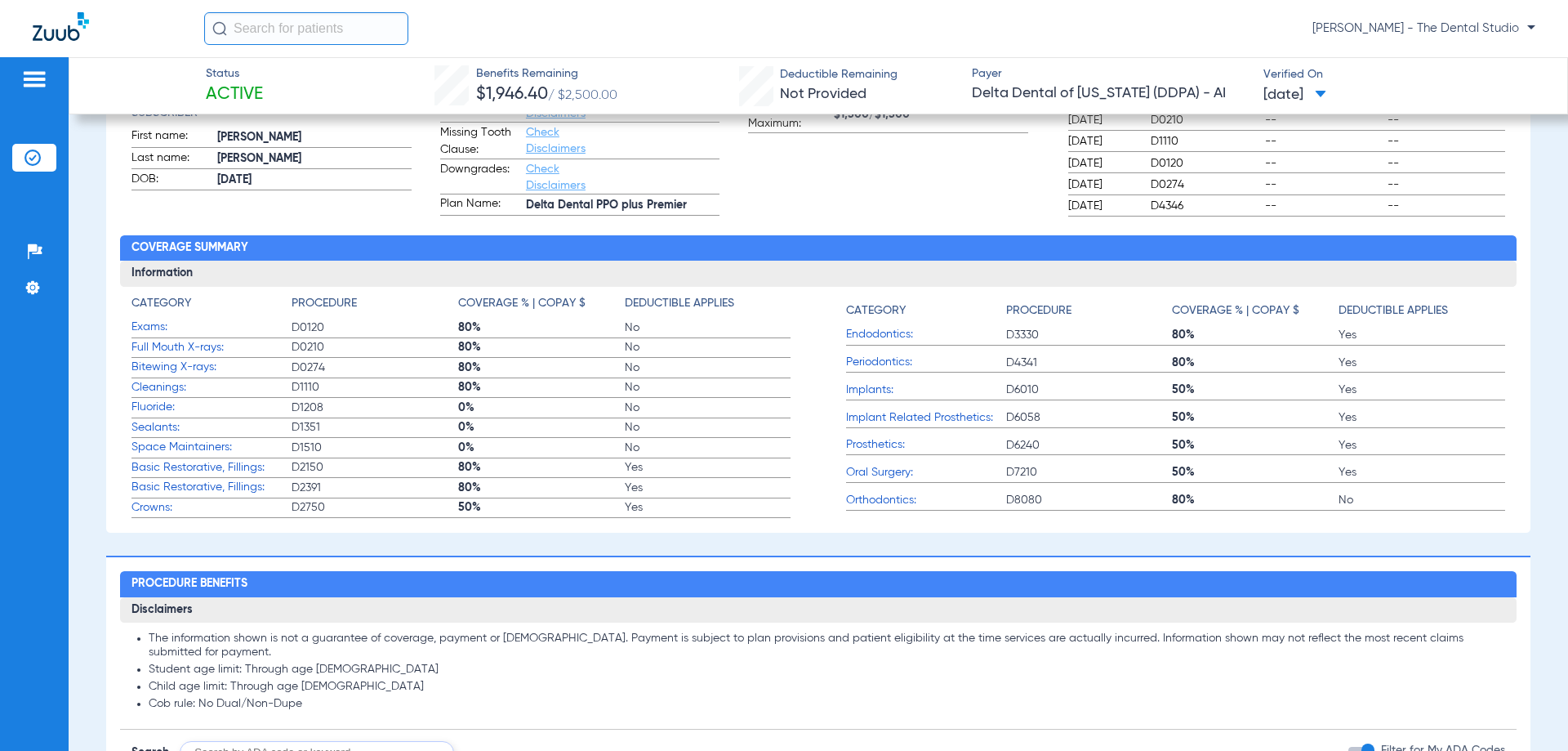
scroll to position [408, 0]
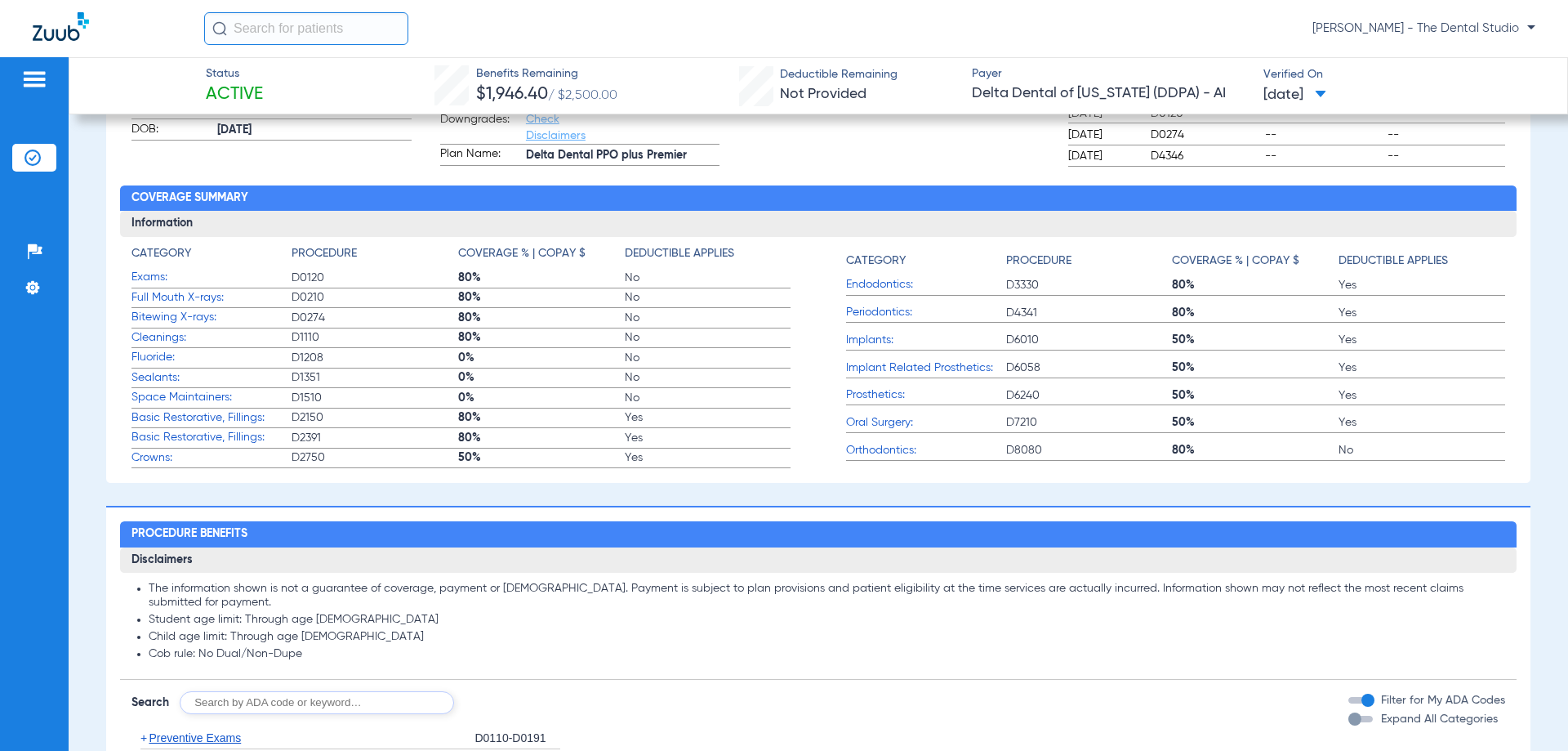
drag, startPoint x: 423, startPoint y: 207, endPoint x: 401, endPoint y: 217, distance: 24.2
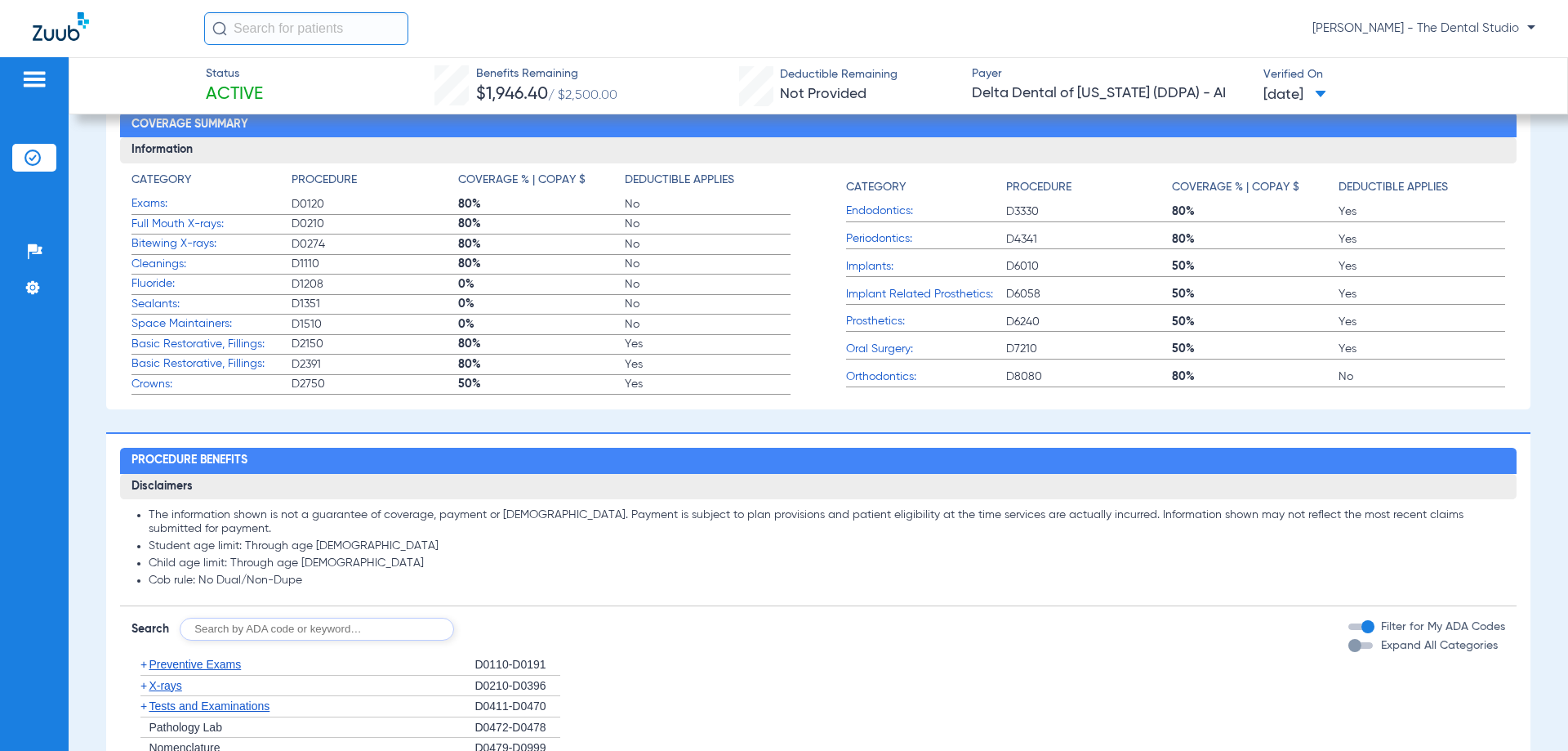
scroll to position [654, 0]
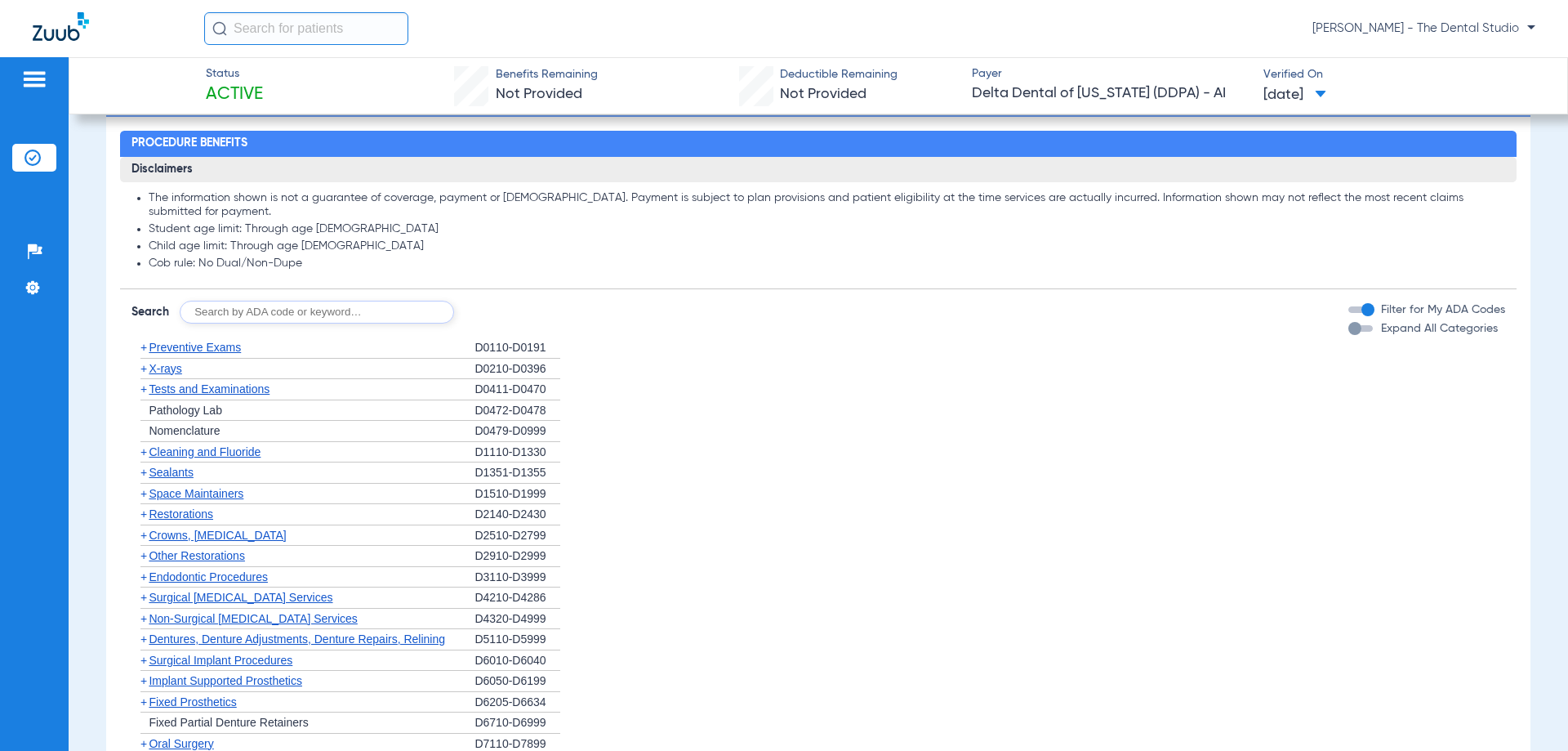
scroll to position [736, 0]
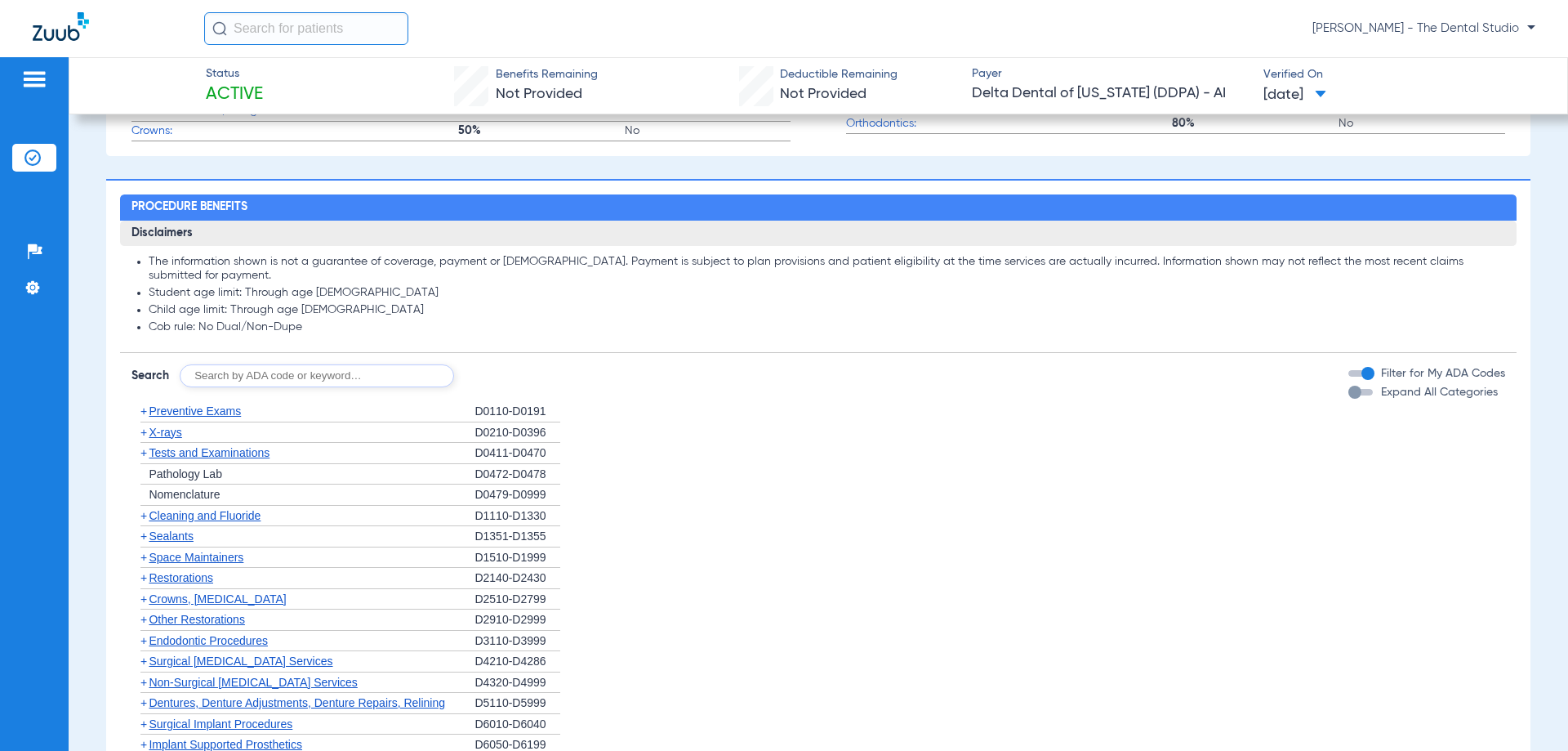
click at [198, 409] on span "Preventive Exams" at bounding box center [195, 411] width 93 height 13
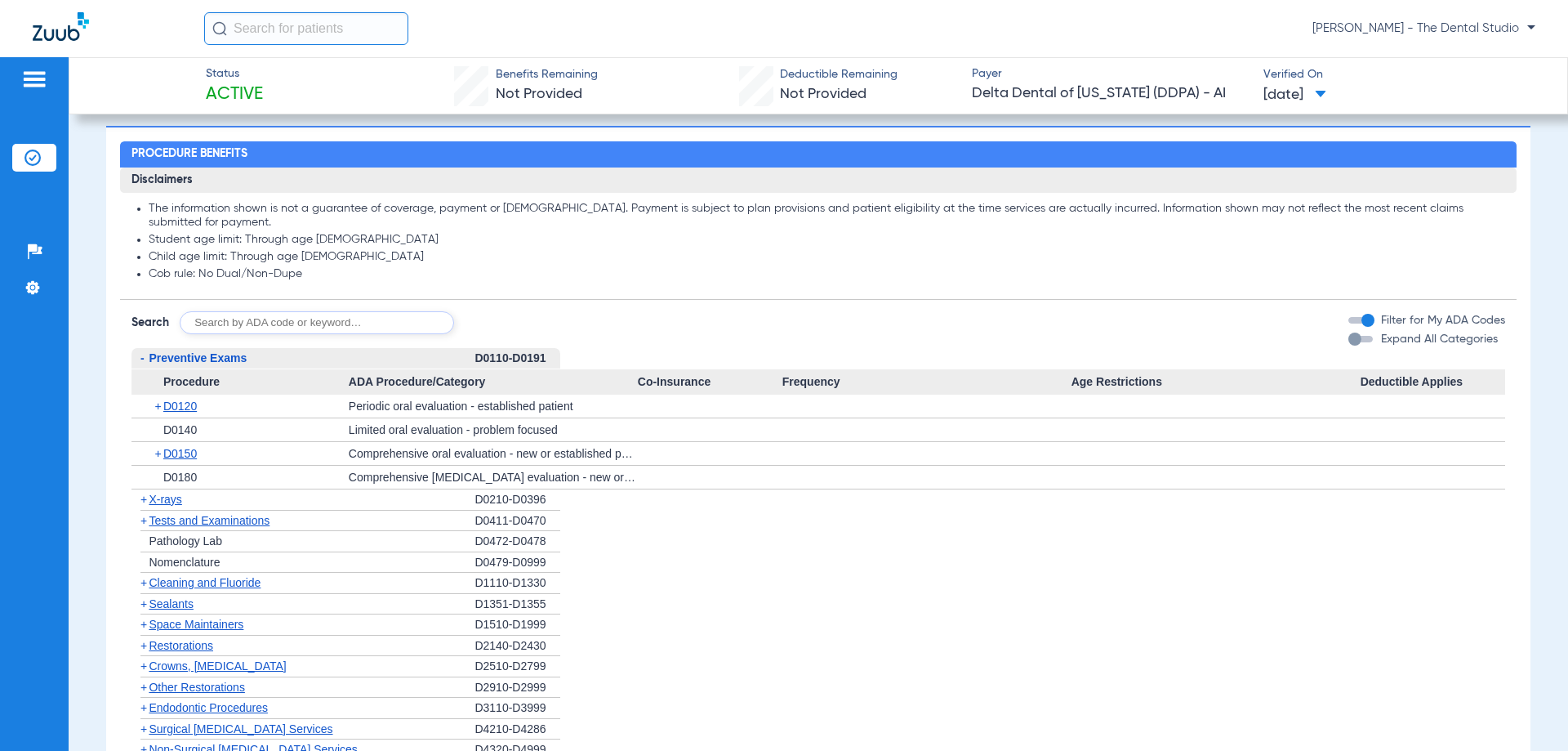
scroll to position [817, 0]
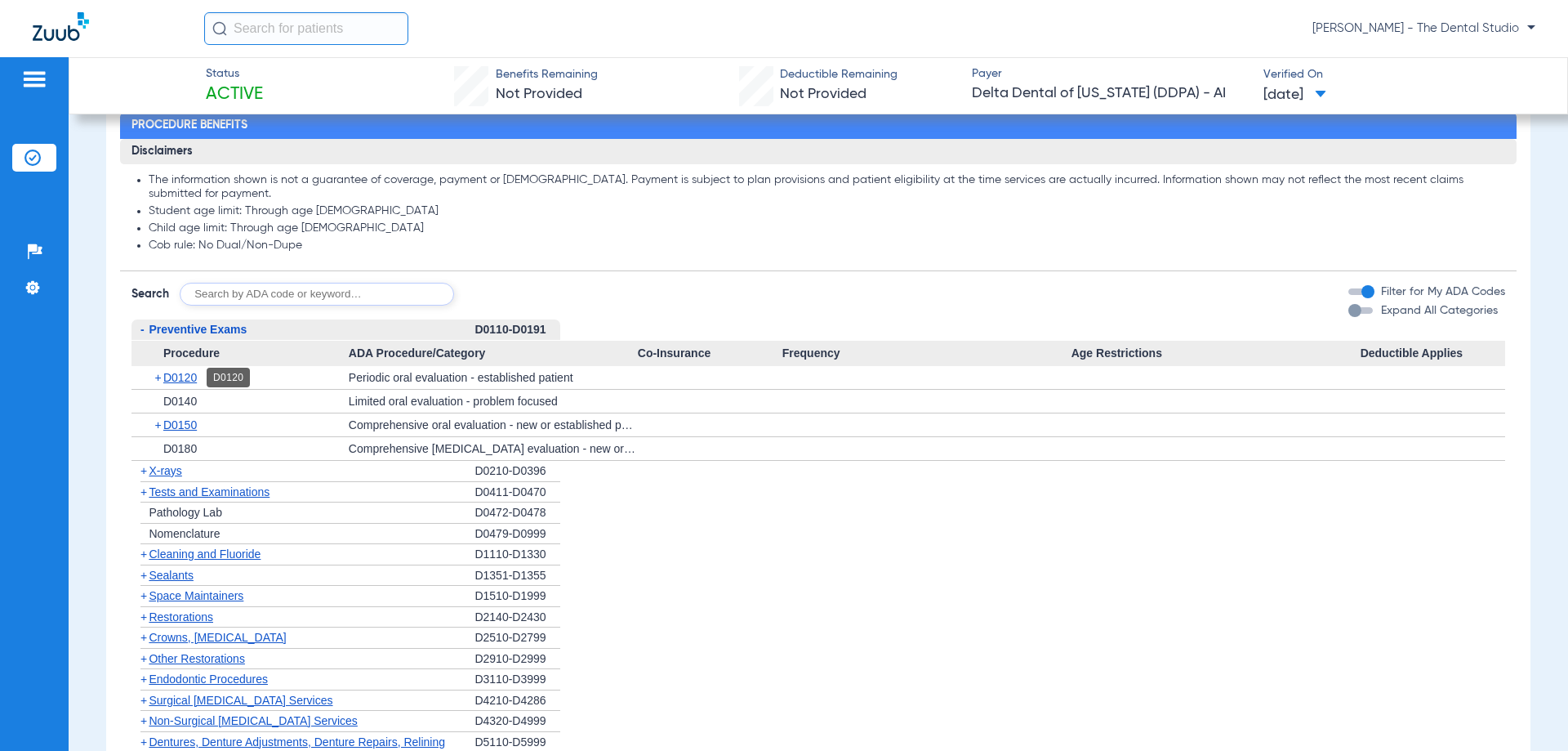
click at [179, 383] on span "D0120" at bounding box center [179, 378] width 33 height 13
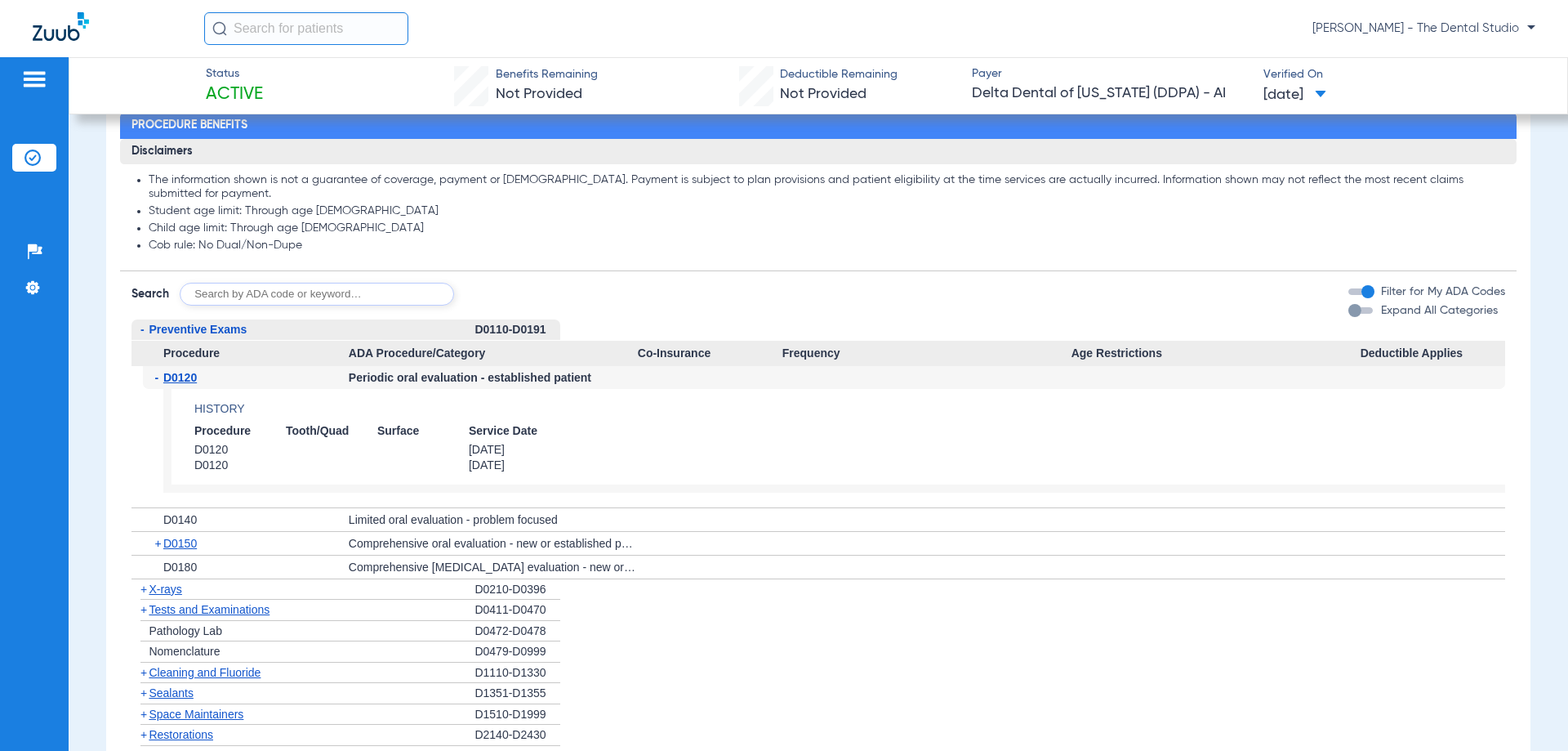
click at [170, 595] on span "X-rays" at bounding box center [165, 590] width 32 height 13
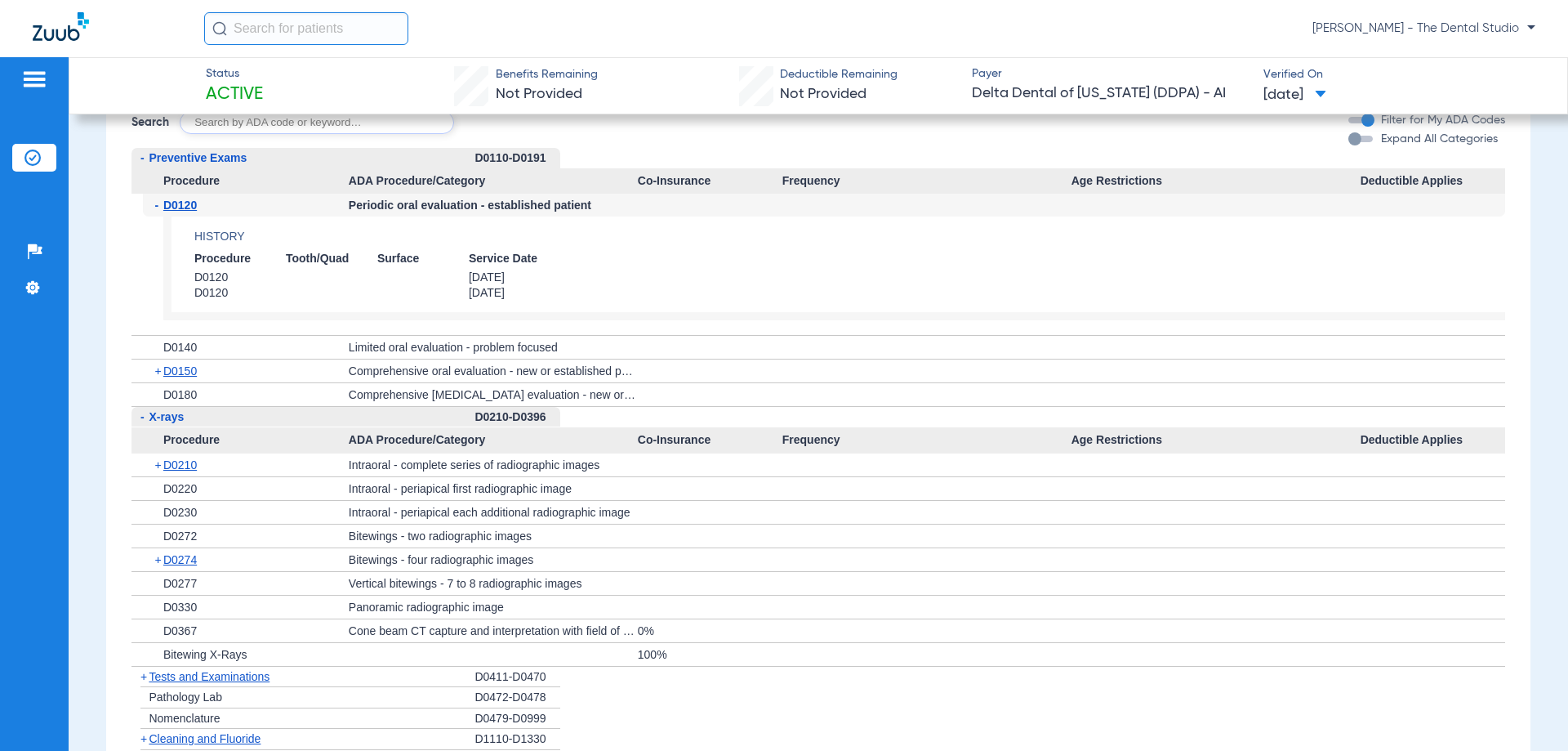
scroll to position [1225, 0]
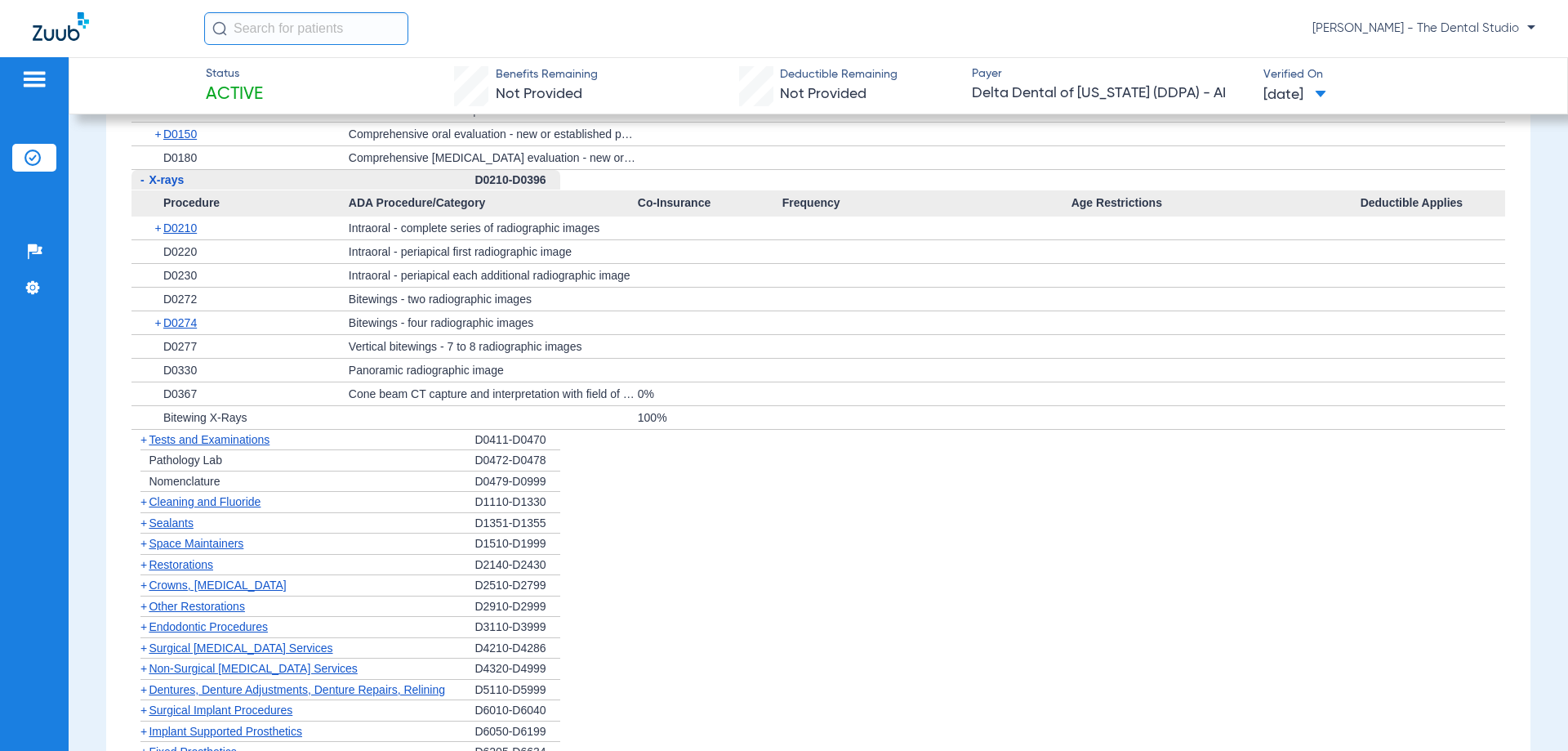
click at [214, 436] on span "Tests and Examinations" at bounding box center [209, 440] width 121 height 13
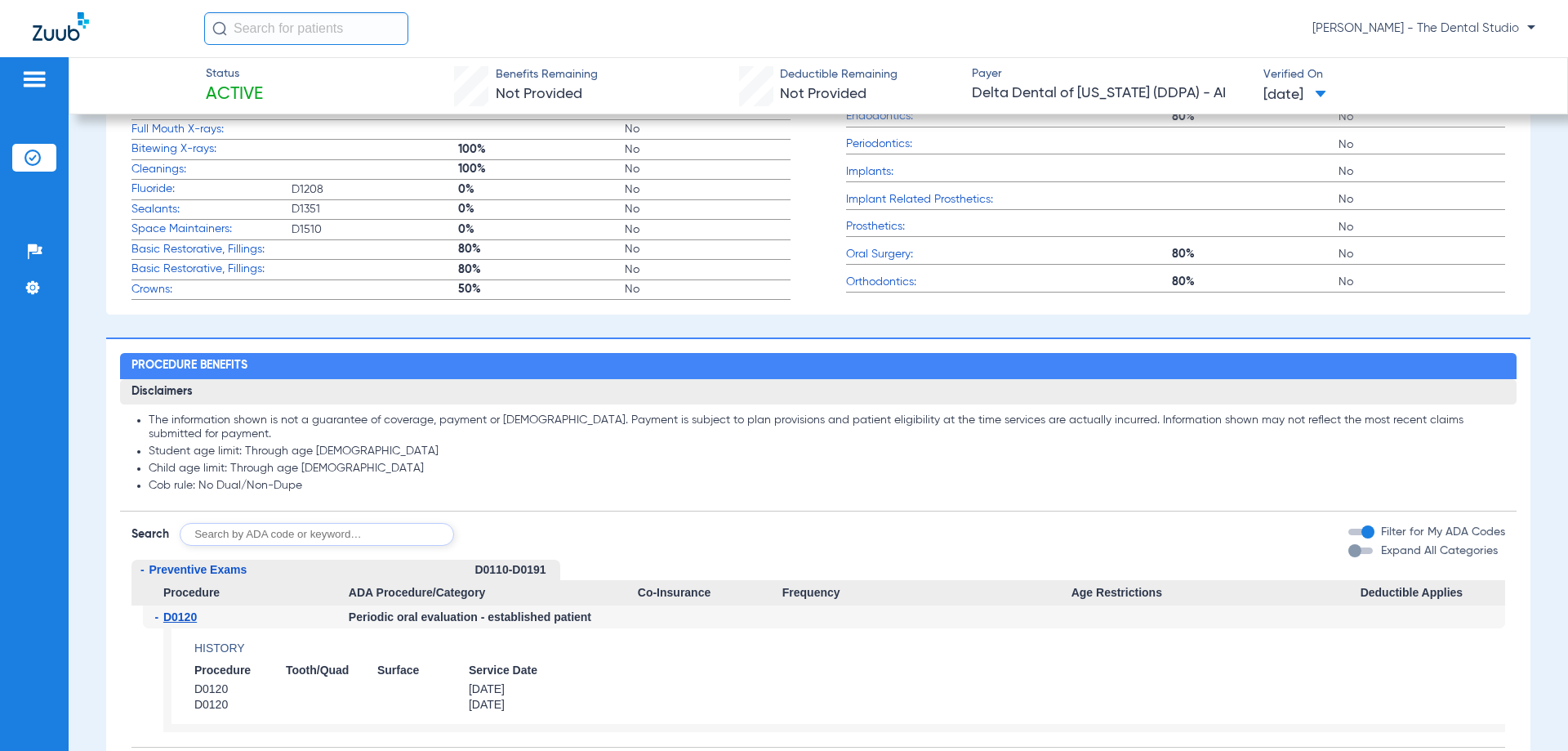
scroll to position [572, 0]
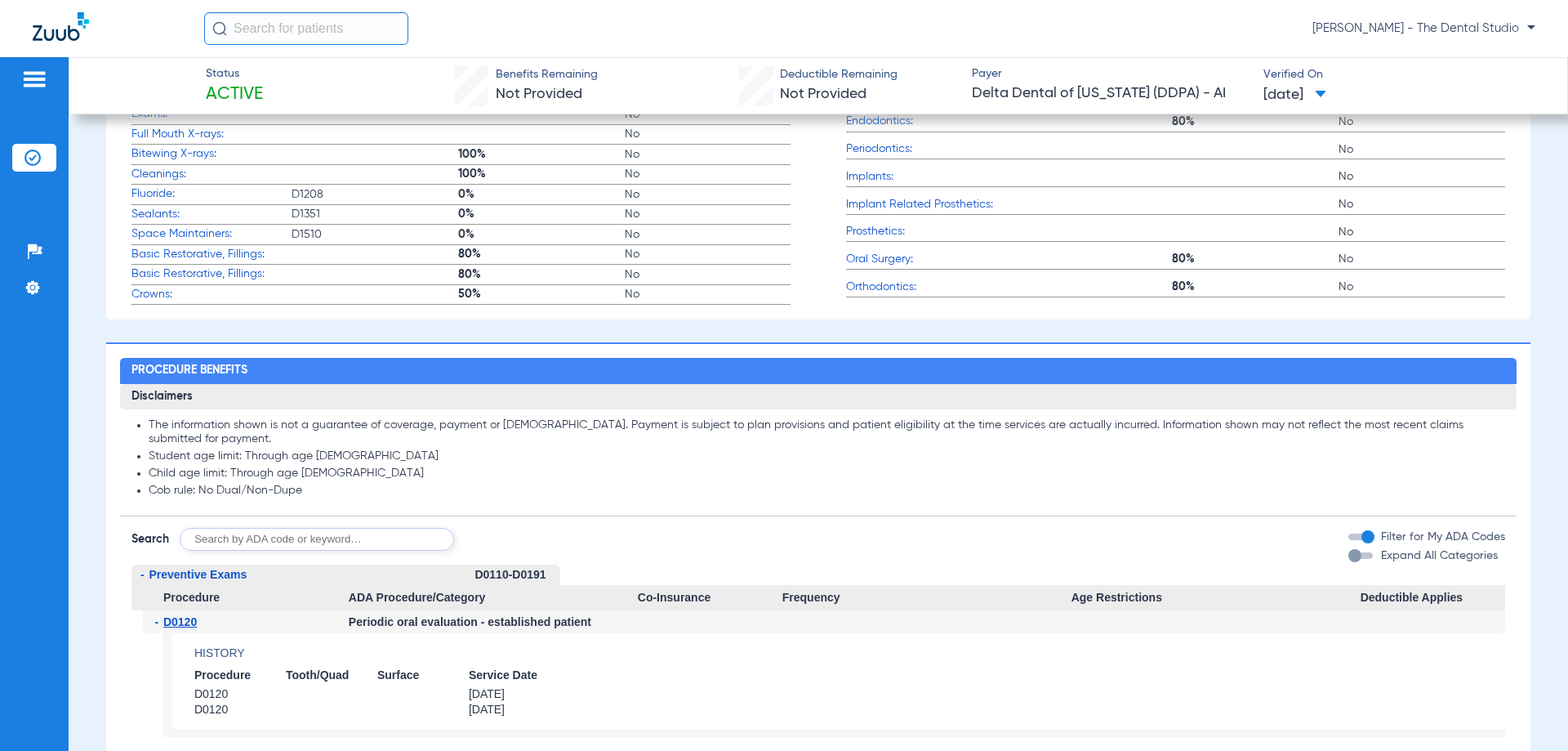
click at [301, 532] on input "text" at bounding box center [317, 539] width 275 height 23
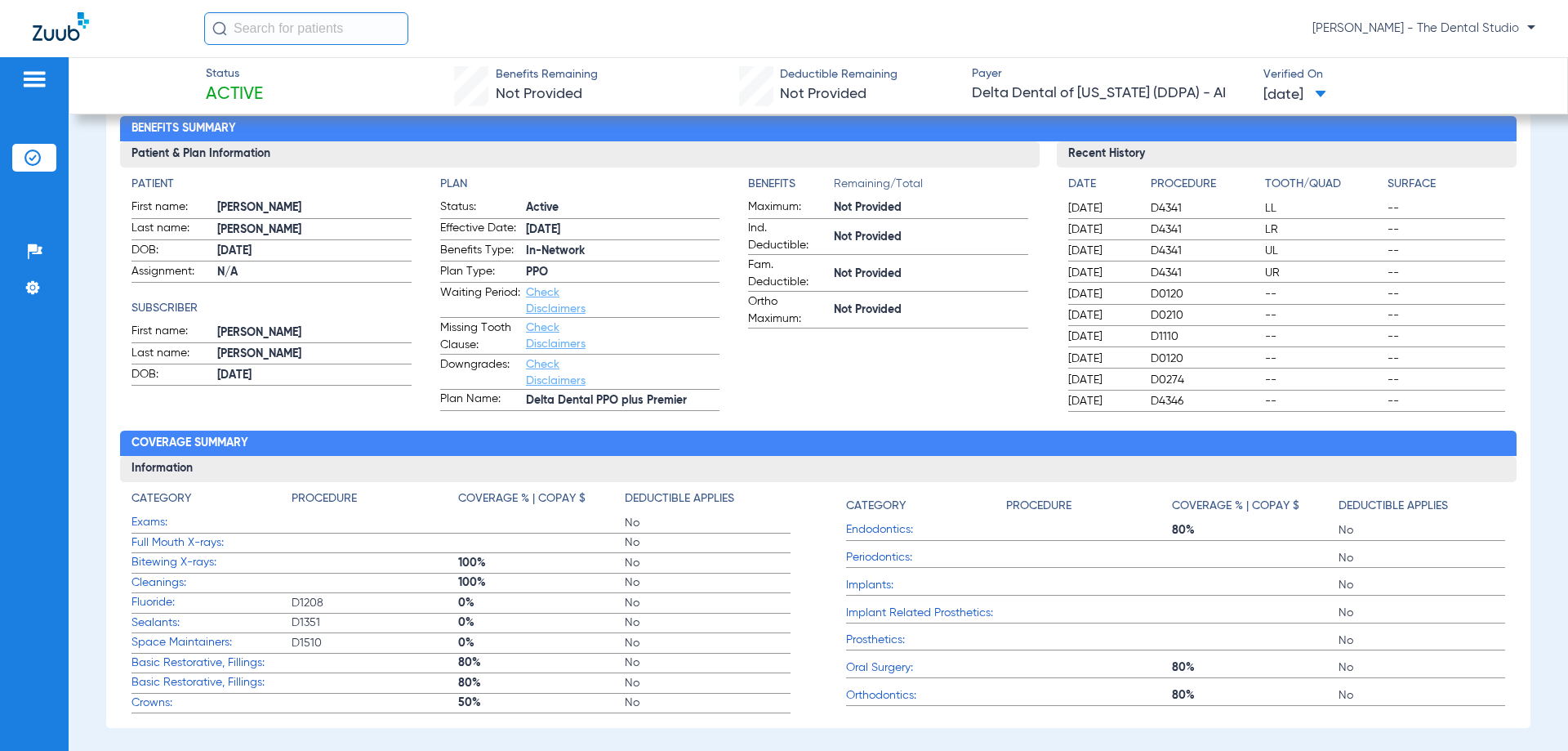
scroll to position [0, 0]
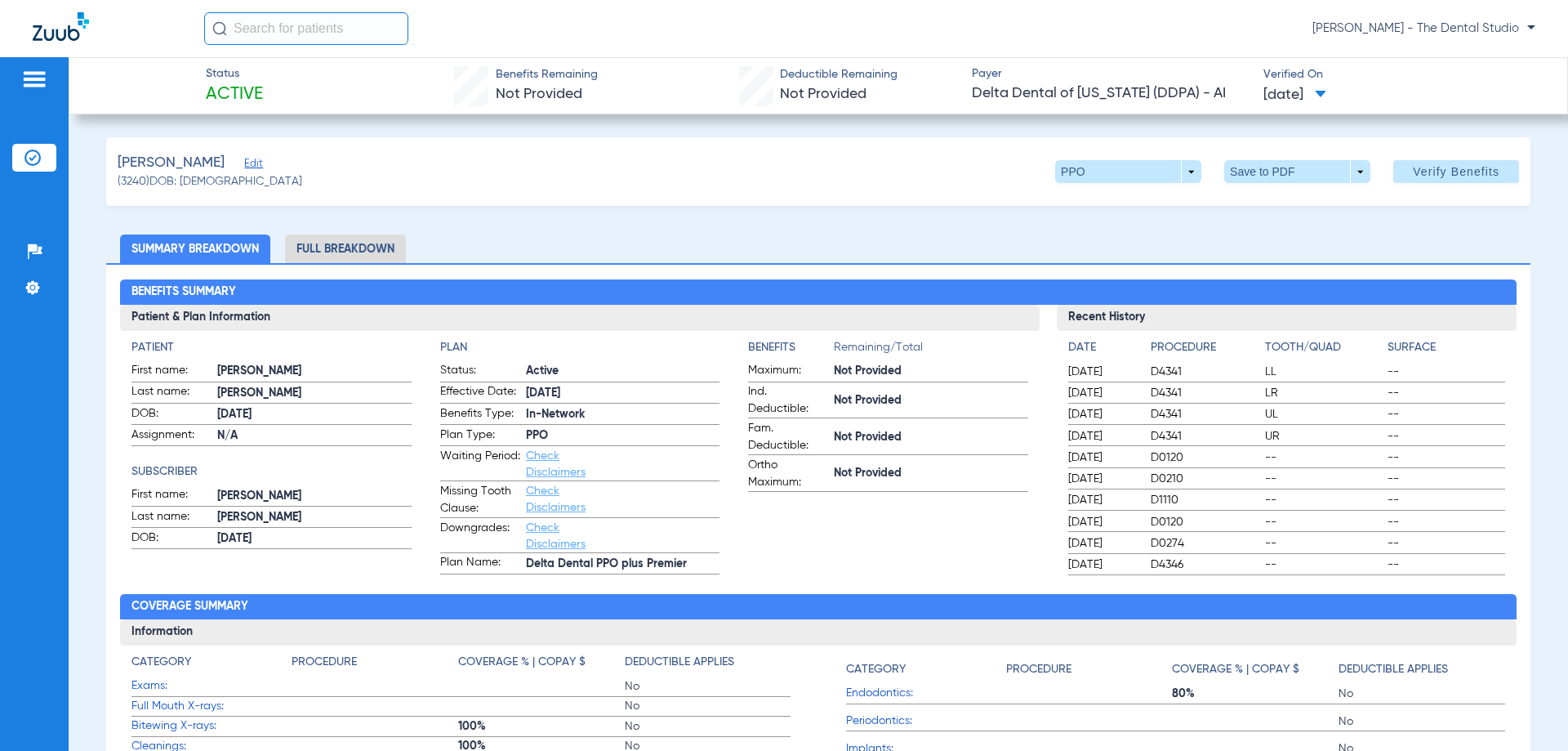
click at [244, 168] on span "Edit" at bounding box center [251, 165] width 14 height 15
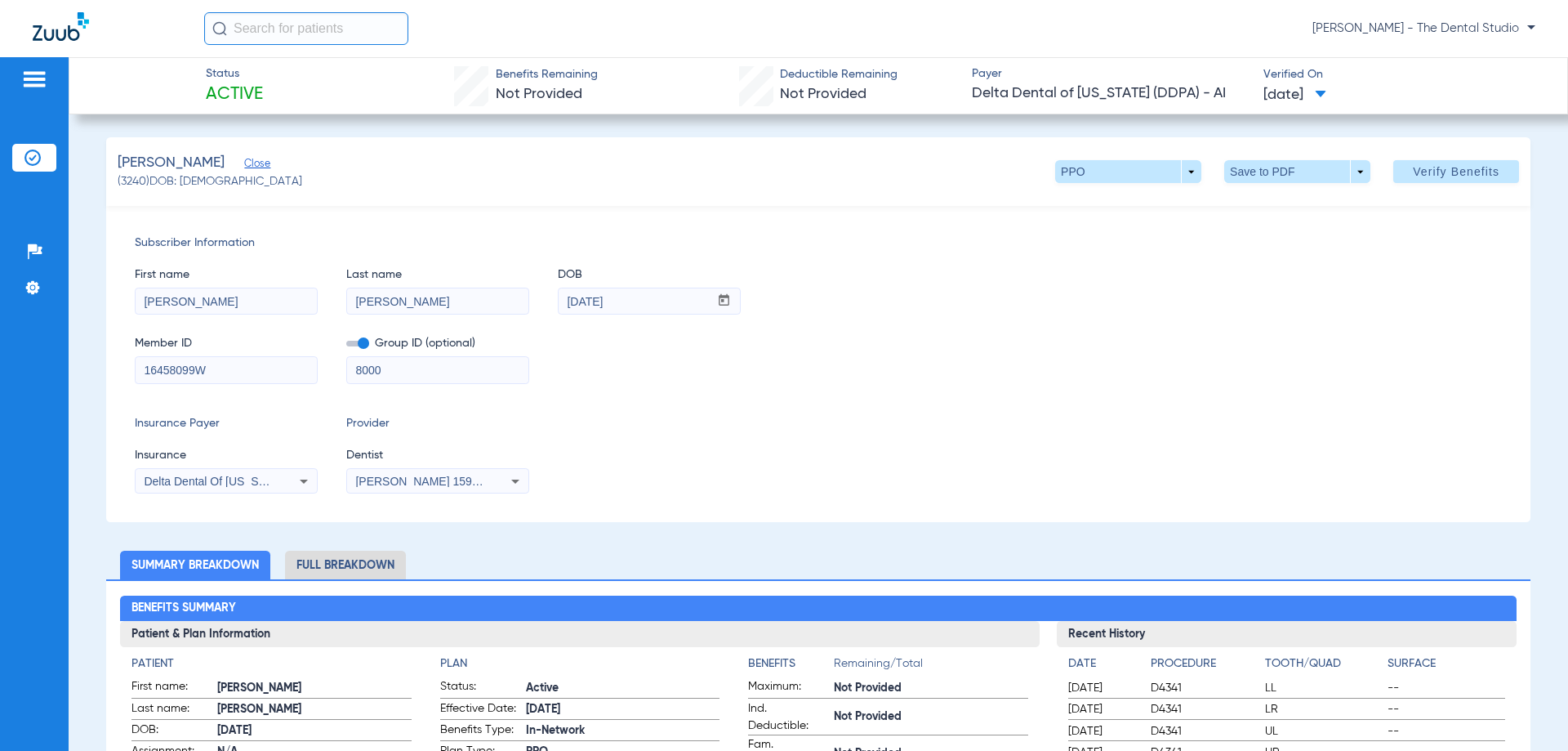
click at [415, 490] on div "[PERSON_NAME] 1598111676" at bounding box center [438, 481] width 181 height 20
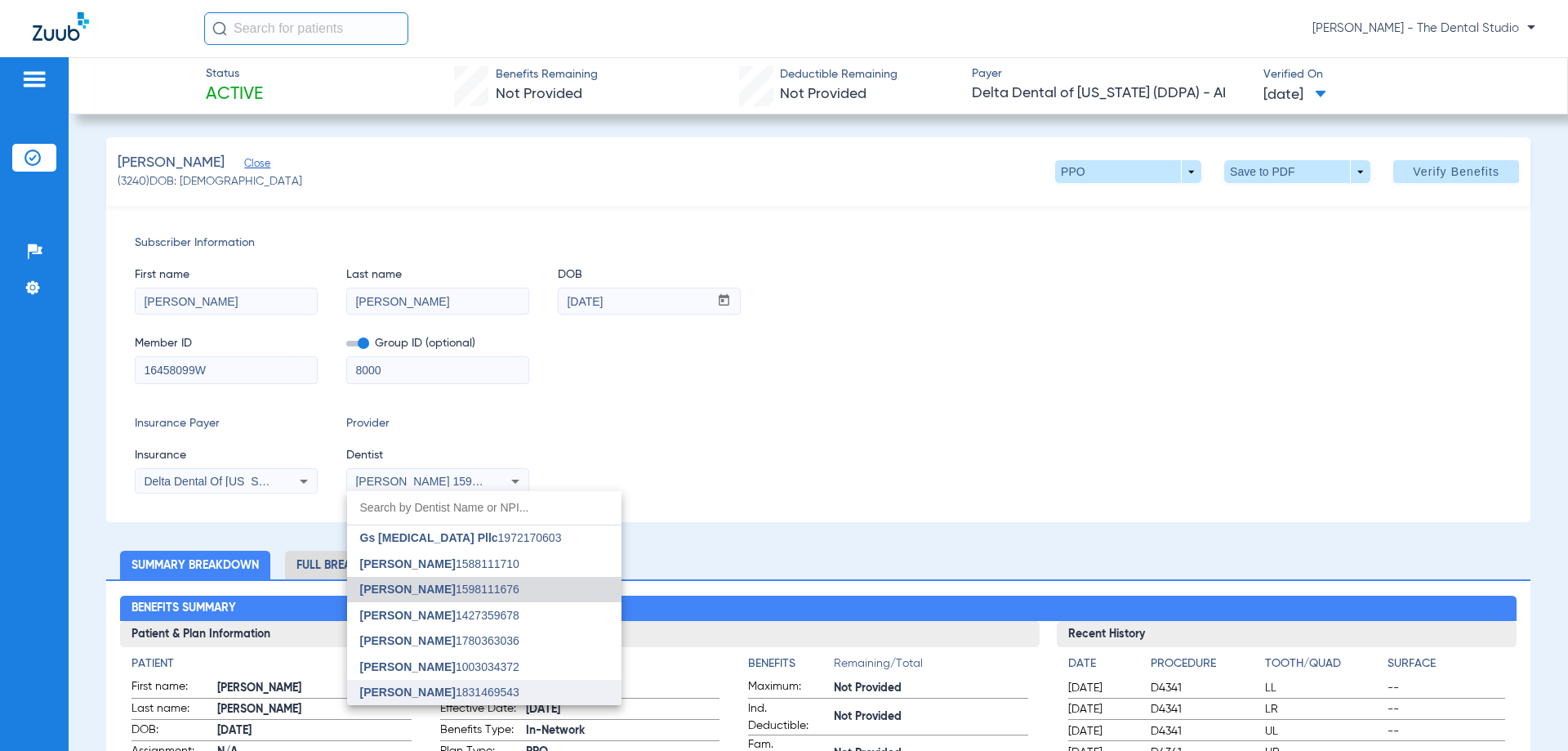
click at [395, 688] on span "Jennifer Naranjo" at bounding box center [408, 692] width 95 height 13
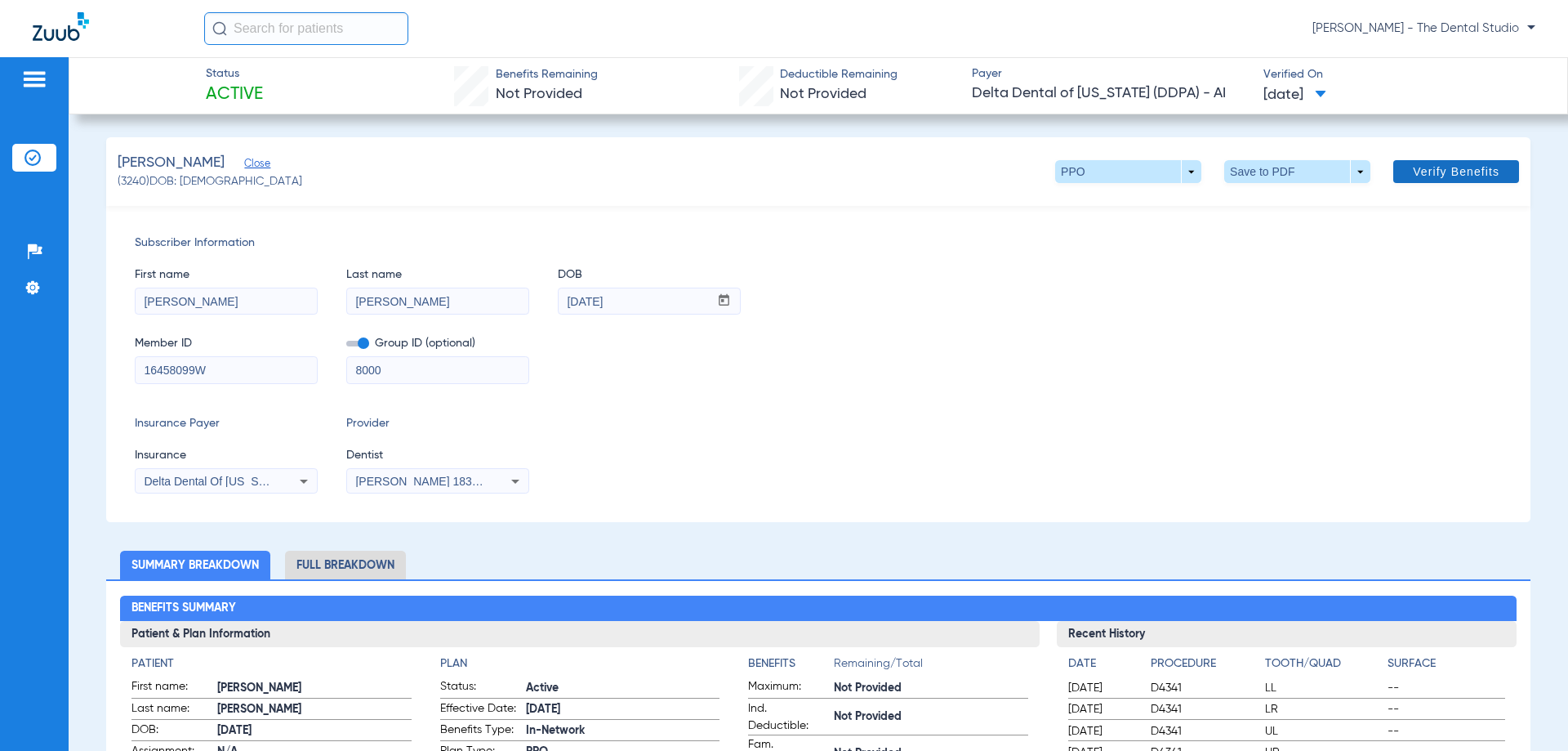
click at [1447, 183] on span at bounding box center [1456, 171] width 126 height 39
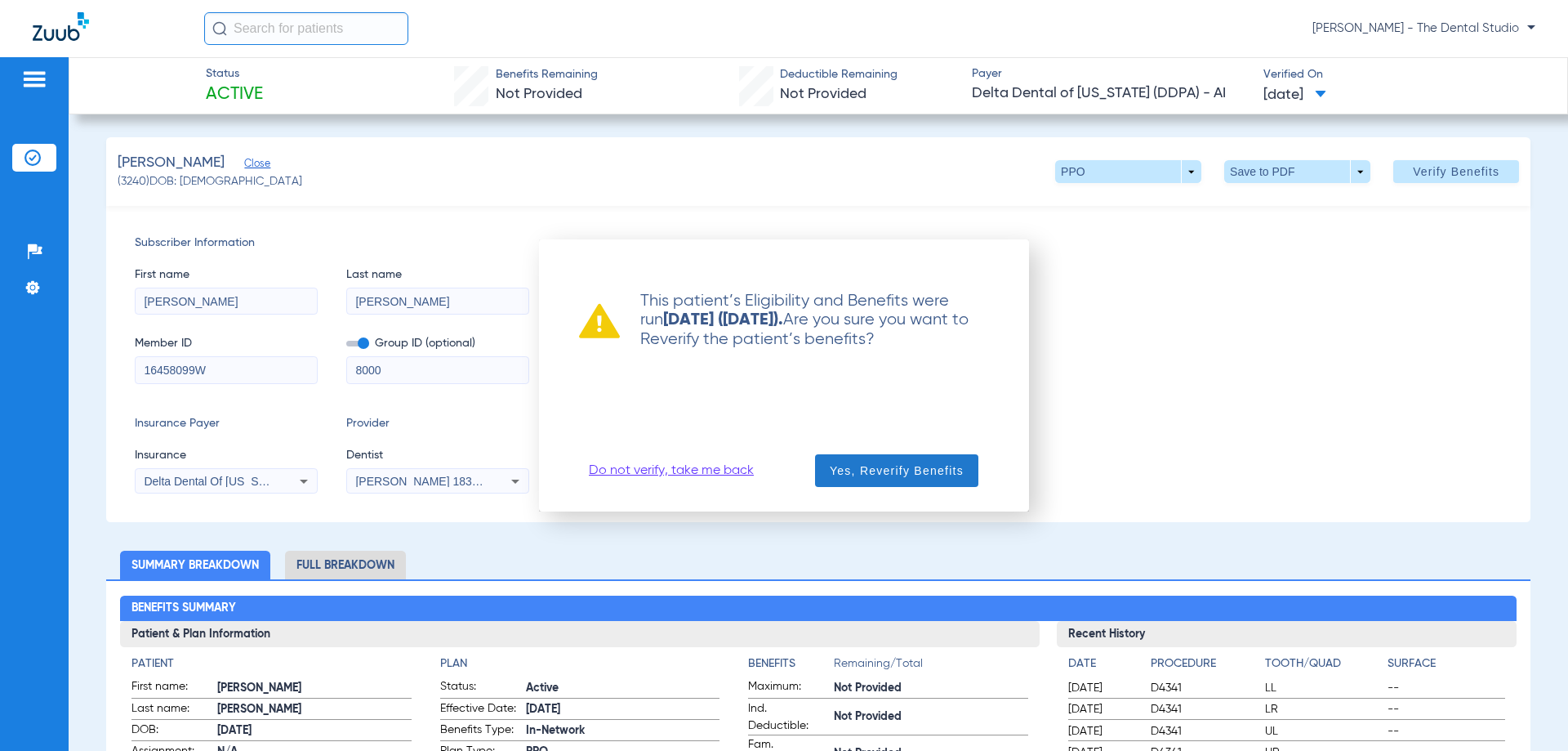
drag, startPoint x: 849, startPoint y: 436, endPoint x: 847, endPoint y: 469, distance: 33.1
click at [849, 443] on div "This patient’s Eligibility and Benefits were run Today (08/20/2025). Are you su…" at bounding box center [784, 375] width 451 height 233
click at [848, 469] on span "Yes, Reverify Benefits" at bounding box center [897, 470] width 134 height 16
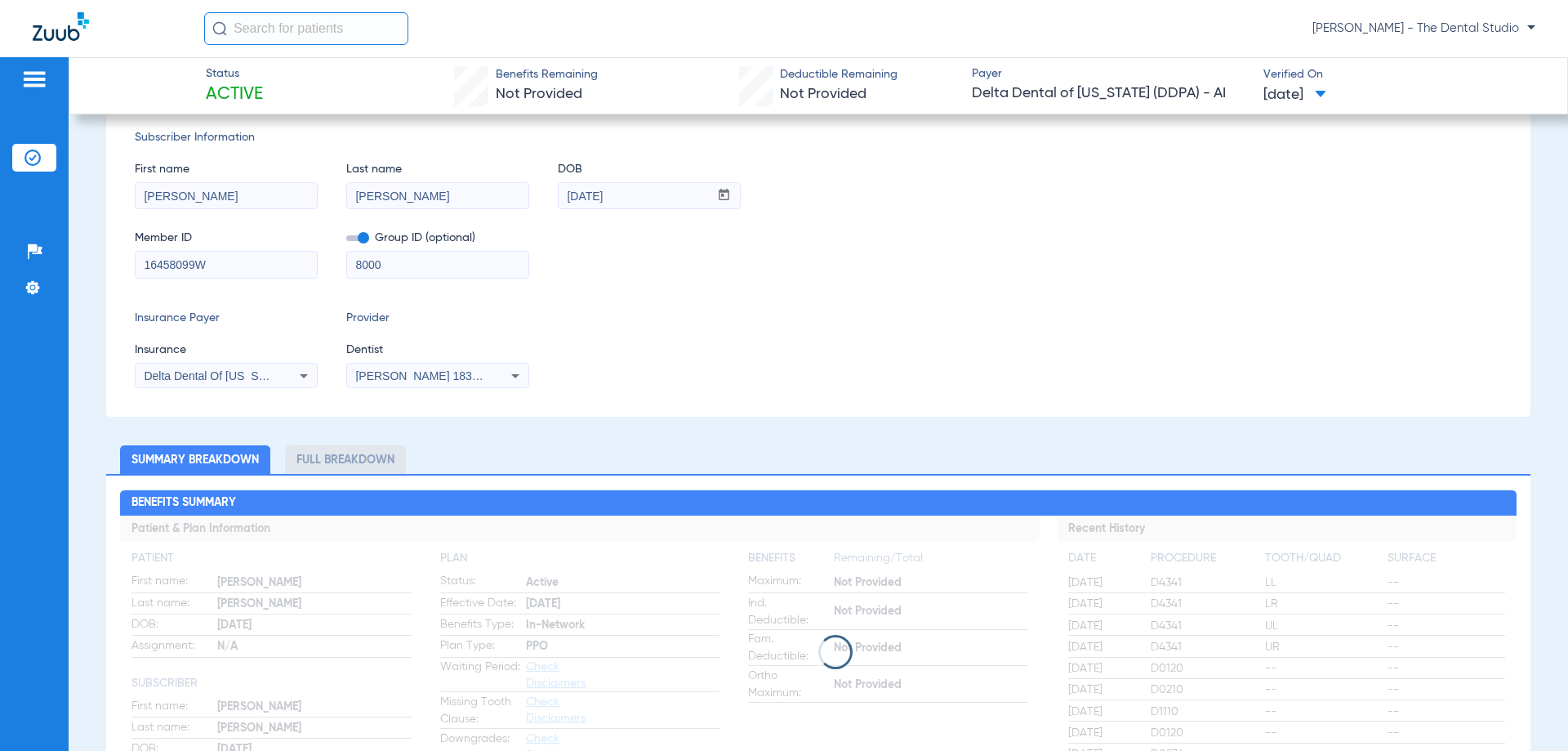
scroll to position [327, 0]
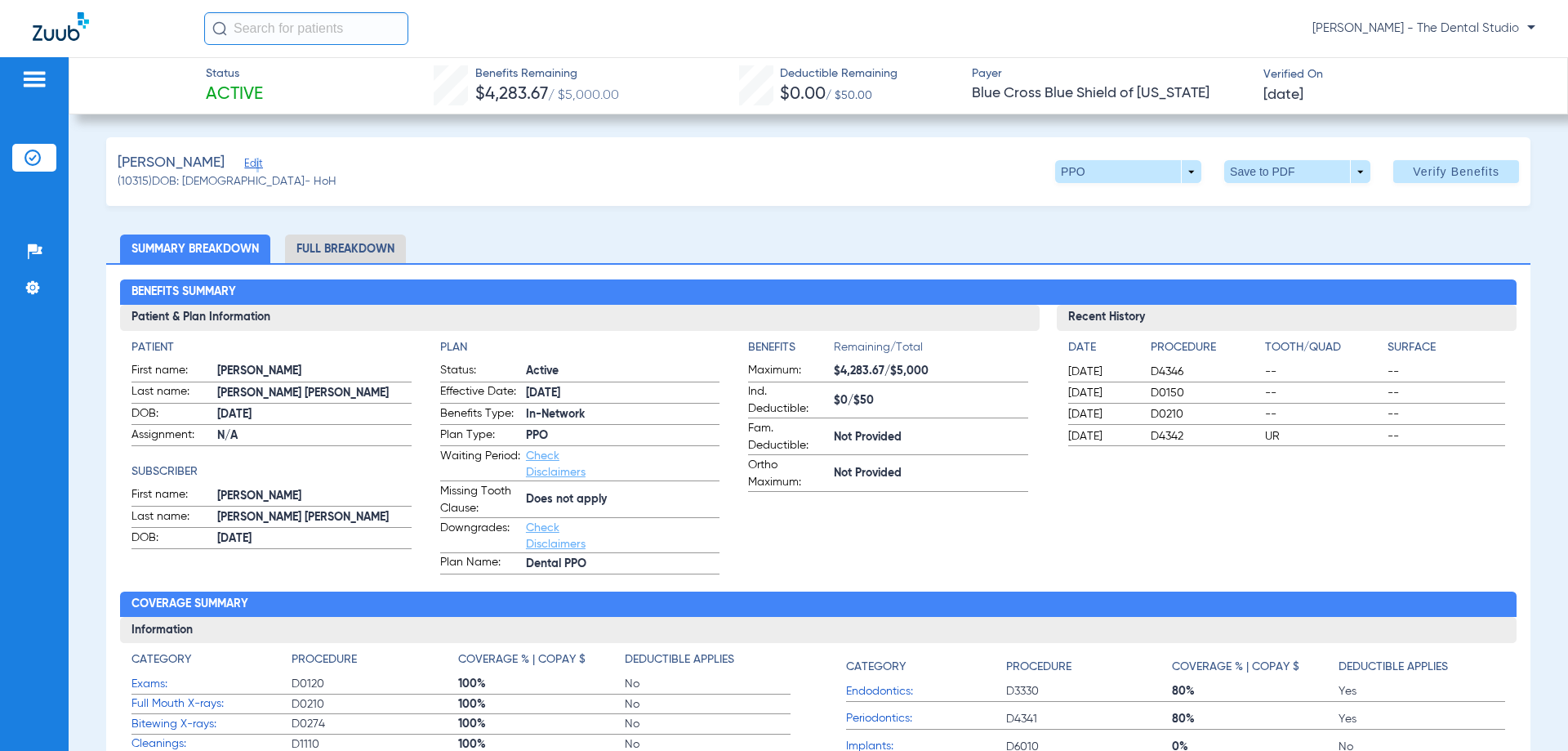
click at [258, 166] on span "Edit" at bounding box center [251, 165] width 14 height 15
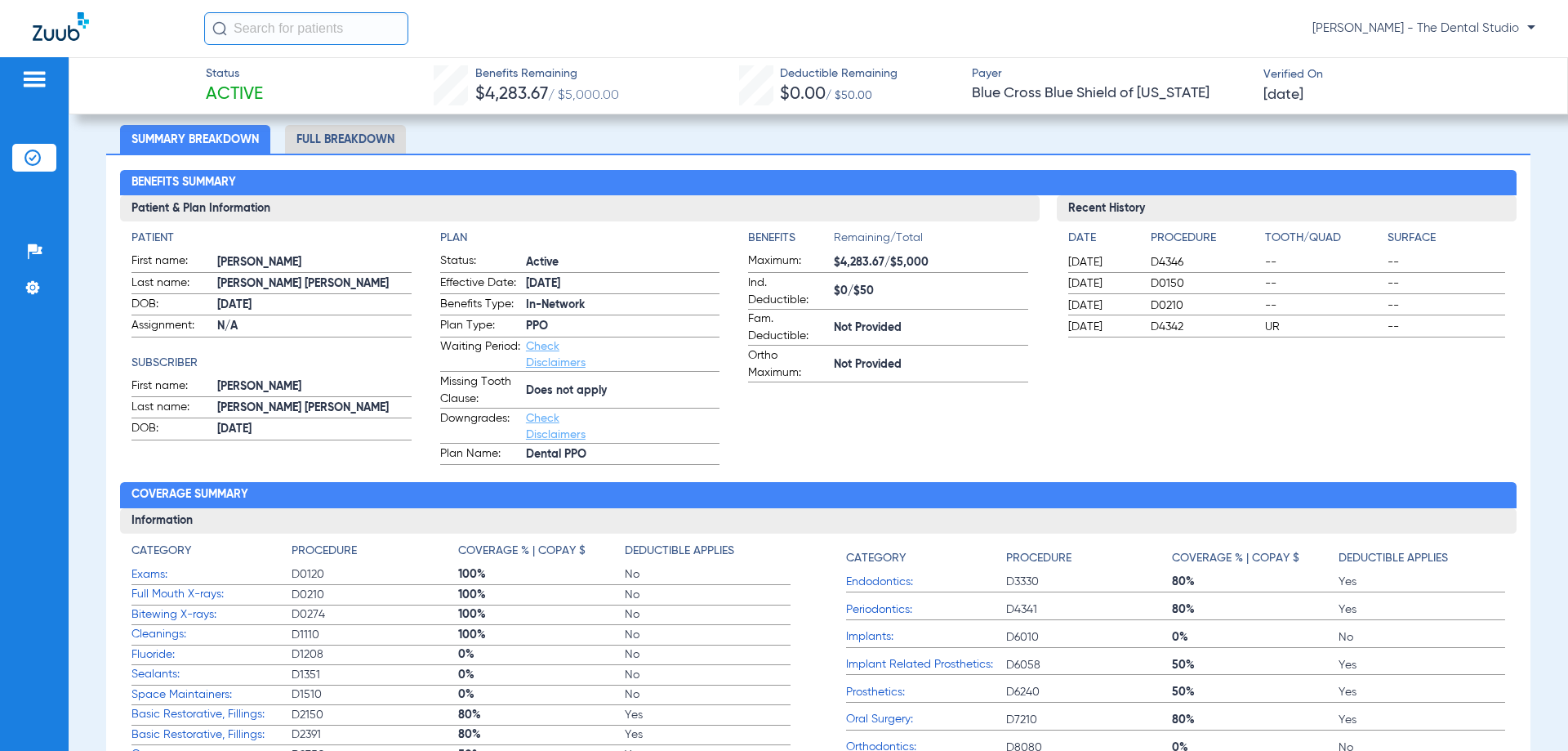
scroll to position [408, 0]
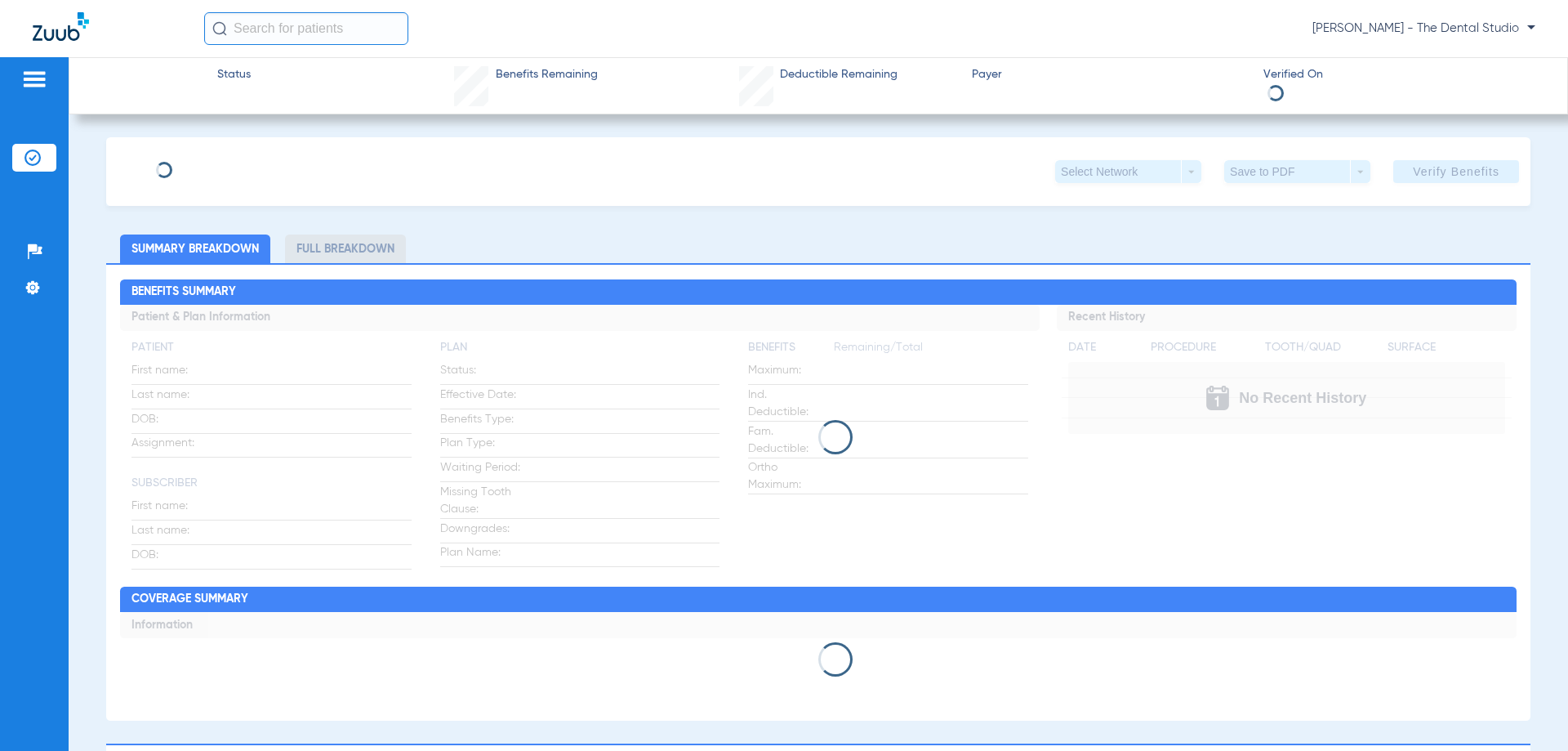
type input "[PERSON_NAME]"
type input "[DATE]"
type input "16458099W"
type input "8000"
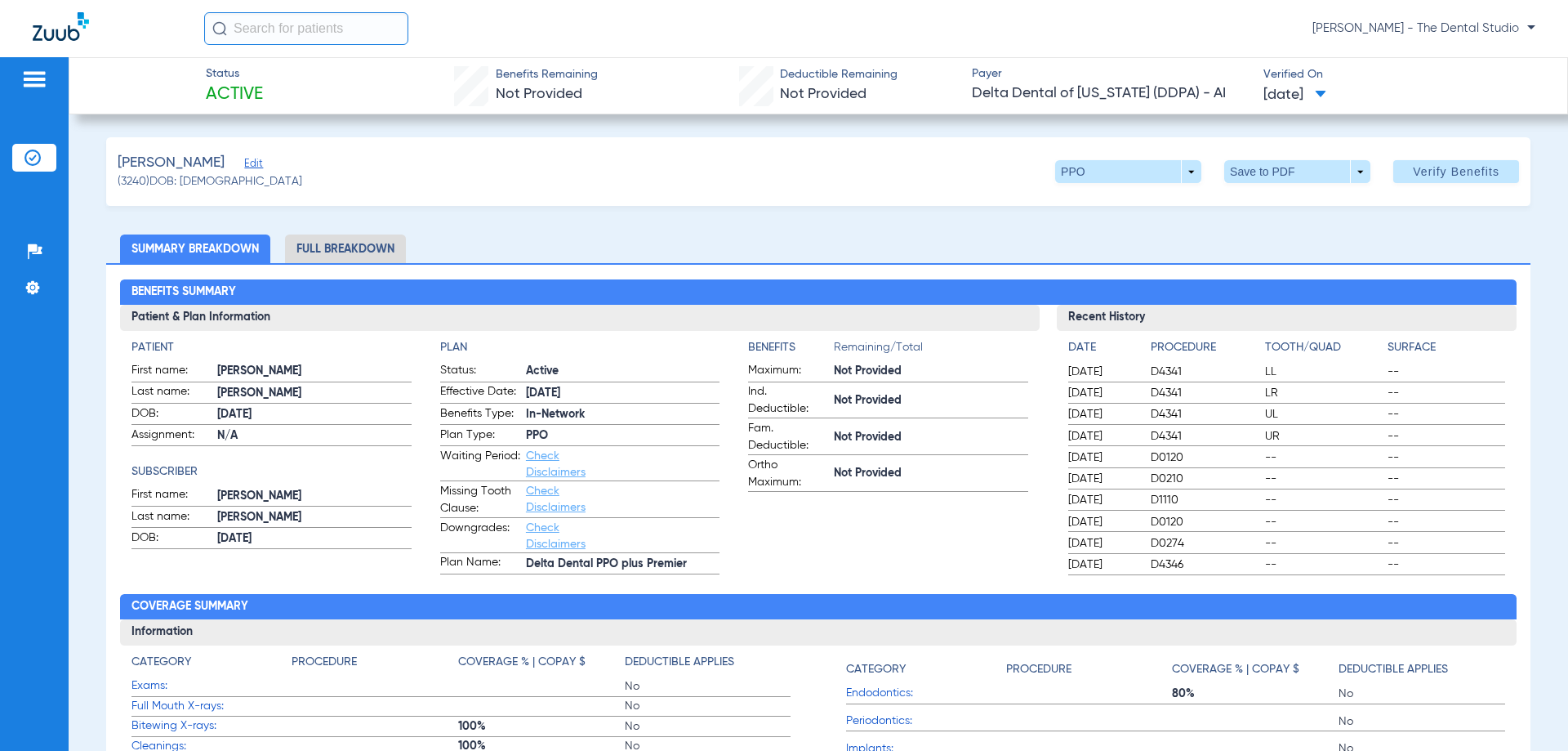
click at [246, 171] on span "Edit" at bounding box center [251, 165] width 14 height 15
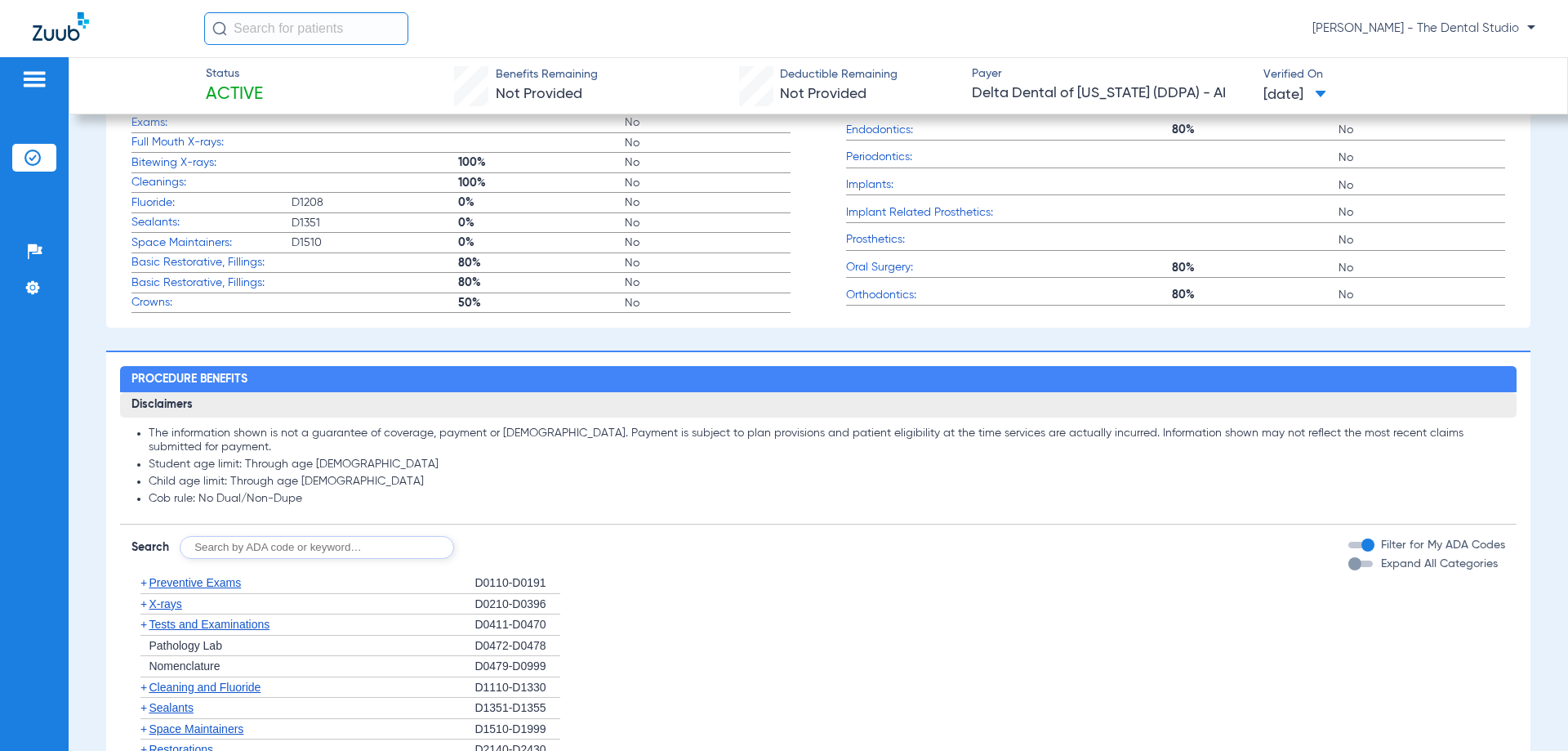
scroll to position [899, 0]
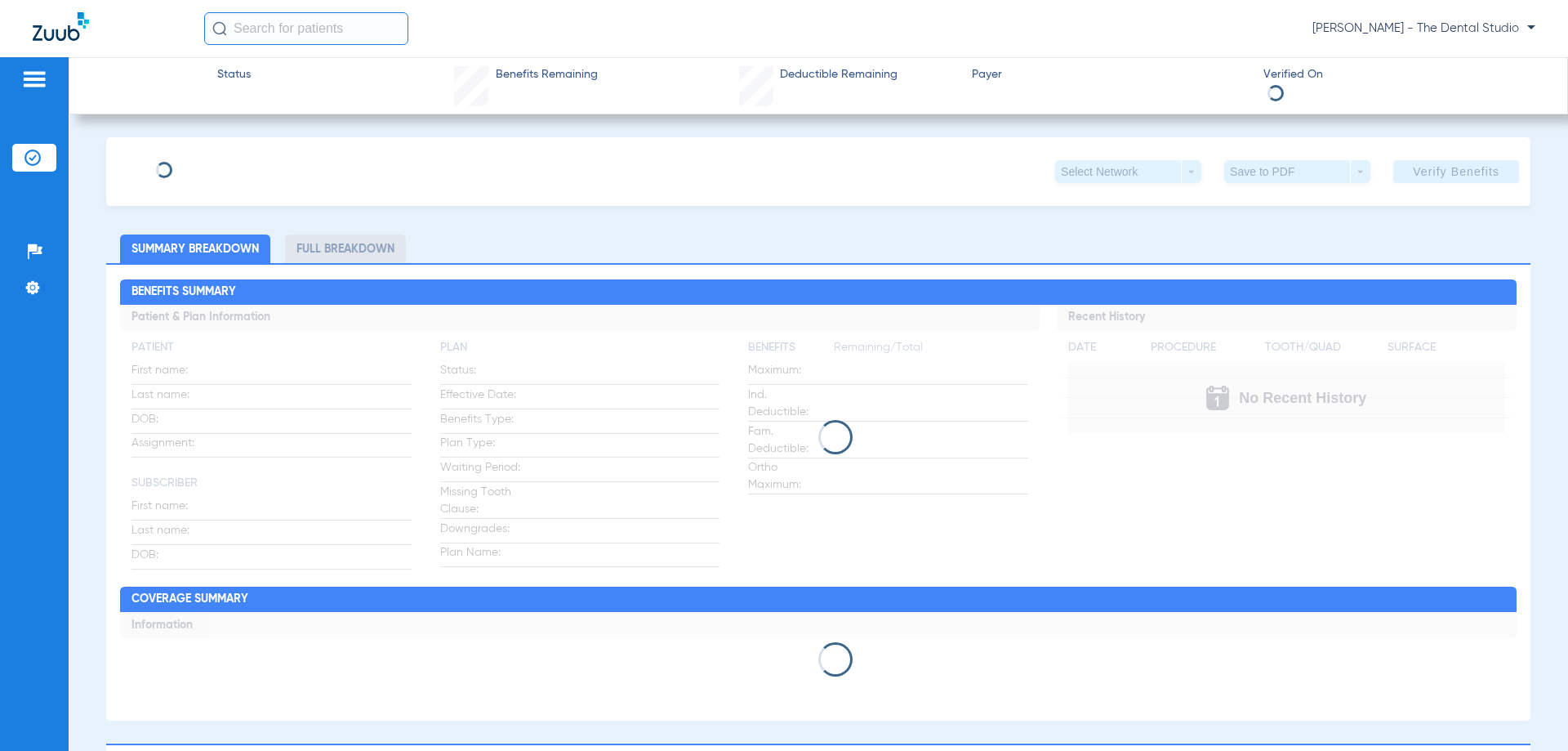
type input "[PERSON_NAME]"
type input "[DATE]"
type input "16458099W"
type input "8000"
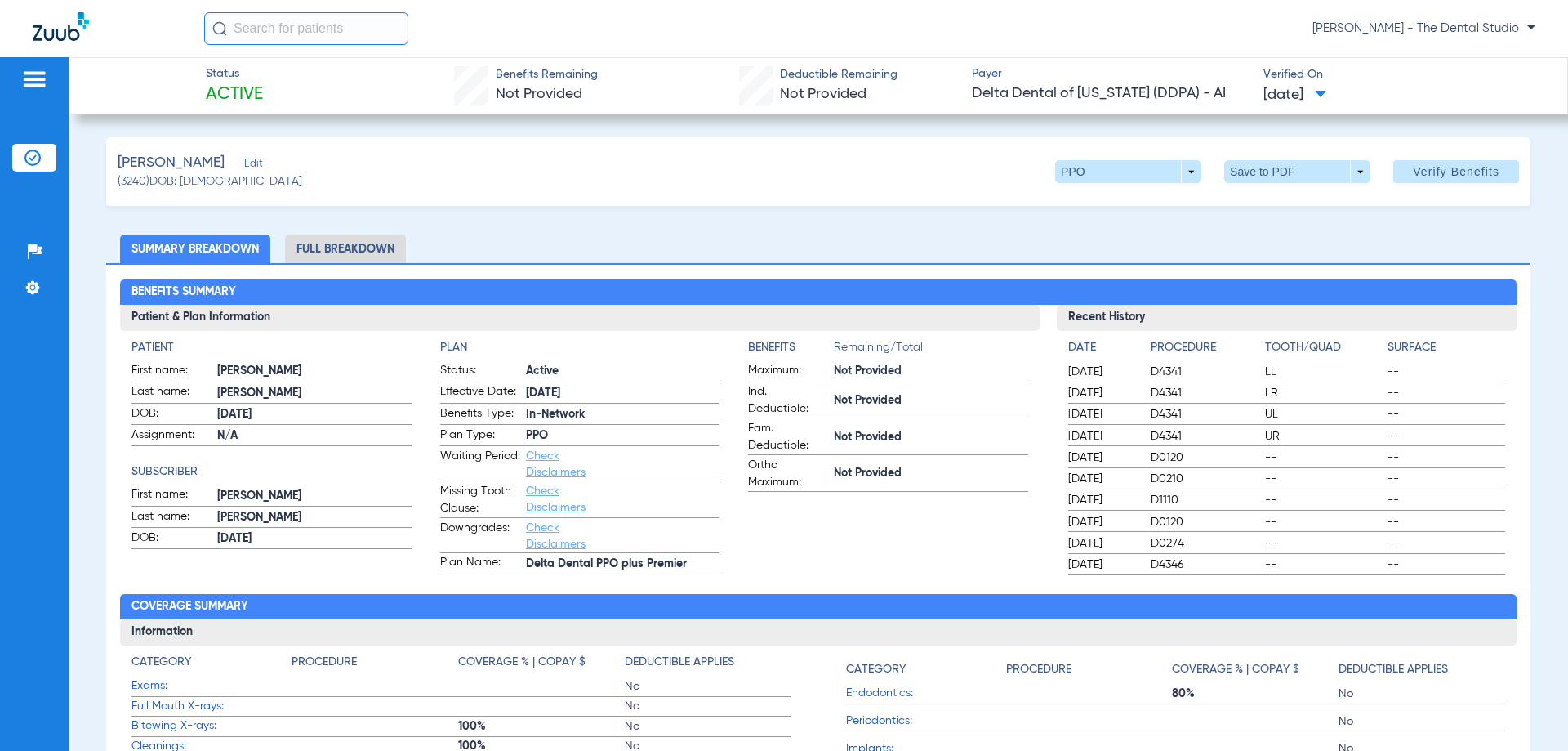
click at [244, 167] on span "Edit" at bounding box center [251, 165] width 14 height 15
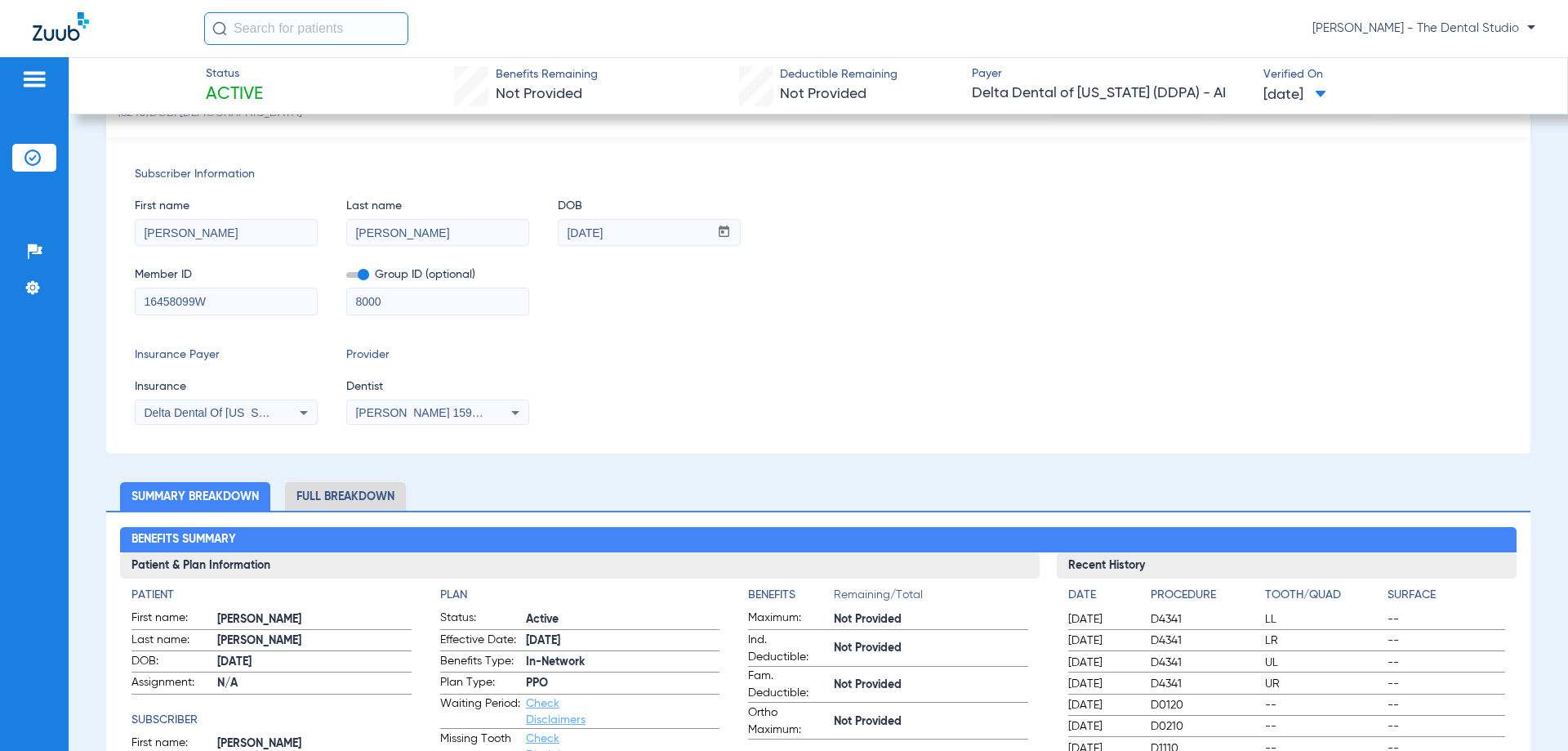
scroll to position [163, 0]
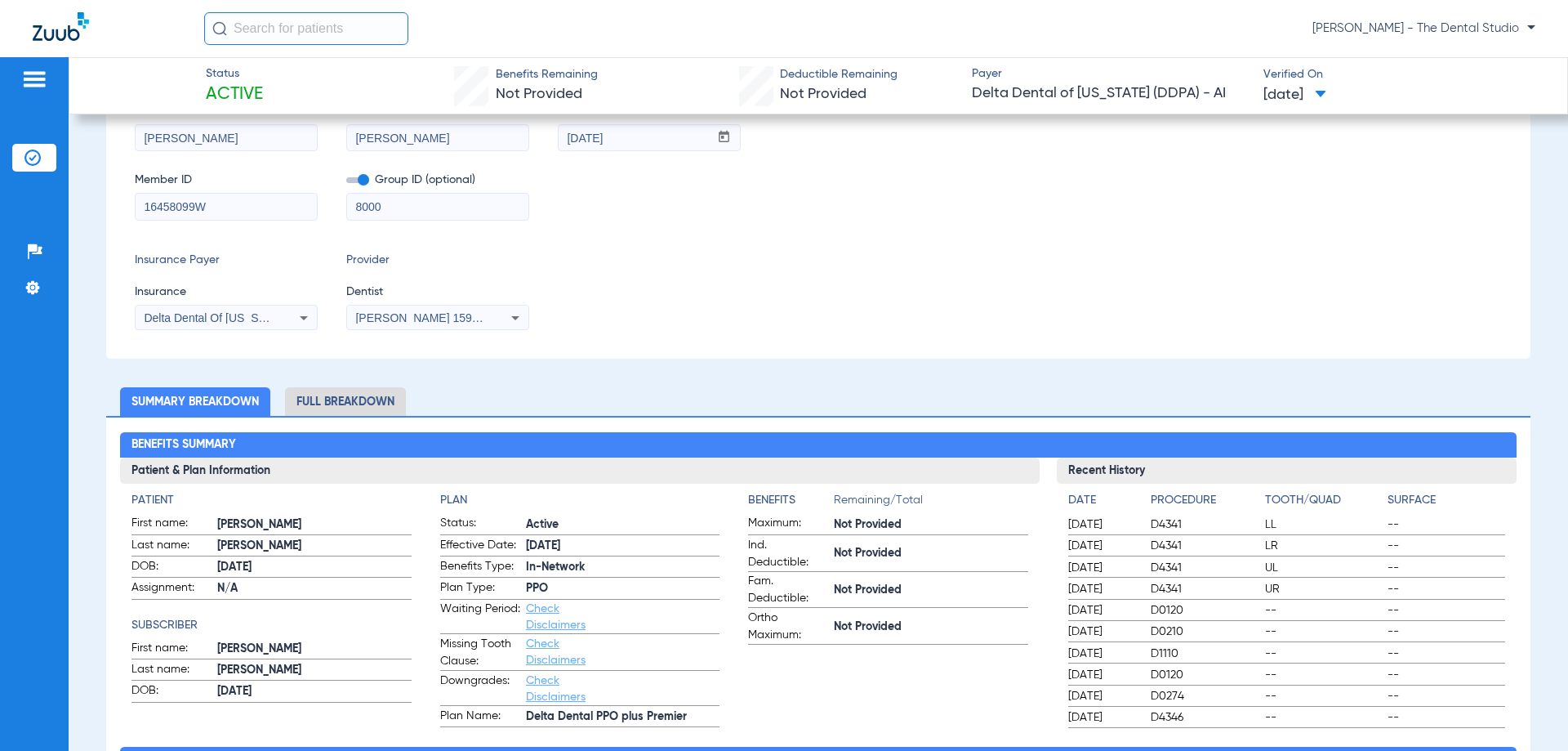
click at [1075, 327] on div "Insurance Payer Insurance Delta Dental Of [US_STATE] (Ddpa) - Ai Provider Denti…" at bounding box center [817, 291] width 1367 height 78
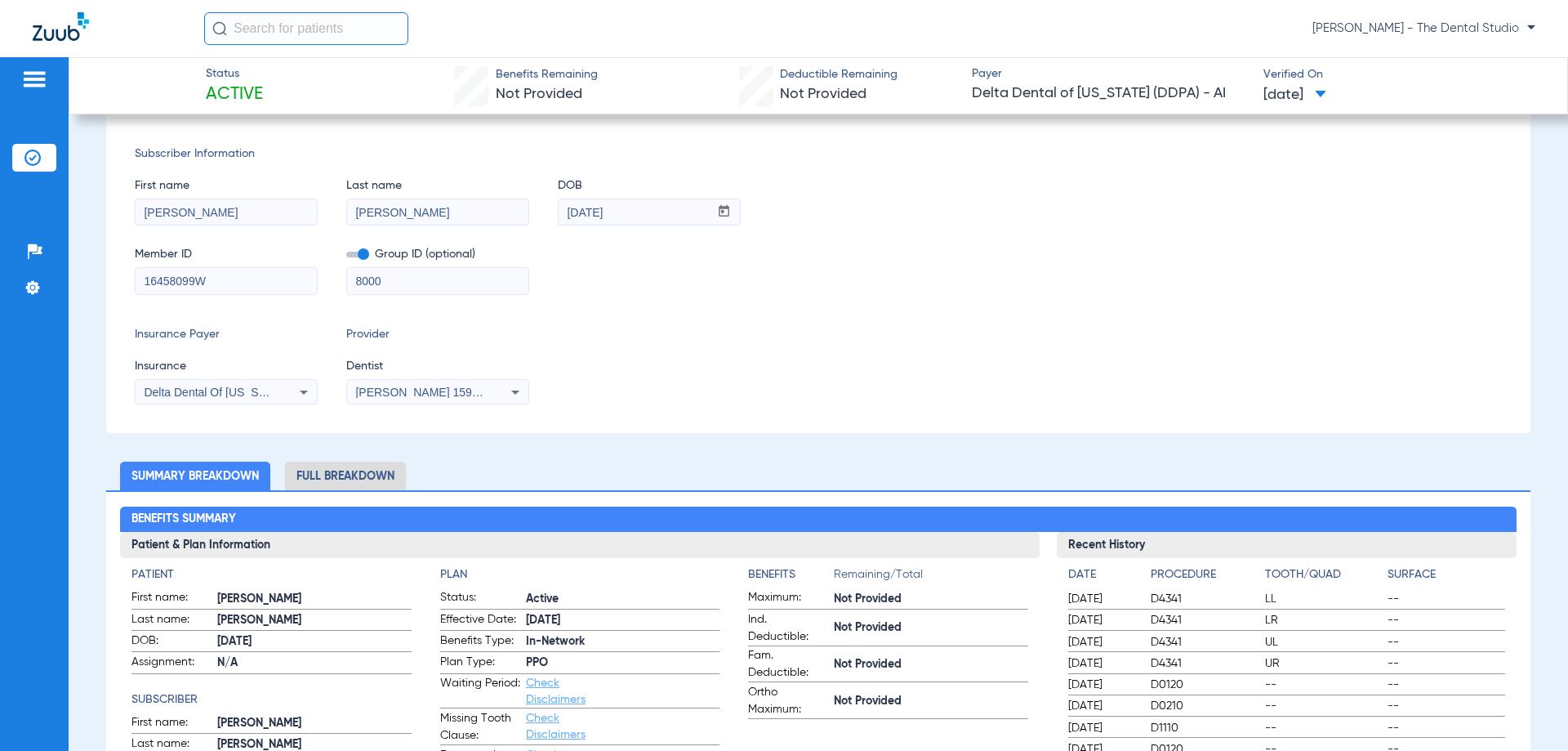
scroll to position [0, 0]
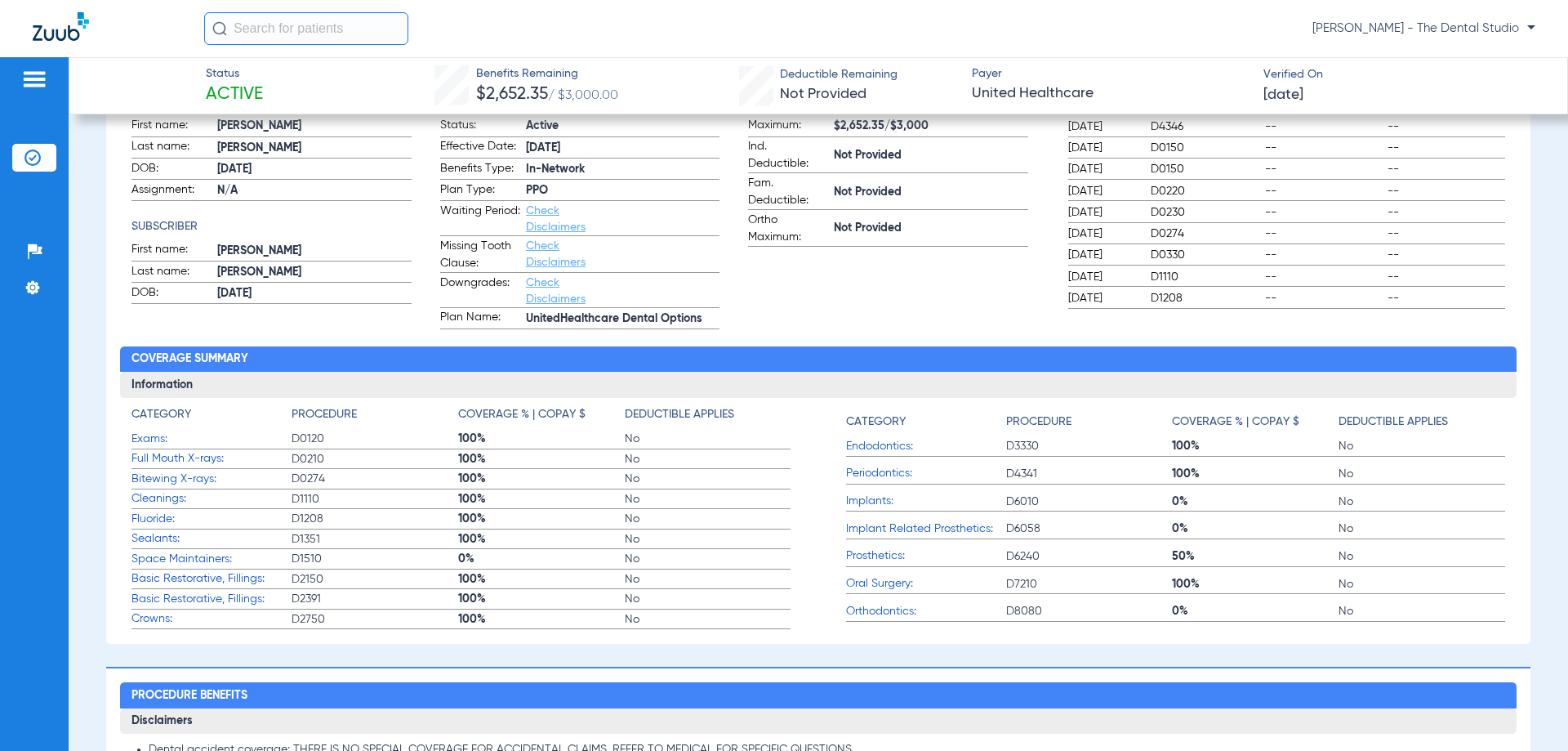
scroll to position [82, 0]
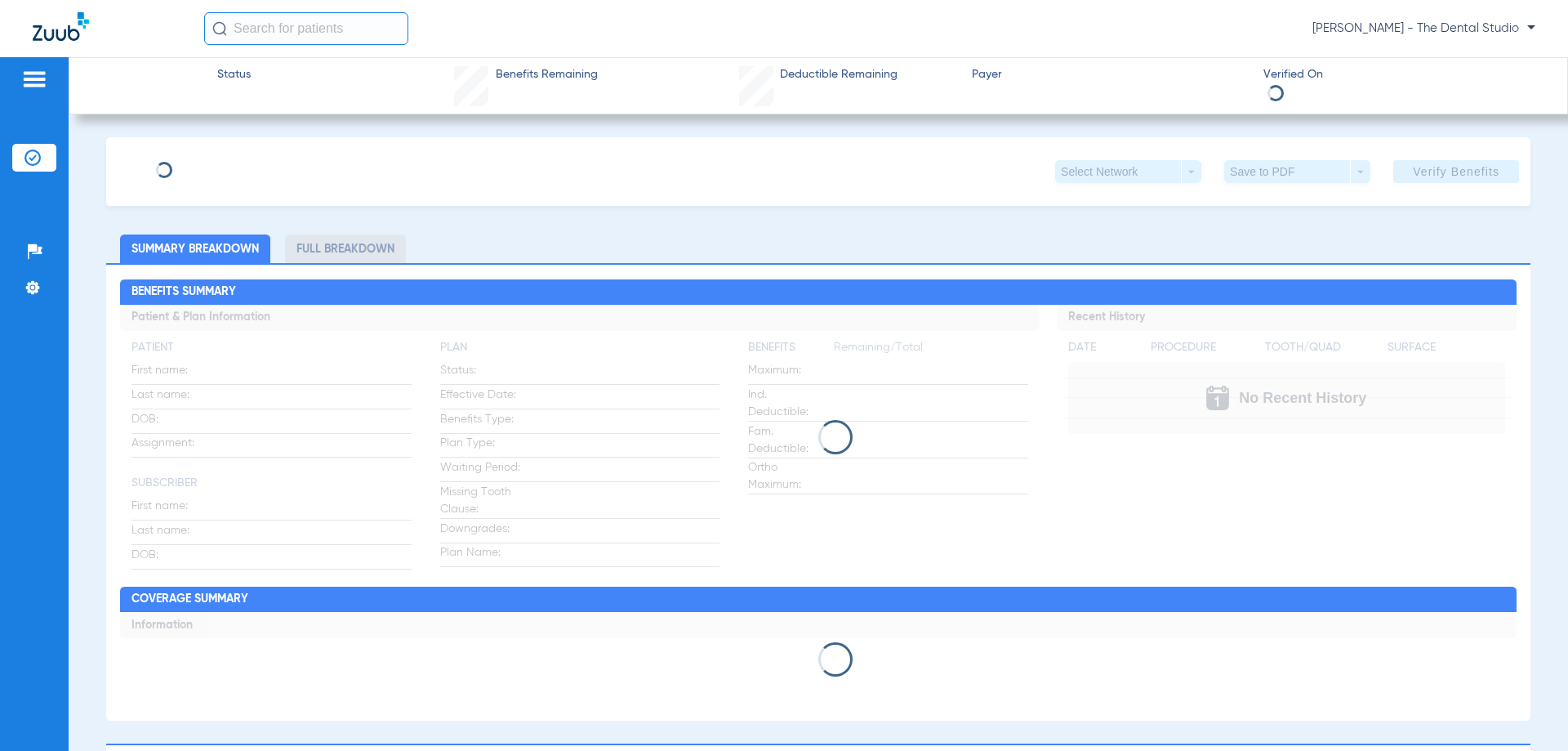
type input "[PERSON_NAME]"
type input "[DATE]"
type input "115866053501"
type input "18368 00001"
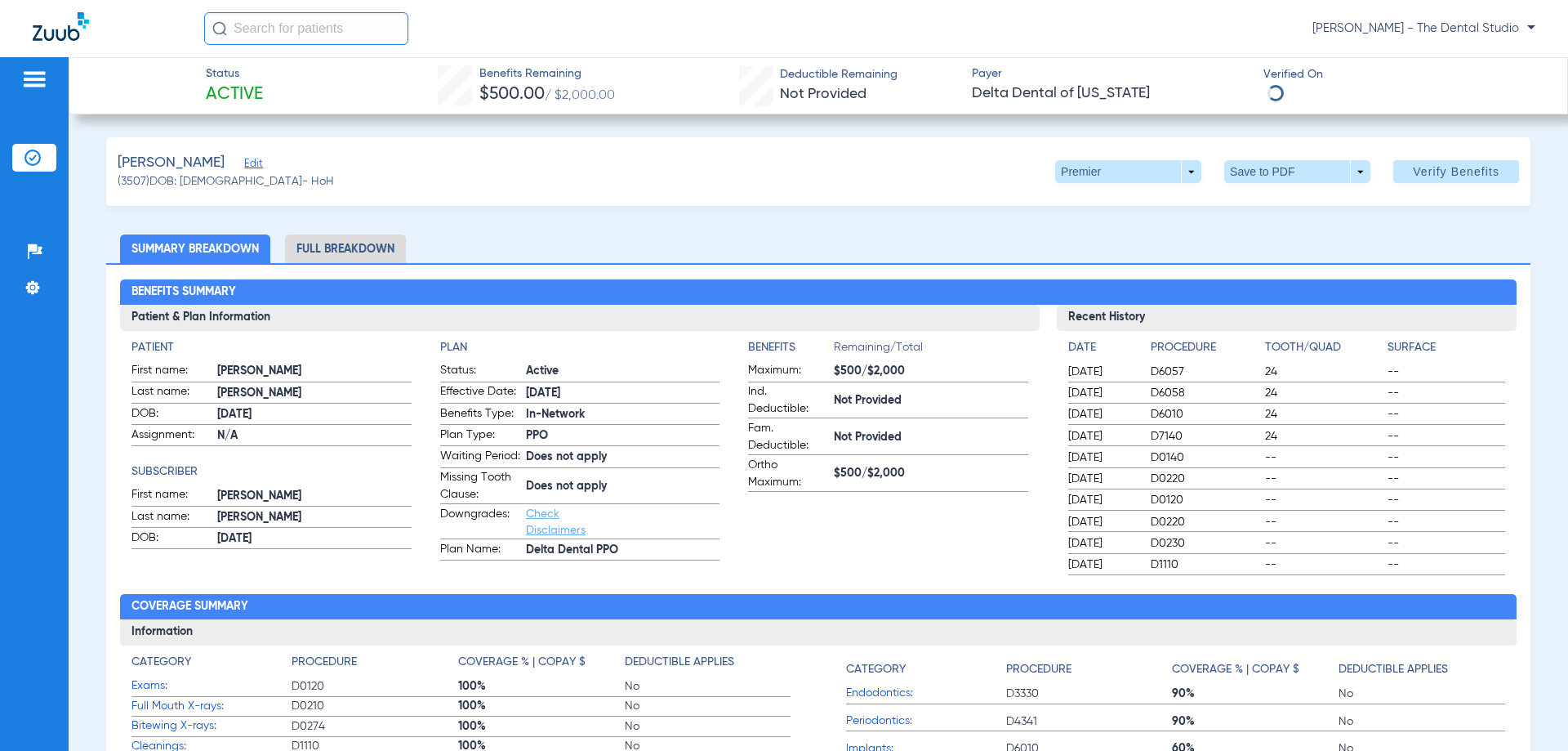
click at [258, 168] on span "Edit" at bounding box center [251, 165] width 14 height 15
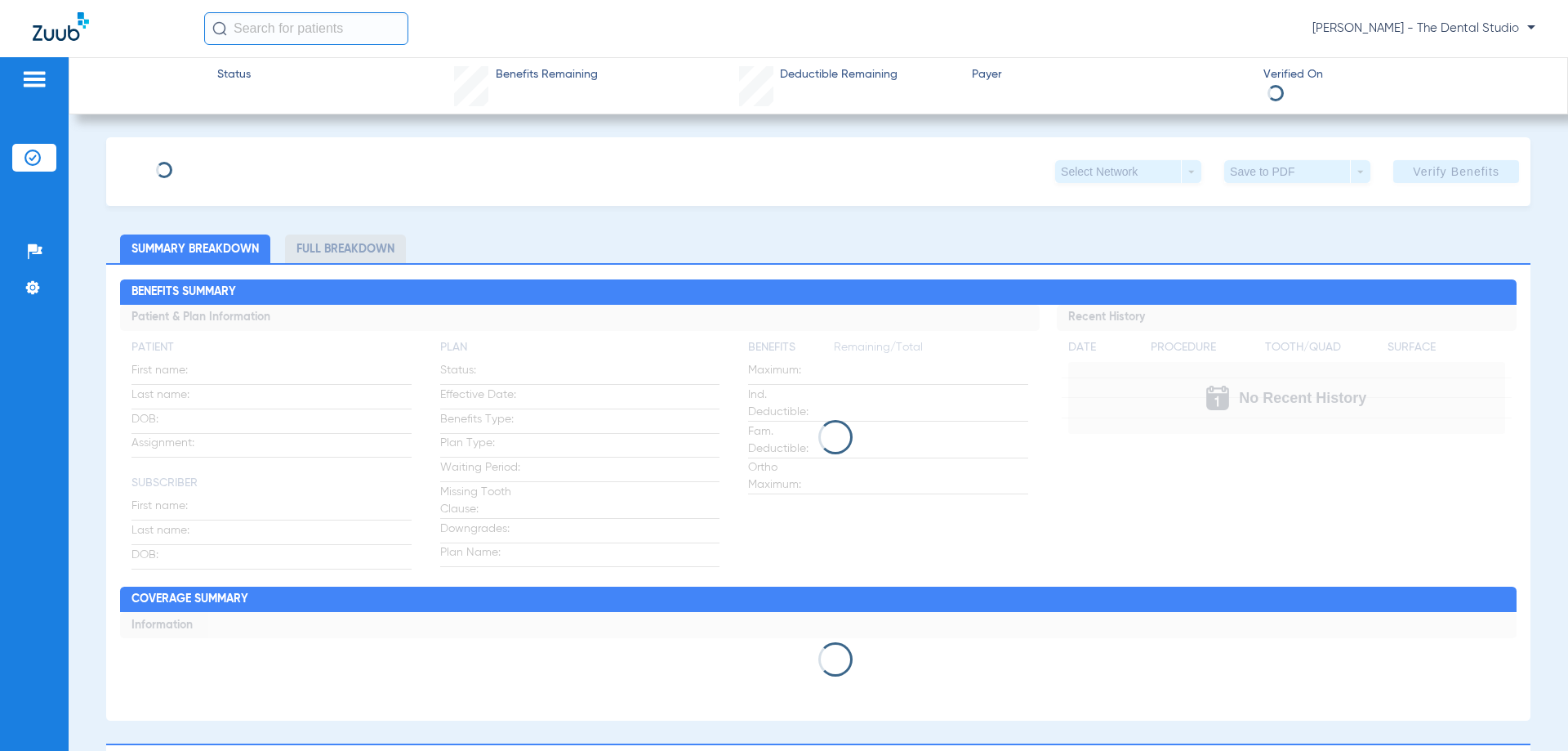
type input "[PERSON_NAME]"
type input "[DATE]"
type input "16458099W"
type input "8000"
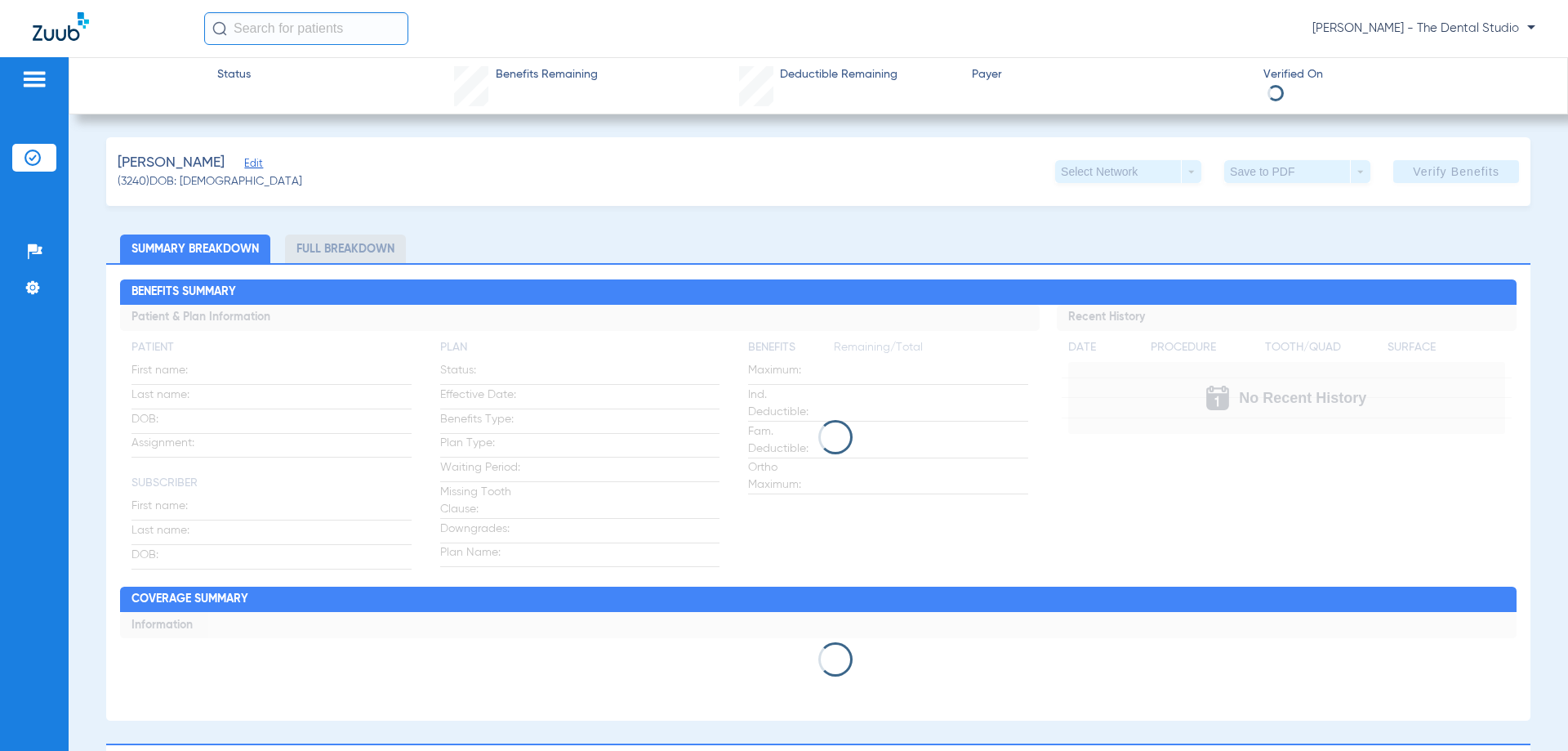
click at [244, 167] on span "Edit" at bounding box center [251, 165] width 14 height 15
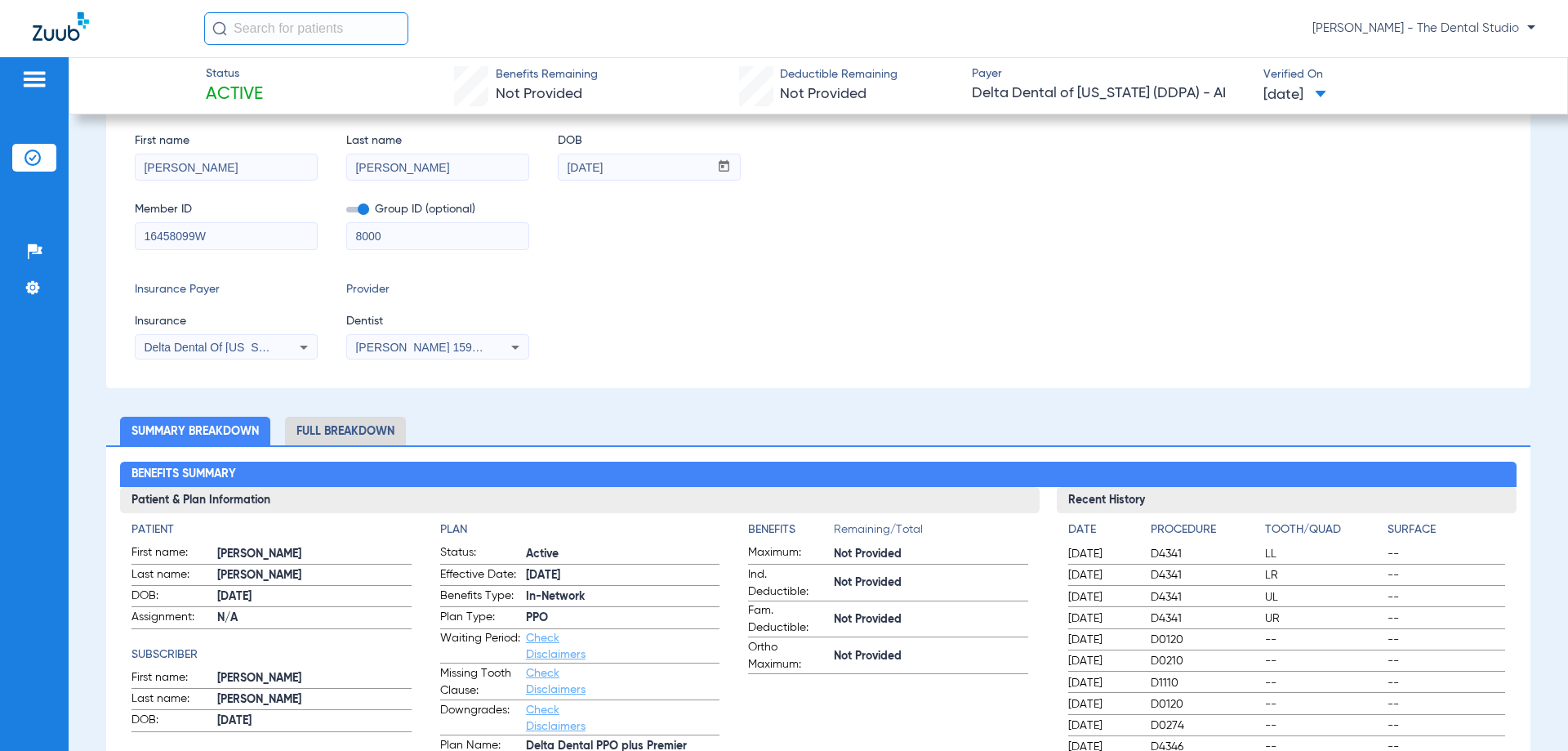
scroll to position [245, 0]
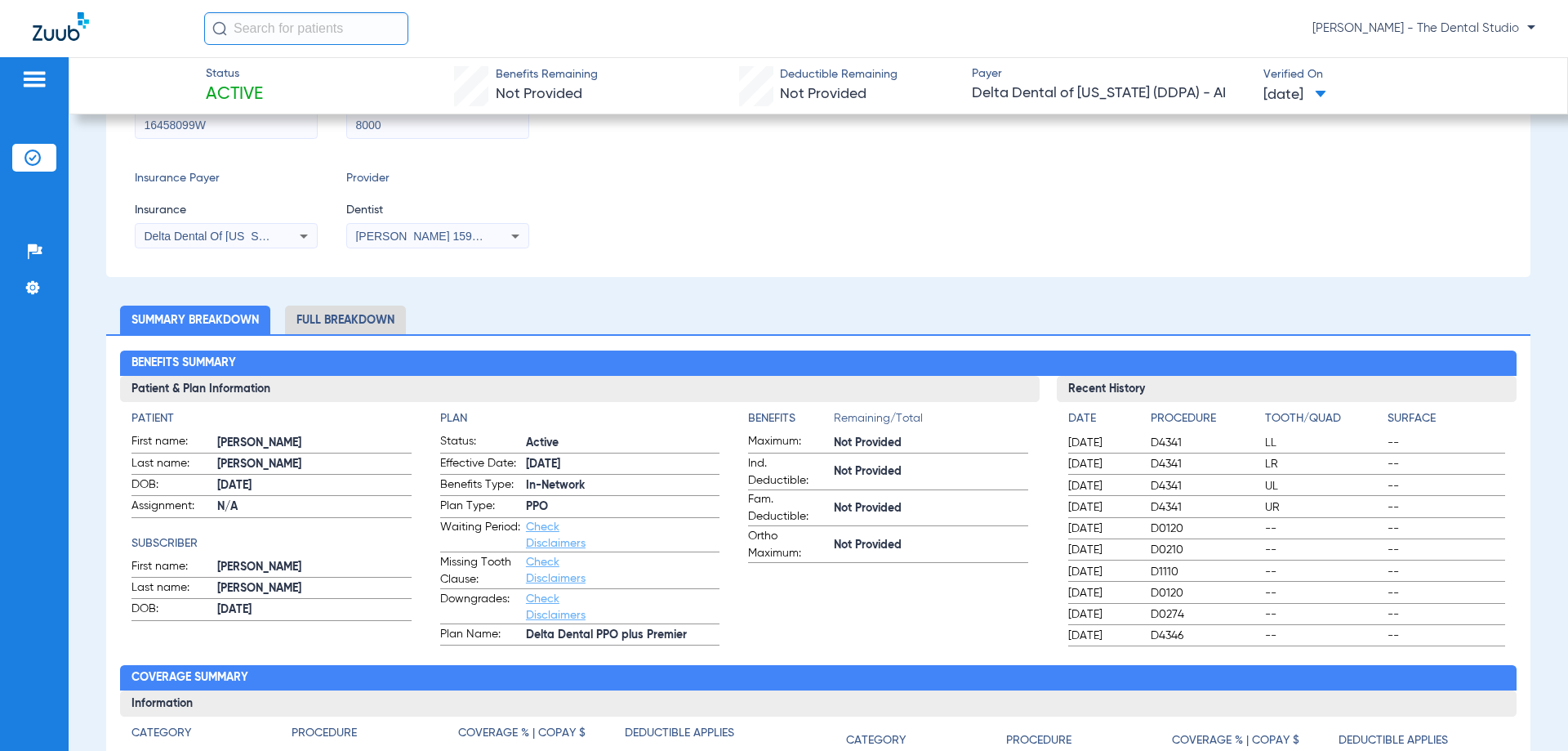
drag, startPoint x: 282, startPoint y: 549, endPoint x: 767, endPoint y: 650, distance: 495.4
click at [767, 650] on div "Benefits Summary Patient & Plan Information Patient First name: ADRIANA Last na…" at bounding box center [817, 648] width 1424 height 629
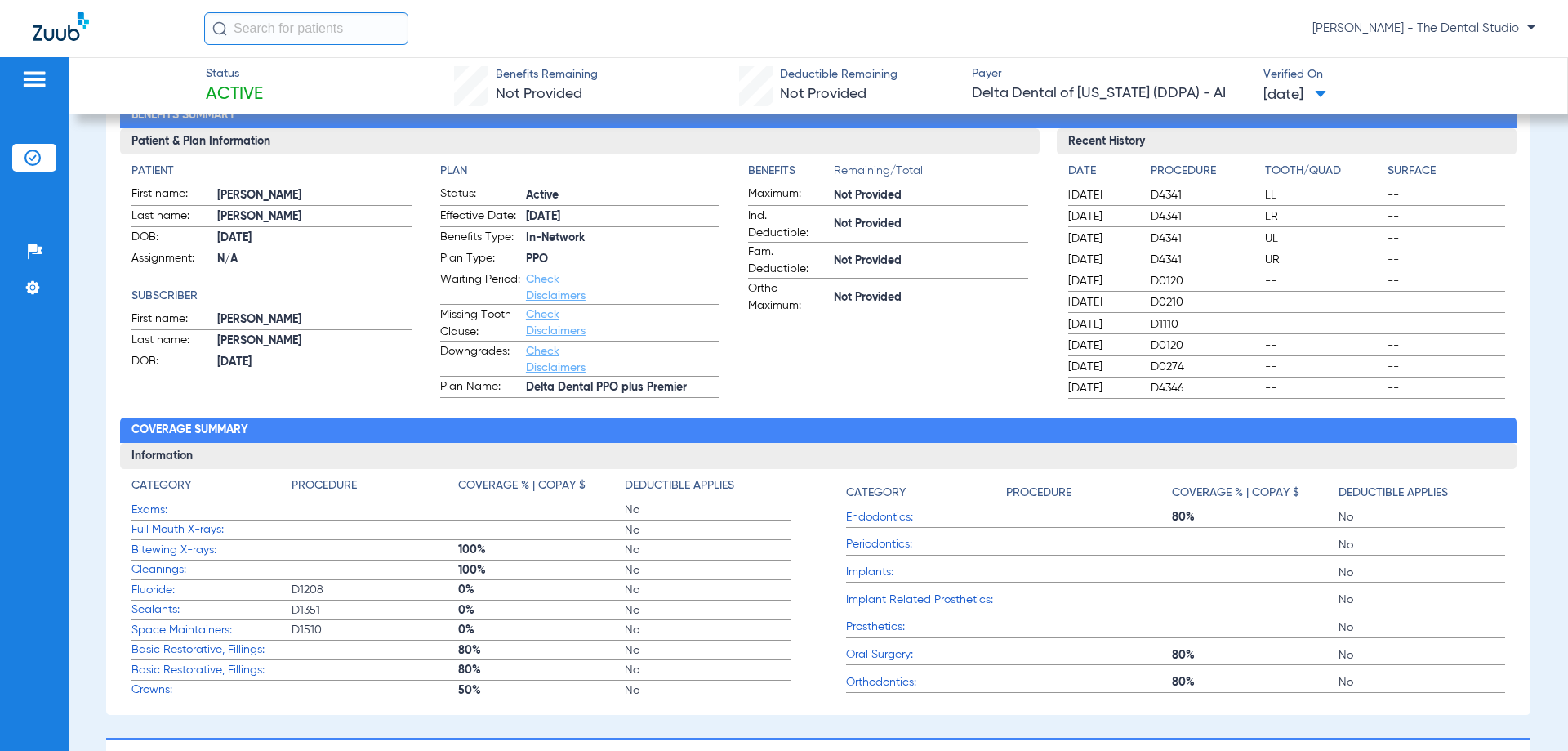
scroll to position [572, 0]
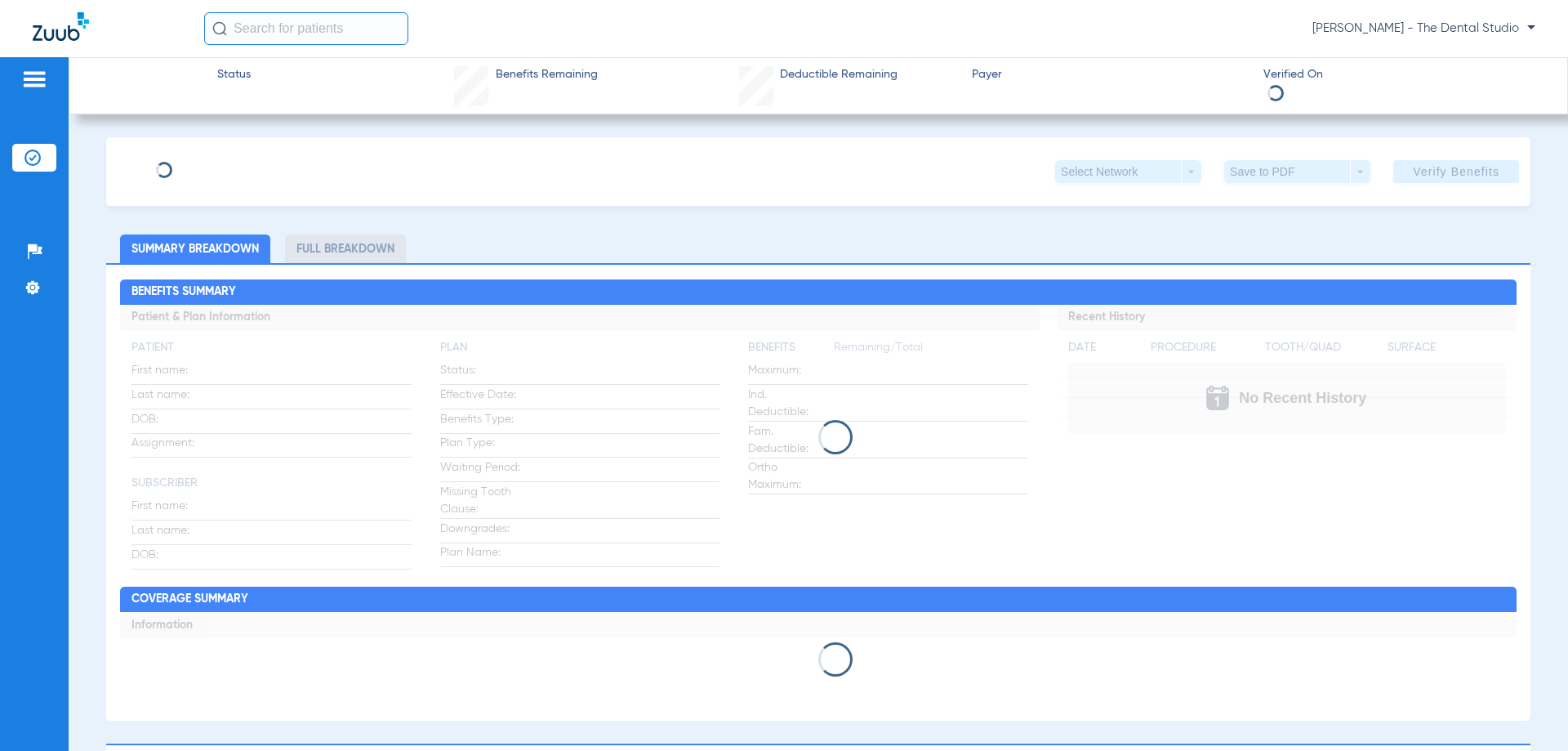
type input "[PERSON_NAME]"
type input "[DATE]"
type input "16458099W"
type input "8000"
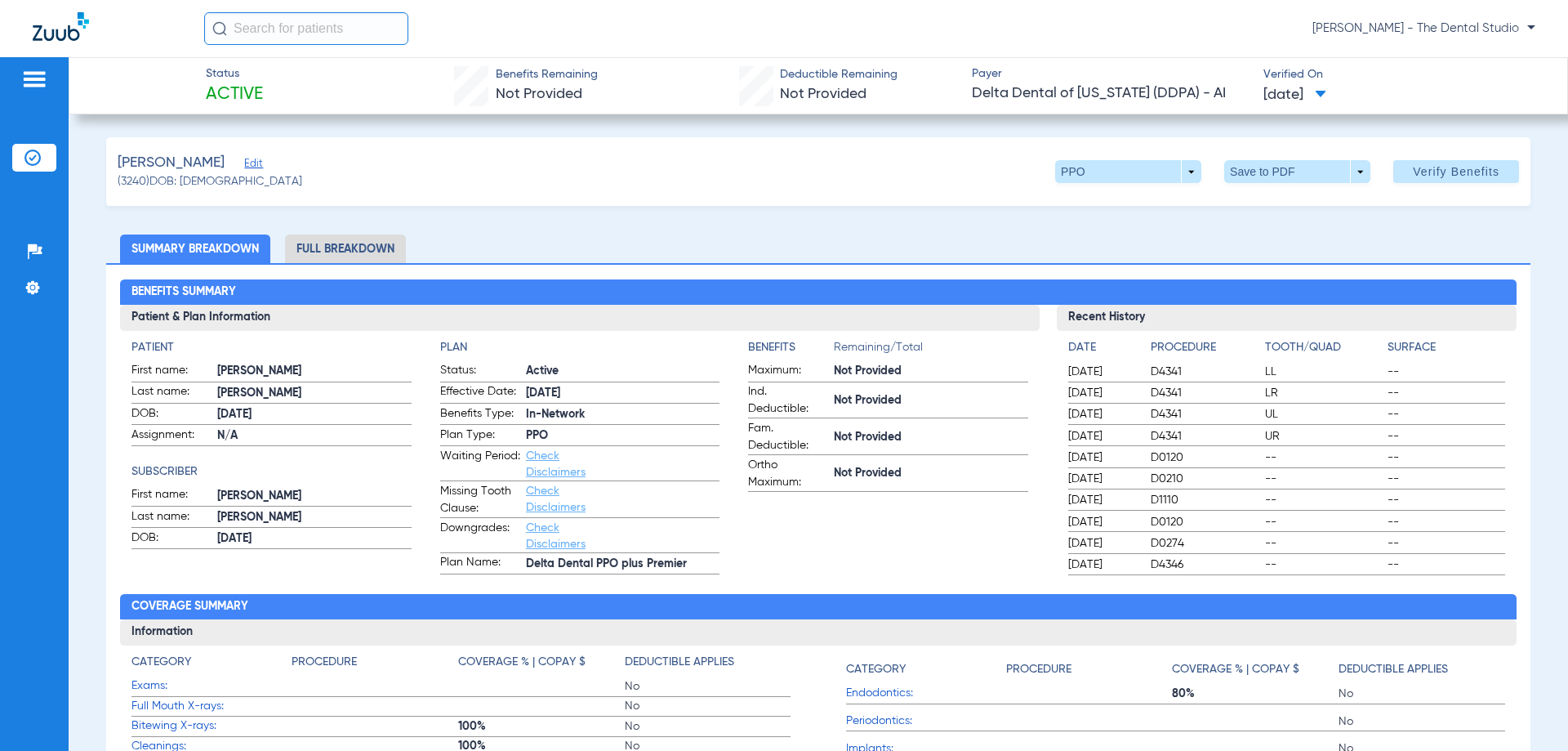
click at [242, 154] on div "[PERSON_NAME]" at bounding box center [210, 162] width 185 height 20
click at [244, 166] on span "Edit" at bounding box center [251, 165] width 14 height 15
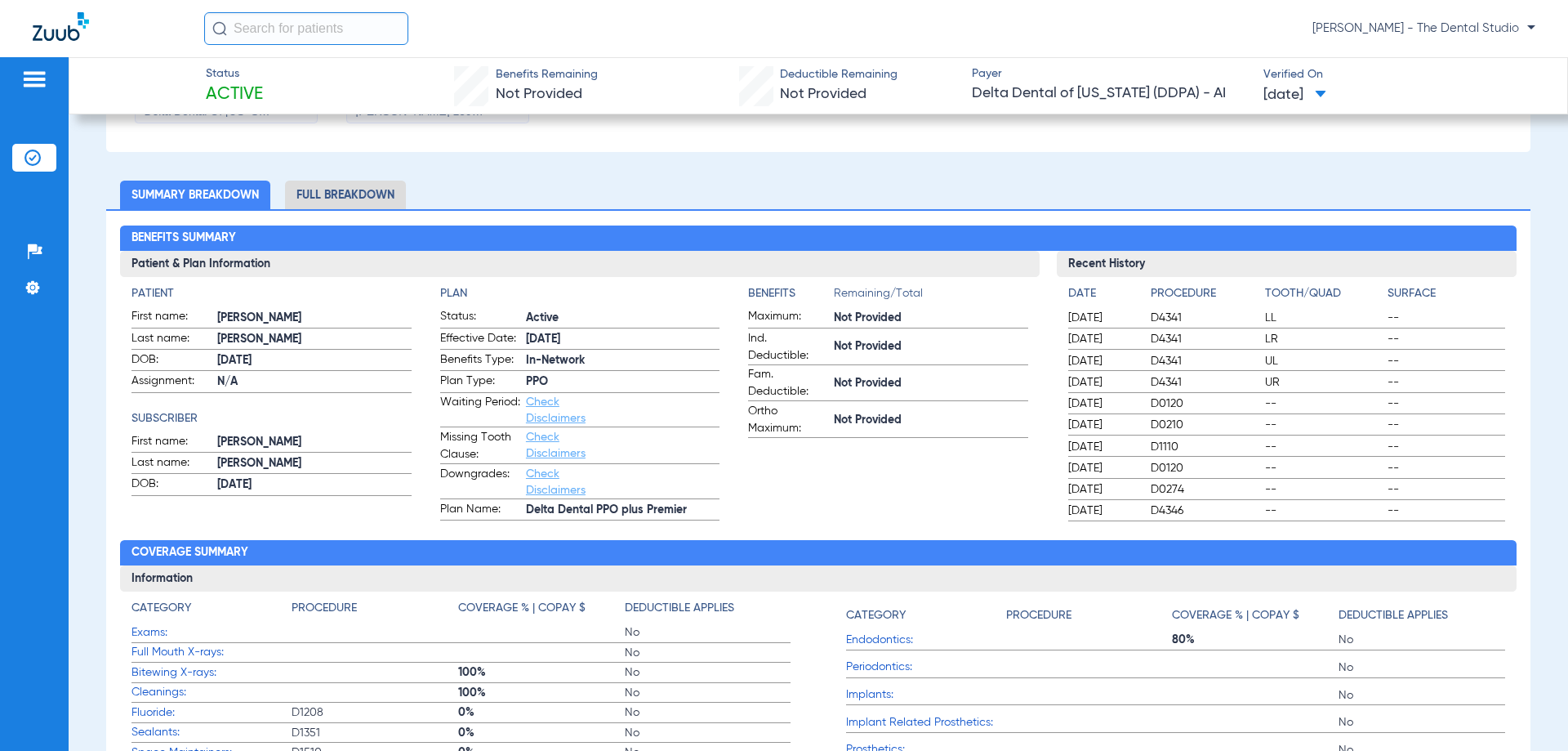
scroll to position [245, 0]
